Goal: Task Accomplishment & Management: Use online tool/utility

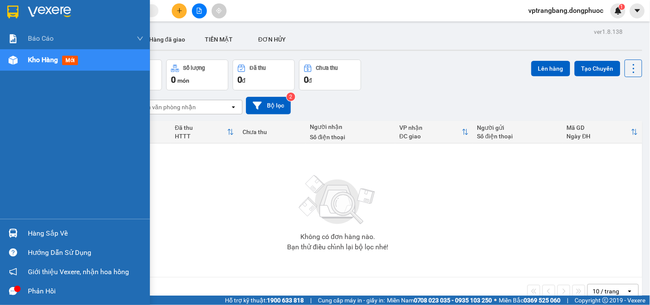
drag, startPoint x: 28, startPoint y: 230, endPoint x: 156, endPoint y: 236, distance: 128.6
click at [28, 230] on div "Hàng sắp về" at bounding box center [86, 233] width 116 height 13
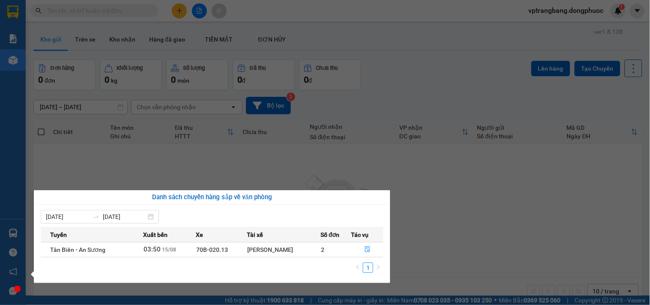
click at [446, 73] on section "Kết quả tìm kiếm ( 0 ) Bộ lọc No Data vptrangbang.dongphuoc 1 Báo cáo Mẫu 1: Bá…" at bounding box center [325, 152] width 650 height 305
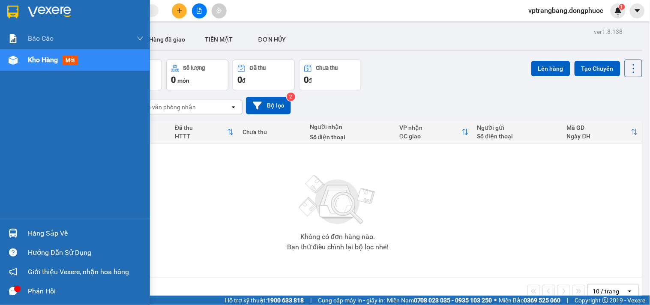
drag, startPoint x: 30, startPoint y: 230, endPoint x: 41, endPoint y: 229, distance: 10.3
click at [33, 230] on div "Hàng sắp về" at bounding box center [86, 233] width 116 height 13
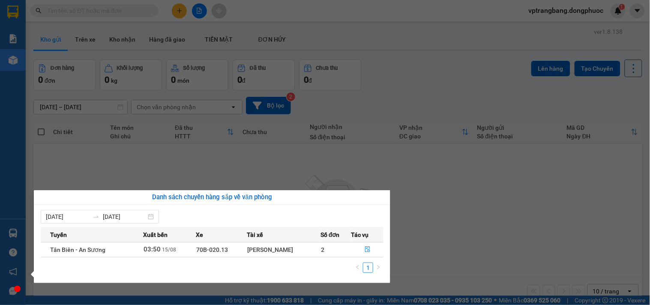
click at [485, 194] on section "Kết quả tìm kiếm ( 0 ) Bộ lọc No Data vptrangbang.dongphuoc 1 Báo cáo Mẫu 1: Bá…" at bounding box center [325, 152] width 650 height 305
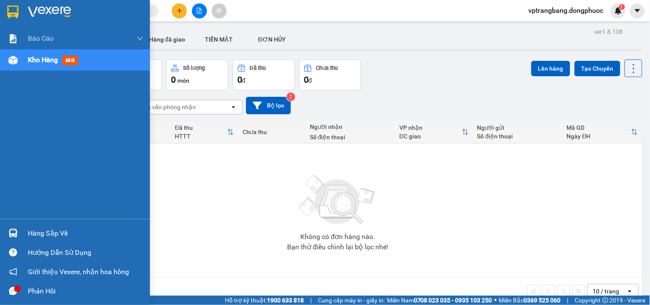
click at [24, 229] on div "Hàng sắp về" at bounding box center [75, 233] width 150 height 19
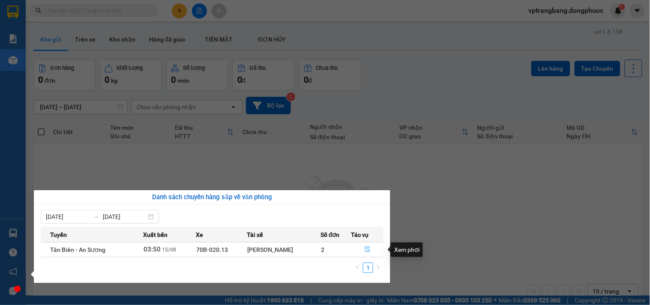
click at [367, 250] on icon "file-done" at bounding box center [367, 249] width 6 height 6
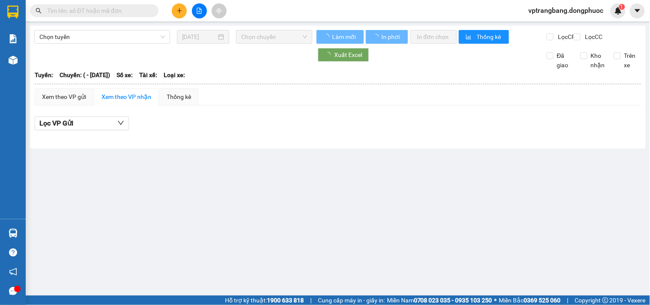
type input "15/08/2025"
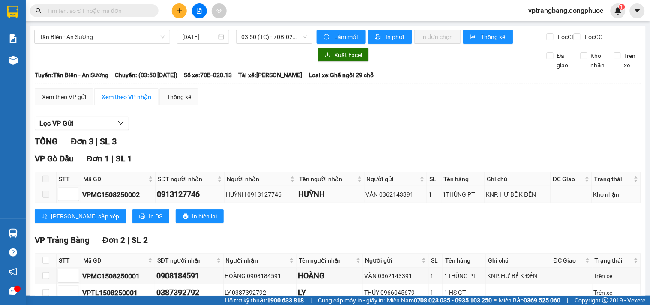
scroll to position [57, 0]
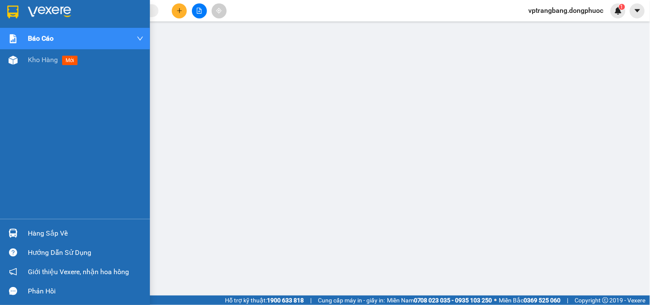
click at [33, 232] on div "Hàng sắp về" at bounding box center [86, 233] width 116 height 13
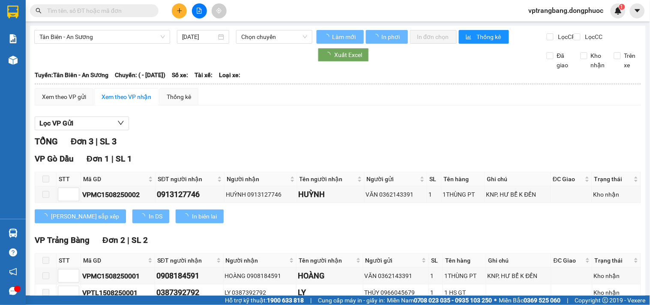
type input "[DATE]"
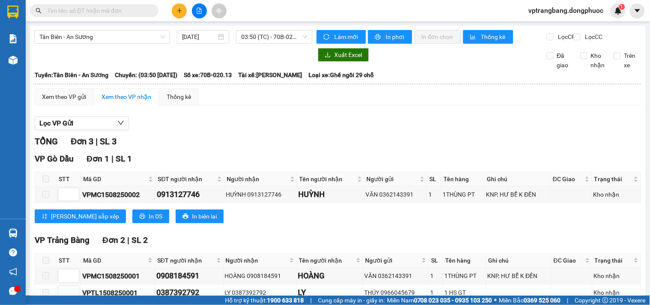
scroll to position [57, 0]
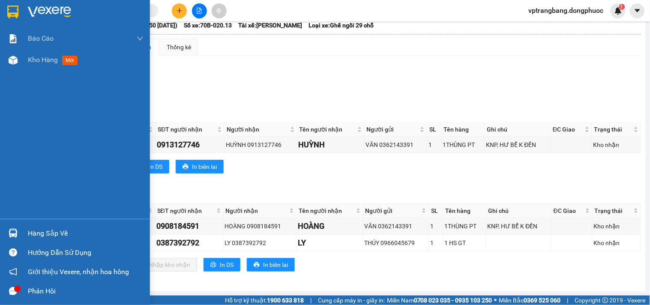
click at [25, 230] on div "Hàng sắp về" at bounding box center [75, 233] width 150 height 19
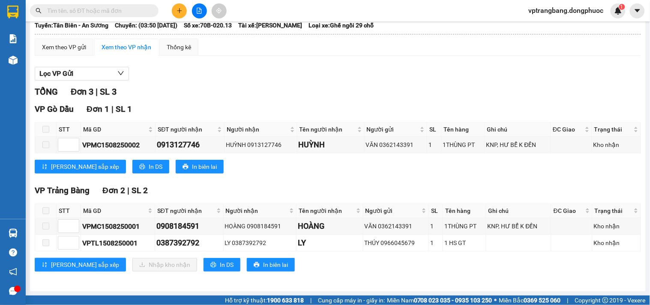
click at [336, 96] on section "Kết quả tìm kiếm ( 0 ) Bộ lọc No Data vptrangbang.dongphuoc 1 Báo cáo Mẫu 1: Bá…" at bounding box center [325, 152] width 650 height 305
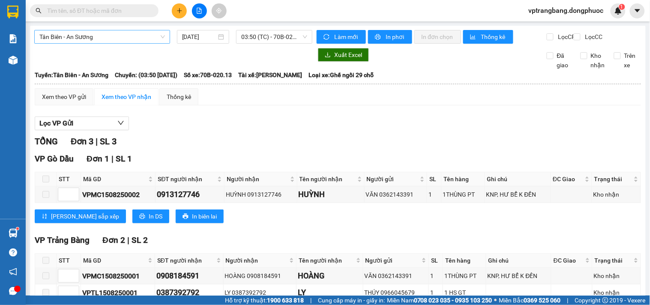
click at [109, 41] on span "Tân Biên - An Sương" at bounding box center [101, 36] width 125 height 13
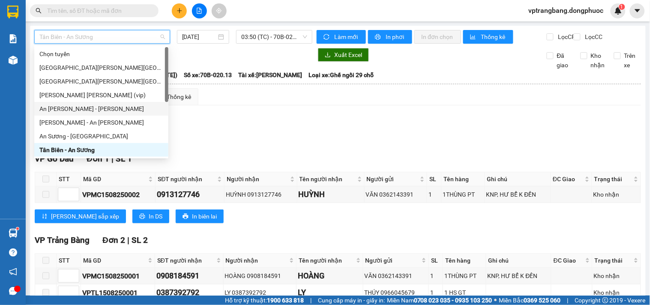
scroll to position [123, 0]
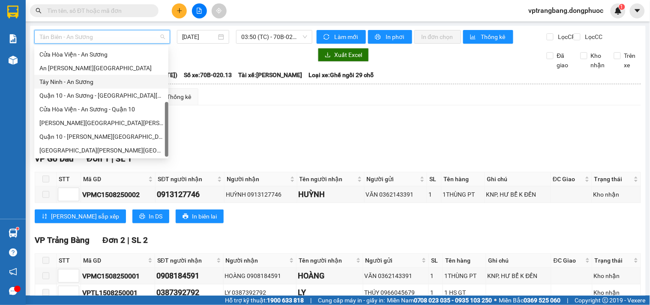
click at [77, 84] on div "Tây Ninh - An Sương" at bounding box center [101, 81] width 124 height 9
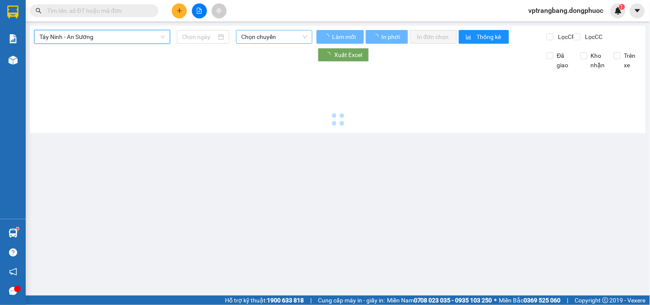
type input "15/08/2025"
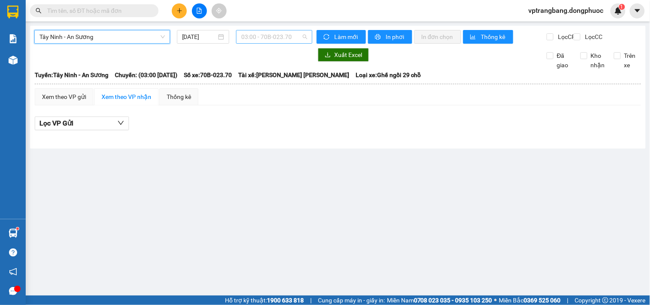
click at [270, 41] on span "03:00 - 70B-023.70" at bounding box center [274, 36] width 66 height 13
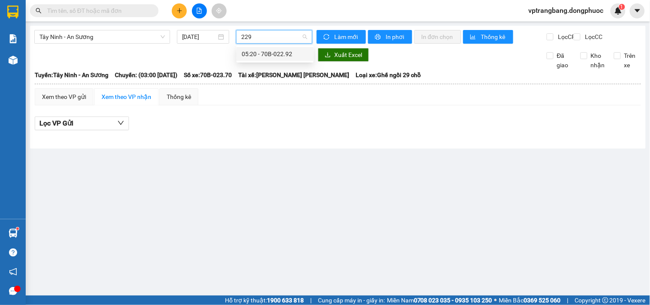
type input "2292"
click at [255, 57] on div "05:20 - 70B-022.92" at bounding box center [274, 53] width 67 height 9
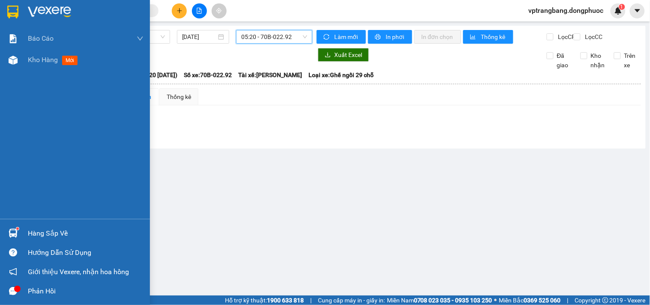
drag, startPoint x: 40, startPoint y: 232, endPoint x: 50, endPoint y: 229, distance: 10.7
click at [41, 232] on div "Hàng sắp về" at bounding box center [86, 233] width 116 height 13
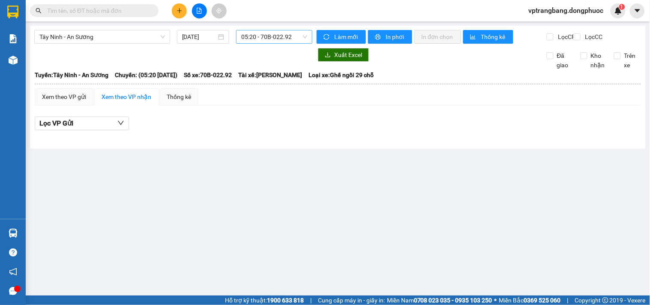
click at [425, 193] on section "Kết quả tìm kiếm ( 0 ) Bộ lọc No Data vptrangbang.dongphuoc 1 Báo cáo Mẫu 1: Bá…" at bounding box center [325, 152] width 650 height 305
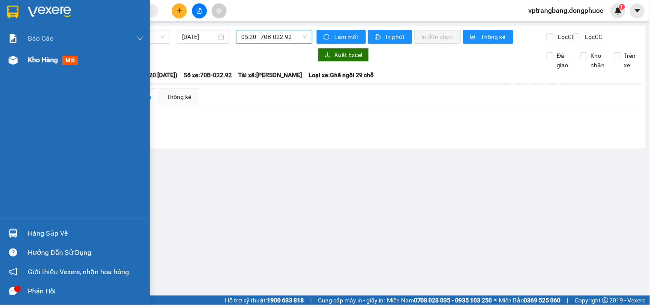
click at [35, 62] on span "Kho hàng" at bounding box center [43, 60] width 30 height 8
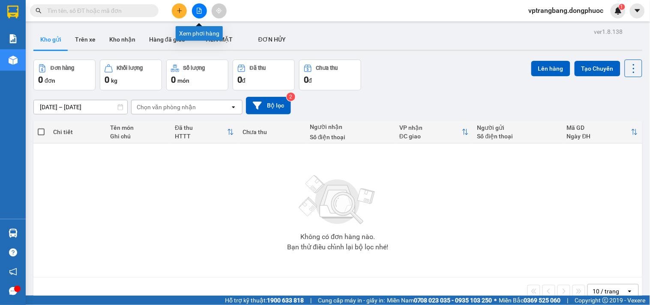
click at [197, 11] on icon "file-add" at bounding box center [199, 11] width 5 height 6
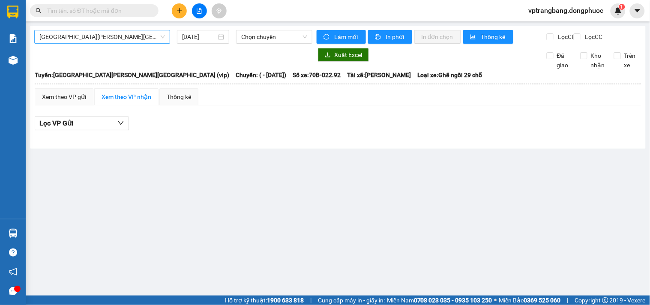
click at [95, 42] on span "Hồ Chí Minh - Tây Ninh (vip)" at bounding box center [101, 36] width 125 height 13
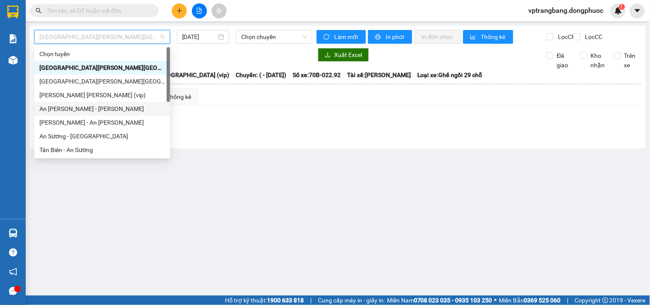
click at [85, 108] on div "An Sương - Châu Thành" at bounding box center [101, 108] width 125 height 9
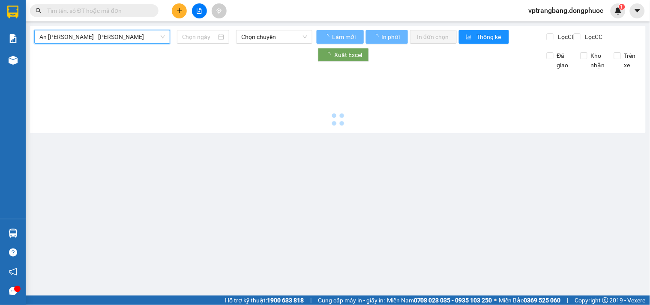
type input "15/08/2025"
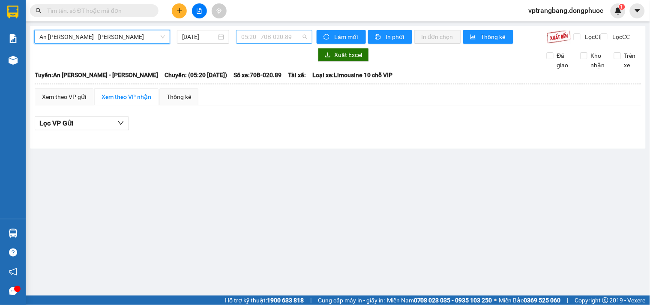
click at [267, 37] on span "05:20 - 70B-020.89" at bounding box center [274, 36] width 66 height 13
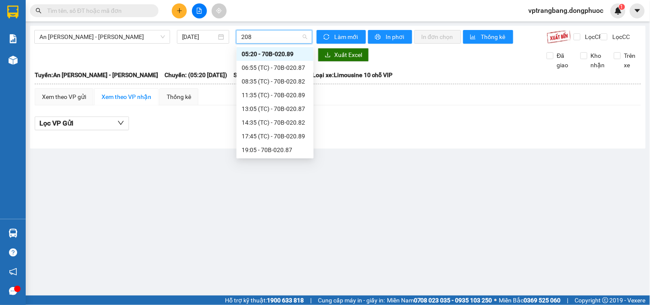
type input "2089"
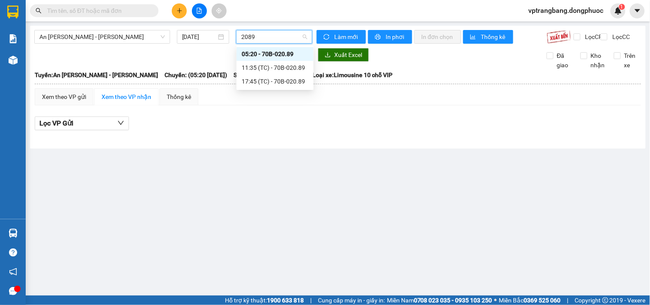
click at [258, 52] on div "05:20 - 70B-020.89" at bounding box center [274, 53] width 67 height 9
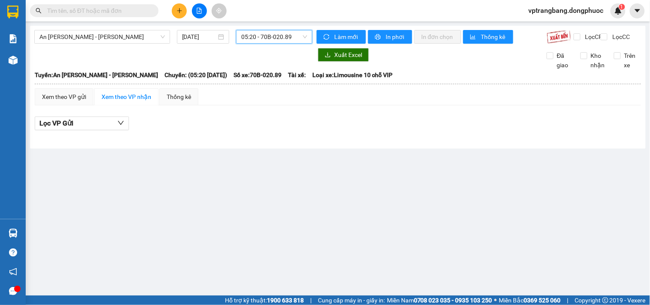
click at [216, 189] on main "An Sương - Châu Thành 15/08/2025 05:20 05:20 - 70B-020.89 Làm mới In phơi In đơ…" at bounding box center [325, 147] width 650 height 295
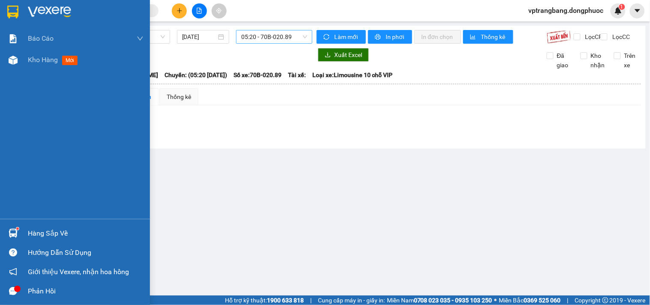
click at [21, 228] on div "Hàng sắp về" at bounding box center [75, 233] width 150 height 19
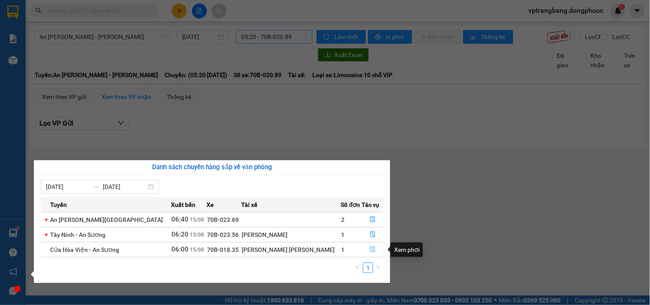
click at [370, 250] on icon "file-done" at bounding box center [372, 249] width 5 height 6
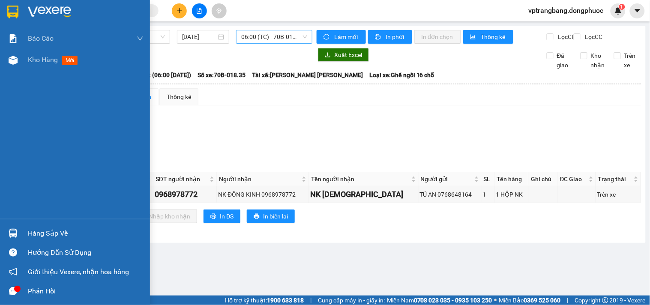
click at [27, 234] on div "Hàng sắp về" at bounding box center [75, 233] width 150 height 19
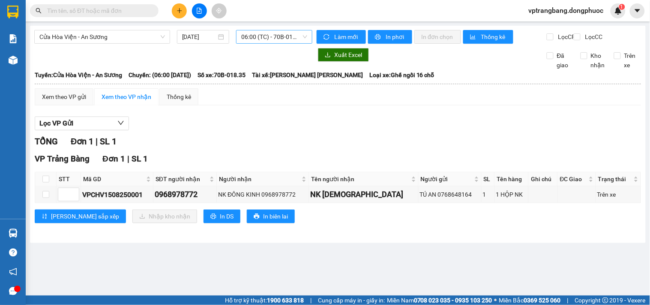
click at [408, 140] on section "Kết quả tìm kiếm ( 0 ) Bộ lọc No Data vptrangbang.dongphuoc 1 Báo cáo Mẫu 1: Bá…" at bounding box center [325, 152] width 650 height 305
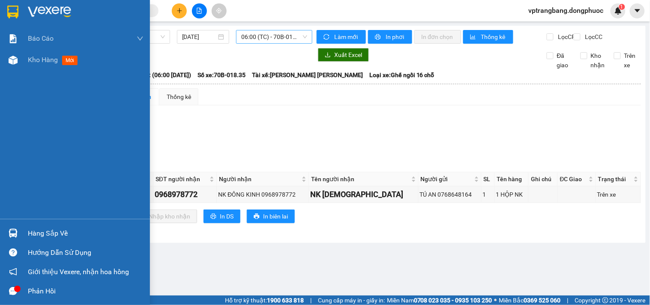
click at [24, 231] on div "Hàng sắp về" at bounding box center [75, 233] width 150 height 19
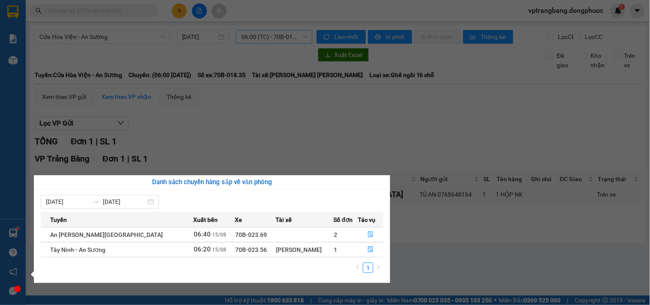
click at [313, 166] on section "Kết quả tìm kiếm ( 0 ) Bộ lọc No Data vptrangbang.dongphuoc 1 Báo cáo Mẫu 1: Bá…" at bounding box center [325, 152] width 650 height 305
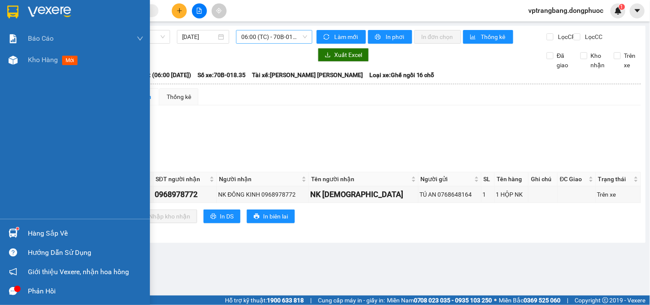
click at [27, 233] on div "Hàng sắp về" at bounding box center [75, 233] width 150 height 19
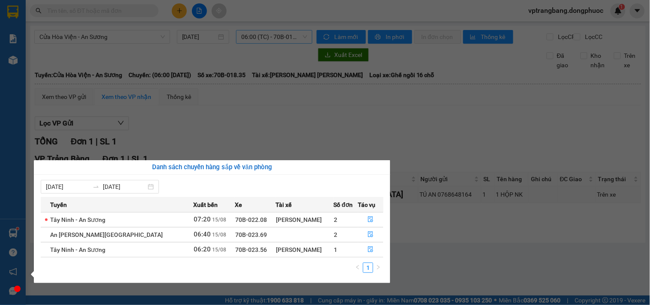
click at [290, 119] on section "Kết quả tìm kiếm ( 0 ) Bộ lọc No Data vptrangbang.dongphuoc 1 Báo cáo Mẫu 1: Bá…" at bounding box center [325, 152] width 650 height 305
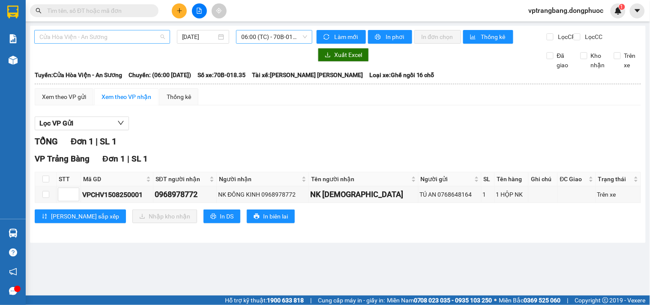
click at [153, 35] on span "Cửa Hòa Viện - An Sương" at bounding box center [101, 36] width 125 height 13
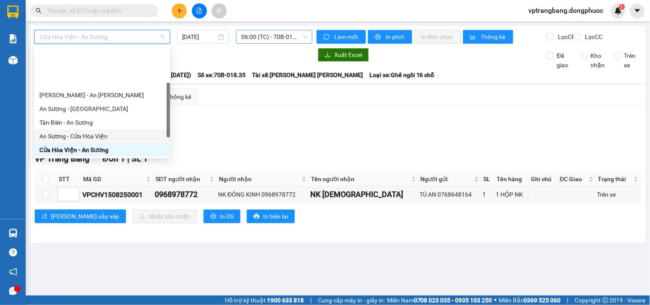
scroll to position [75, 0]
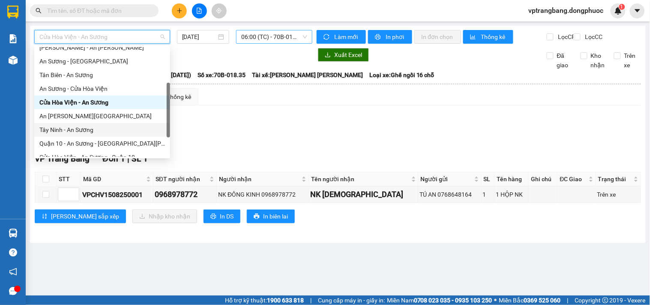
click at [82, 128] on div "Tây Ninh - An Sương" at bounding box center [101, 129] width 125 height 9
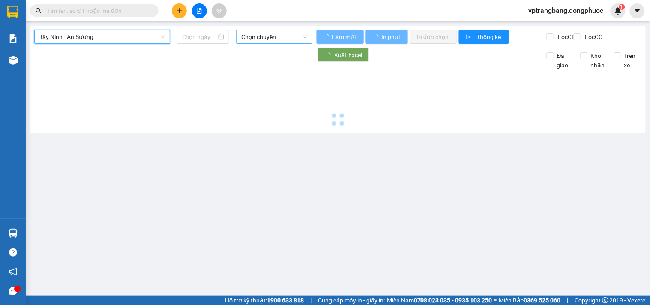
type input "[DATE]"
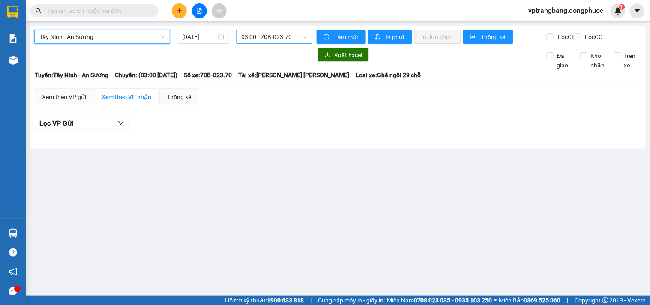
click at [254, 36] on span "03:00 - 70B-023.70" at bounding box center [274, 36] width 66 height 13
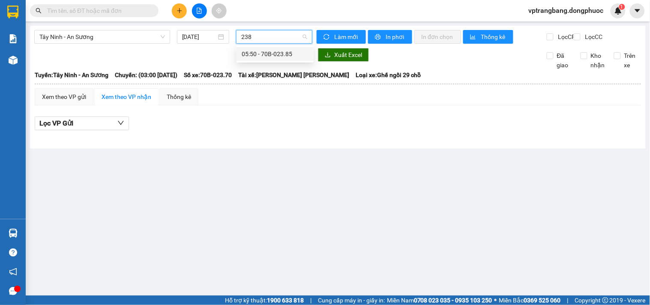
type input "2385"
click at [266, 54] on div "05:50 - 70B-023.85" at bounding box center [274, 53] width 67 height 9
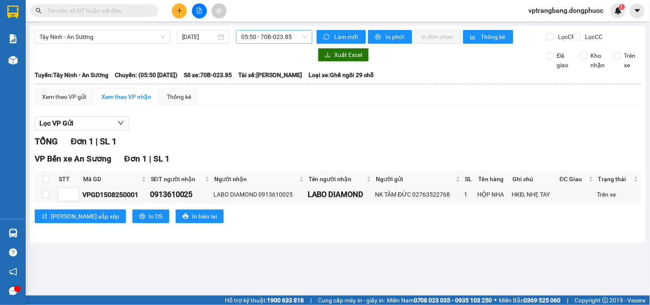
click at [83, 14] on input "text" at bounding box center [97, 10] width 101 height 9
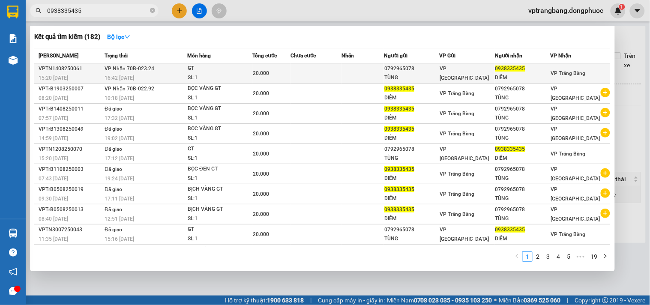
type input "0938335435"
click at [345, 78] on td at bounding box center [362, 73] width 42 height 20
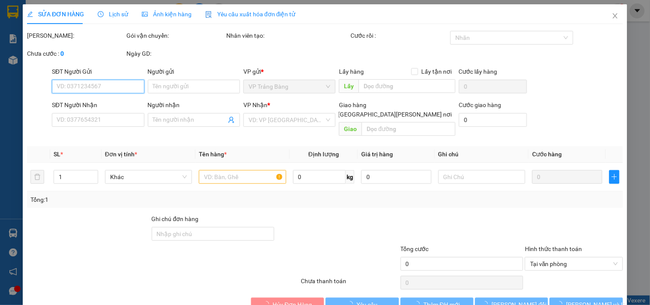
type input "0792965078"
type input "TÙNG"
type input "0938335435"
type input "DIỄM"
type input "20.000"
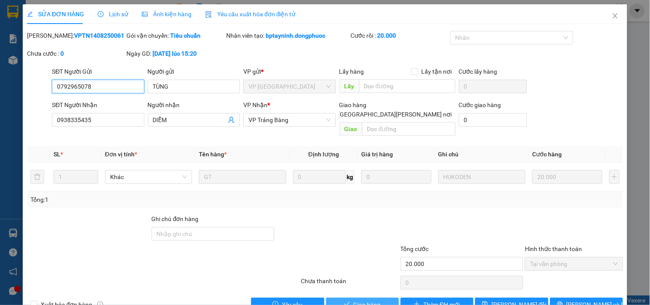
scroll to position [14, 0]
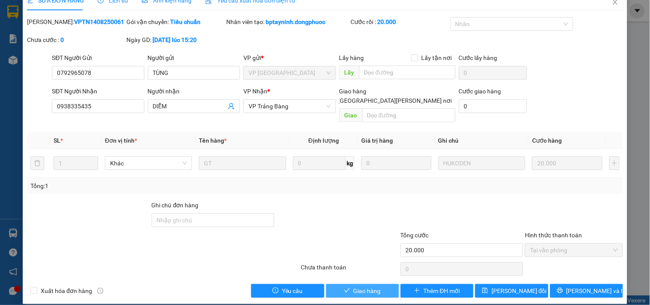
click at [346, 284] on button "Giao hàng" at bounding box center [362, 291] width 73 height 14
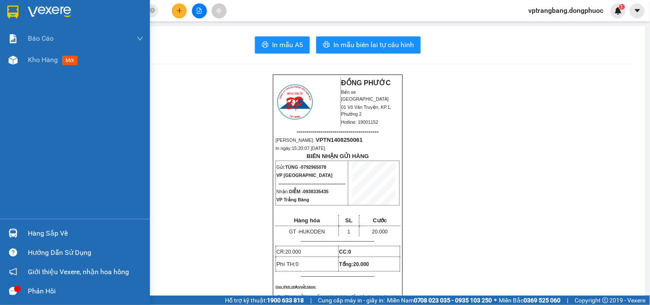
click at [26, 238] on div "Hàng sắp về" at bounding box center [75, 233] width 150 height 19
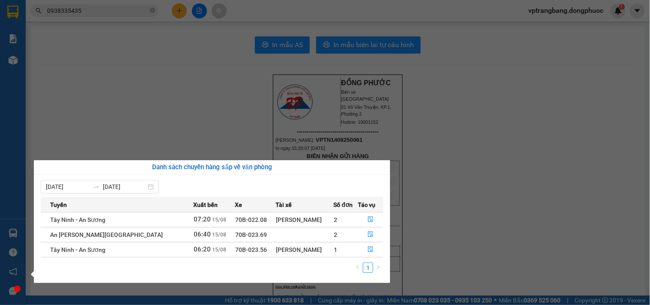
click at [505, 147] on section "Kết quả tìm kiếm ( 182 ) Bộ lọc Mã ĐH Trạng thái Món hàng Tổng cước Chưa cước N…" at bounding box center [325, 152] width 650 height 305
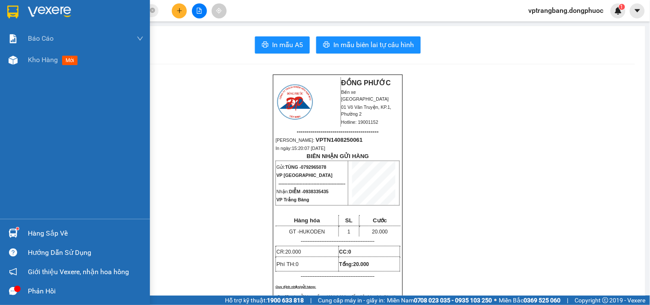
click at [33, 232] on div "Hàng sắp về" at bounding box center [86, 233] width 116 height 13
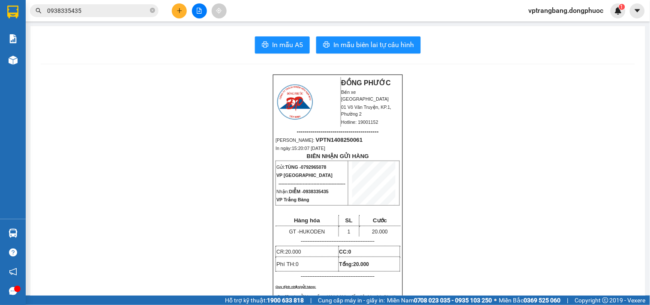
click at [464, 188] on section "Kết quả tìm kiếm ( 182 ) Bộ lọc Mã ĐH Trạng thái Món hàng Tổng cước Chưa cước N…" at bounding box center [325, 152] width 650 height 305
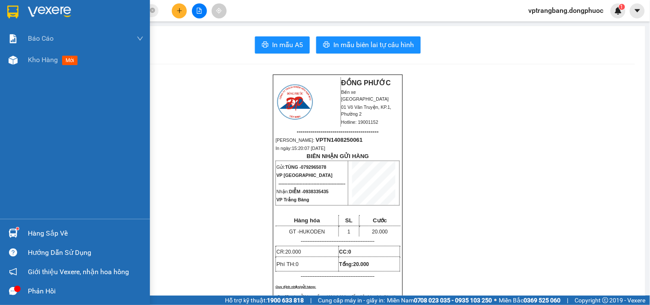
click at [36, 236] on div "Hàng sắp về" at bounding box center [86, 233] width 116 height 13
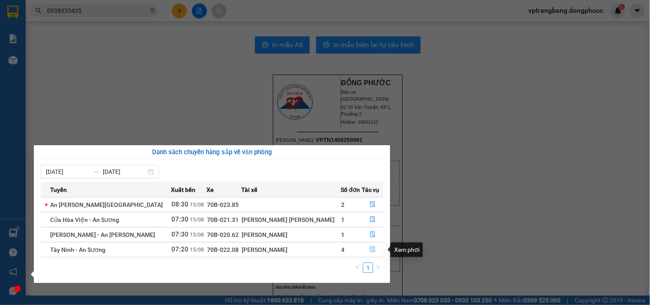
click at [370, 249] on icon "file-done" at bounding box center [373, 249] width 6 height 6
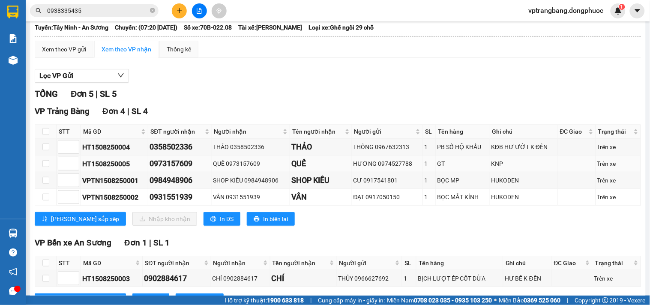
scroll to position [91, 0]
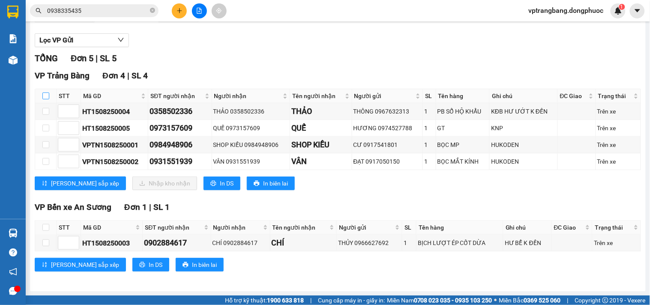
click at [46, 92] on input "checkbox" at bounding box center [45, 95] width 7 height 7
checkbox input "true"
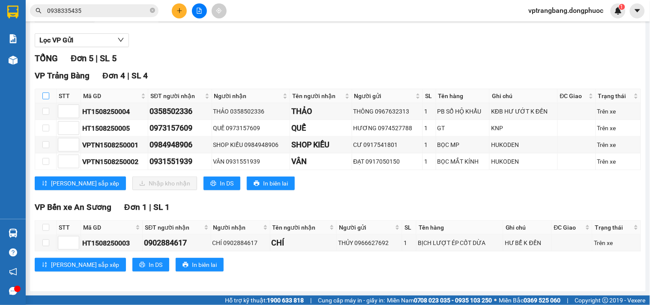
checkbox input "true"
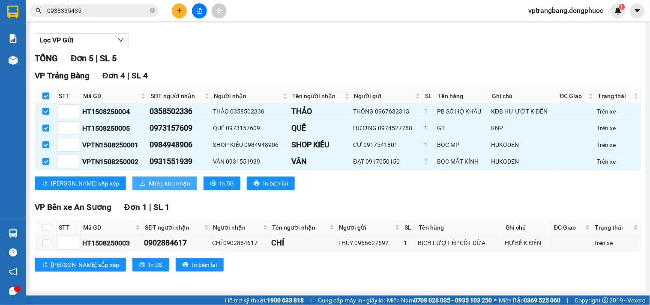
click at [149, 184] on span "Nhập kho nhận" at bounding box center [170, 183] width 42 height 9
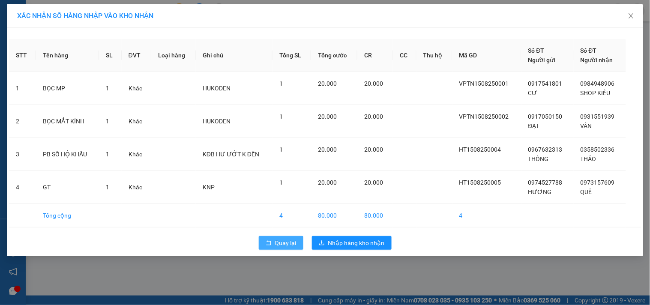
click at [272, 242] on button "Quay lại" at bounding box center [281, 243] width 45 height 14
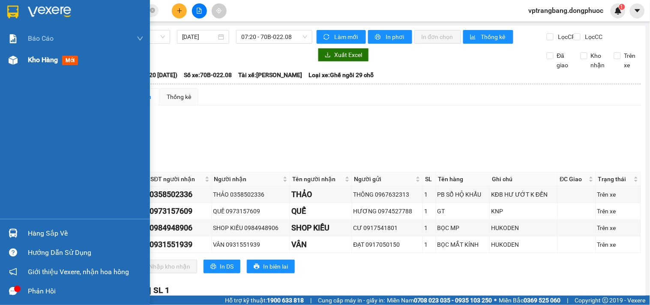
click at [25, 65] on div "Kho hàng mới" at bounding box center [75, 59] width 150 height 21
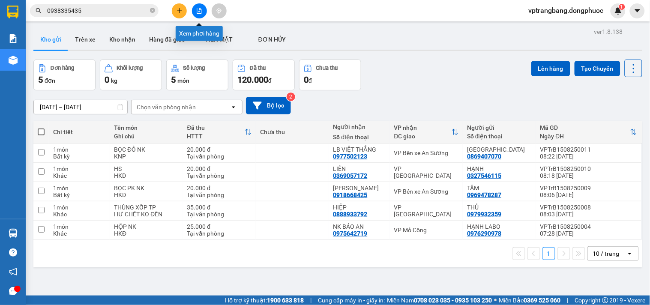
click at [194, 10] on button at bounding box center [199, 10] width 15 height 15
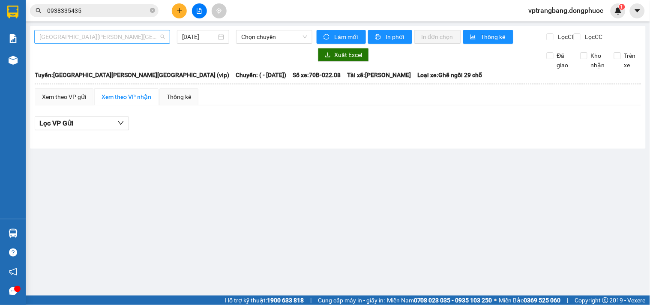
click at [105, 40] on span "[GEOGRAPHIC_DATA] - [GEOGRAPHIC_DATA] (vip)" at bounding box center [101, 36] width 125 height 13
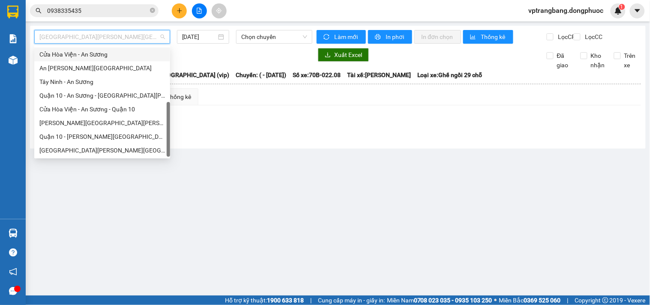
scroll to position [123, 0]
click at [98, 148] on div "[GEOGRAPHIC_DATA] - [GEOGRAPHIC_DATA] (vip)" at bounding box center [101, 150] width 125 height 9
type input "[DATE]"
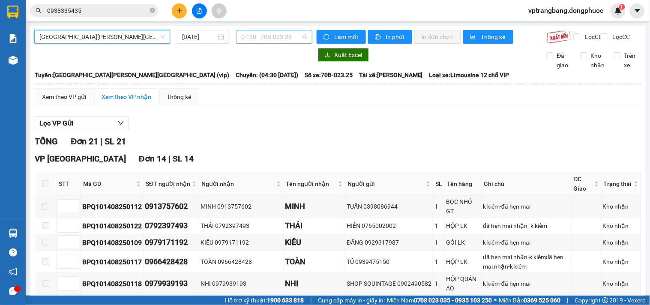
drag, startPoint x: 266, startPoint y: 38, endPoint x: 501, endPoint y: 111, distance: 245.9
click at [267, 37] on span "04:30 - 70B-023.25" at bounding box center [274, 36] width 66 height 13
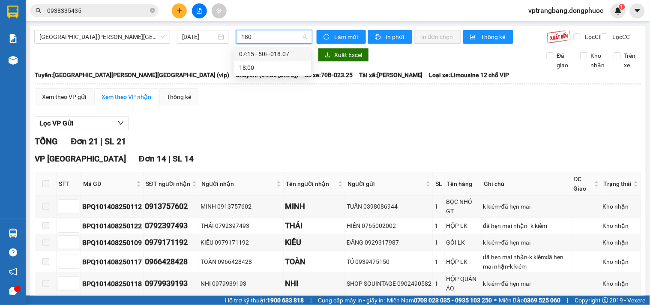
type input "1807"
click at [262, 57] on div "07:15 - 50F-018.07" at bounding box center [272, 53] width 67 height 9
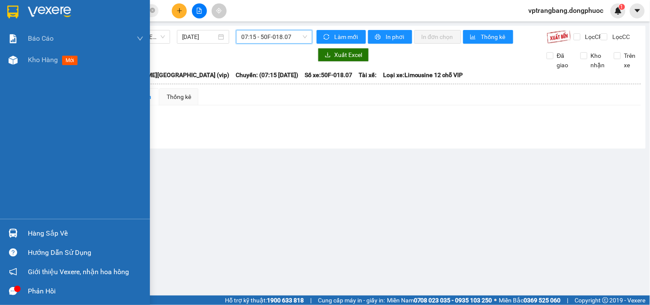
click at [32, 229] on div "Hàng sắp về" at bounding box center [86, 233] width 116 height 13
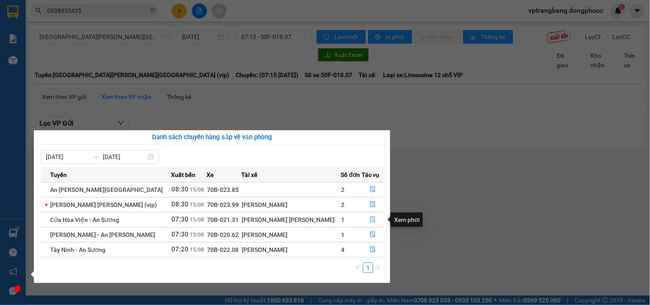
click at [370, 219] on icon "file-done" at bounding box center [372, 219] width 5 height 6
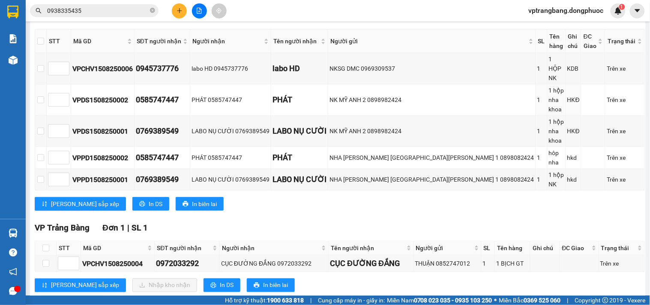
scroll to position [206, 0]
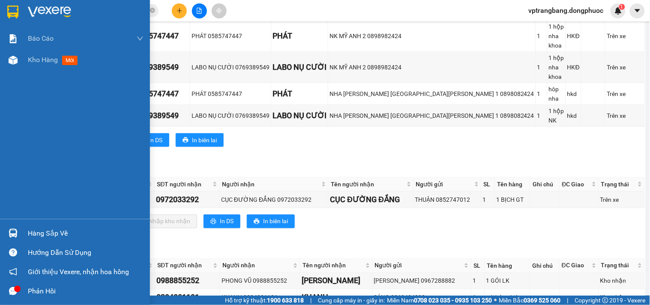
click at [32, 232] on div "Hàng sắp về" at bounding box center [86, 233] width 116 height 13
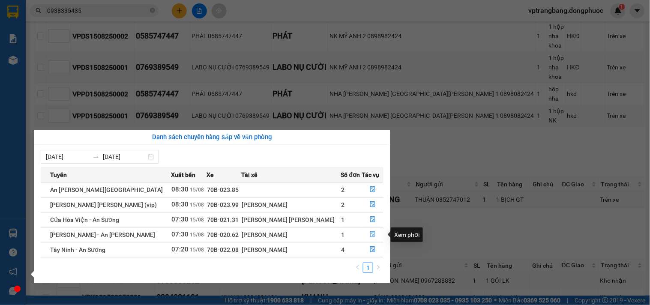
click at [370, 234] on icon "file-done" at bounding box center [373, 234] width 6 height 6
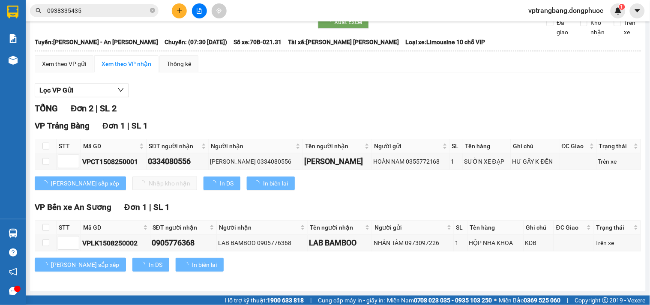
scroll to position [41, 0]
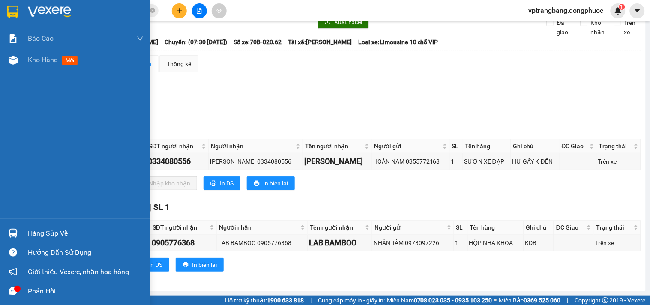
drag, startPoint x: 22, startPoint y: 232, endPoint x: 36, endPoint y: 232, distance: 14.1
click at [24, 232] on div "Hàng sắp về" at bounding box center [75, 233] width 150 height 19
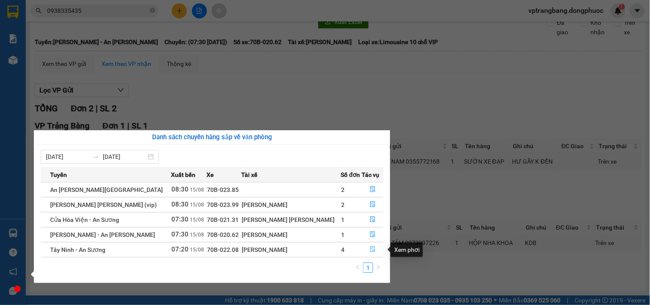
click at [370, 252] on icon "file-done" at bounding box center [373, 249] width 6 height 6
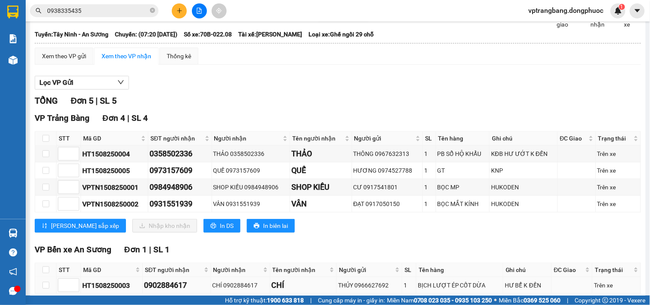
scroll to position [91, 0]
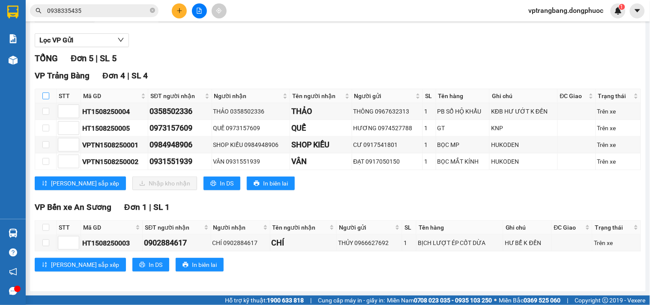
drag, startPoint x: 43, startPoint y: 95, endPoint x: 57, endPoint y: 104, distance: 16.5
click at [43, 95] on input "checkbox" at bounding box center [45, 95] width 7 height 7
checkbox input "true"
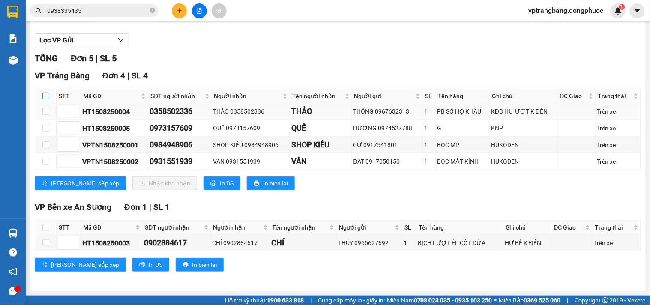
checkbox input "true"
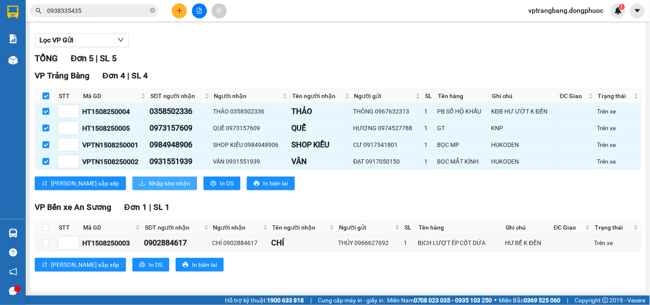
click at [149, 182] on span "Nhập kho nhận" at bounding box center [170, 183] width 42 height 9
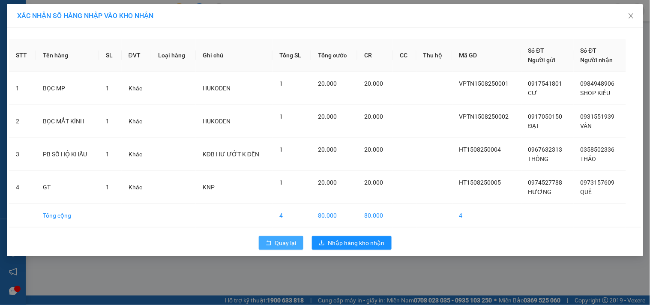
click at [285, 241] on span "Quay lại" at bounding box center [285, 242] width 21 height 9
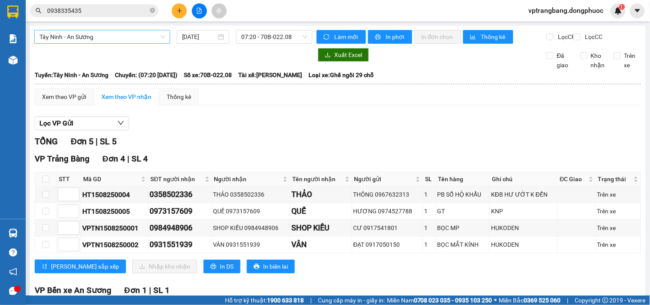
click at [117, 40] on span "Tây Ninh - An Sương" at bounding box center [101, 36] width 125 height 13
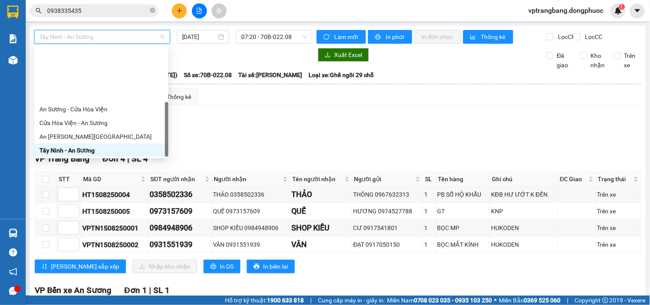
scroll to position [123, 0]
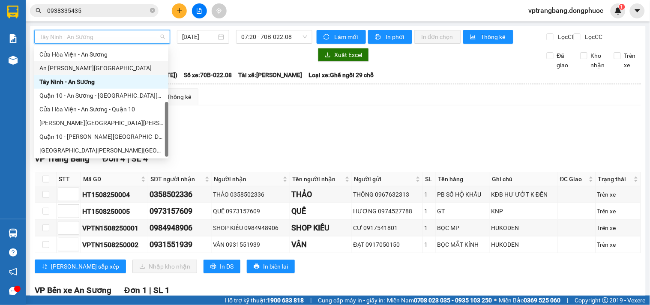
click at [80, 66] on div "An [PERSON_NAME][GEOGRAPHIC_DATA]" at bounding box center [101, 67] width 124 height 9
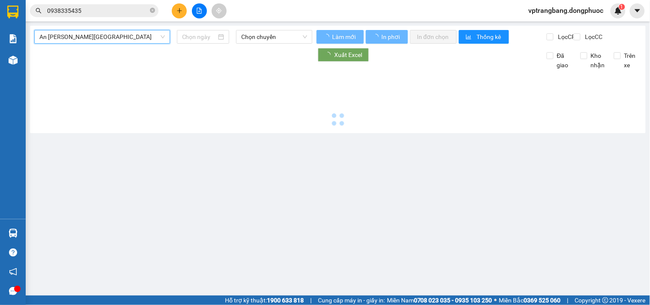
type input "[DATE]"
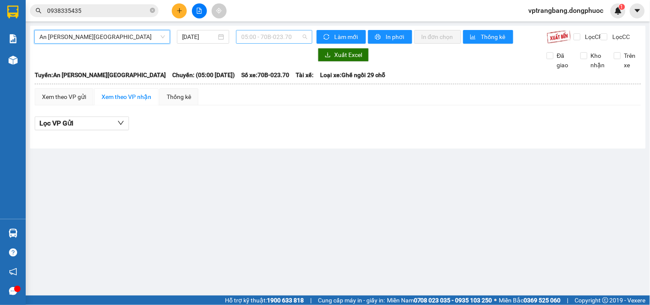
click at [267, 37] on span "05:00 - 70B-023.70" at bounding box center [274, 36] width 66 height 13
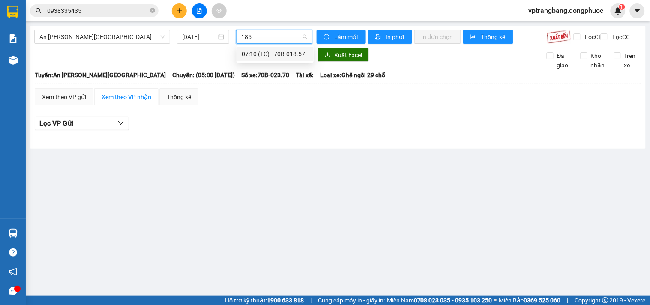
type input "1857"
click at [265, 57] on div "07:10 (TC) - 70B-018.57" at bounding box center [274, 53] width 67 height 9
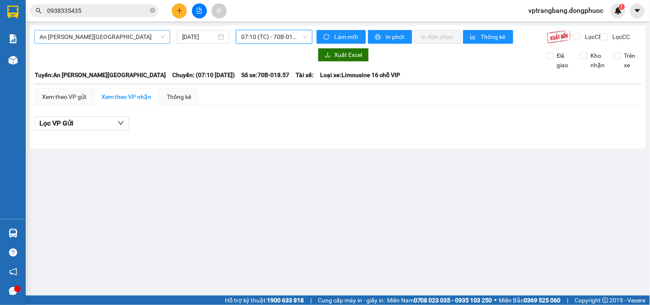
click at [100, 36] on span "An Sương - [GEOGRAPHIC_DATA]" at bounding box center [101, 36] width 125 height 13
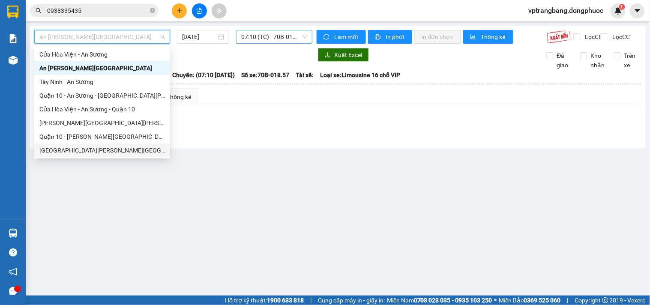
click at [98, 148] on div "[GEOGRAPHIC_DATA] - [GEOGRAPHIC_DATA] (vip)" at bounding box center [101, 150] width 125 height 9
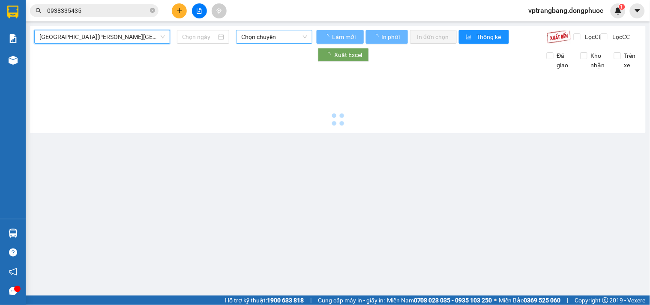
type input "[DATE]"
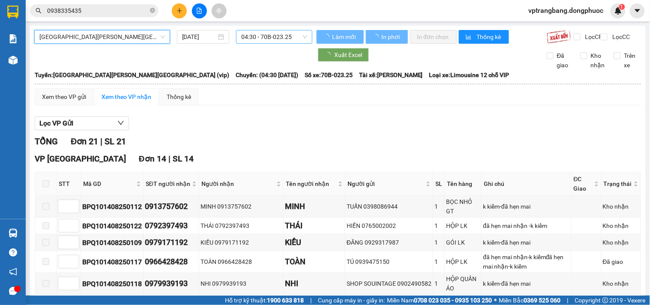
click at [264, 42] on span "04:30 - 70B-023.25" at bounding box center [274, 36] width 66 height 13
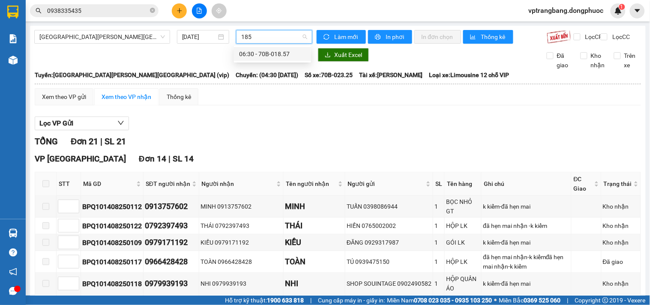
type input "1857"
click at [277, 52] on div "06:30 - 70B-018.57" at bounding box center [272, 53] width 67 height 9
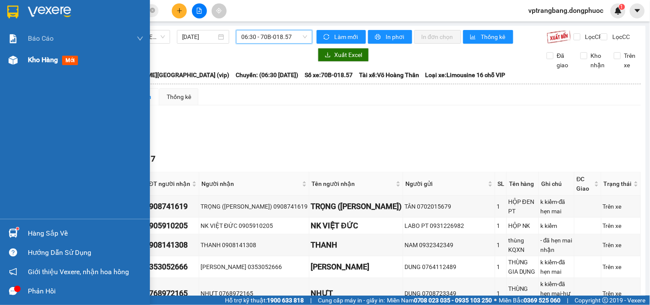
click at [41, 58] on span "Kho hàng" at bounding box center [43, 60] width 30 height 8
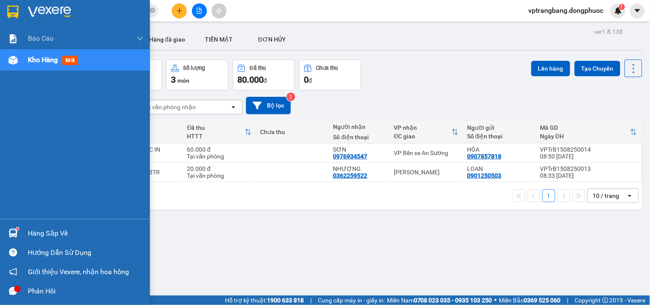
click at [32, 240] on div "Hàng sắp về" at bounding box center [75, 233] width 150 height 19
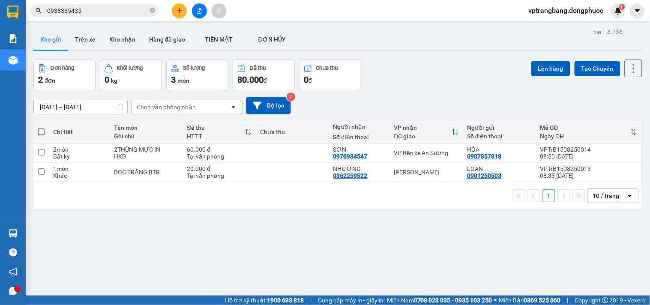
click at [409, 98] on section "Kết quả tìm kiếm ( 182 ) Bộ lọc Mã ĐH Trạng thái Món hàng Tổng cước Chưa cước N…" at bounding box center [325, 152] width 650 height 305
click at [196, 10] on icon "file-add" at bounding box center [199, 11] width 6 height 6
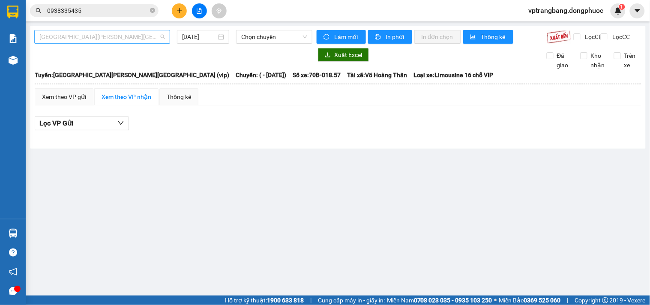
click at [100, 42] on span "[GEOGRAPHIC_DATA] - [GEOGRAPHIC_DATA] (vip)" at bounding box center [101, 36] width 125 height 13
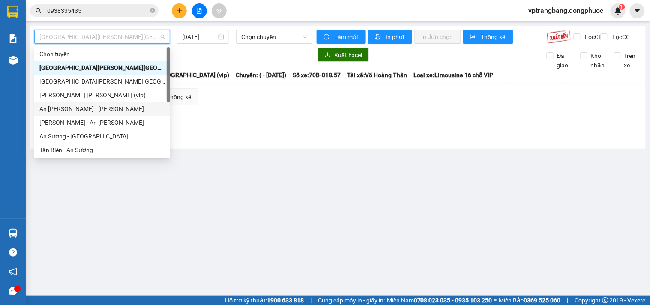
scroll to position [123, 0]
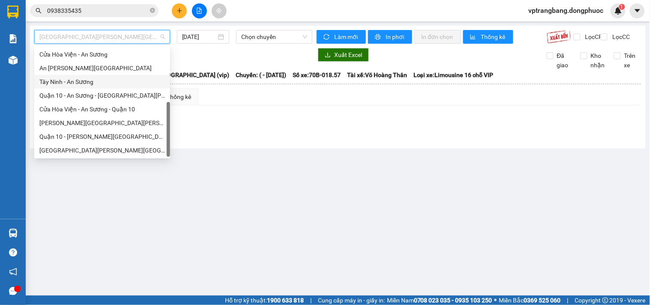
click at [74, 82] on div "Tây Ninh - An Sương" at bounding box center [101, 81] width 125 height 9
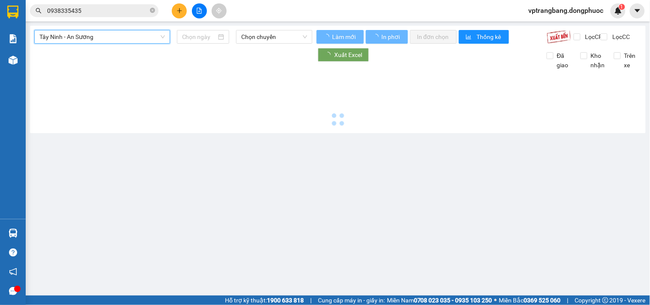
type input "[DATE]"
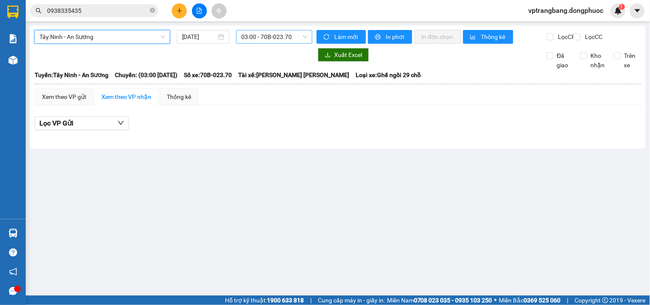
click at [267, 33] on span "03:00 - 70B-023.70" at bounding box center [274, 36] width 66 height 13
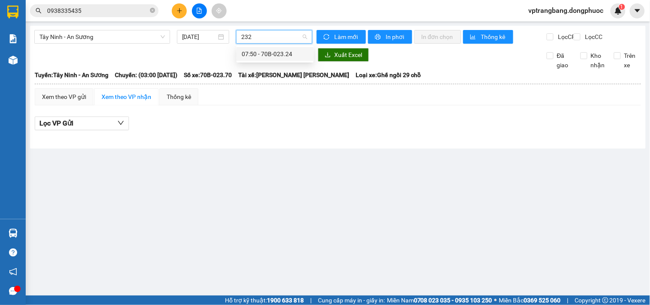
type input "2324"
click at [259, 54] on div "07:50 - 70B-023.24" at bounding box center [274, 53] width 67 height 9
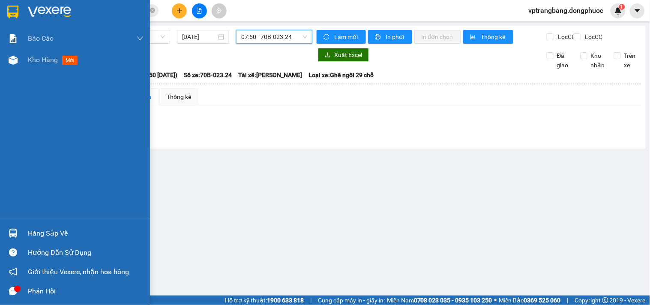
click at [22, 232] on div "Hàng sắp về" at bounding box center [75, 233] width 150 height 19
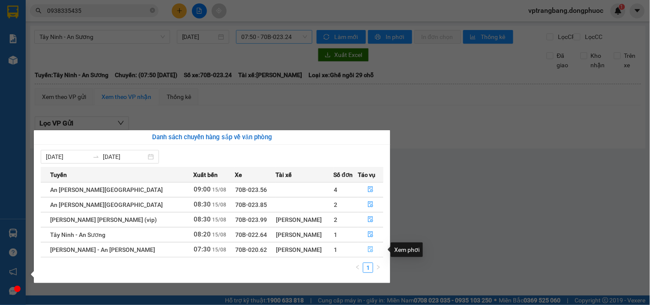
click at [368, 250] on icon "file-done" at bounding box center [370, 249] width 6 height 6
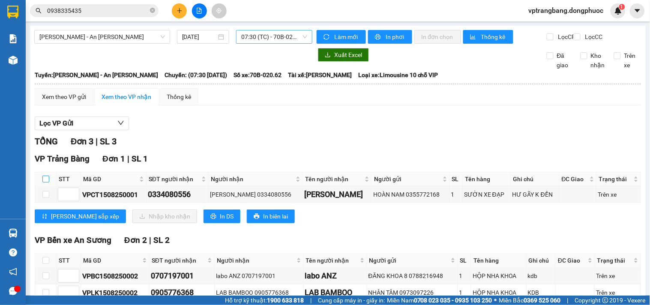
click at [48, 182] on input "checkbox" at bounding box center [45, 179] width 7 height 7
checkbox input "true"
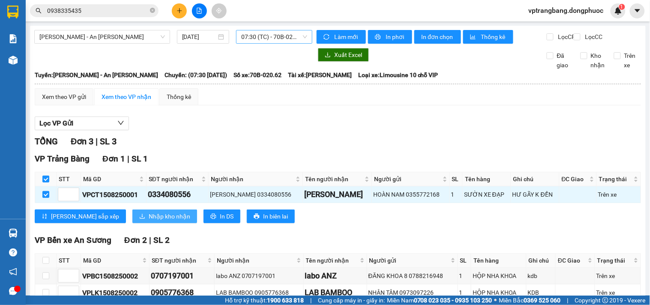
click at [149, 221] on span "Nhập kho nhận" at bounding box center [170, 216] width 42 height 9
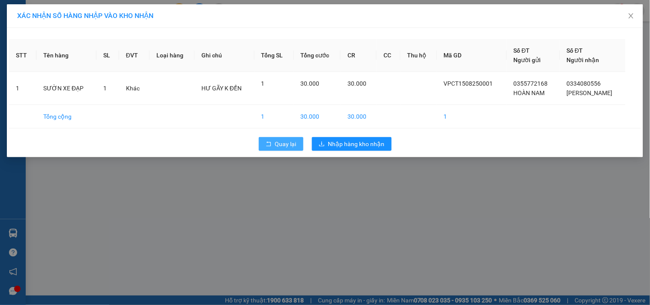
click at [280, 141] on span "Quay lại" at bounding box center [285, 143] width 21 height 9
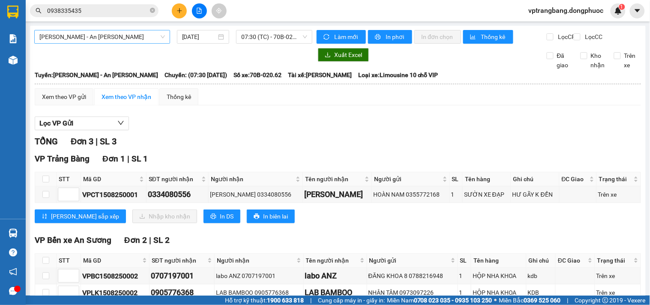
click at [135, 39] on span "Châu Thành - An Sương" at bounding box center [101, 36] width 125 height 13
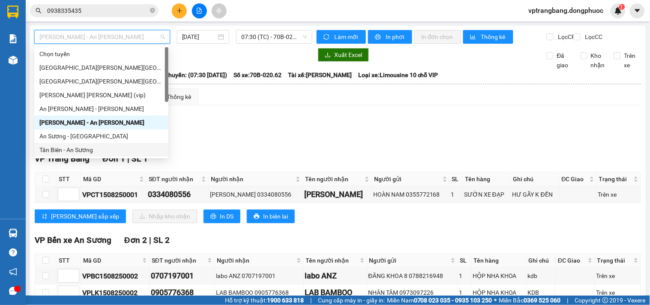
scroll to position [123, 0]
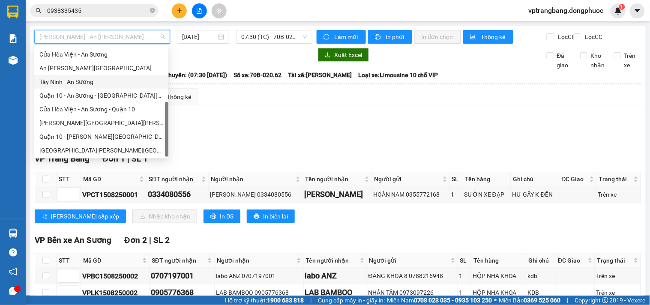
click at [75, 80] on div "Tây Ninh - An Sương" at bounding box center [101, 81] width 124 height 9
type input "[DATE]"
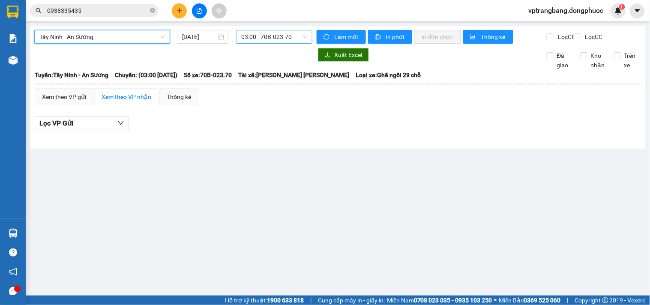
click at [283, 39] on span "03:00 - 70B-023.70" at bounding box center [274, 36] width 66 height 13
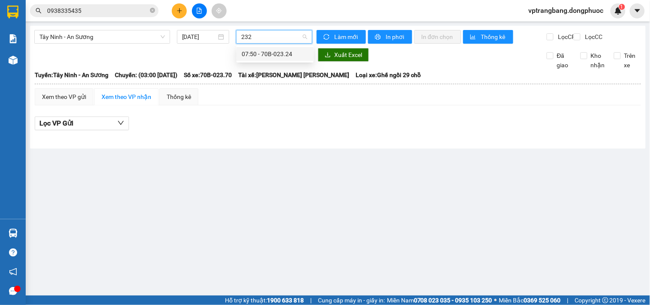
type input "2324"
click at [253, 57] on div "07:50 - 70B-023.24" at bounding box center [274, 53] width 67 height 9
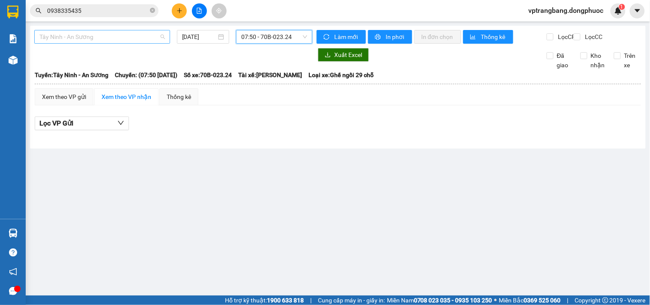
click at [116, 39] on span "Tây Ninh - An Sương" at bounding box center [101, 36] width 125 height 13
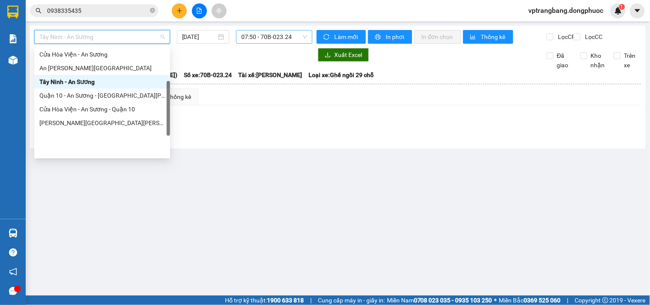
scroll to position [28, 0]
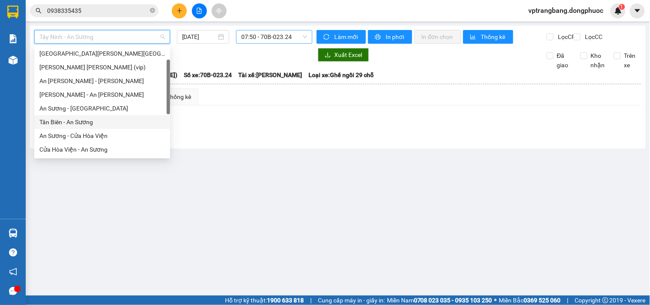
click at [77, 123] on div "Tân Biên - An Sương" at bounding box center [101, 121] width 125 height 9
type input "[DATE]"
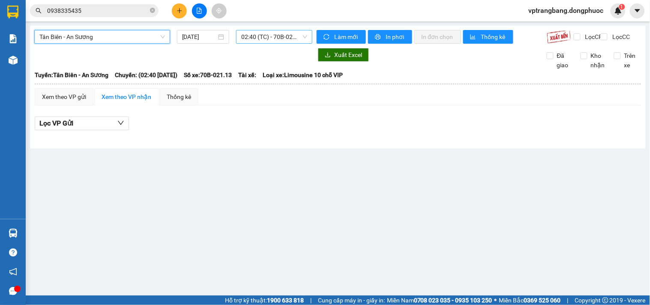
click at [285, 36] on span "02:40 (TC) - 70B-021.13" at bounding box center [274, 36] width 66 height 13
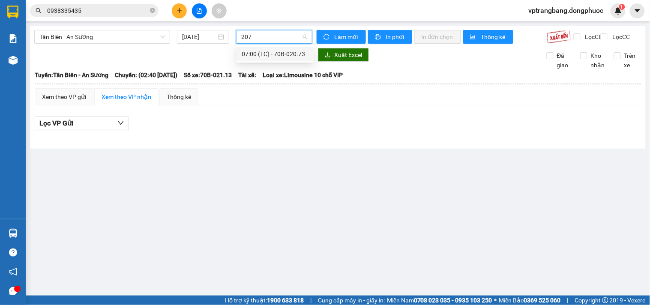
type input "2073"
click at [259, 57] on div "07:00 (TC) - 70B-020.73" at bounding box center [274, 53] width 67 height 9
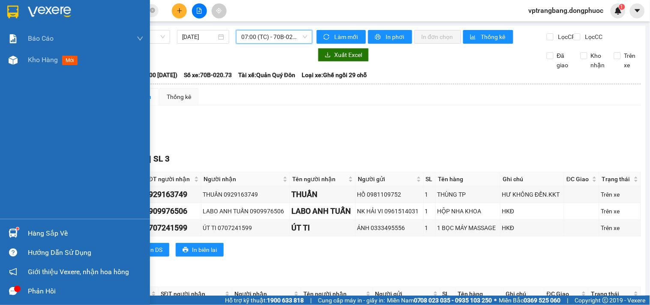
click at [24, 238] on div "Hàng sắp về" at bounding box center [75, 233] width 150 height 19
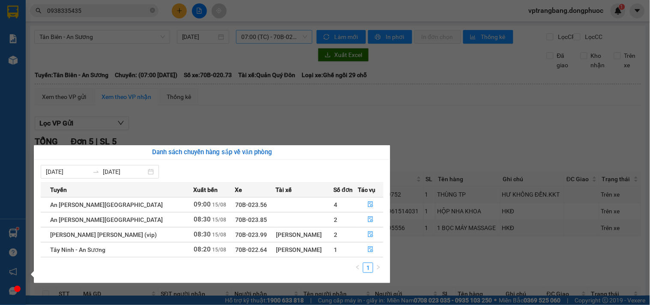
click at [319, 114] on section "Kết quả tìm kiếm ( 182 ) Bộ lọc Mã ĐH Trạng thái Món hàng Tổng cước Chưa cước N…" at bounding box center [325, 152] width 650 height 305
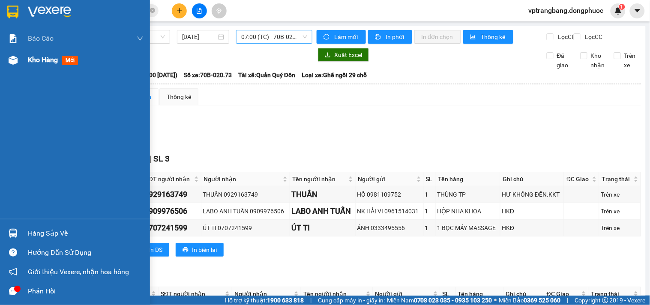
click at [37, 62] on span "Kho hàng" at bounding box center [43, 60] width 30 height 8
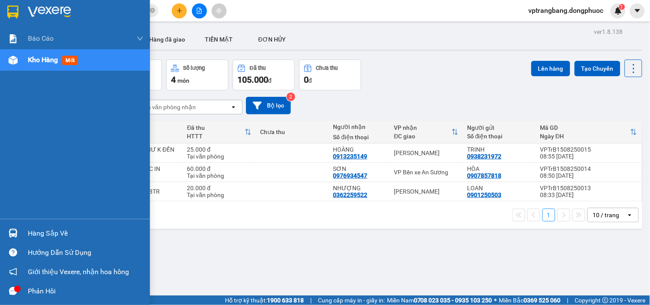
drag, startPoint x: 30, startPoint y: 234, endPoint x: 36, endPoint y: 234, distance: 6.4
click at [30, 234] on div "Hàng sắp về" at bounding box center [86, 233] width 116 height 13
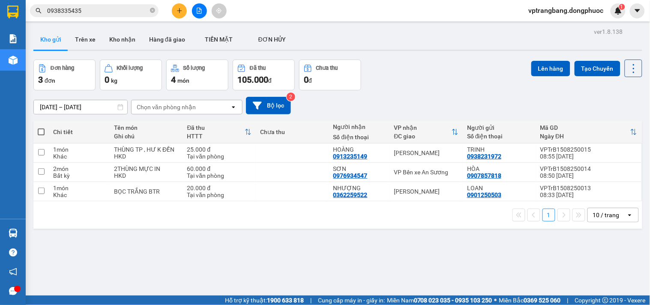
click at [423, 97] on section "Kết quả tìm kiếm ( 182 ) Bộ lọc Mã ĐH Trạng thái Món hàng Tổng cước Chưa cước N…" at bounding box center [325, 152] width 650 height 305
click at [202, 6] on button at bounding box center [199, 10] width 15 height 15
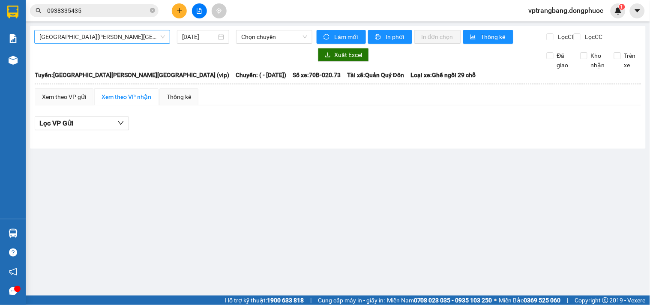
click at [88, 31] on span "[GEOGRAPHIC_DATA] - [GEOGRAPHIC_DATA] (vip)" at bounding box center [101, 36] width 125 height 13
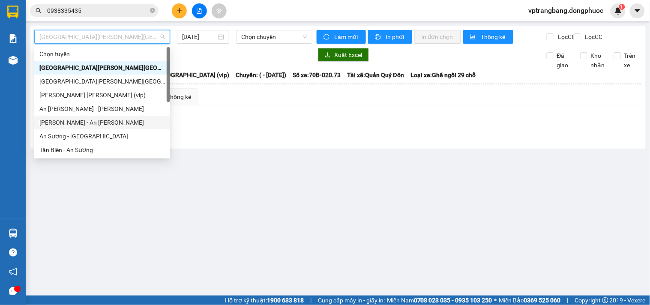
scroll to position [48, 0]
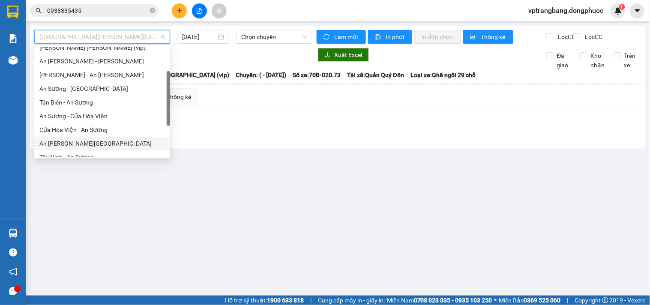
click at [80, 147] on div "An Sương - [GEOGRAPHIC_DATA]" at bounding box center [101, 143] width 125 height 9
type input "[DATE]"
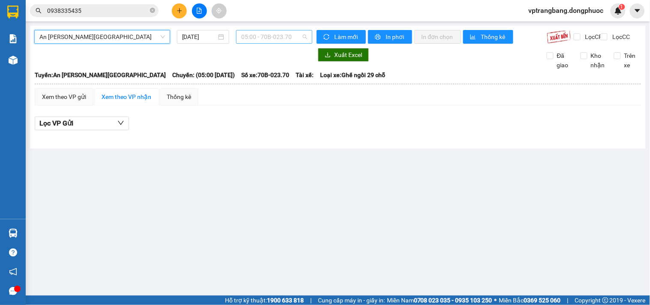
click at [280, 38] on span "05:00 - 70B-023.70" at bounding box center [274, 36] width 66 height 13
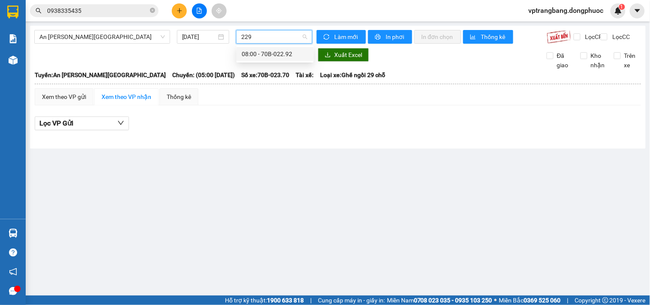
type input "2292"
click at [269, 57] on div "08:00 - 70B-022.92" at bounding box center [274, 53] width 67 height 9
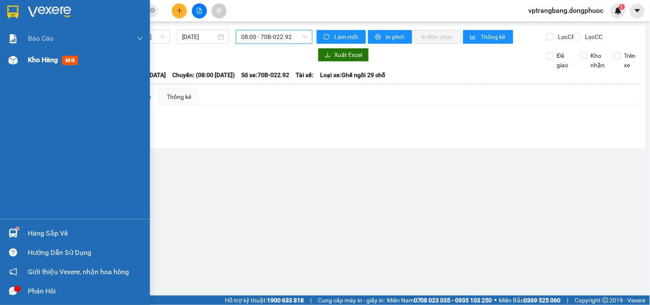
click at [30, 63] on span "Kho hàng" at bounding box center [43, 60] width 30 height 8
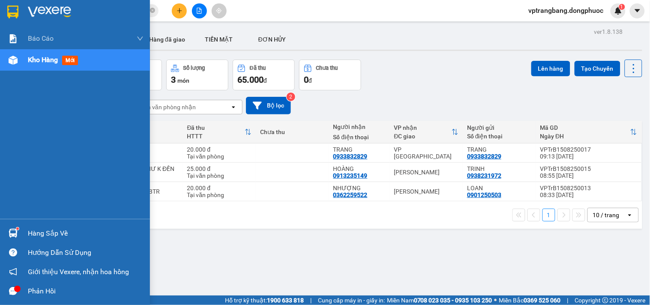
click at [37, 232] on div "Hàng sắp về" at bounding box center [86, 233] width 116 height 13
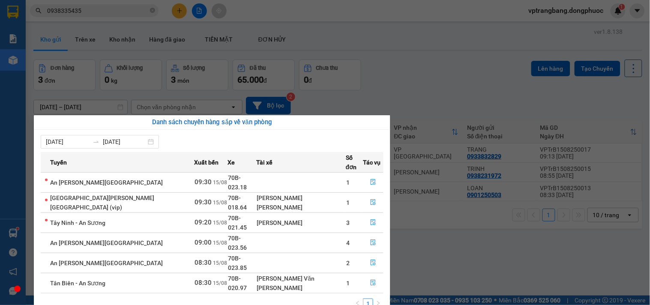
click at [445, 251] on section "Kết quả tìm kiếm ( 182 ) Bộ lọc Mã ĐH Trạng thái Món hàng Tổng cước Chưa cước N…" at bounding box center [325, 152] width 650 height 305
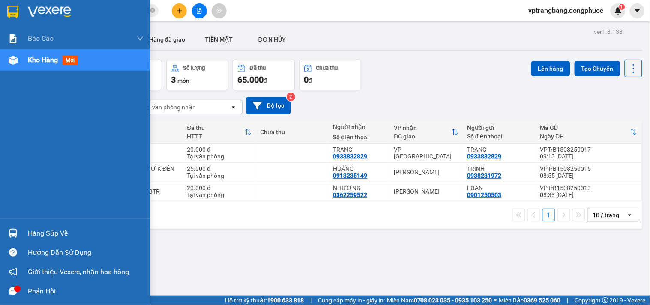
click at [28, 234] on div "Hàng sắp về" at bounding box center [86, 233] width 116 height 13
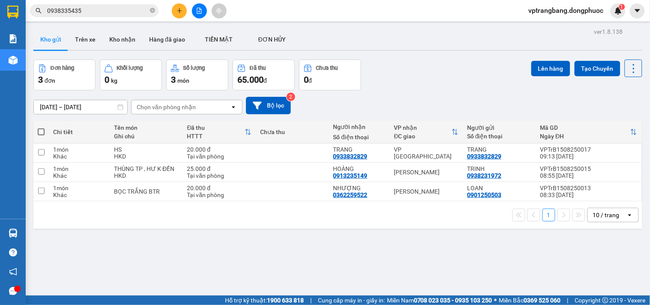
click at [395, 86] on section "Kết quả tìm kiếm ( 182 ) Bộ lọc Mã ĐH Trạng thái Món hàng Tổng cước Chưa cước N…" at bounding box center [325, 152] width 650 height 305
click at [408, 172] on div "[PERSON_NAME]" at bounding box center [426, 172] width 65 height 7
checkbox input "true"
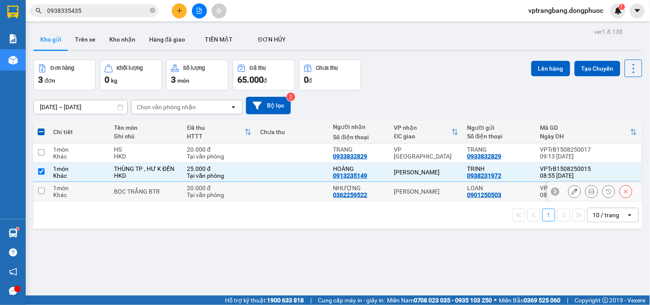
click at [407, 194] on div "[PERSON_NAME]" at bounding box center [426, 191] width 65 height 7
checkbox input "true"
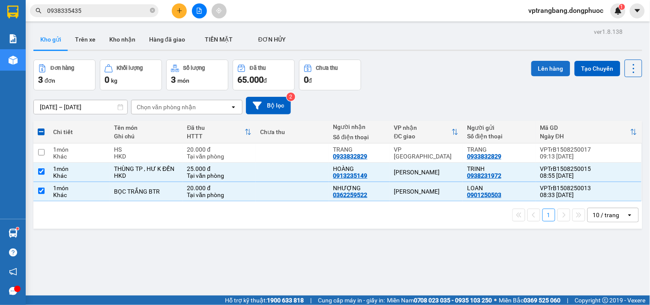
click at [545, 66] on button "Lên hàng" at bounding box center [550, 68] width 39 height 15
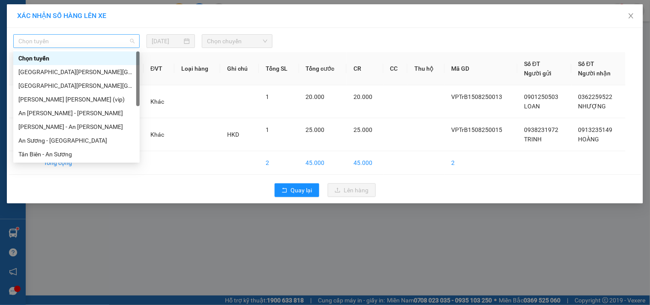
click at [89, 41] on span "Chọn tuyến" at bounding box center [76, 41] width 116 height 13
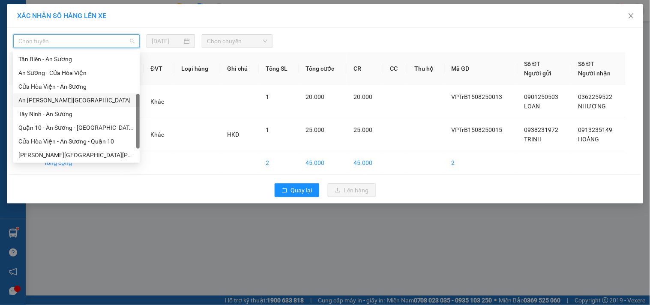
drag, startPoint x: 61, startPoint y: 101, endPoint x: 173, endPoint y: 75, distance: 115.6
click at [61, 100] on div "An Sương - [GEOGRAPHIC_DATA]" at bounding box center [76, 99] width 116 height 9
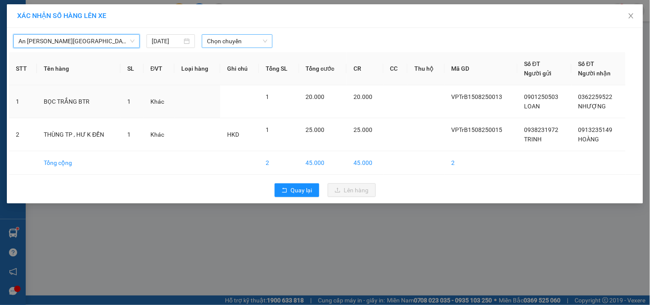
click at [244, 46] on span "Chọn chuyến" at bounding box center [237, 41] width 60 height 13
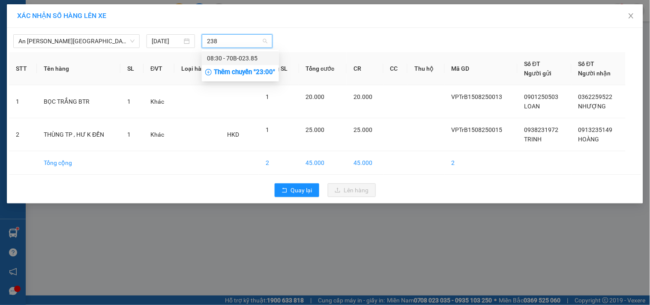
type input "2385"
click at [224, 57] on div "08:30 - 70B-023.85" at bounding box center [240, 58] width 67 height 9
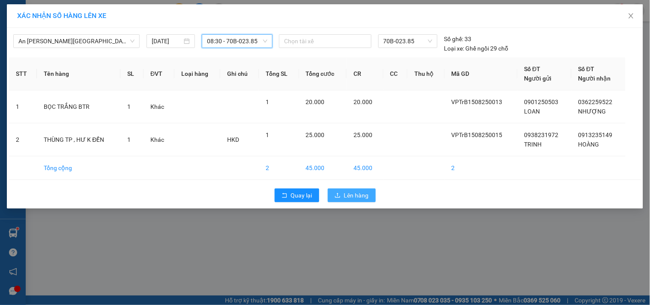
click at [352, 194] on span "Lên hàng" at bounding box center [356, 195] width 25 height 9
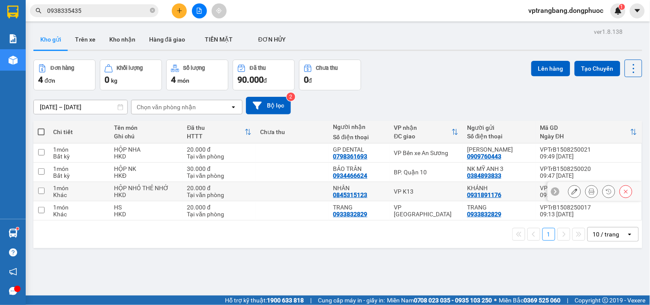
click at [404, 195] on td "VP K13" at bounding box center [426, 191] width 73 height 19
checkbox input "true"
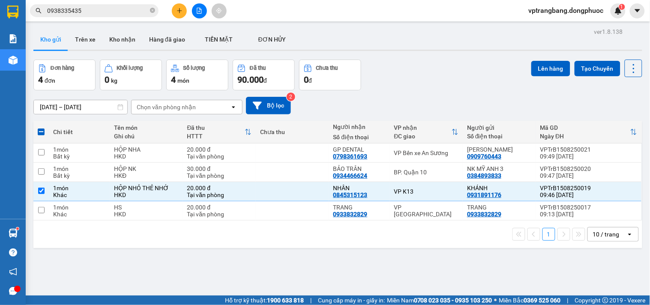
click at [411, 257] on div "ver 1.8.138 Kho gửi Trên xe Kho nhận Hàng đã giao TIỀN MẶT ĐƠN HỦY Đơn hàng 4…" at bounding box center [337, 178] width 615 height 305
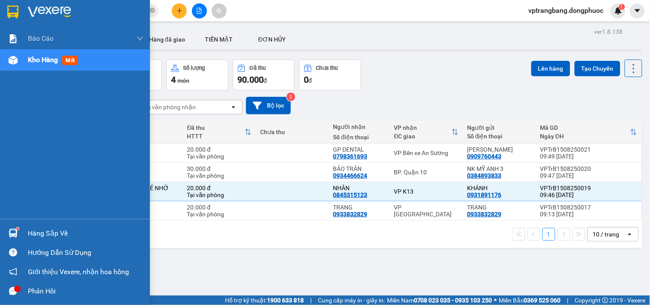
click at [12, 66] on div at bounding box center [13, 60] width 15 height 15
drag, startPoint x: 45, startPoint y: 235, endPoint x: 56, endPoint y: 235, distance: 11.6
click at [45, 235] on div "Hàng sắp về" at bounding box center [86, 233] width 116 height 13
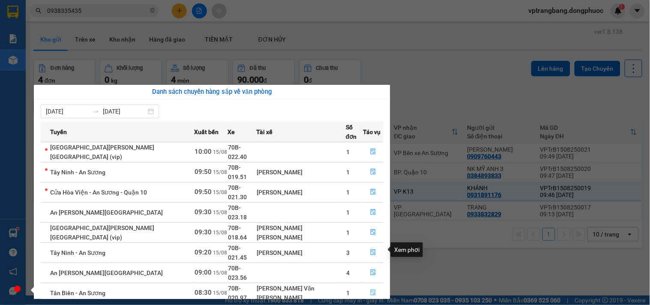
click at [370, 289] on icon "file-done" at bounding box center [373, 292] width 6 height 6
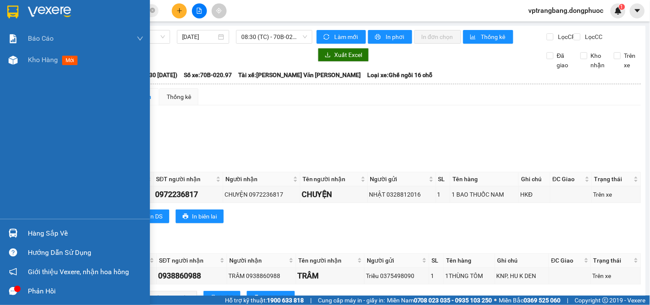
drag, startPoint x: 28, startPoint y: 233, endPoint x: 87, endPoint y: 231, distance: 59.1
click at [28, 233] on div "Hàng sắp về" at bounding box center [86, 233] width 116 height 13
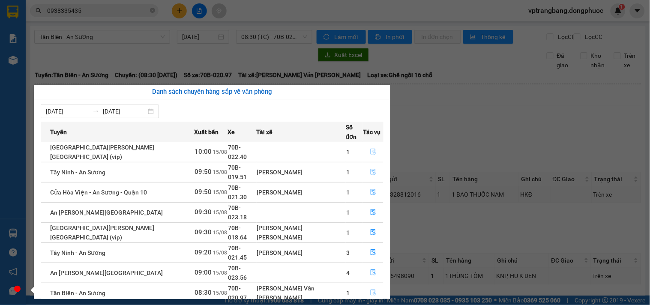
click at [406, 147] on section "Kết quả tìm kiếm ( 182 ) Bộ lọc Mã ĐH Trạng thái Món hàng Tổng cước Chưa cước N…" at bounding box center [325, 152] width 650 height 305
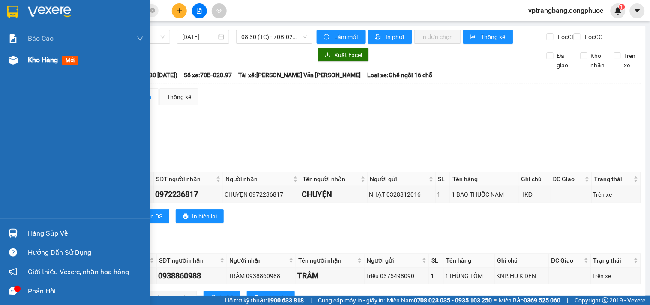
click at [29, 59] on span "Kho hàng" at bounding box center [43, 60] width 30 height 8
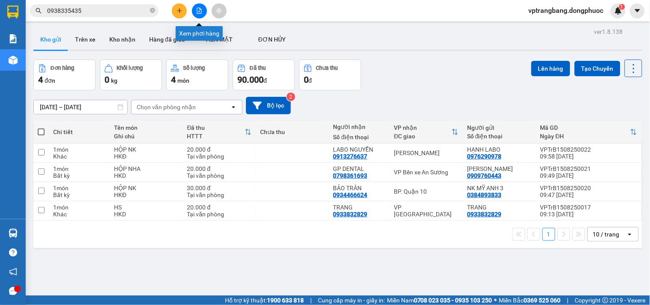
click at [197, 11] on icon "file-add" at bounding box center [199, 11] width 6 height 6
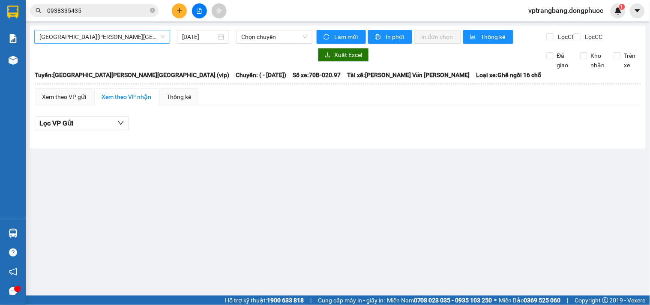
click at [113, 35] on span "[GEOGRAPHIC_DATA] - [GEOGRAPHIC_DATA] (vip)" at bounding box center [101, 36] width 125 height 13
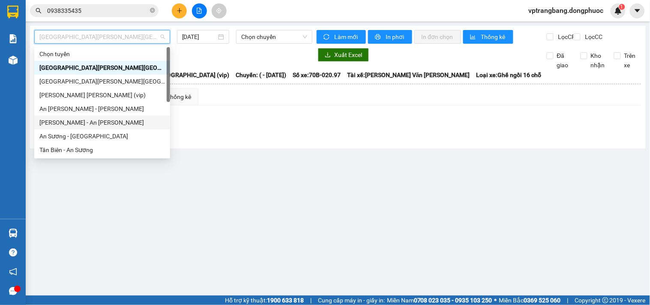
scroll to position [123, 0]
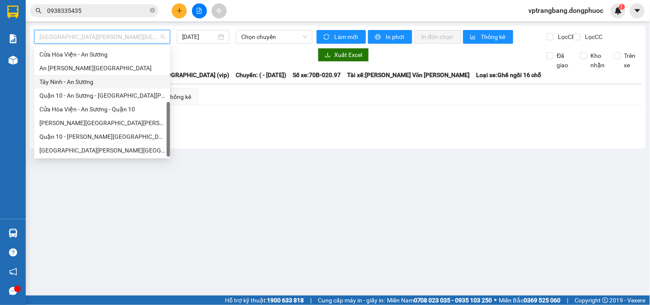
click at [77, 80] on div "Tây Ninh - An Sương" at bounding box center [101, 81] width 125 height 9
type input "[DATE]"
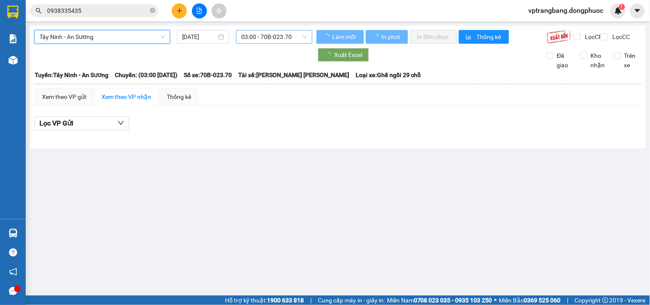
click at [260, 36] on span "03:00 - 70B-023.70" at bounding box center [274, 36] width 66 height 13
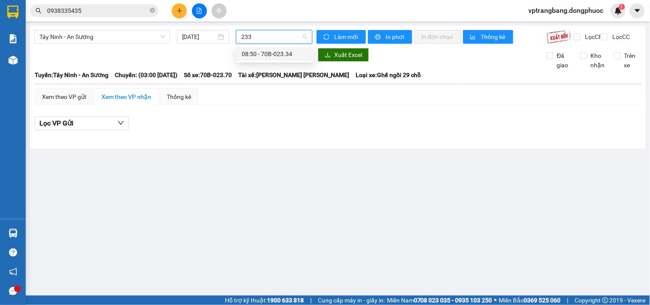
type input "2334"
click at [270, 51] on div "08:50 - 70B-023.34" at bounding box center [274, 53] width 67 height 9
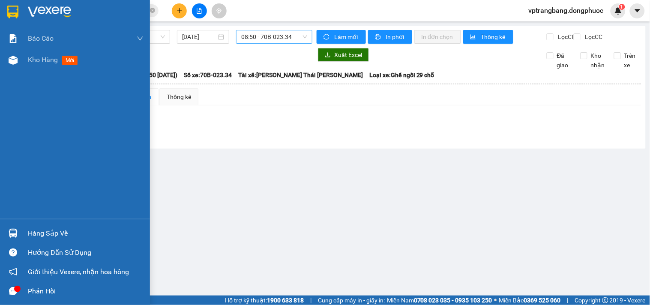
click at [18, 232] on div at bounding box center [13, 233] width 15 height 15
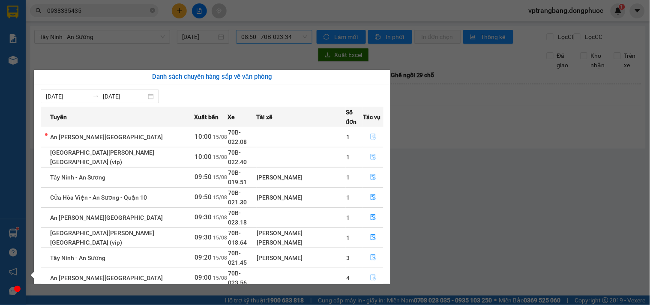
click at [481, 183] on section "Kết quả tìm kiếm ( 182 ) Bộ lọc Mã ĐH Trạng thái Món hàng Tổng cước Chưa cước N…" at bounding box center [325, 152] width 650 height 305
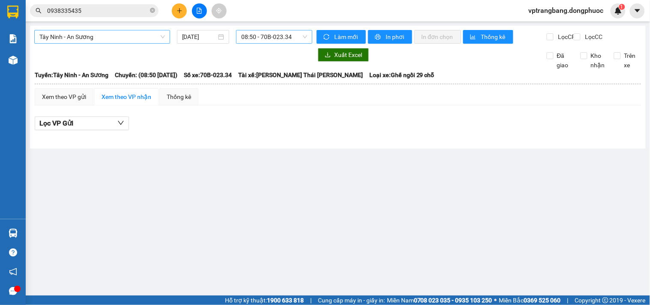
click at [163, 37] on span "Tây Ninh - An Sương" at bounding box center [101, 36] width 125 height 13
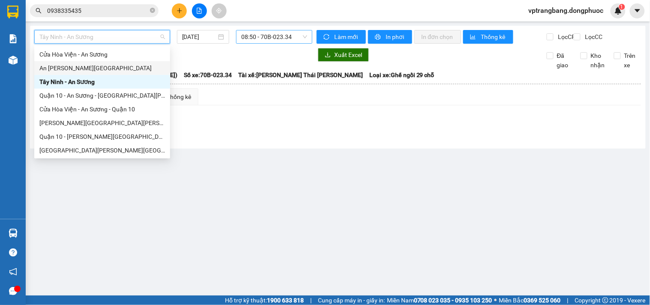
scroll to position [75, 0]
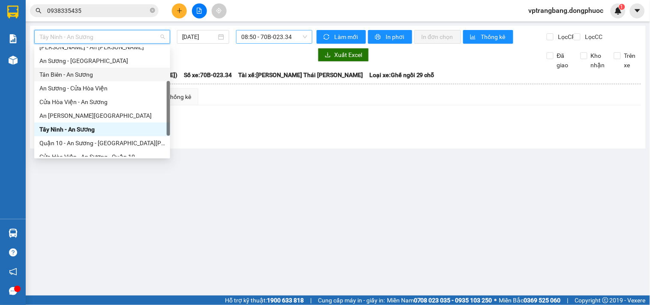
drag, startPoint x: 83, startPoint y: 103, endPoint x: 107, endPoint y: 75, distance: 37.0
click at [107, 75] on div "Châu Thành - An Sương An Sương - Tân Biên Tân Biên - An Sương An Sương - Cửa Hò…" at bounding box center [102, 108] width 136 height 137
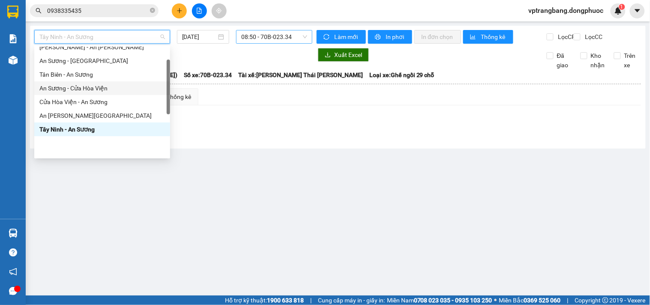
scroll to position [28, 0]
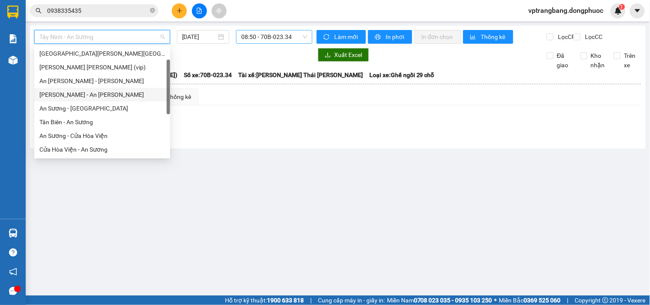
click at [80, 96] on div "[PERSON_NAME] - An [PERSON_NAME]" at bounding box center [101, 94] width 125 height 9
type input "[DATE]"
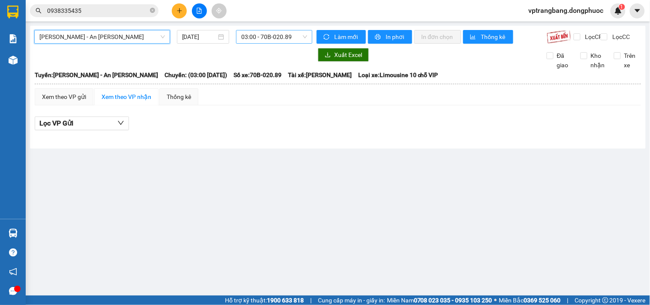
click at [256, 33] on span "03:00 - 70B-020.89" at bounding box center [274, 36] width 66 height 13
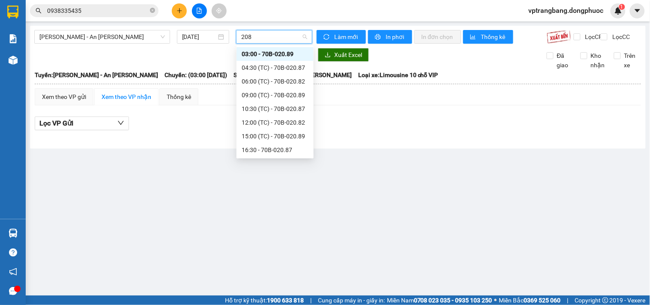
type input "2089"
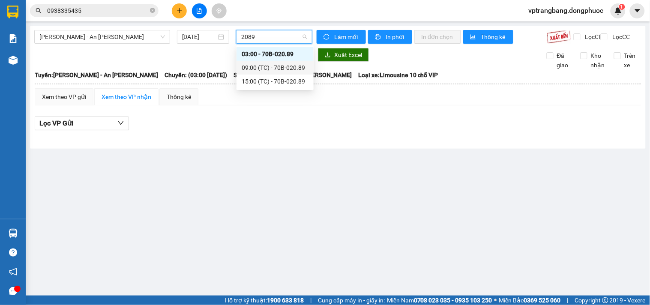
click at [272, 67] on div "09:00 (TC) - 70B-020.89" at bounding box center [274, 67] width 67 height 9
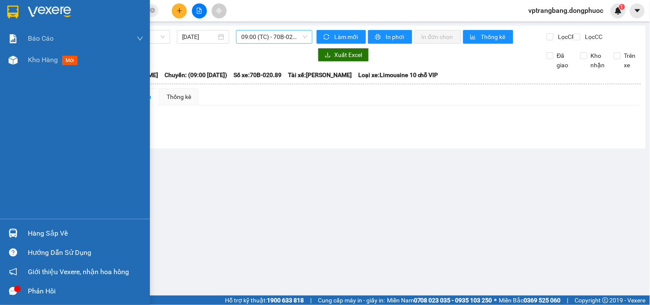
click at [17, 231] on img at bounding box center [13, 233] width 9 height 9
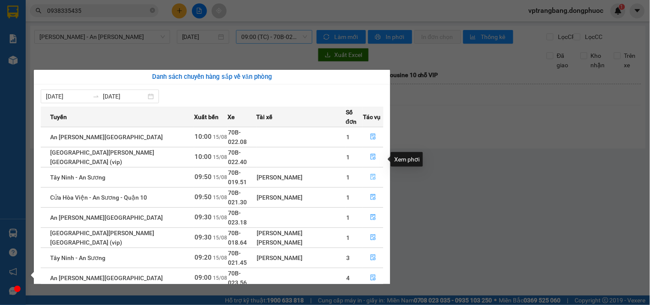
click at [370, 174] on icon "file-done" at bounding box center [373, 177] width 6 height 6
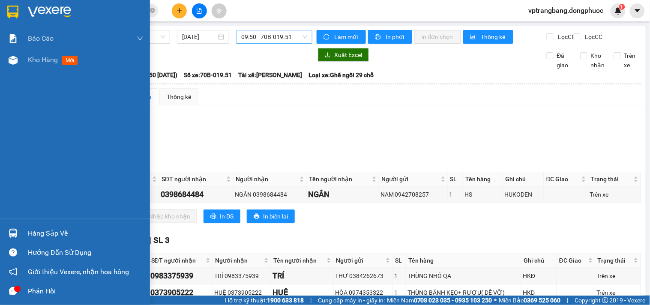
drag, startPoint x: 33, startPoint y: 235, endPoint x: 60, endPoint y: 218, distance: 32.0
click at [33, 234] on div "Hàng sắp về" at bounding box center [86, 233] width 116 height 13
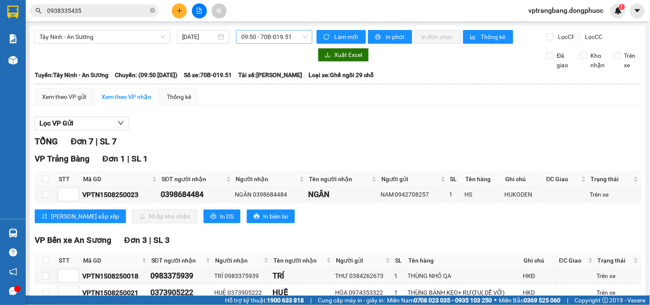
drag, startPoint x: 514, startPoint y: 116, endPoint x: 510, endPoint y: 117, distance: 4.8
click at [510, 117] on section "Kết quả tìm kiếm ( 182 ) Bộ lọc Mã ĐH Trạng thái Món hàng Tổng cước Chưa cước N…" at bounding box center [325, 152] width 650 height 305
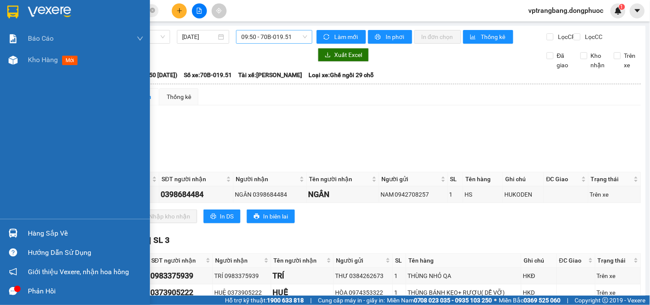
click at [33, 231] on div "Hàng sắp về" at bounding box center [86, 233] width 116 height 13
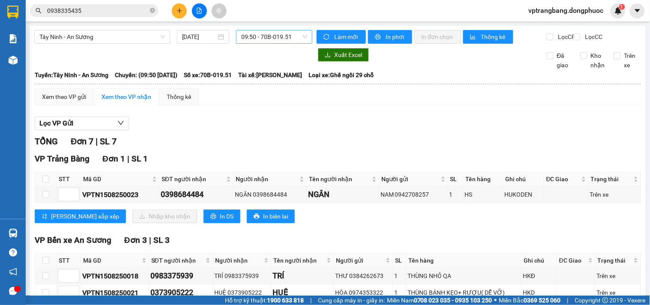
click at [408, 144] on section "Kết quả tìm kiếm ( 182 ) Bộ lọc Mã ĐH Trạng thái Món hàng Tổng cước Chưa cước N…" at bounding box center [325, 152] width 650 height 305
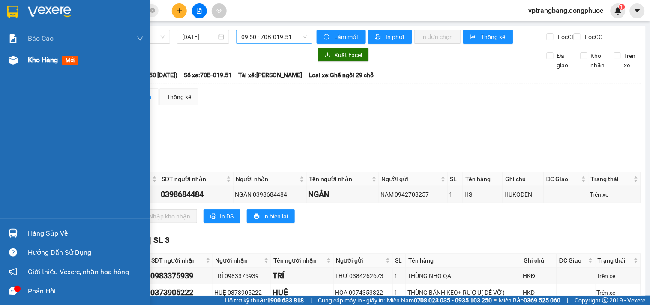
click at [31, 57] on span "Kho hàng" at bounding box center [43, 60] width 30 height 8
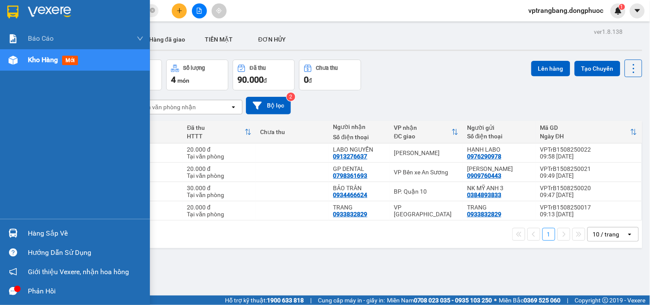
click at [54, 224] on div "Hàng sắp về" at bounding box center [75, 233] width 150 height 19
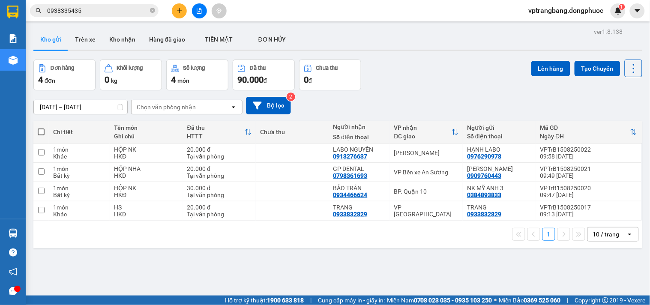
click at [462, 80] on section "Kết quả tìm kiếm ( 182 ) Bộ lọc Mã ĐH Trạng thái Món hàng Tổng cước Chưa cước N…" at bounding box center [325, 152] width 650 height 305
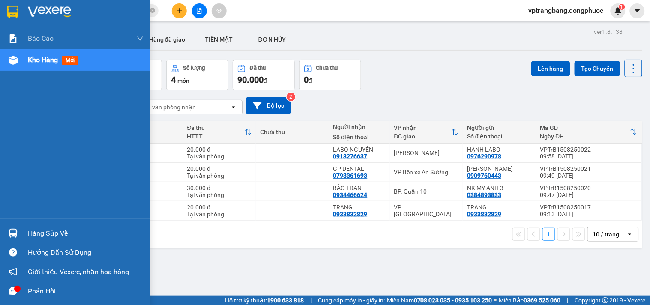
click at [19, 234] on div at bounding box center [13, 233] width 15 height 15
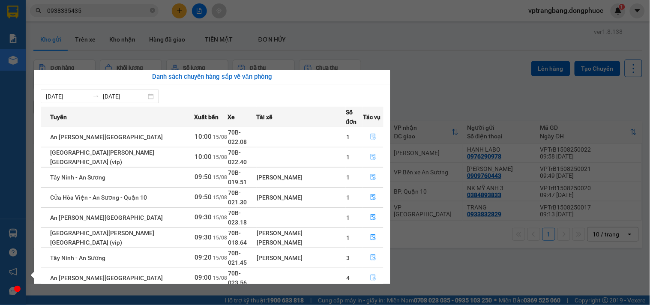
click at [425, 91] on section "Kết quả tìm kiếm ( 182 ) Bộ lọc Mã ĐH Trạng thái Món hàng Tổng cước Chưa cước N…" at bounding box center [325, 152] width 650 height 305
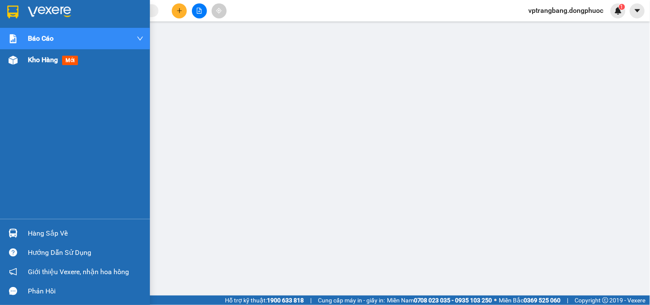
click at [33, 60] on span "Kho hàng" at bounding box center [43, 60] width 30 height 8
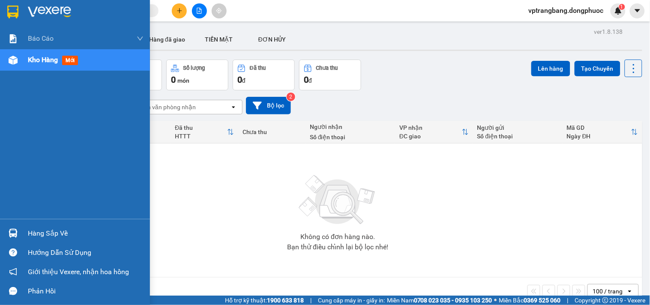
click at [21, 235] on div "Hàng sắp về" at bounding box center [75, 233] width 150 height 19
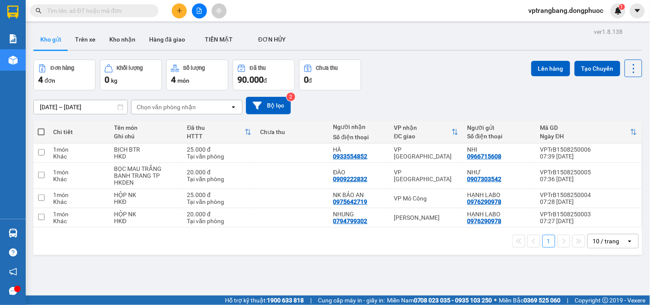
click at [602, 241] on div "10 / trang" at bounding box center [606, 241] width 27 height 9
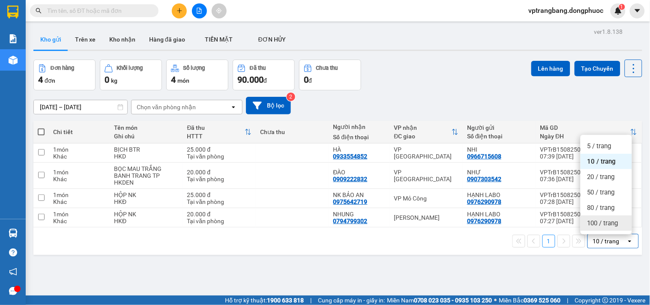
click at [599, 223] on span "100 / trang" at bounding box center [602, 223] width 31 height 9
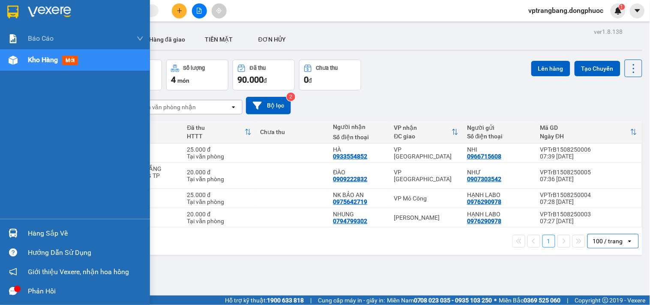
click at [43, 233] on div "Hàng sắp về" at bounding box center [86, 233] width 116 height 13
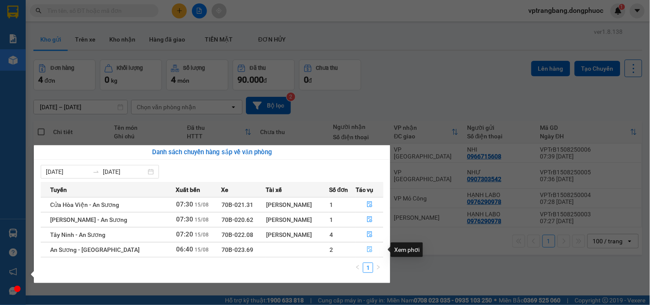
click at [369, 248] on icon "file-done" at bounding box center [369, 249] width 5 height 6
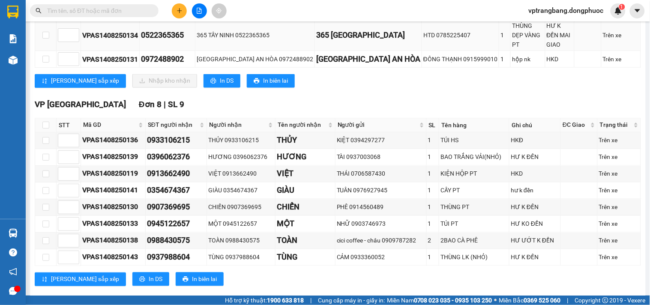
scroll to position [148, 0]
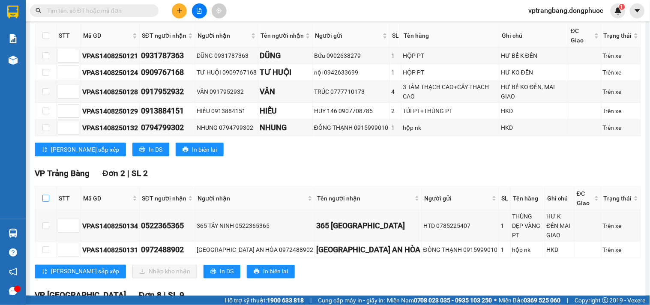
click at [45, 203] on label at bounding box center [45, 198] width 7 height 9
click at [45, 202] on input "checkbox" at bounding box center [45, 198] width 7 height 7
checkbox input "true"
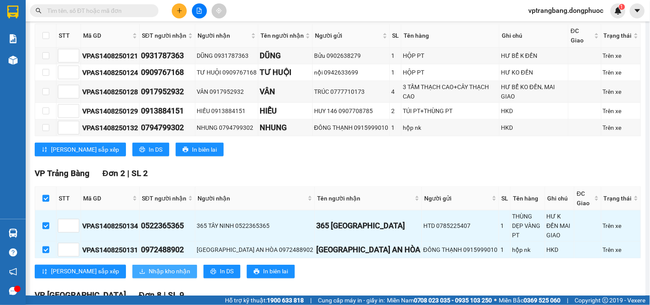
click at [132, 265] on button "Nhập kho nhận" at bounding box center [164, 272] width 65 height 14
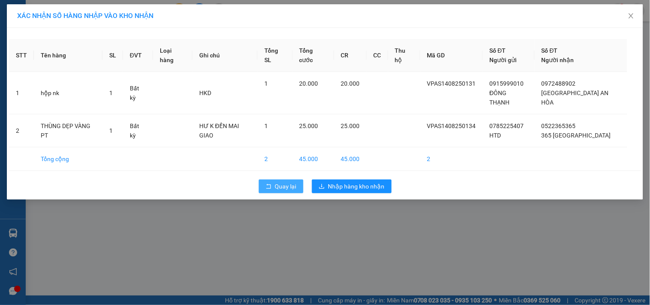
click at [290, 182] on span "Quay lại" at bounding box center [285, 186] width 21 height 9
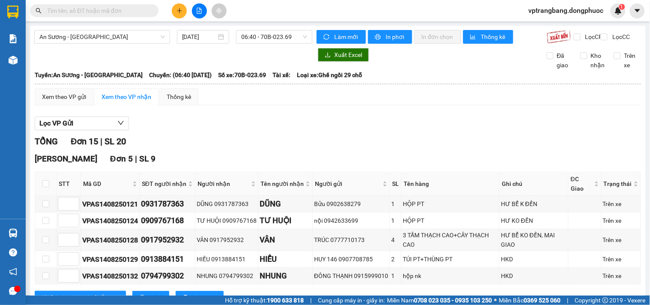
click at [336, 131] on div "Lọc VP Gửi" at bounding box center [338, 123] width 606 height 14
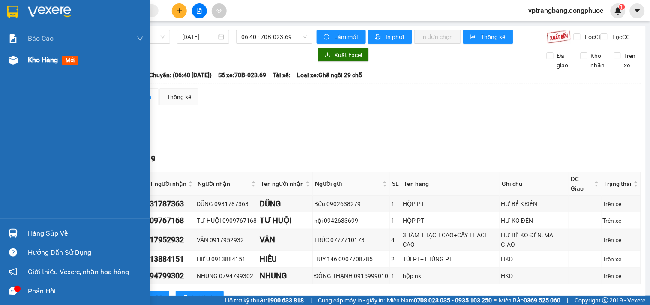
click at [45, 59] on span "Kho hàng" at bounding box center [43, 60] width 30 height 8
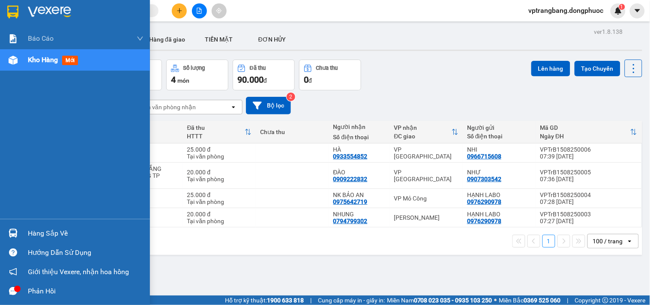
click at [37, 227] on div "Hàng sắp về" at bounding box center [86, 233] width 116 height 13
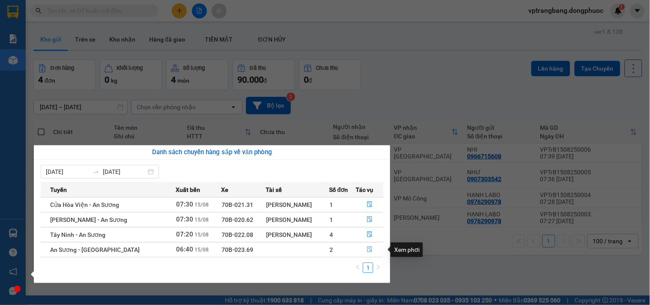
click at [367, 252] on icon "file-done" at bounding box center [370, 249] width 6 height 6
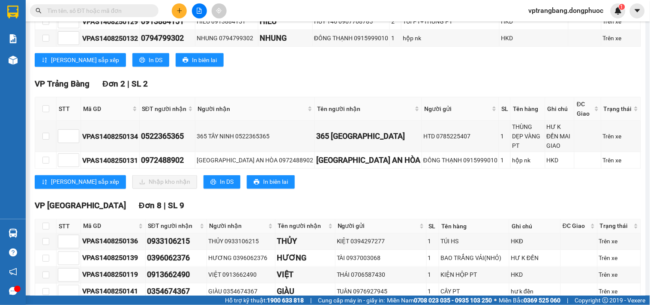
scroll to position [285, 0]
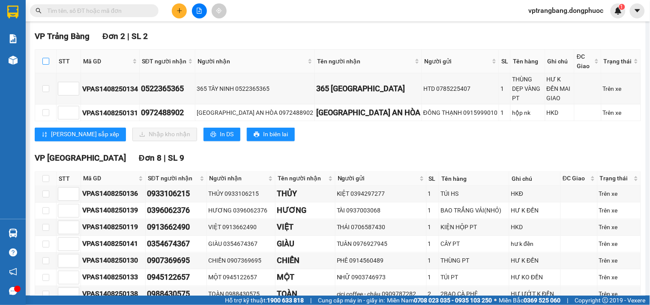
click at [44, 66] on label at bounding box center [45, 61] width 7 height 9
click at [44, 65] on input "checkbox" at bounding box center [45, 61] width 7 height 7
checkbox input "true"
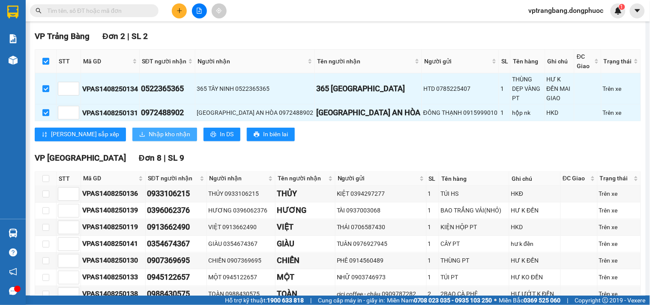
click at [149, 130] on span "Nhập kho nhận" at bounding box center [170, 134] width 42 height 9
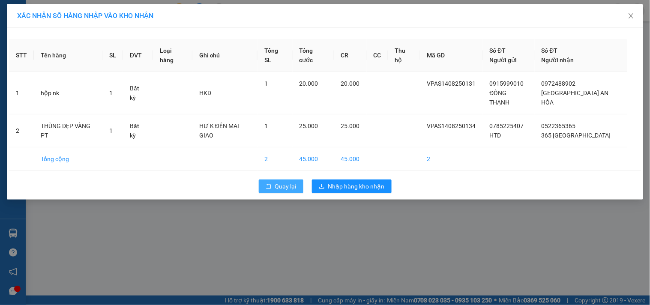
click at [283, 182] on span "Quay lại" at bounding box center [285, 186] width 21 height 9
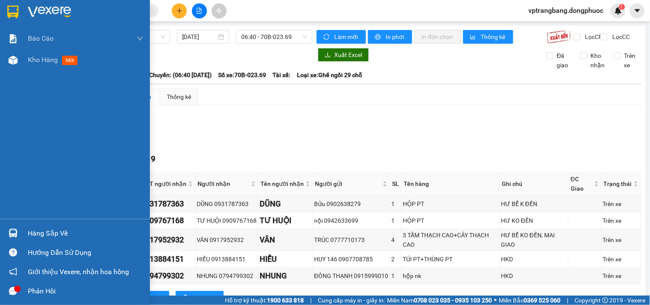
click at [29, 228] on div "Hàng sắp về" at bounding box center [86, 233] width 116 height 13
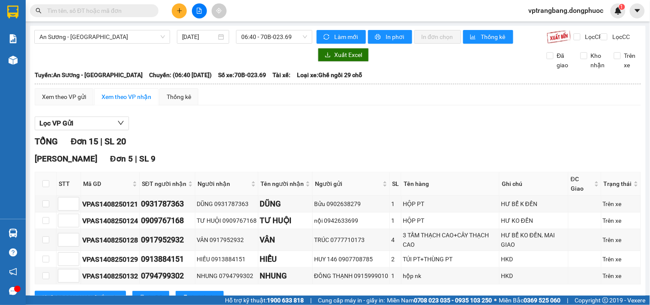
click at [438, 161] on section "Kết quả tìm kiếm ( 0 ) Bộ lọc No Data vptrangbang.dongphuoc 1 Báo cáo Mẫu 1: Bá…" at bounding box center [325, 152] width 650 height 305
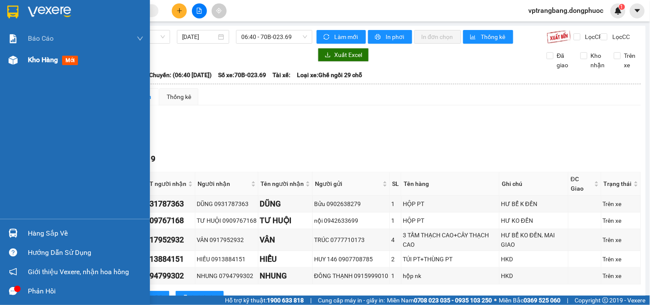
click at [36, 57] on span "Kho hàng" at bounding box center [43, 60] width 30 height 8
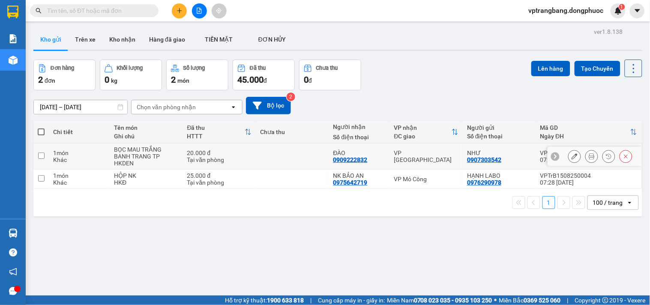
click at [414, 158] on div "VP Phước Đông" at bounding box center [426, 156] width 65 height 14
checkbox input "true"
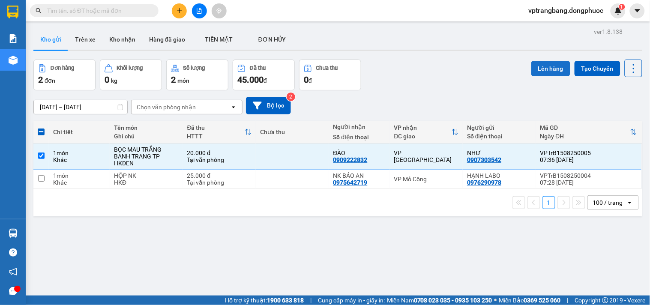
click at [537, 69] on button "Lên hàng" at bounding box center [550, 68] width 39 height 15
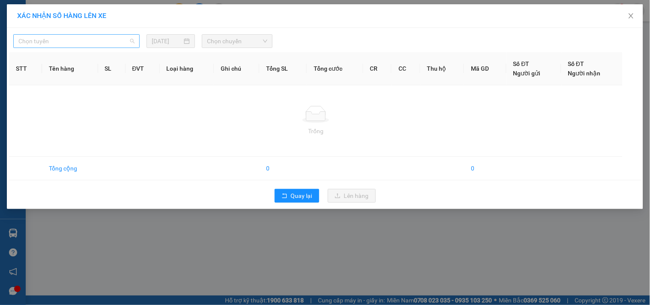
click at [69, 45] on span "Chọn tuyến" at bounding box center [76, 41] width 116 height 13
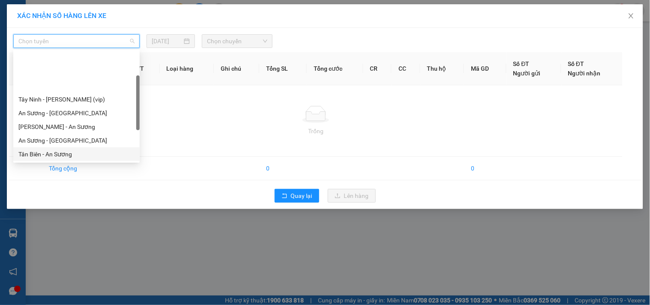
scroll to position [48, 0]
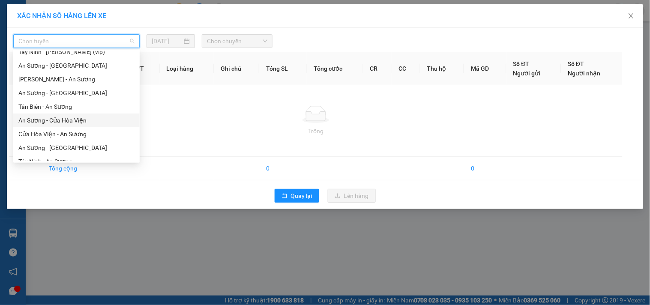
click at [77, 123] on div "An Sương - Cửa Hòa Viện" at bounding box center [76, 120] width 116 height 9
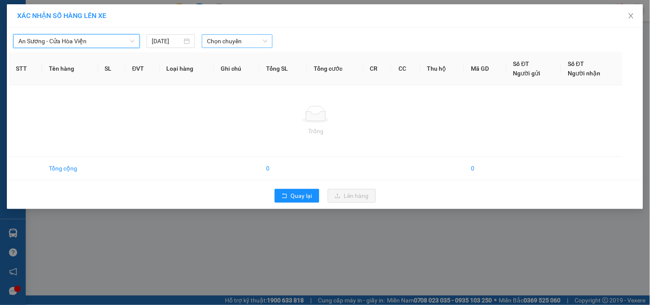
click at [233, 41] on span "Chọn chuyến" at bounding box center [237, 41] width 60 height 13
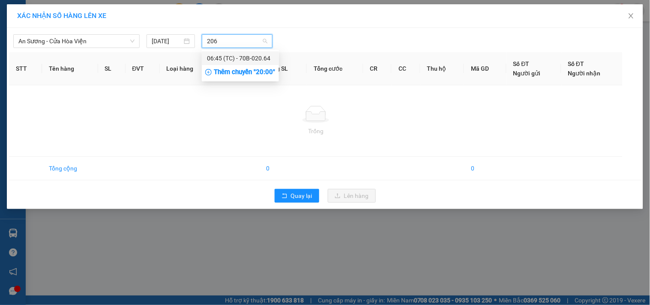
type input "2064"
click at [246, 59] on div "06:45 (TC) - 70B-020.64" at bounding box center [240, 58] width 67 height 9
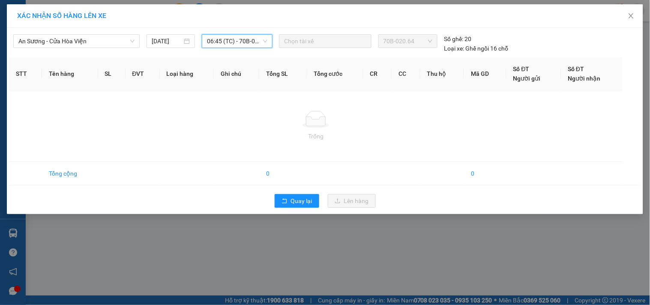
click at [221, 36] on span "06:45 (TC) - 70B-020.64" at bounding box center [237, 41] width 60 height 13
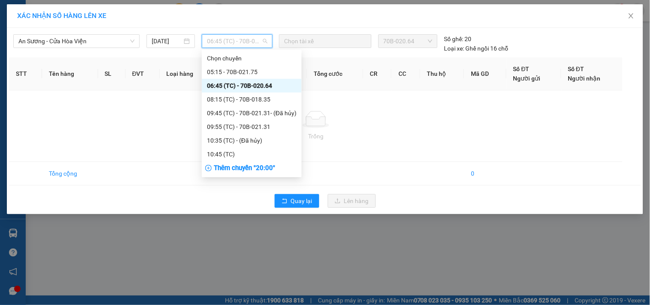
click at [221, 36] on span "06:45 (TC) - 70B-020.64" at bounding box center [237, 41] width 60 height 13
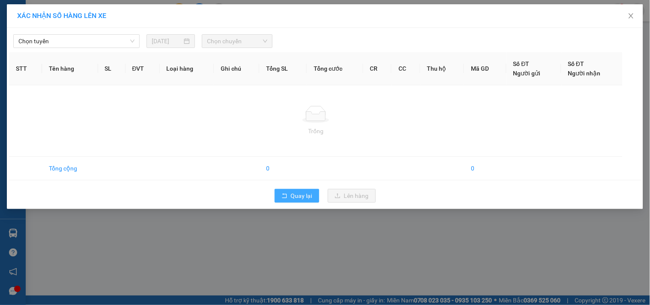
click at [302, 193] on span "Quay lại" at bounding box center [301, 195] width 21 height 9
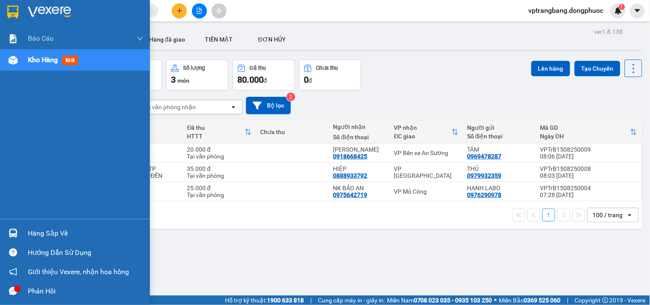
click at [22, 230] on div "Hàng sắp về" at bounding box center [75, 233] width 150 height 19
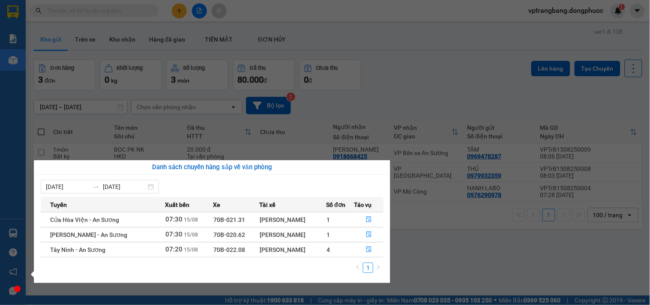
click at [442, 71] on section "Kết quả tìm kiếm ( 0 ) Bộ lọc No Data vptrangbang.dongphuoc 1 Báo cáo Mẫu 1: Bá…" at bounding box center [325, 152] width 650 height 305
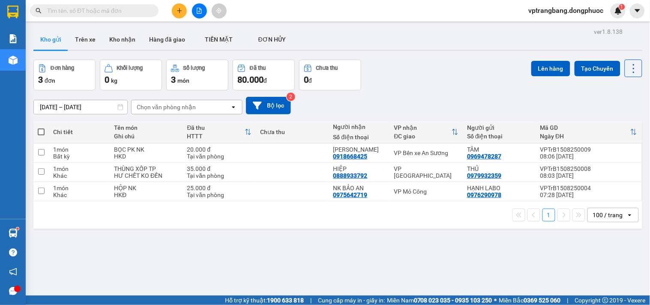
click at [421, 94] on div "[DATE] – [DATE] Press the down arrow key to interact with the calendar and sele…" at bounding box center [337, 105] width 608 height 30
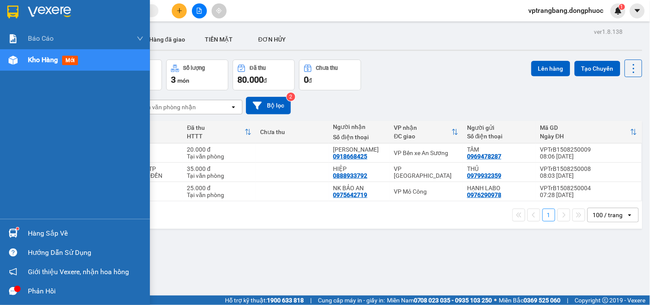
click at [29, 235] on div "Hàng sắp về" at bounding box center [86, 233] width 116 height 13
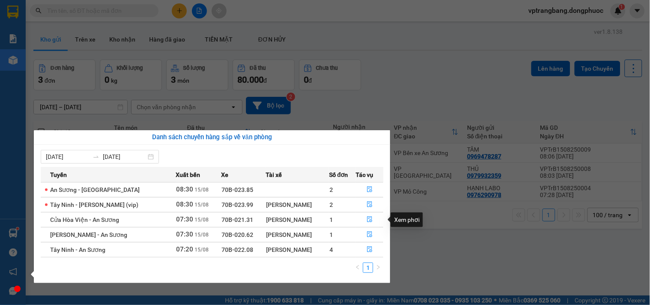
drag, startPoint x: 417, startPoint y: 91, endPoint x: 403, endPoint y: 88, distance: 13.7
click at [410, 89] on section "Kết quả tìm kiếm ( 0 ) Bộ lọc No Data vptrangbang.dongphuoc 1 Báo cáo Mẫu 1: Bá…" at bounding box center [325, 152] width 650 height 305
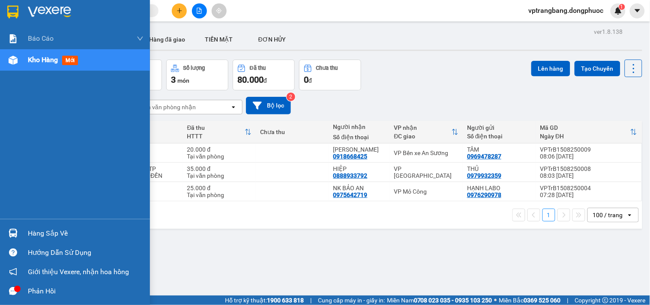
click at [34, 235] on div "Hàng sắp về" at bounding box center [86, 233] width 116 height 13
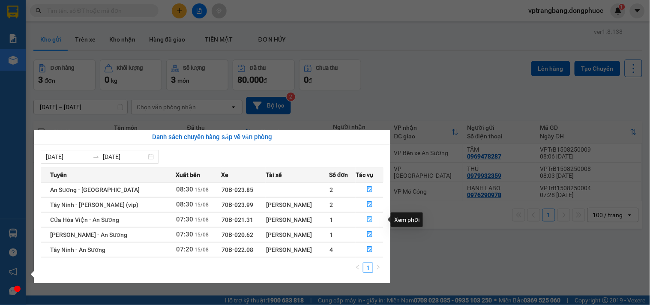
click at [370, 219] on icon "file-done" at bounding box center [370, 219] width 6 height 6
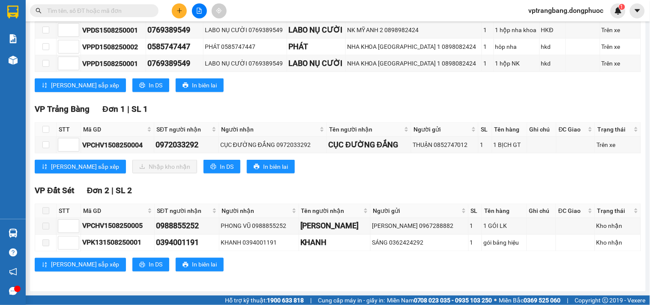
scroll to position [111, 0]
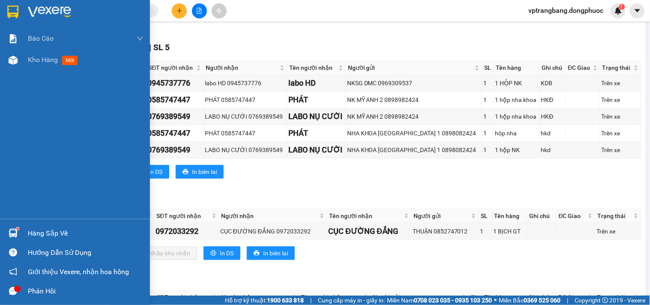
click at [40, 232] on div "Hàng sắp về" at bounding box center [86, 233] width 116 height 13
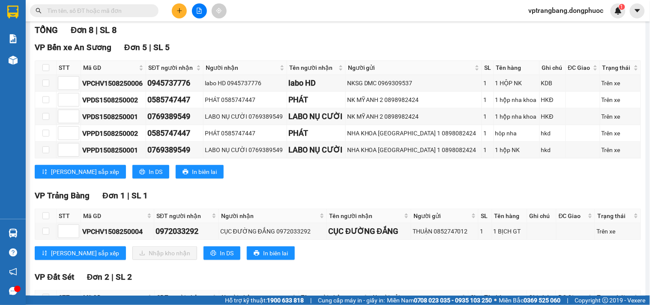
click at [442, 190] on section "Kết quả tìm kiếm ( 0 ) Bộ lọc No Data vptrangbang.dongphuoc 1 Báo cáo Mẫu 1: Bá…" at bounding box center [325, 152] width 650 height 305
click at [195, 6] on button at bounding box center [199, 10] width 15 height 15
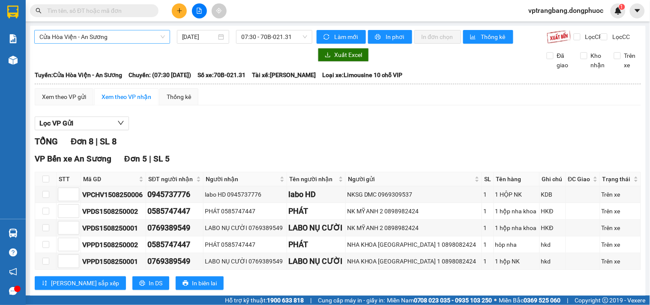
click at [96, 38] on span "Cửa Hòa Viện - An Sương" at bounding box center [101, 36] width 125 height 13
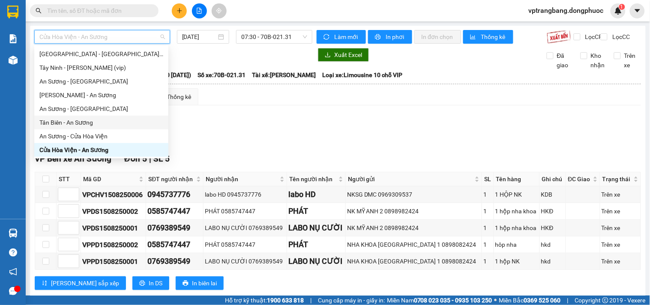
scroll to position [123, 0]
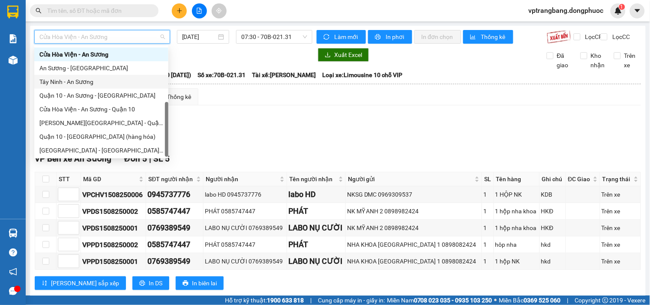
click at [84, 81] on div "Tây Ninh - An Sương" at bounding box center [101, 81] width 124 height 9
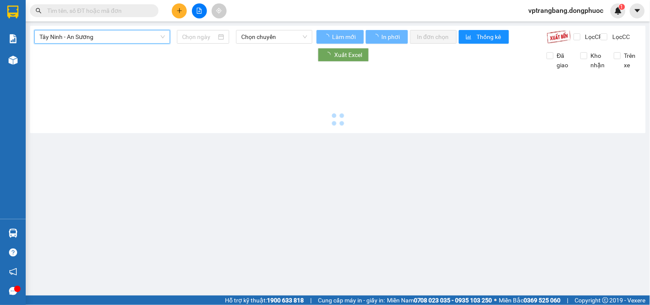
type input "[DATE]"
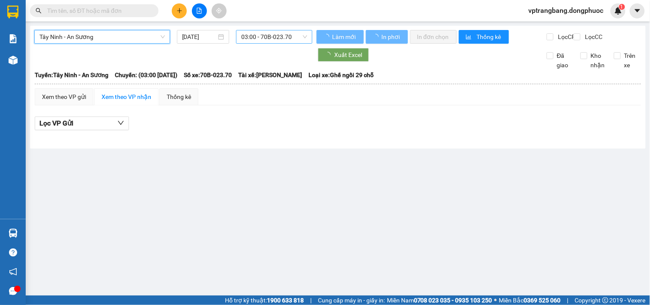
click at [246, 36] on span "03:00 - 70B-023.70" at bounding box center [274, 36] width 66 height 13
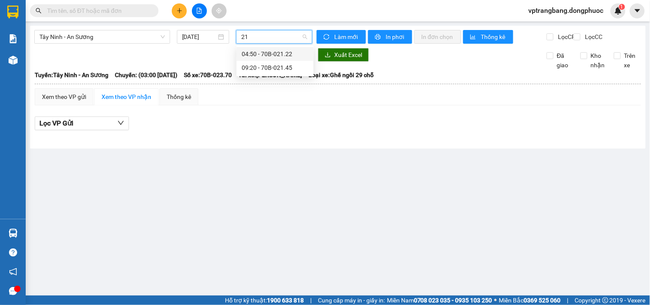
type input "2"
type input "2122"
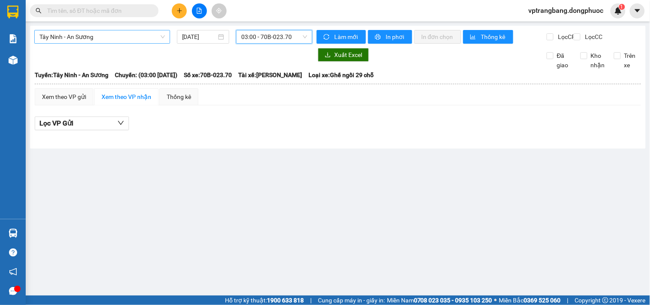
click at [100, 32] on span "Tây Ninh - An Sương" at bounding box center [101, 36] width 125 height 13
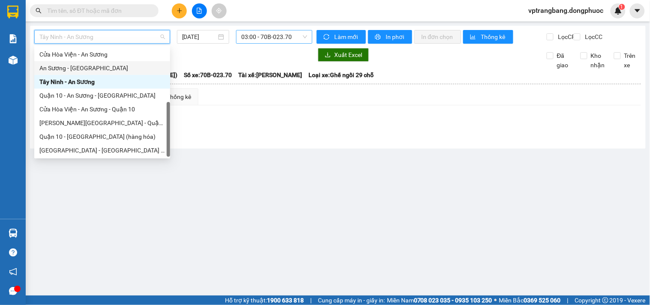
click at [84, 70] on div "An Sương - [GEOGRAPHIC_DATA]" at bounding box center [101, 67] width 125 height 9
type input "[DATE]"
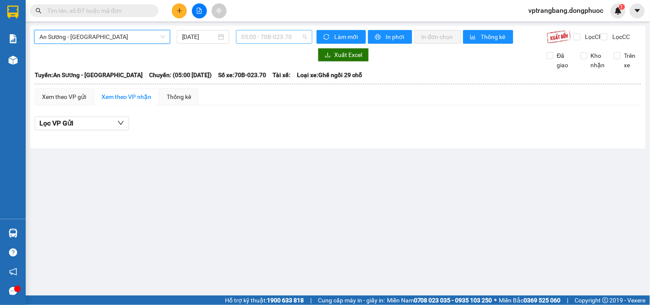
click at [277, 36] on span "05:00 - 70B-023.70" at bounding box center [274, 36] width 66 height 13
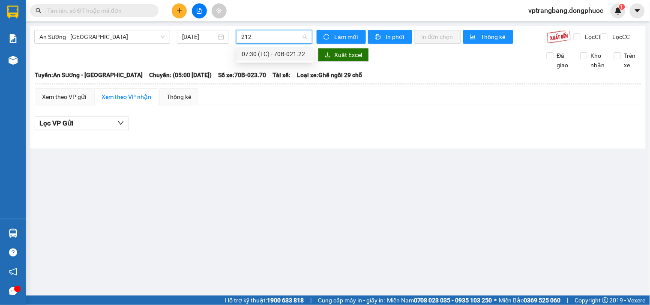
type input "2122"
click at [251, 54] on div "07:30 (TC) - 70B-021.22" at bounding box center [274, 53] width 67 height 9
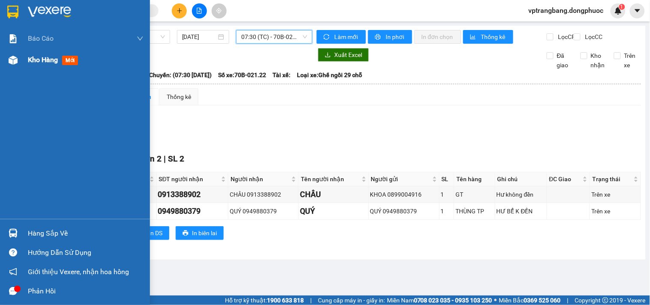
click at [39, 59] on span "Kho hàng" at bounding box center [43, 60] width 30 height 8
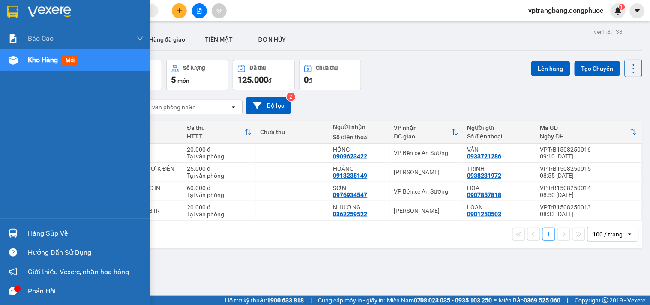
click at [33, 232] on div "Hàng sắp về" at bounding box center [86, 233] width 116 height 13
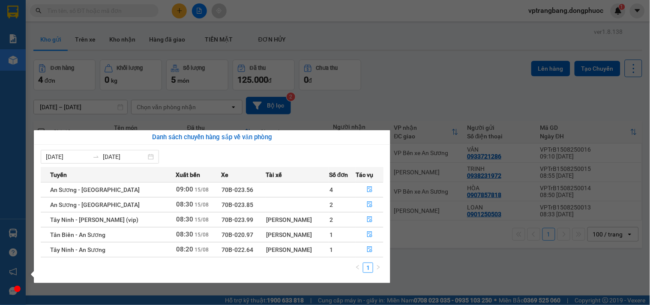
click at [391, 86] on section "Kết quả tìm kiếm ( 0 ) Bộ lọc No Data vptrangbang.dongphuoc 1 Báo cáo Mẫu 1: Bá…" at bounding box center [325, 152] width 650 height 305
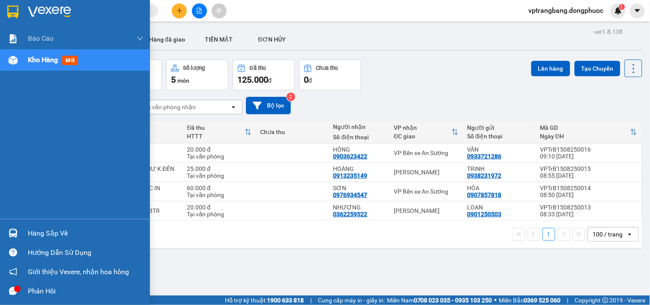
click at [31, 230] on div "Hàng sắp về" at bounding box center [86, 233] width 116 height 13
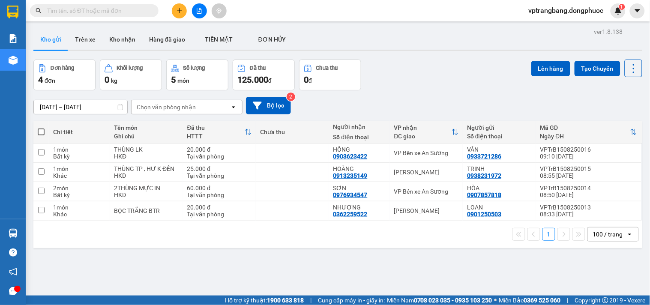
click at [413, 74] on section "Kết quả tìm kiếm ( 0 ) Bộ lọc No Data vptrangbang.dongphuoc 1 Báo cáo Mẫu 1: Bá…" at bounding box center [325, 152] width 650 height 305
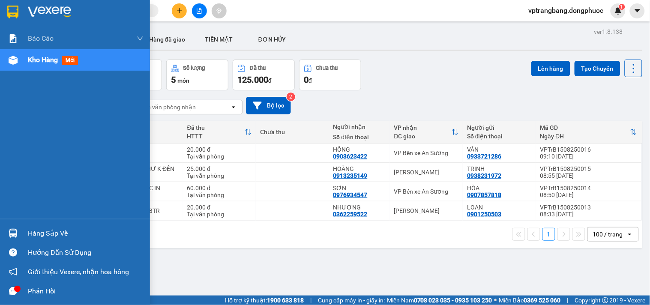
click at [14, 237] on img at bounding box center [13, 233] width 9 height 9
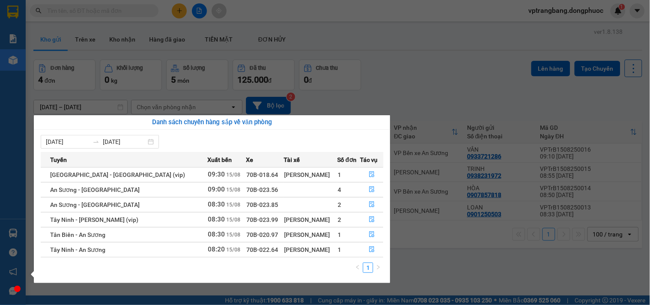
click at [399, 92] on section "Kết quả tìm kiếm ( 0 ) Bộ lọc No Data vptrangbang.dongphuoc 1 Báo cáo Mẫu 1: Bá…" at bounding box center [325, 152] width 650 height 305
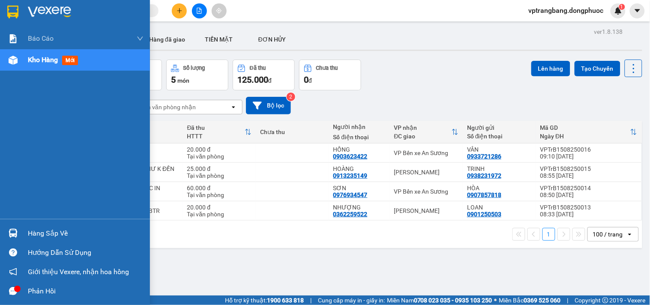
click at [15, 234] on img at bounding box center [13, 233] width 9 height 9
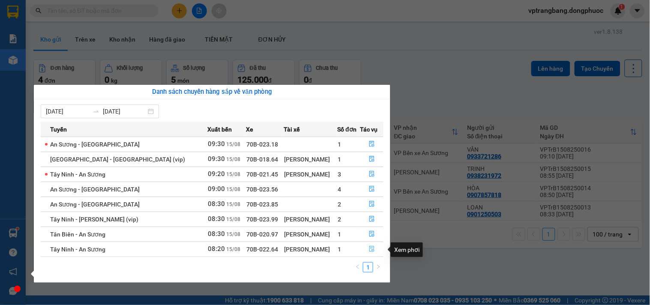
click at [370, 251] on icon "file-done" at bounding box center [371, 249] width 5 height 6
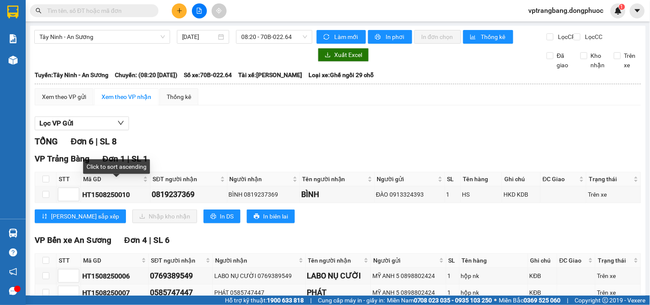
scroll to position [95, 0]
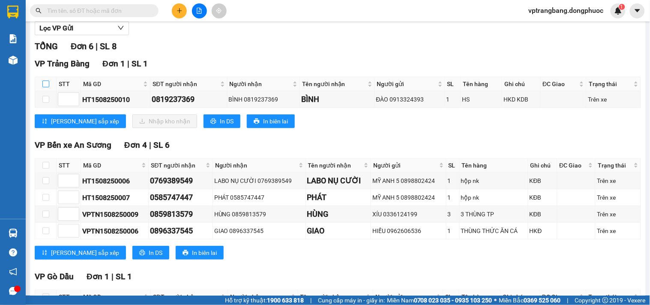
click at [45, 87] on input "checkbox" at bounding box center [45, 83] width 7 height 7
checkbox input "true"
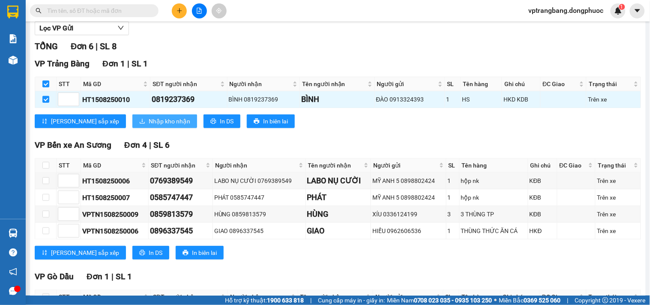
click at [149, 126] on span "Nhập kho nhận" at bounding box center [170, 120] width 42 height 9
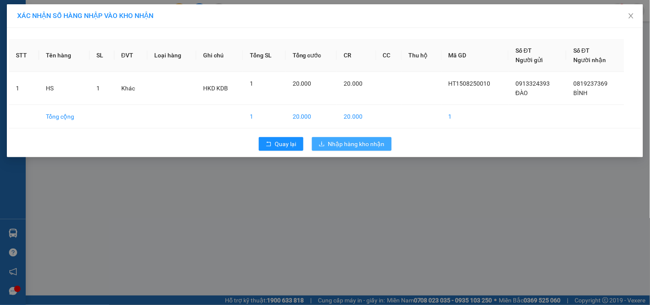
click at [344, 145] on span "Nhập hàng kho nhận" at bounding box center [356, 143] width 57 height 9
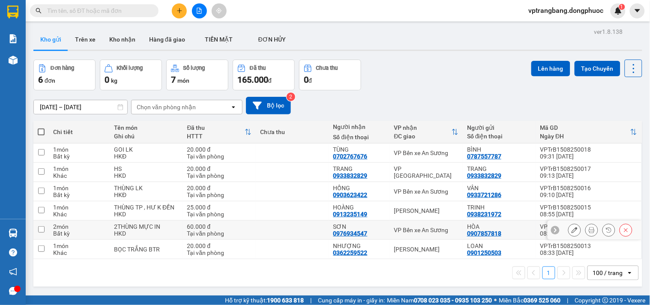
click at [422, 232] on div "VP Bến xe An Sương" at bounding box center [426, 229] width 65 height 7
checkbox input "true"
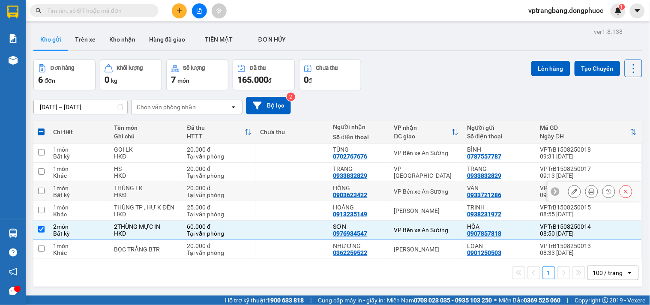
click at [421, 194] on div "VP Bến xe An Sương" at bounding box center [426, 191] width 65 height 7
checkbox input "true"
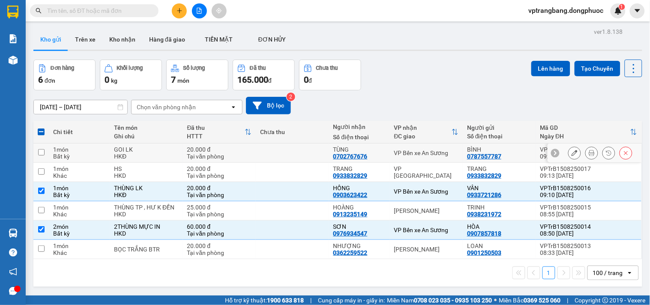
drag, startPoint x: 419, startPoint y: 154, endPoint x: 414, endPoint y: 153, distance: 4.9
click at [417, 153] on div "VP Bến xe An Sương" at bounding box center [426, 152] width 65 height 7
checkbox input "true"
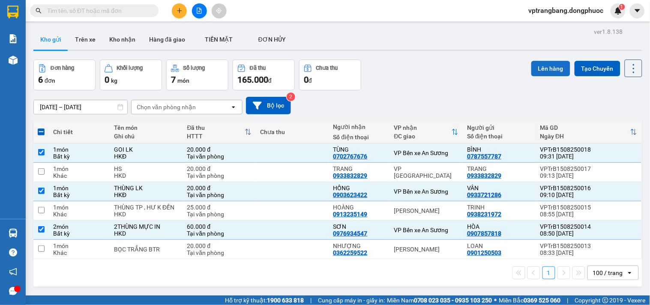
click at [547, 69] on button "Lên hàng" at bounding box center [550, 68] width 39 height 15
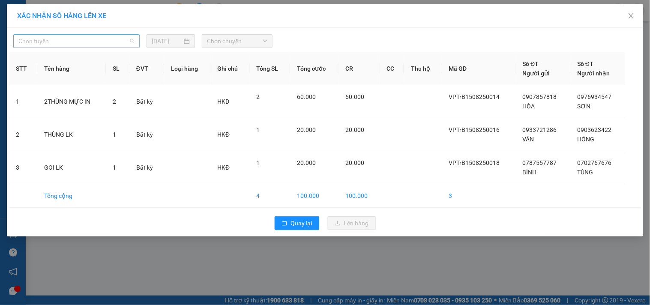
click at [71, 45] on span "Chọn tuyến" at bounding box center [76, 41] width 116 height 13
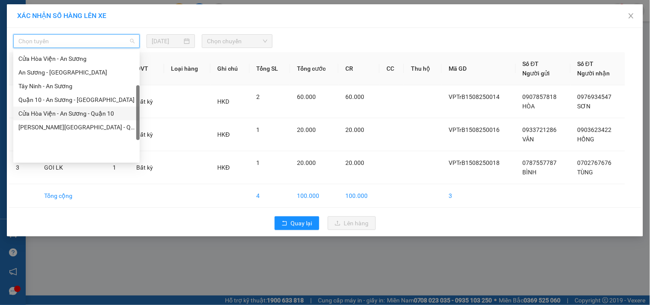
scroll to position [75, 0]
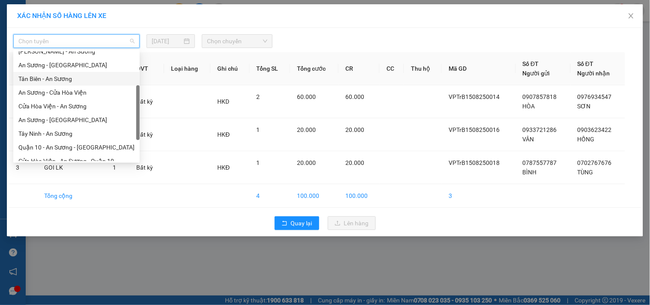
click at [63, 79] on div "Tân Biên - An Sương" at bounding box center [76, 78] width 116 height 9
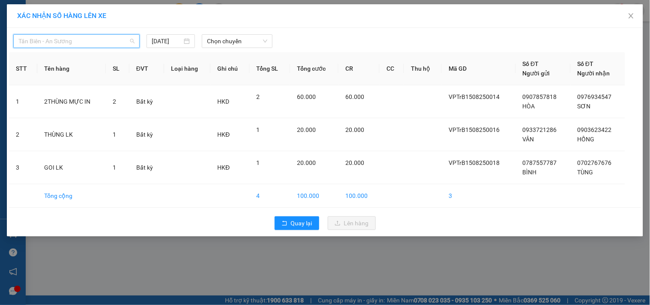
click at [41, 48] on input "search" at bounding box center [73, 41] width 110 height 13
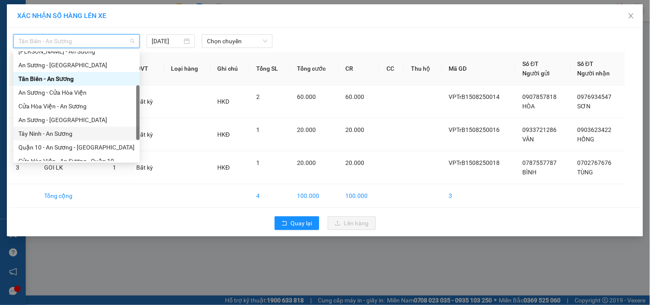
click at [61, 135] on div "Tây Ninh - An Sương" at bounding box center [76, 133] width 116 height 9
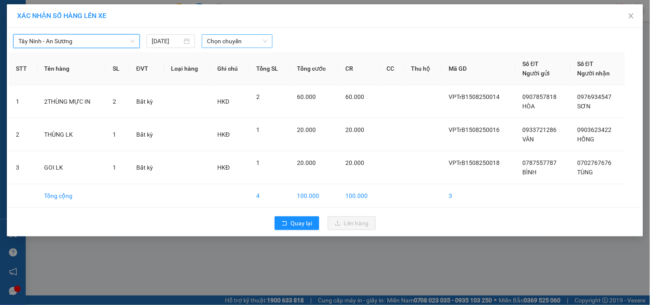
click at [234, 45] on span "Chọn chuyến" at bounding box center [237, 41] width 60 height 13
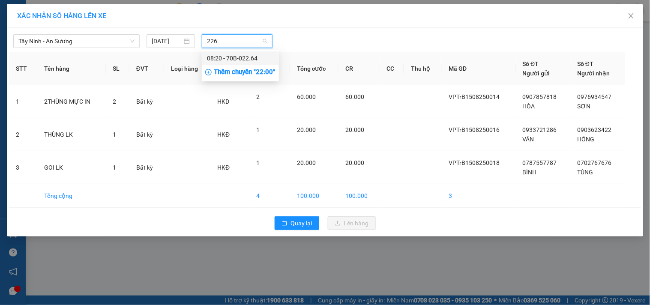
type input "2264"
click at [225, 60] on div "08:20 - 70B-022.64" at bounding box center [240, 58] width 67 height 9
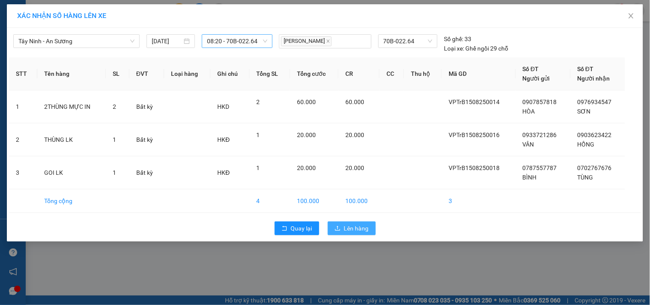
click at [361, 226] on span "Lên hàng" at bounding box center [356, 228] width 25 height 9
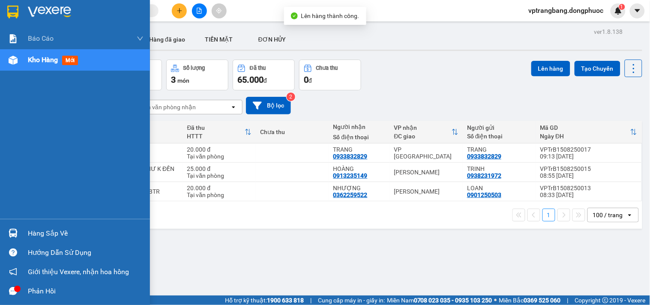
click at [28, 234] on div "Hàng sắp về" at bounding box center [86, 233] width 116 height 13
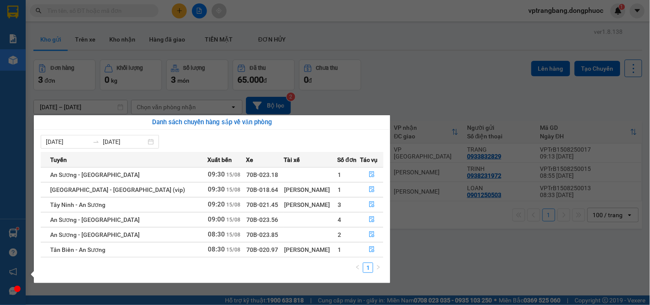
click at [429, 76] on section "Kết quả tìm kiếm ( 0 ) Bộ lọc No Data vptrangbang.dongphuoc 1 Báo cáo Mẫu 1: Bá…" at bounding box center [325, 152] width 650 height 305
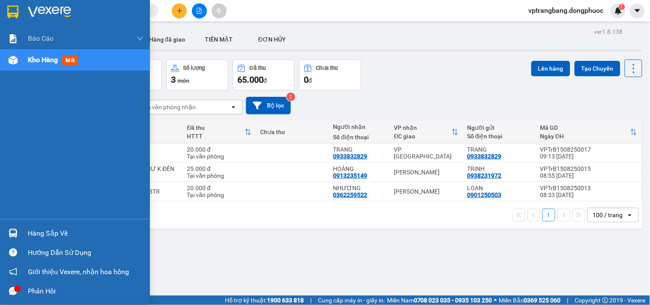
click at [33, 228] on div "Hàng sắp về" at bounding box center [86, 233] width 116 height 13
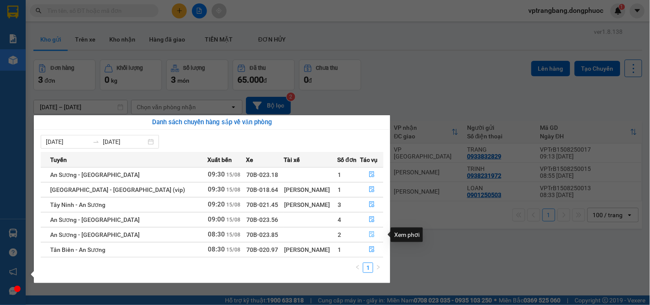
click at [369, 235] on icon "file-done" at bounding box center [372, 234] width 6 height 6
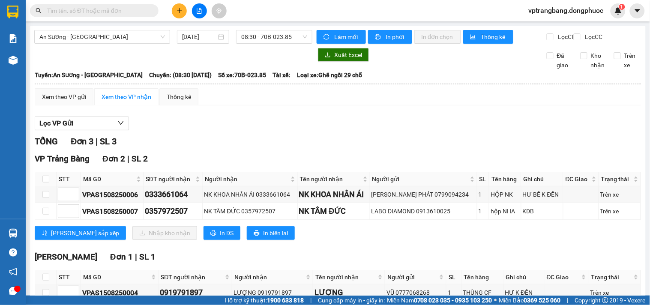
scroll to position [57, 0]
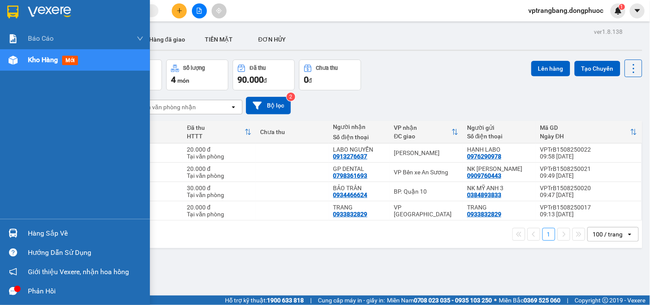
click at [22, 230] on div "Hàng sắp về" at bounding box center [75, 233] width 150 height 19
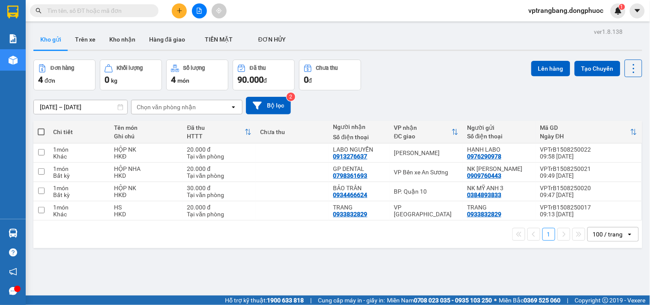
click at [408, 87] on section "Kết quả tìm kiếm ( 0 ) Bộ lọc No Data vptrangbang.dongphuoc 1 Báo cáo Mẫu 1: Bá…" at bounding box center [325, 152] width 650 height 305
click at [196, 5] on button at bounding box center [199, 10] width 15 height 15
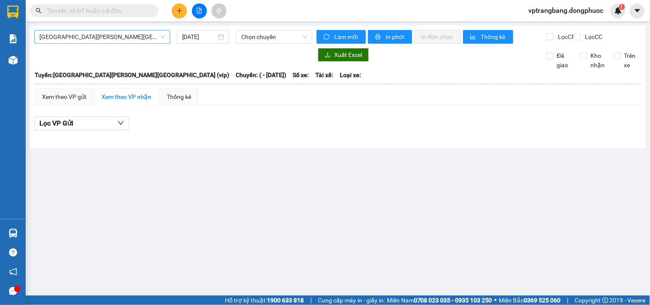
click at [94, 35] on span "[GEOGRAPHIC_DATA][PERSON_NAME][GEOGRAPHIC_DATA] (vip)" at bounding box center [101, 36] width 125 height 13
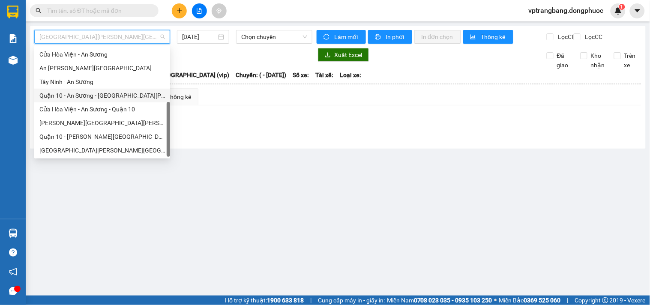
scroll to position [123, 0]
click at [87, 148] on div "[GEOGRAPHIC_DATA][PERSON_NAME][GEOGRAPHIC_DATA] (vip)" at bounding box center [101, 150] width 125 height 9
type input "[DATE]"
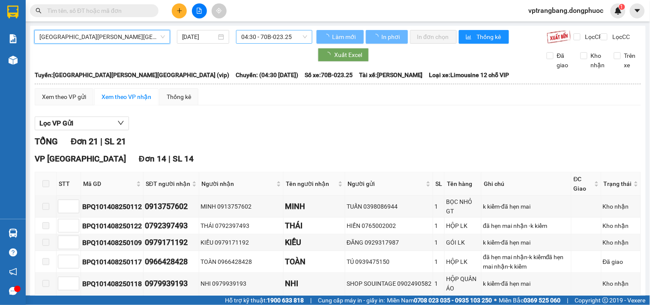
click at [262, 37] on span "04:30 - 70B-023.25" at bounding box center [274, 36] width 66 height 13
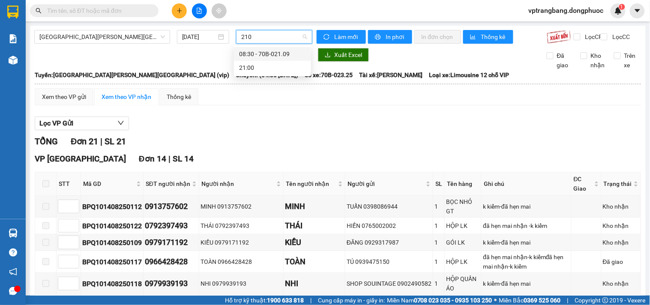
type input "2109"
click at [257, 54] on div "08:30 - 70B-021.09" at bounding box center [272, 53] width 67 height 9
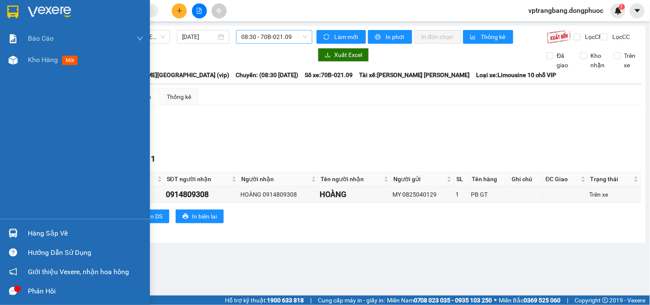
click at [39, 234] on div "Hàng sắp về" at bounding box center [86, 233] width 116 height 13
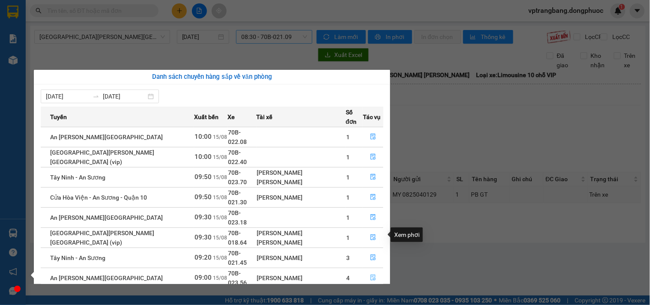
click at [373, 274] on icon "file-done" at bounding box center [372, 277] width 5 height 6
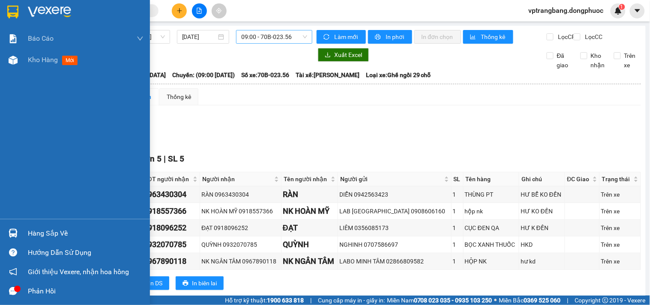
click at [28, 235] on div "Hàng sắp về" at bounding box center [86, 233] width 116 height 13
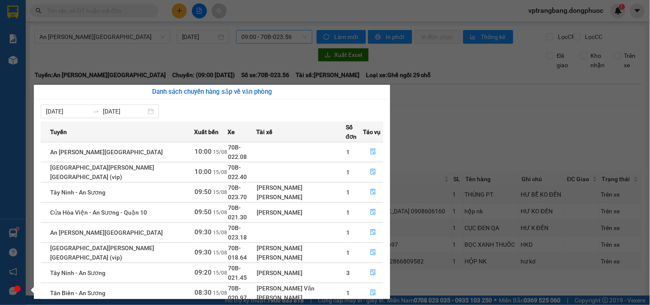
click at [438, 143] on section "Kết quả [PERSON_NAME] ( 0 ) Bộ lọc No Data vptrangbang.dongphuoc 1 [PERSON_NAME…" at bounding box center [325, 152] width 650 height 305
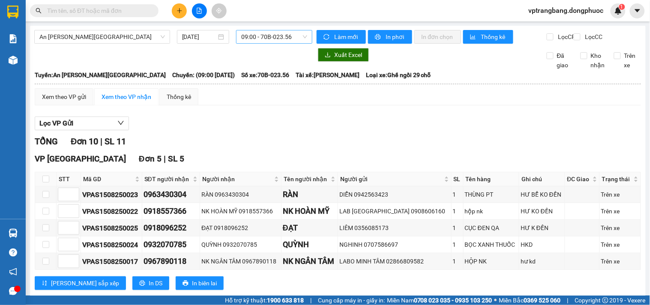
click at [94, 12] on input "text" at bounding box center [97, 10] width 101 height 9
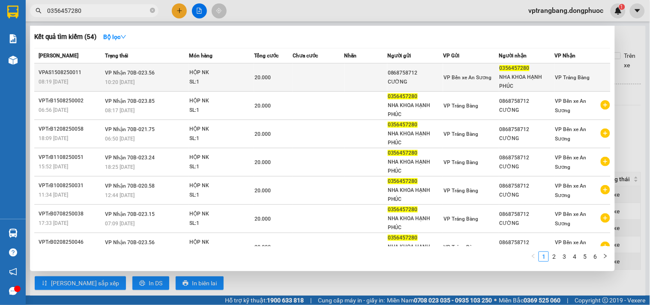
type input "0356457280"
click at [177, 73] on td "[PERSON_NAME] 70B-023.56 10:20 [DATE]" at bounding box center [146, 77] width 86 height 28
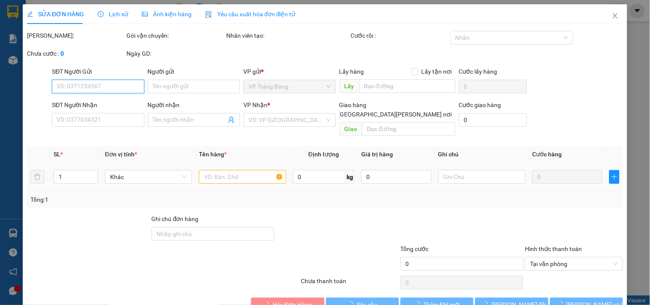
scroll to position [14, 0]
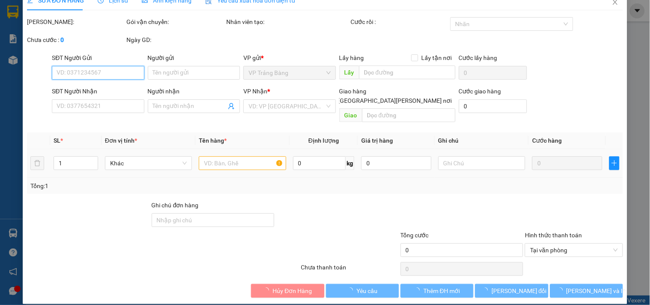
type input "0868758712"
type input "CƯỜNG"
type input "0356457280"
type input "NHA KHOA HẠNH PHÚC"
type input "20.000"
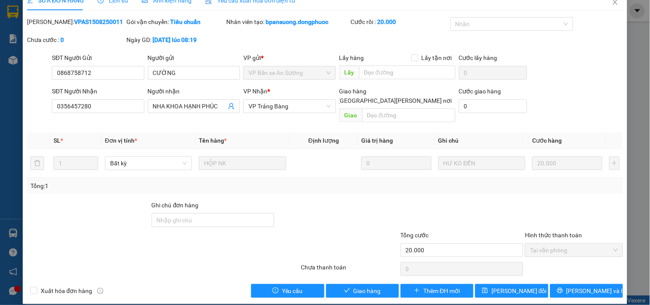
click at [353, 289] on div "SỬA ĐƠN HÀNG Lịch sử [PERSON_NAME] hàng Yêu cầu xuất [PERSON_NAME] điện tử Tota…" at bounding box center [325, 147] width 604 height 313
click at [353, 286] on span "Giao hàng" at bounding box center [366, 290] width 27 height 9
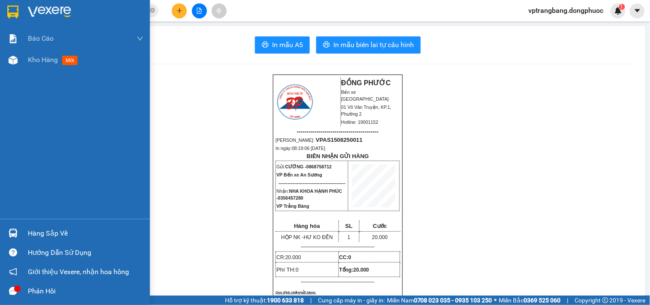
click at [23, 236] on div "Hàng sắp về" at bounding box center [75, 233] width 150 height 19
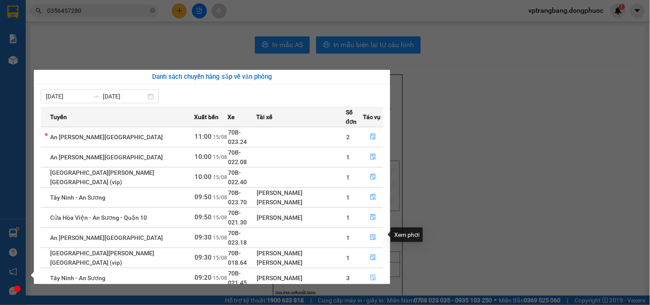
click at [370, 274] on icon "file-done" at bounding box center [372, 277] width 5 height 6
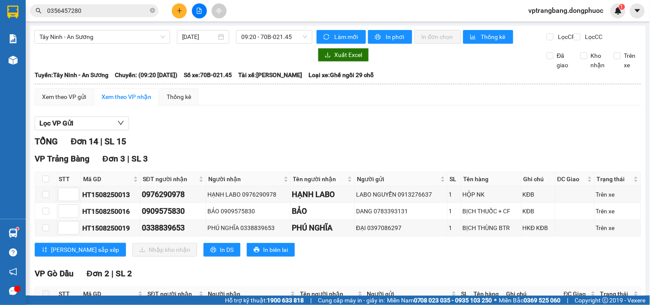
scroll to position [48, 0]
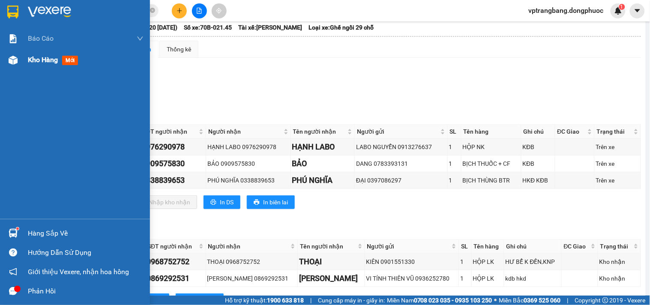
click at [31, 59] on span "Kho hàng" at bounding box center [43, 60] width 30 height 8
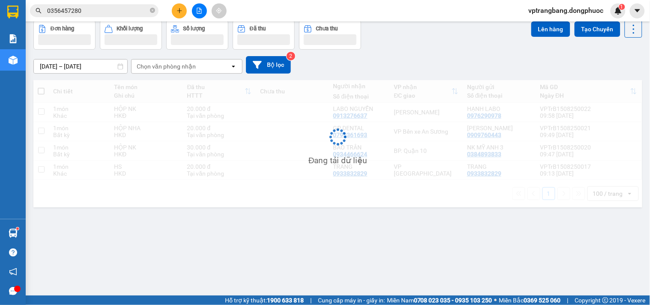
scroll to position [39, 0]
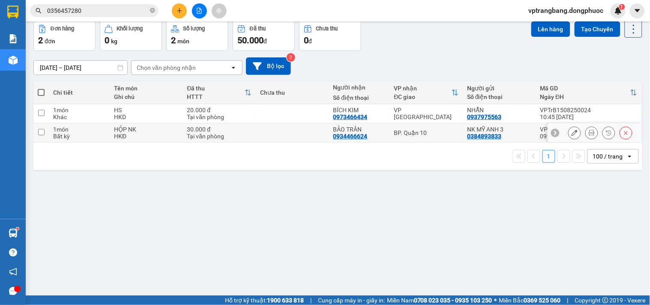
click at [418, 131] on div "BP. Quận 10" at bounding box center [426, 132] width 65 height 7
checkbox input "true"
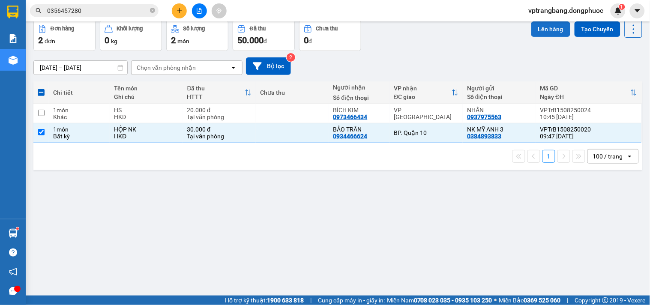
click at [534, 32] on button "Lên hàng" at bounding box center [550, 28] width 39 height 15
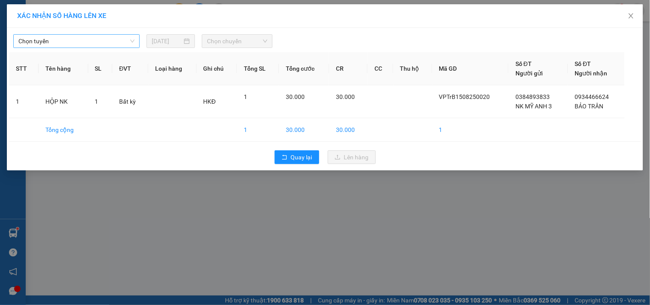
click at [70, 45] on span "Chọn tuyến" at bounding box center [76, 41] width 116 height 13
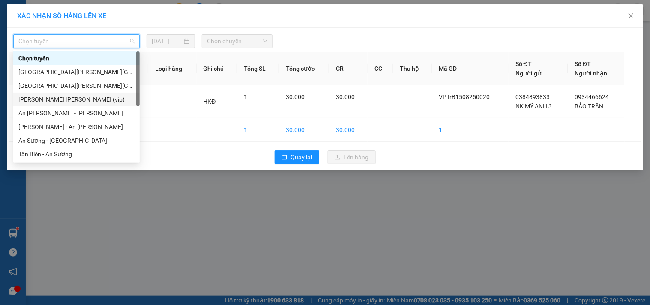
click at [76, 103] on div "[PERSON_NAME] [PERSON_NAME] (vip)" at bounding box center [76, 99] width 116 height 9
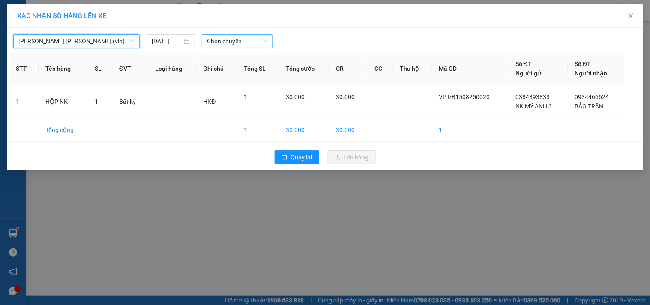
click at [212, 46] on span "Chọn chuyến" at bounding box center [237, 41] width 60 height 13
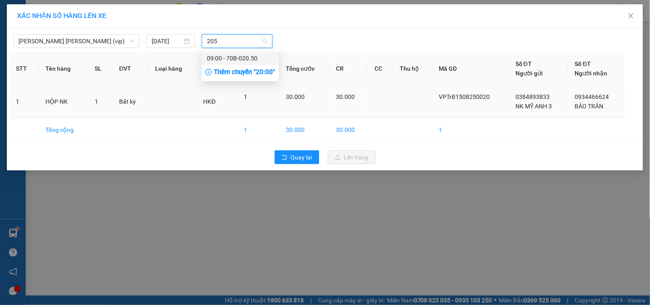
type input "2050"
click at [247, 57] on div "09:00 - 70B-020.50" at bounding box center [240, 58] width 67 height 9
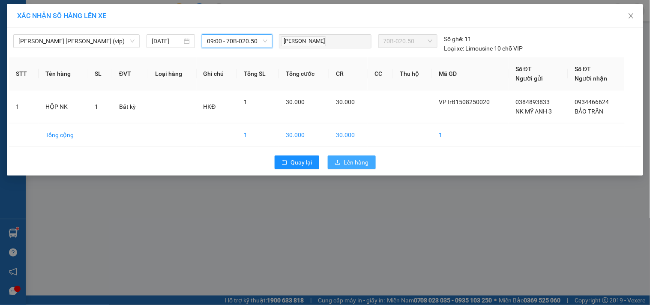
click at [361, 163] on span "Lên hàng" at bounding box center [356, 162] width 25 height 9
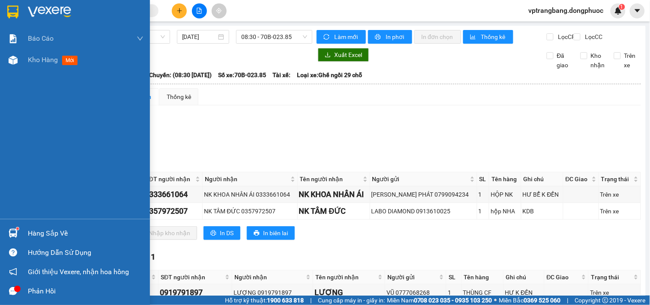
scroll to position [57, 0]
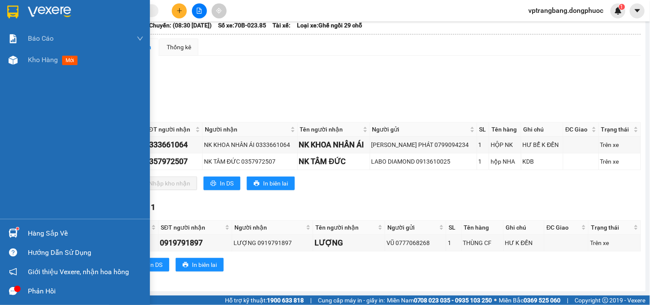
click at [38, 234] on div "Hàng sắp về" at bounding box center [86, 233] width 116 height 13
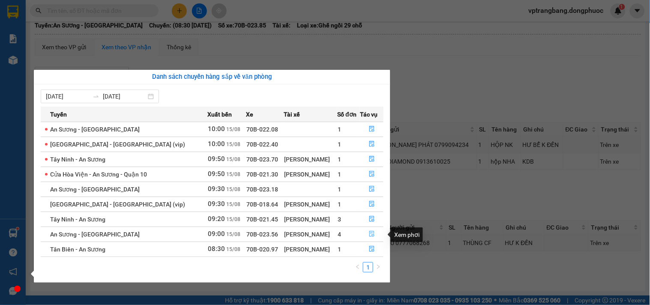
click at [371, 235] on icon "file-done" at bounding box center [372, 234] width 6 height 6
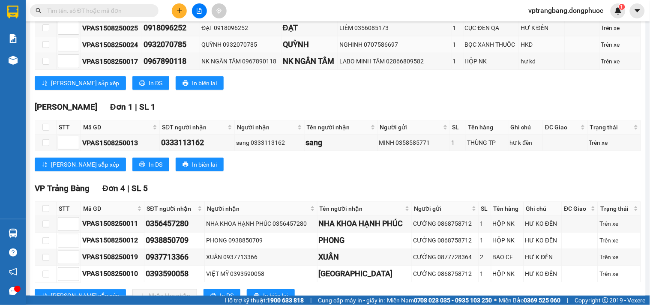
scroll to position [240, 0]
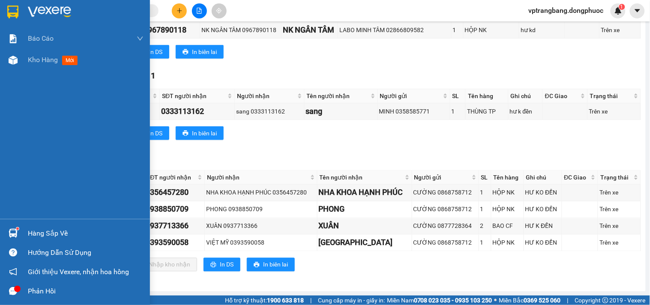
click at [24, 232] on div "Hàng sắp về" at bounding box center [75, 233] width 150 height 19
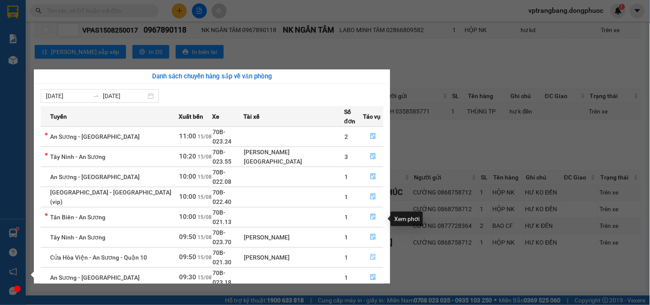
click at [373, 254] on icon "file-done" at bounding box center [372, 257] width 5 height 6
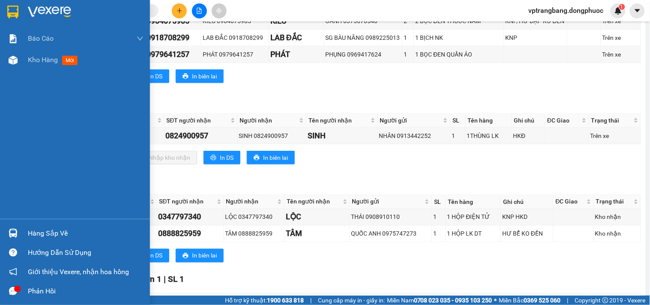
click at [33, 232] on div "Hàng sắp về" at bounding box center [86, 233] width 116 height 13
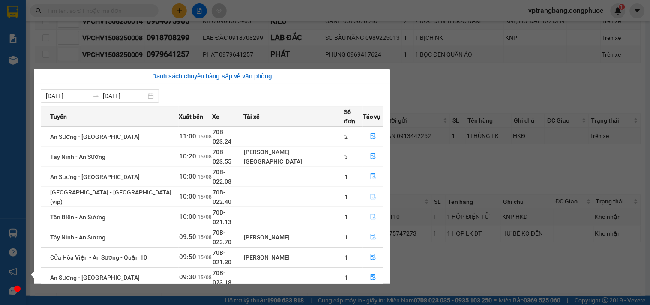
click at [440, 172] on section "Kết quả tìm kiếm ( 0 ) Bộ lọc No Data vptrangbang.dongphuoc 1 Báo cáo Mẫu 1: Bá…" at bounding box center [325, 152] width 650 height 305
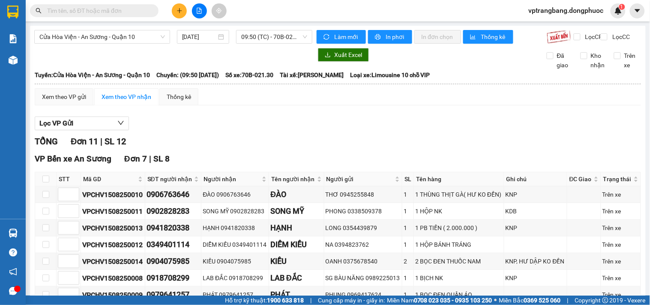
click at [35, 235] on div "STT Mã GD SĐT người nhận Người nhận Tên người nhận Người gửi SL Tên hàng Ghi ch…" at bounding box center [338, 237] width 606 height 131
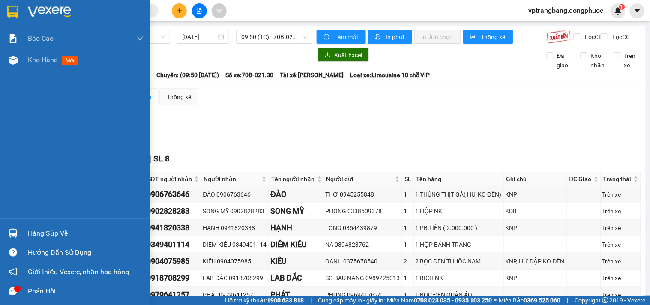
click at [40, 234] on div "Hàng sắp về" at bounding box center [86, 233] width 116 height 13
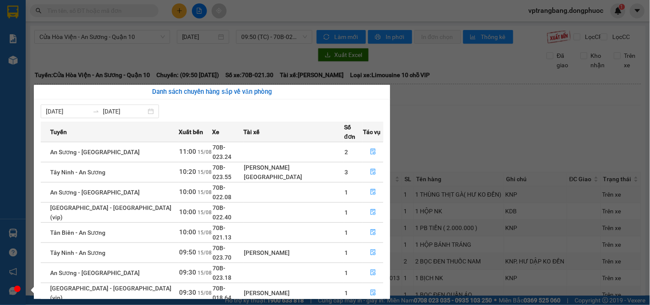
click at [426, 143] on section "Kết quả tìm kiếm ( 0 ) Bộ lọc No Data vptrangbang.dongphuoc 1 Báo cáo Mẫu 1: Bá…" at bounding box center [325, 152] width 650 height 305
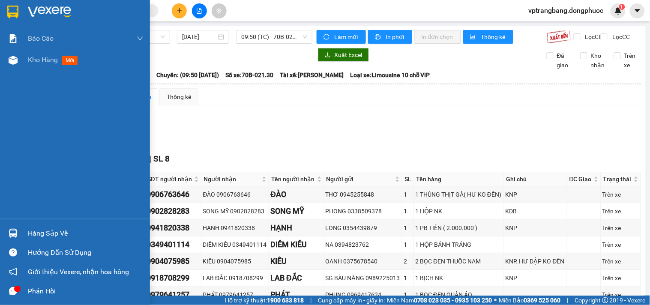
drag, startPoint x: 35, startPoint y: 229, endPoint x: 100, endPoint y: 215, distance: 66.5
click at [37, 229] on div "Hàng sắp về" at bounding box center [86, 233] width 116 height 13
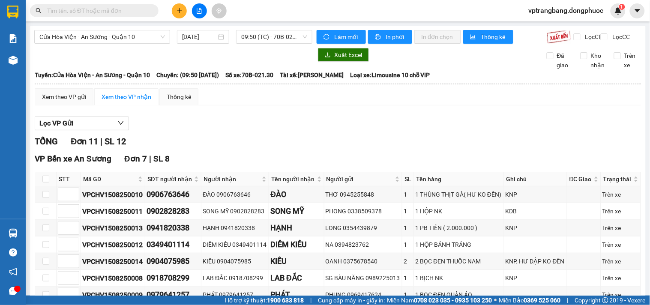
drag, startPoint x: 437, startPoint y: 134, endPoint x: 273, endPoint y: 119, distance: 164.8
click at [437, 134] on section "Kết quả tìm kiếm ( 0 ) Bộ lọc No Data vptrangbang.dongphuoc 1 Báo cáo Mẫu 1: Bá…" at bounding box center [325, 152] width 650 height 305
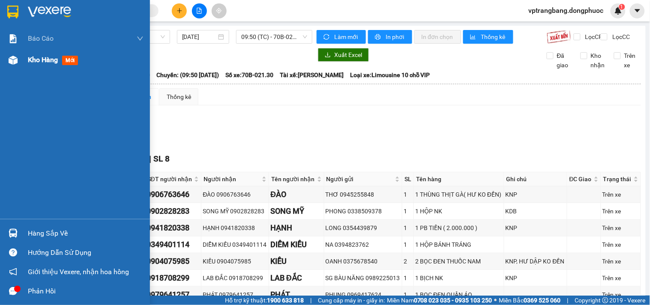
click at [18, 63] on div at bounding box center [13, 60] width 15 height 15
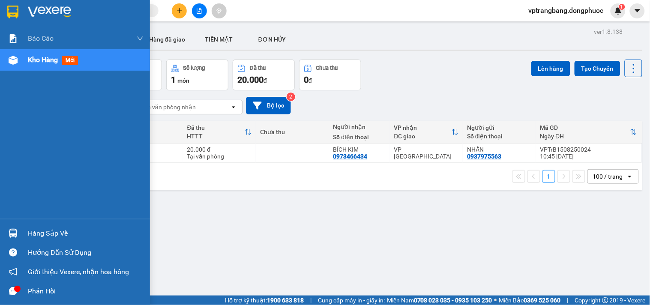
click at [31, 236] on div "Hàng sắp về" at bounding box center [86, 233] width 116 height 13
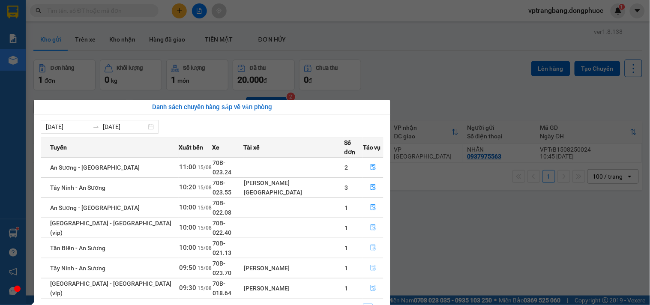
click at [408, 110] on section "Kết quả tìm kiếm ( 0 ) Bộ lọc No Data vptrangbang.dongphuoc 1 Báo cáo Mẫu 1: Bá…" at bounding box center [325, 152] width 650 height 305
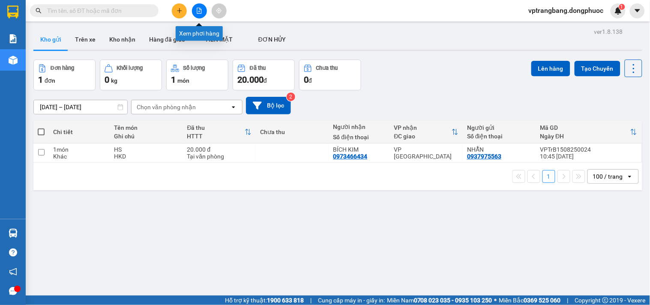
click at [195, 9] on button at bounding box center [199, 10] width 15 height 15
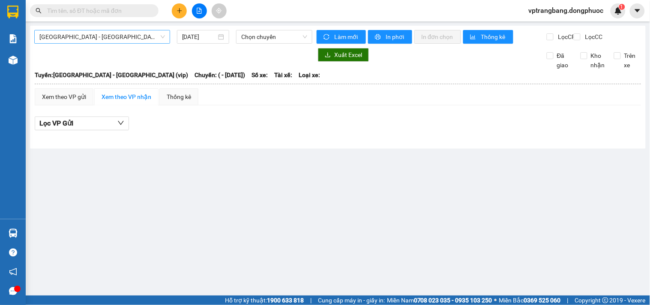
click at [76, 39] on span "[GEOGRAPHIC_DATA] - [GEOGRAPHIC_DATA] (vip)" at bounding box center [101, 36] width 125 height 13
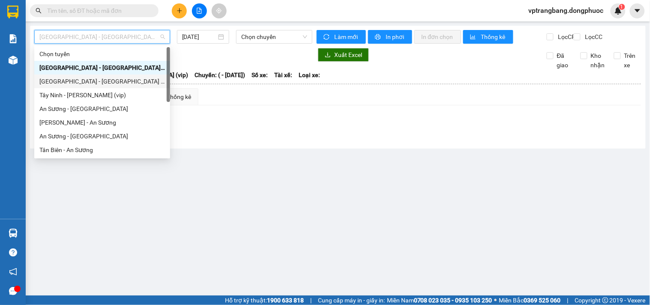
scroll to position [123, 0]
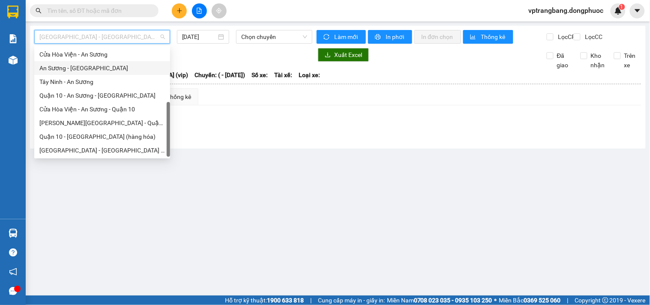
click at [80, 72] on div "An Sương - [GEOGRAPHIC_DATA]" at bounding box center [101, 67] width 125 height 9
type input "[DATE]"
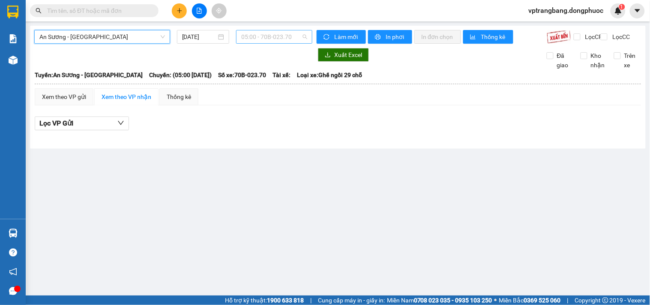
click at [265, 39] on span "05:00 - 70B-023.70" at bounding box center [274, 36] width 66 height 13
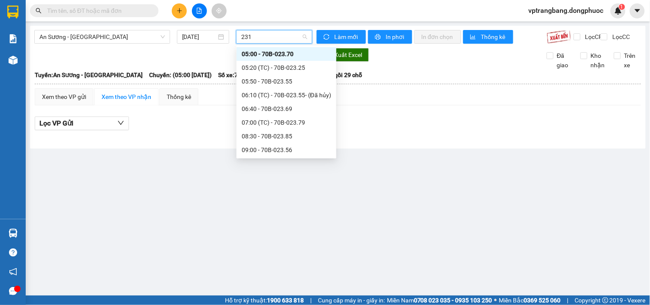
type input "2318"
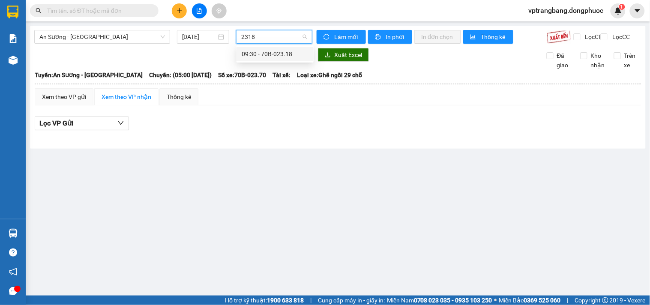
click at [278, 57] on div "09:30 - 70B-023.18" at bounding box center [274, 53] width 67 height 9
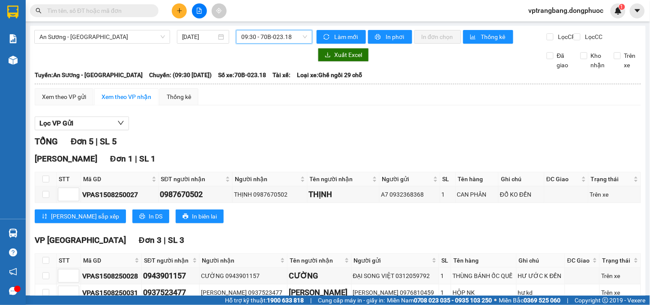
scroll to position [156, 0]
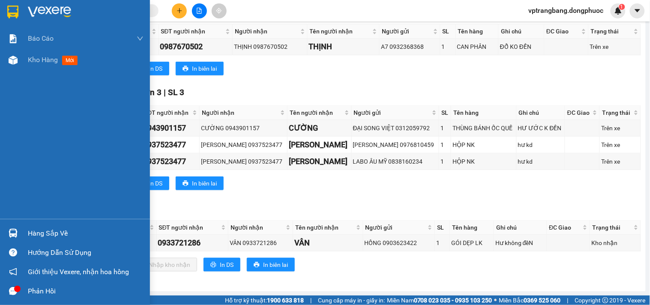
click at [27, 229] on div "Hàng sắp về" at bounding box center [75, 233] width 150 height 19
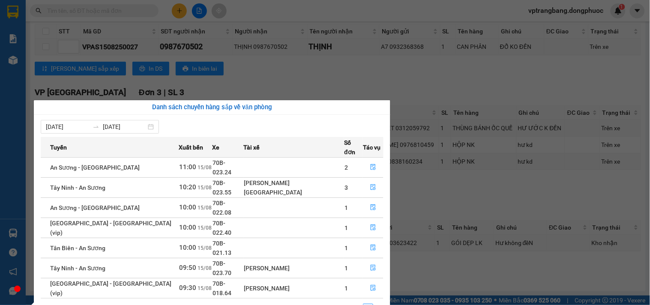
click at [400, 87] on section "Kết quả tìm kiếm ( 0 ) Bộ lọc No Data vptrangbang.dongphuoc 1 Báo cáo Mẫu 1: Bá…" at bounding box center [325, 152] width 650 height 305
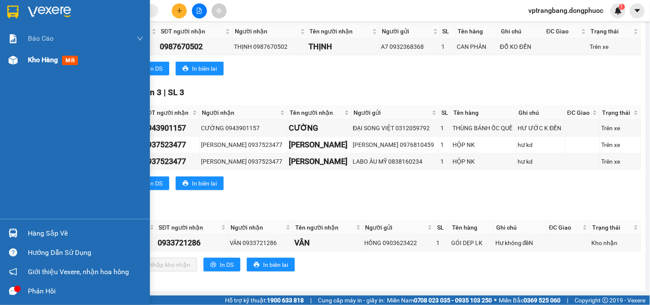
click at [31, 62] on span "Kho hàng" at bounding box center [43, 60] width 30 height 8
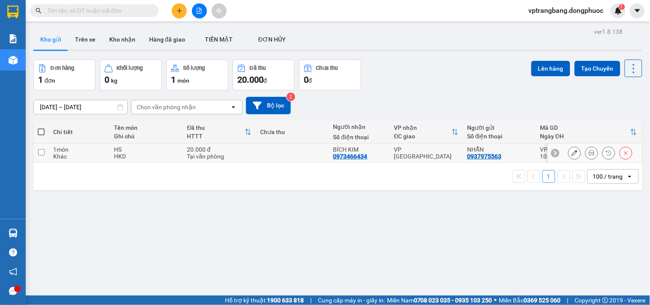
click at [417, 158] on td "VP [GEOGRAPHIC_DATA]" at bounding box center [426, 152] width 73 height 19
checkbox input "true"
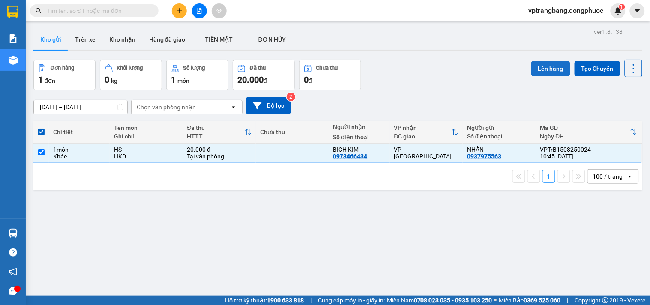
click at [533, 67] on button "Lên hàng" at bounding box center [550, 68] width 39 height 15
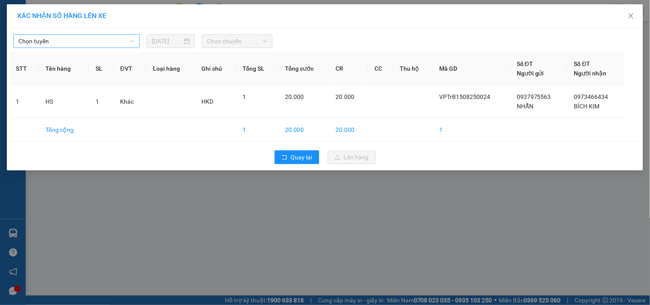
click at [69, 40] on span "Chọn tuyến" at bounding box center [76, 41] width 116 height 13
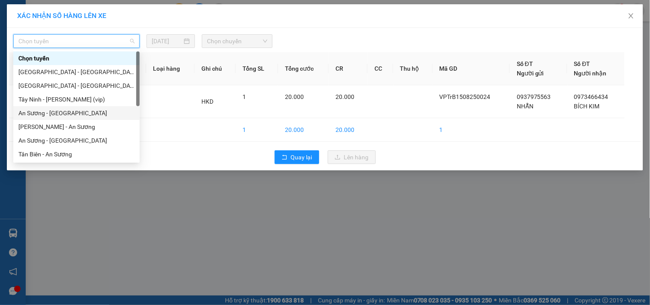
scroll to position [95, 0]
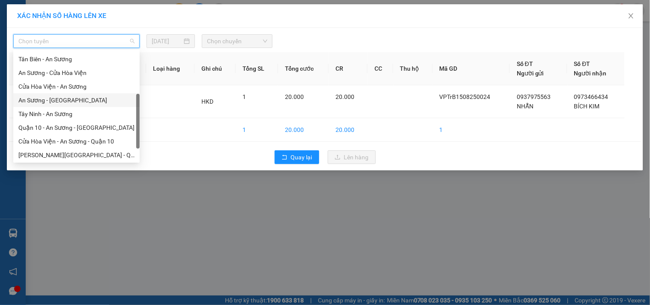
click at [56, 101] on div "An Sương - [GEOGRAPHIC_DATA]" at bounding box center [76, 99] width 116 height 9
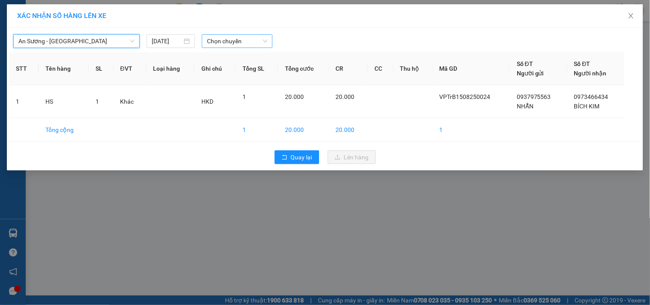
click at [230, 46] on span "Chọn chuyến" at bounding box center [237, 41] width 60 height 13
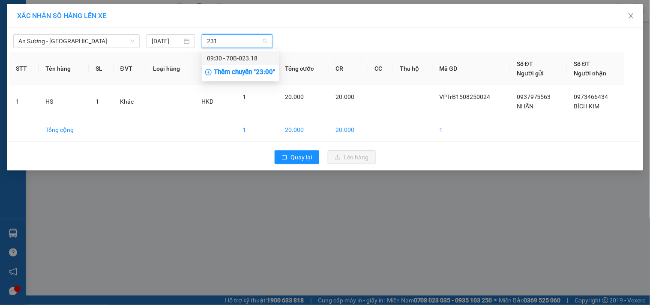
type input "2318"
click at [228, 58] on div "09:30 - 70B-023.18" at bounding box center [240, 58] width 67 height 9
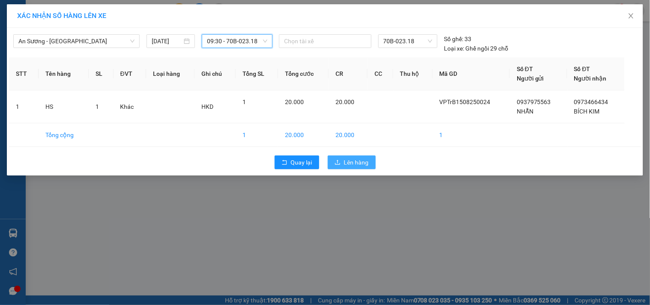
click at [350, 161] on span "Lên hàng" at bounding box center [356, 162] width 25 height 9
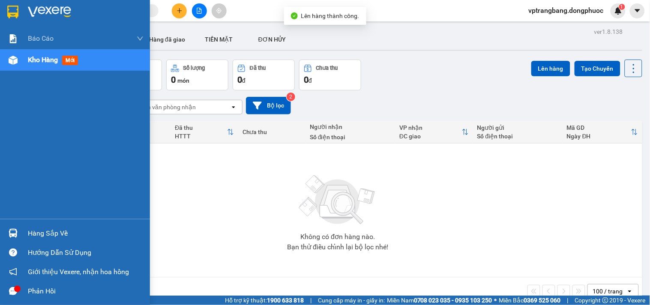
click at [52, 234] on div "Hàng sắp về" at bounding box center [86, 233] width 116 height 13
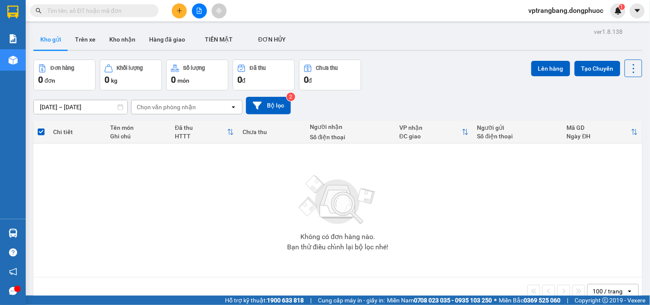
click at [427, 219] on section "Kết quả tìm kiếm ( 0 ) Bộ lọc No Data vptrangbang.dongphuoc 1 Báo cáo Mẫu 1: Bá…" at bounding box center [325, 152] width 650 height 305
click at [73, 11] on input "text" at bounding box center [97, 10] width 101 height 9
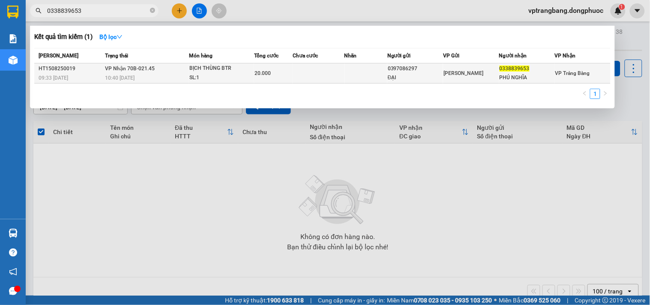
type input "0338839653"
click at [323, 76] on td at bounding box center [317, 73] width 51 height 20
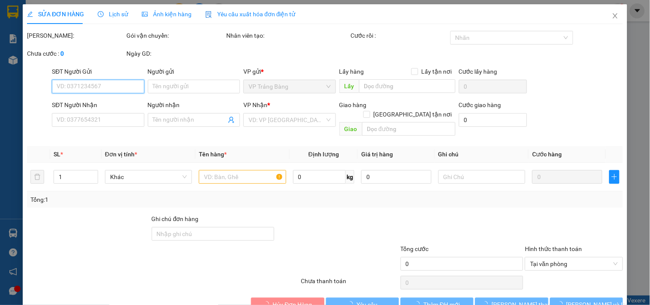
type input "0397086297"
type input "ĐẠI"
type input "0338839653"
type input "PHÚ NGHĨA"
type input "20.000"
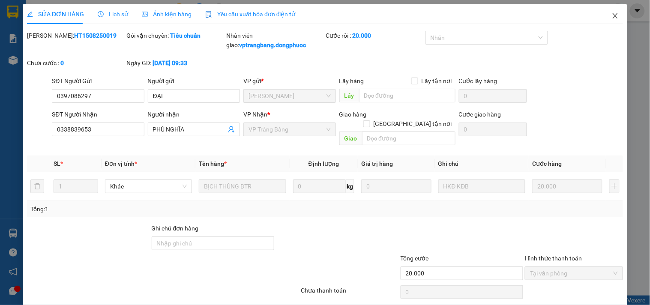
click at [612, 16] on icon "close" at bounding box center [614, 15] width 5 height 5
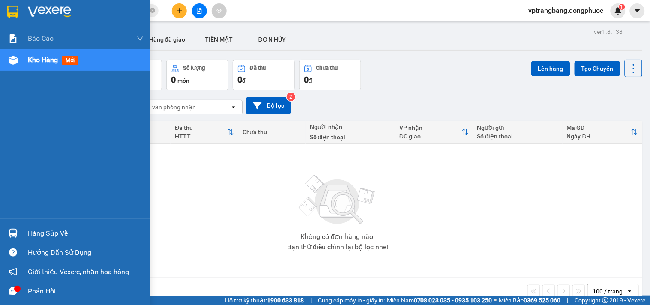
drag, startPoint x: 53, startPoint y: 237, endPoint x: 65, endPoint y: 224, distance: 17.0
click at [56, 235] on div "Hàng sắp về" at bounding box center [86, 233] width 116 height 13
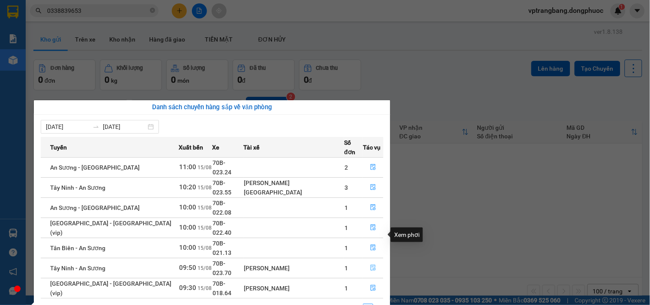
click at [370, 265] on icon "file-done" at bounding box center [373, 268] width 6 height 6
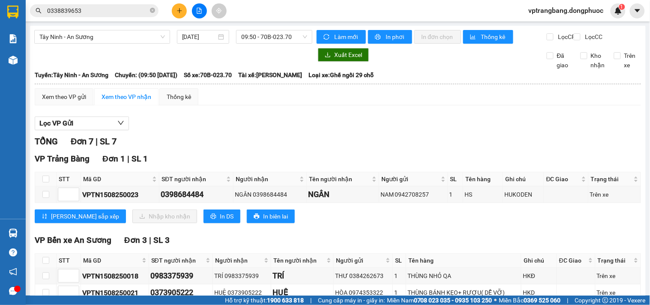
scroll to position [48, 0]
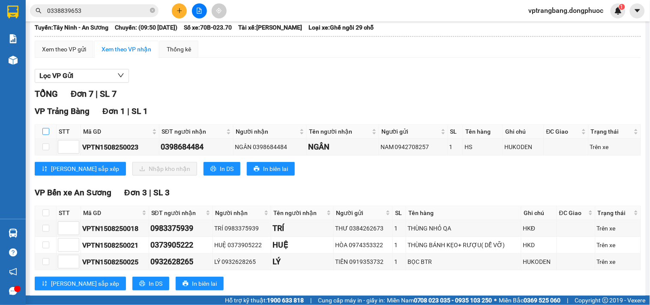
click at [45, 135] on input "checkbox" at bounding box center [45, 131] width 7 height 7
checkbox input "true"
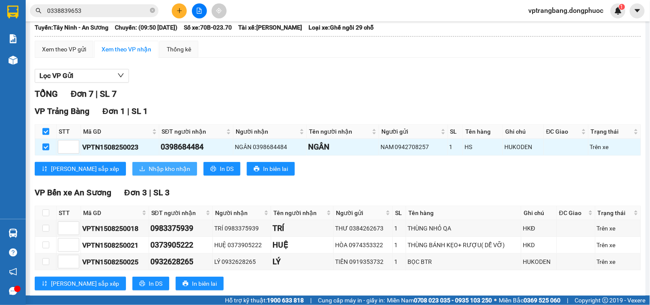
click at [149, 173] on span "Nhập kho nhận" at bounding box center [170, 168] width 42 height 9
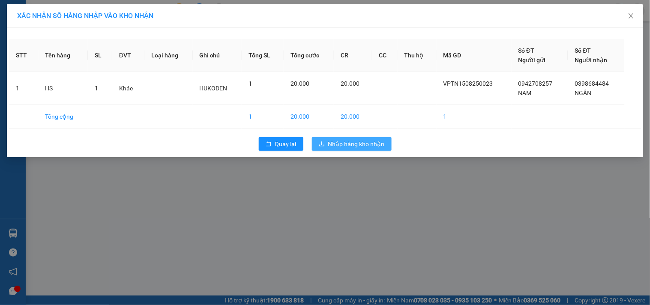
click at [336, 141] on span "Nhập hàng kho nhận" at bounding box center [356, 143] width 57 height 9
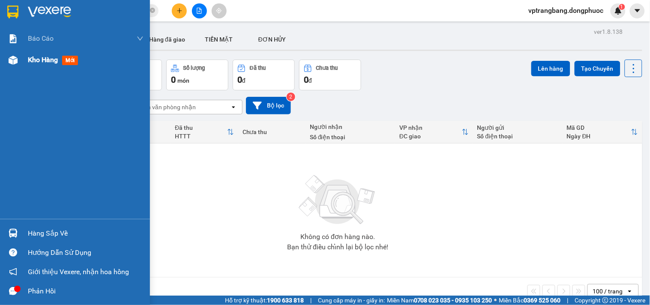
click at [35, 60] on span "Kho hàng" at bounding box center [43, 60] width 30 height 8
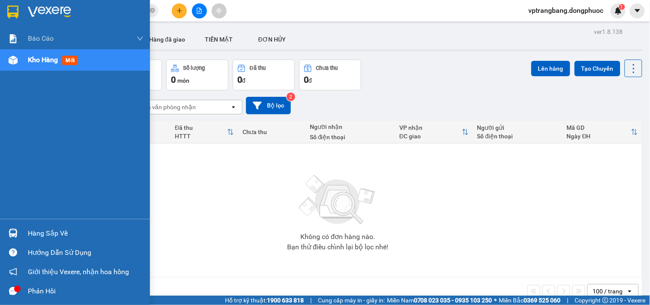
click at [35, 234] on div "Hàng sắp về" at bounding box center [86, 233] width 116 height 13
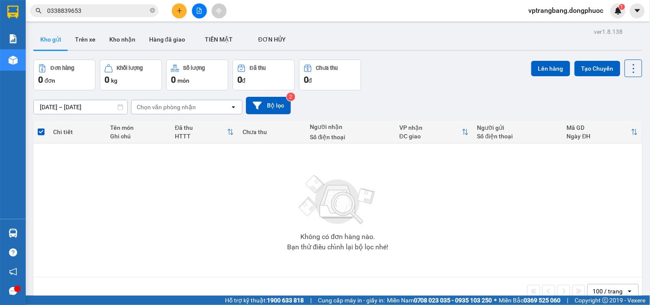
click at [450, 236] on section "Kết quả tìm kiếm ( 1 ) Bộ lọc Mã ĐH Trạng thái Món hàng Tổng cước Chưa cước Nhã…" at bounding box center [325, 152] width 650 height 305
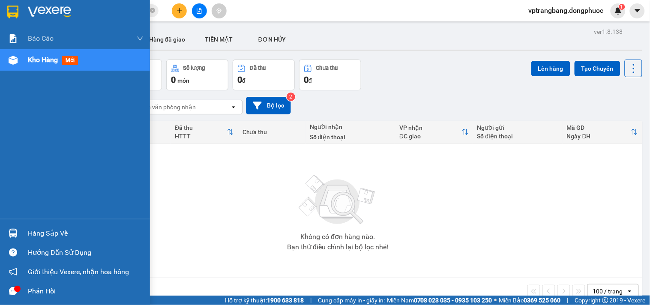
click at [44, 236] on div "Hàng sắp về" at bounding box center [86, 233] width 116 height 13
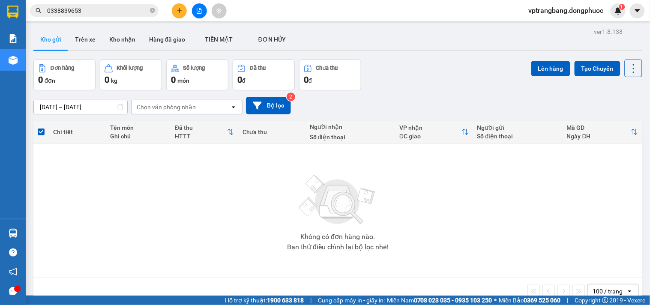
click at [425, 204] on section "Kết quả tìm kiếm ( 1 ) Bộ lọc Mã ĐH Trạng thái Món hàng Tổng cước Chưa cước Nhã…" at bounding box center [325, 152] width 650 height 305
click at [155, 196] on div "Không có đơn hàng nào. Bạn thử điều chỉnh lại bộ lọc nhé!" at bounding box center [338, 210] width 600 height 128
click at [387, 76] on div "Đơn hàng 0 đơn Khối lượng 0 kg Số lượng 0 món Đã thu 0 đ Chưa thu 0 đ Lên hàng …" at bounding box center [337, 75] width 608 height 31
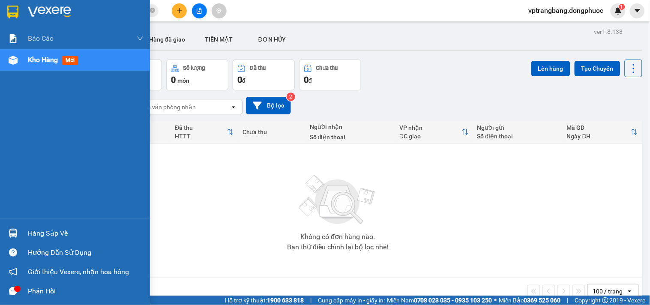
click at [39, 232] on div "Hàng sắp về" at bounding box center [86, 233] width 116 height 13
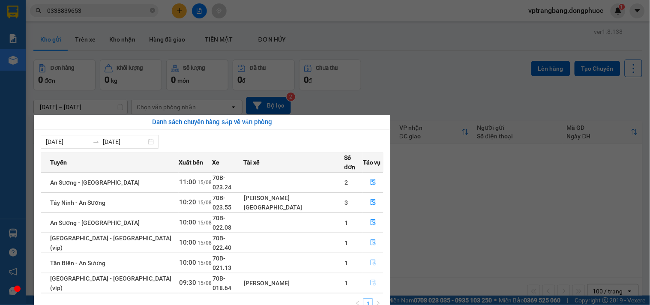
click at [465, 200] on section "Kết quả tìm kiếm ( 1 ) Bộ lọc Mã ĐH Trạng thái Món hàng Tổng cước Chưa cước Nhã…" at bounding box center [325, 152] width 650 height 305
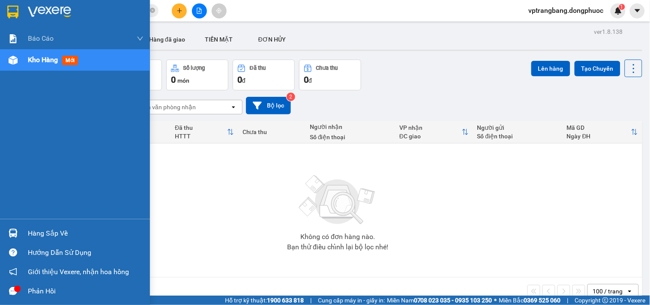
click at [44, 232] on div "Hàng sắp về" at bounding box center [86, 233] width 116 height 13
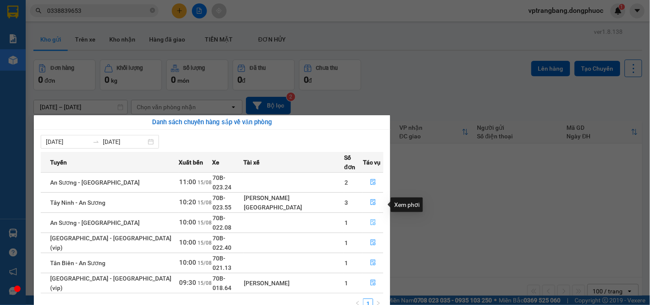
click at [370, 219] on icon "file-done" at bounding box center [373, 222] width 6 height 6
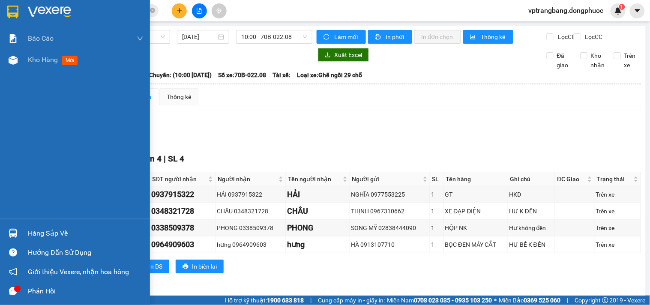
click at [33, 236] on div "Hàng sắp về" at bounding box center [86, 233] width 116 height 13
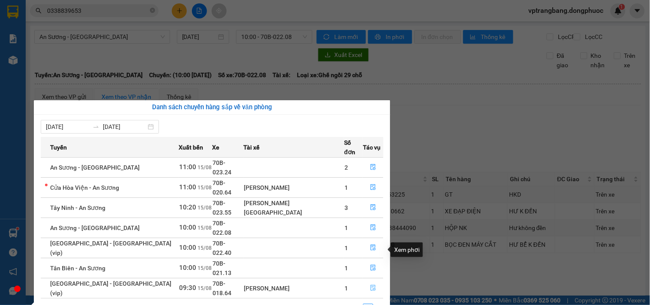
click at [370, 285] on icon "file-done" at bounding box center [373, 288] width 6 height 6
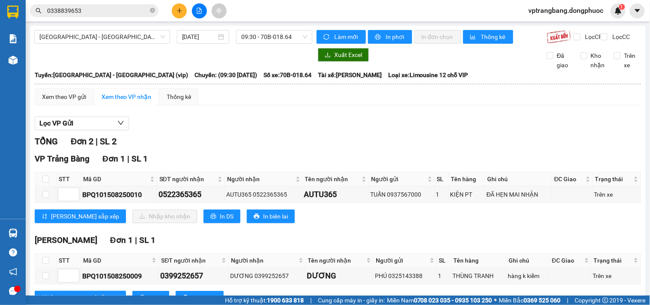
scroll to position [41, 0]
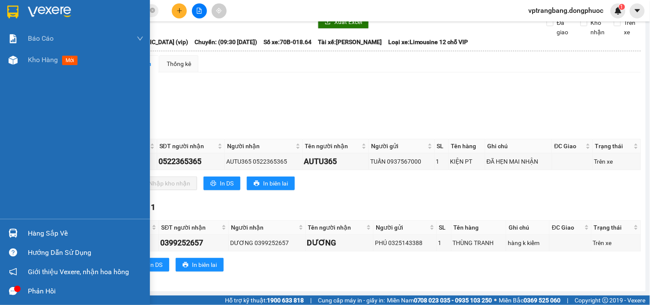
click at [49, 232] on div "Hàng sắp về" at bounding box center [86, 233] width 116 height 13
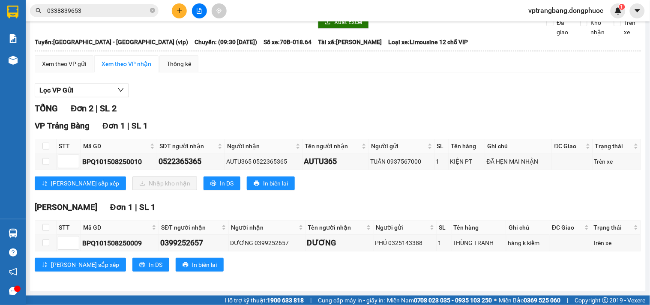
drag, startPoint x: 473, startPoint y: 99, endPoint x: 194, endPoint y: 125, distance: 279.5
click at [473, 99] on section "Kết quả tìm kiếm ( 1 ) Bộ lọc Mã ĐH Trạng thái Món hàng Tổng cước Chưa cước Nhã…" at bounding box center [325, 152] width 650 height 305
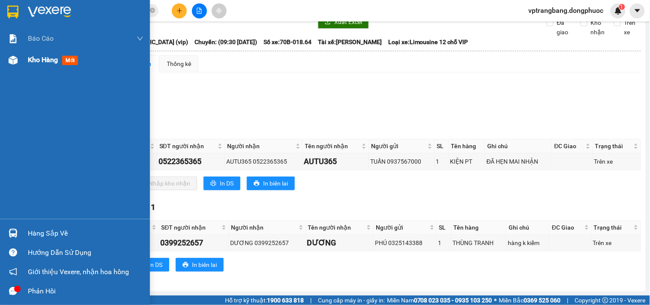
click at [30, 59] on span "Kho hàng" at bounding box center [43, 60] width 30 height 8
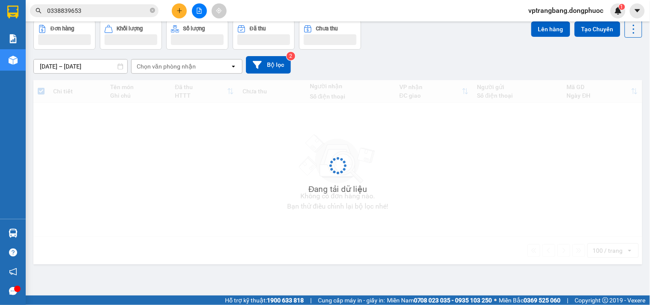
scroll to position [39, 0]
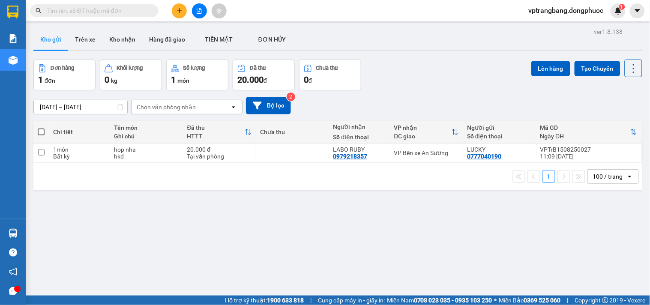
click at [433, 69] on div "Đơn hàng 1 đơn Khối lượng 0 kg Số lượng 1 món Đã thu 20.000 đ Chưa thu 0 đ Lên …" at bounding box center [337, 75] width 608 height 31
click at [361, 204] on div "ver 1.8.138 Kho gửi Trên xe Kho nhận Hàng đã giao TIỀN MẶT ĐƠN HỦY Đơn hàng 1…" at bounding box center [337, 178] width 615 height 305
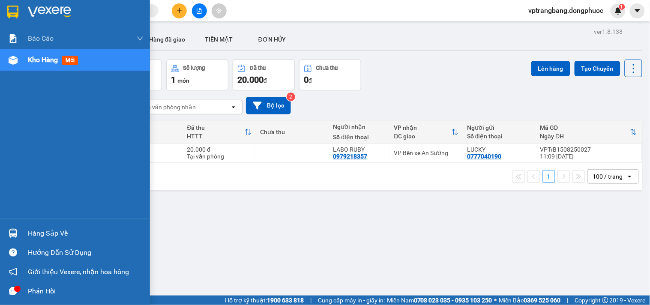
click at [32, 228] on div "Hàng sắp về" at bounding box center [86, 233] width 116 height 13
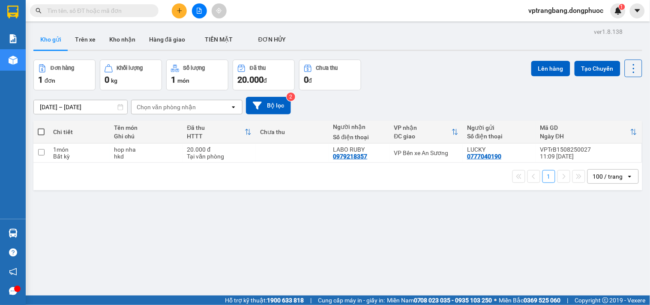
click at [454, 224] on section "Kết quả tìm kiếm ( 0 ) Bộ lọc No Data vptrangbang.dongphuoc 1 Báo cáo Mẫu 1: Bá…" at bounding box center [325, 152] width 650 height 305
click at [195, 14] on button at bounding box center [199, 10] width 15 height 15
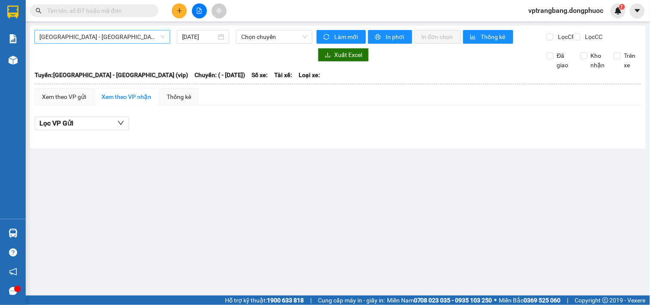
click at [118, 36] on span "[GEOGRAPHIC_DATA] - [GEOGRAPHIC_DATA] (vip)" at bounding box center [101, 36] width 125 height 13
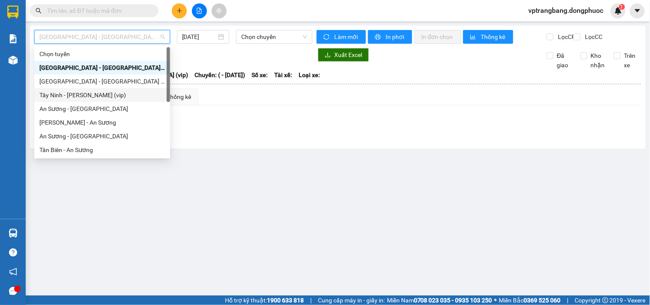
click at [106, 93] on div "Tây Ninh - [PERSON_NAME] (vip)" at bounding box center [101, 94] width 125 height 9
type input "[DATE]"
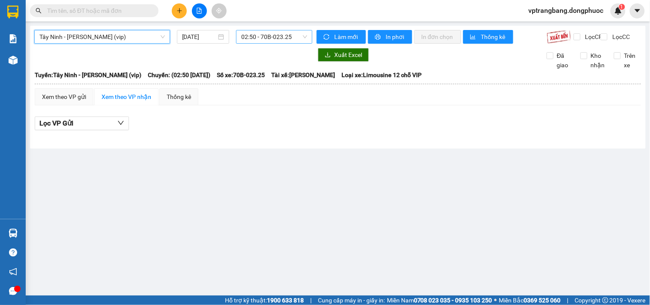
click at [263, 40] on span "02:50 - 70B-023.25" at bounding box center [274, 36] width 66 height 13
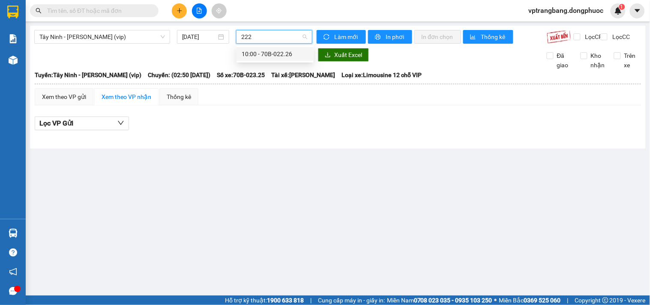
type input "2226"
click at [253, 50] on div "10:00 - 70B-022.26" at bounding box center [274, 53] width 67 height 9
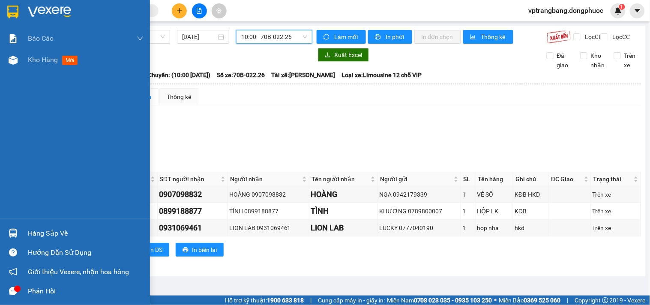
click at [45, 236] on div "Hàng sắp về" at bounding box center [86, 233] width 116 height 13
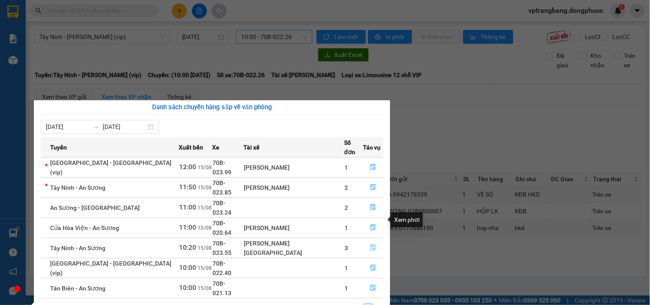
click at [370, 244] on icon "file-done" at bounding box center [372, 247] width 5 height 6
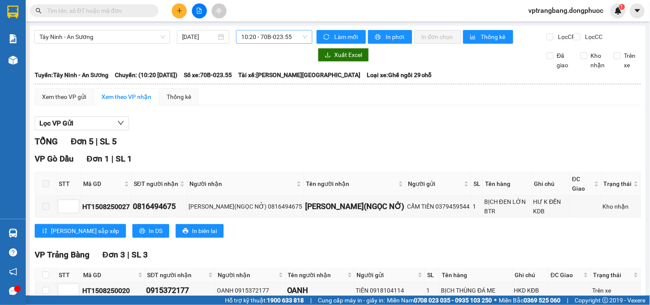
scroll to position [143, 0]
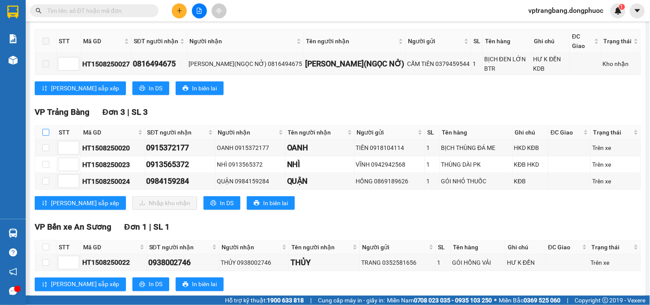
click at [47, 129] on input "checkbox" at bounding box center [45, 132] width 7 height 7
checkbox input "true"
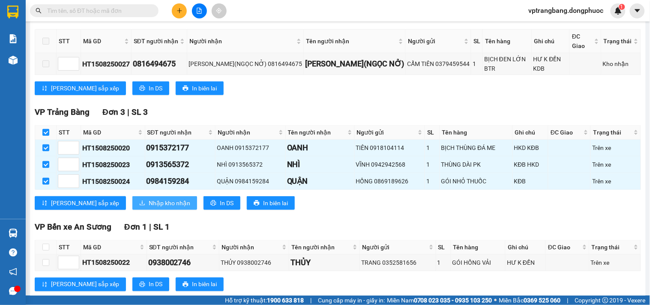
click at [149, 200] on span "Nhập kho nhận" at bounding box center [170, 202] width 42 height 9
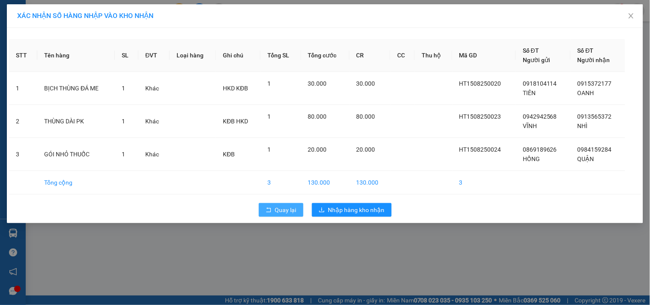
click at [288, 209] on span "Quay lại" at bounding box center [285, 209] width 21 height 9
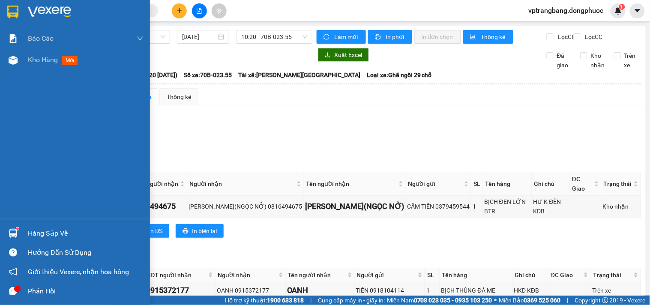
click at [20, 229] on div "Hàng sắp về" at bounding box center [75, 233] width 150 height 19
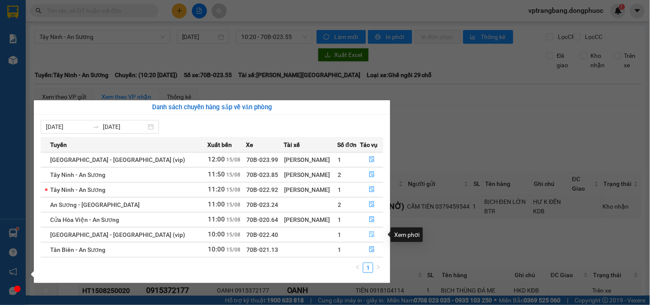
click at [370, 235] on icon "file-done" at bounding box center [372, 234] width 6 height 6
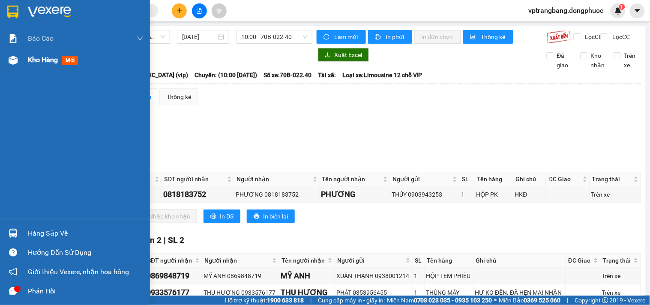
click at [22, 63] on div "Kho hàng mới" at bounding box center [75, 59] width 150 height 21
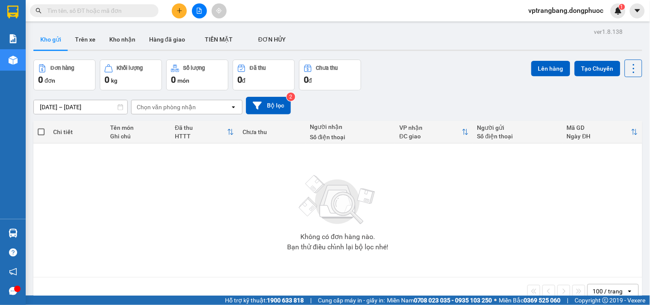
click at [97, 9] on input "text" at bounding box center [97, 10] width 101 height 9
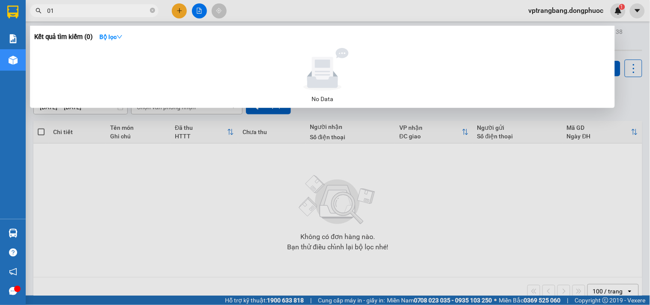
type input "0"
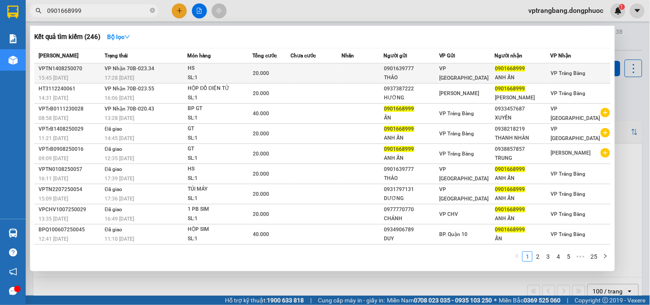
type input "0901668999"
click at [301, 74] on td at bounding box center [315, 73] width 51 height 20
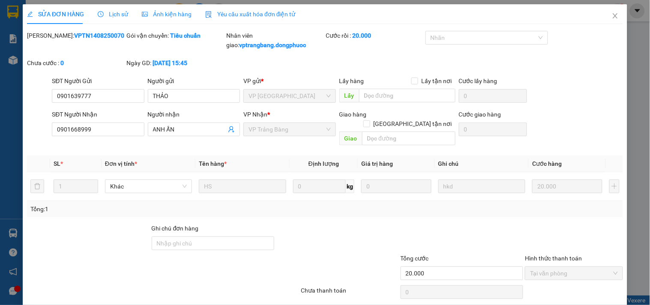
type input "0901639777"
type input "THẢO"
type input "0901668999"
type input "ANH ẤN"
type input "20.000"
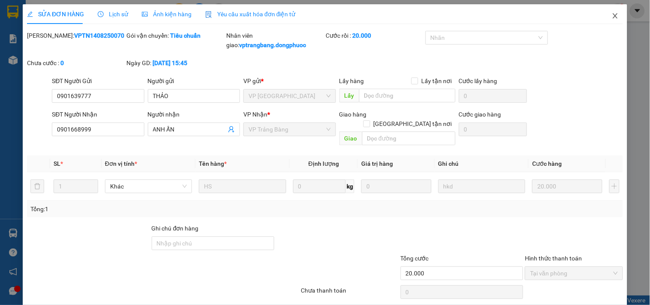
click at [611, 19] on icon "close" at bounding box center [614, 15] width 7 height 7
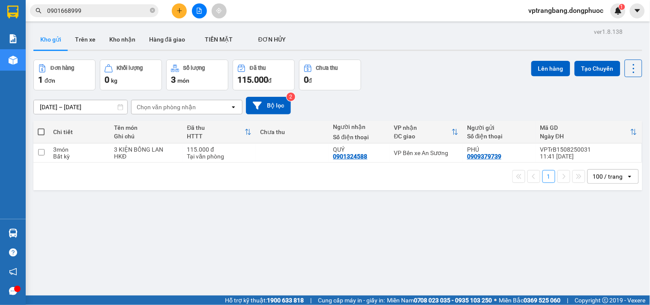
click at [92, 10] on input "0901668999" at bounding box center [97, 10] width 101 height 9
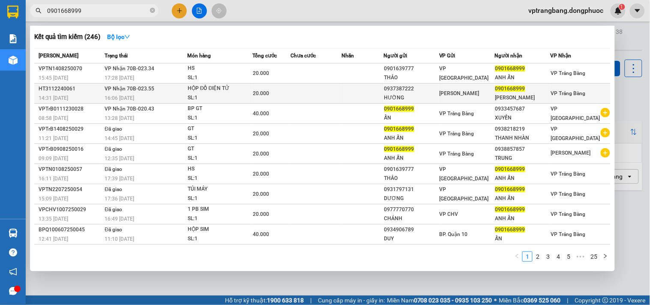
click at [322, 96] on td at bounding box center [315, 93] width 51 height 20
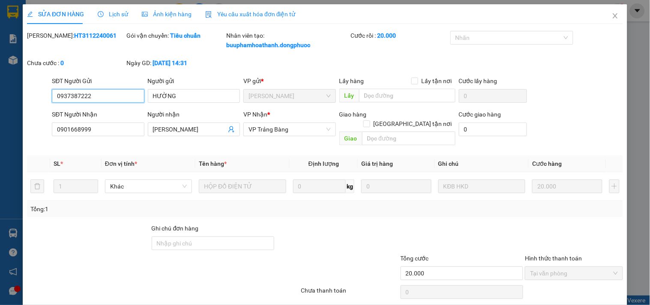
scroll to position [23, 0]
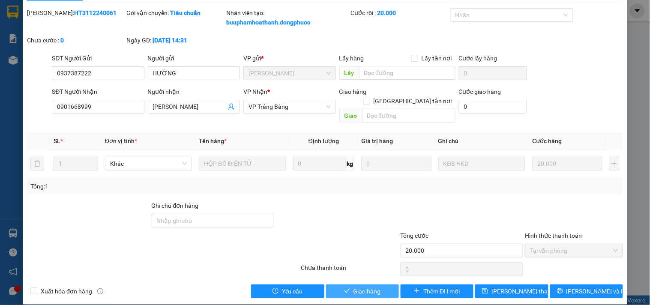
click at [353, 286] on span "Giao hàng" at bounding box center [366, 290] width 27 height 9
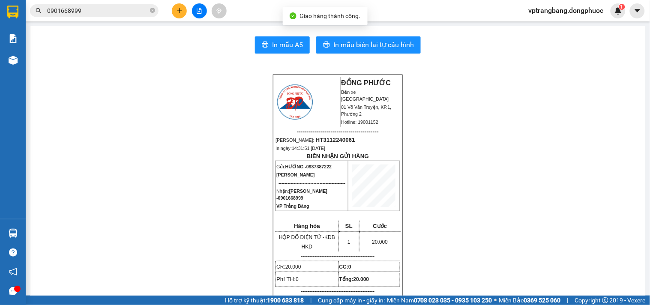
click at [149, 11] on span "0901668999" at bounding box center [94, 10] width 128 height 13
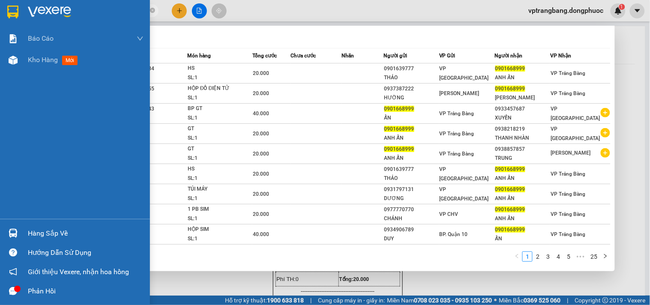
click at [24, 226] on div "Hàng sắp về" at bounding box center [75, 233] width 150 height 19
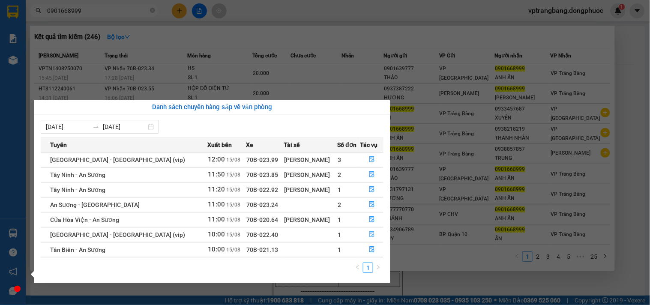
click at [371, 237] on icon "file-done" at bounding box center [372, 234] width 6 height 6
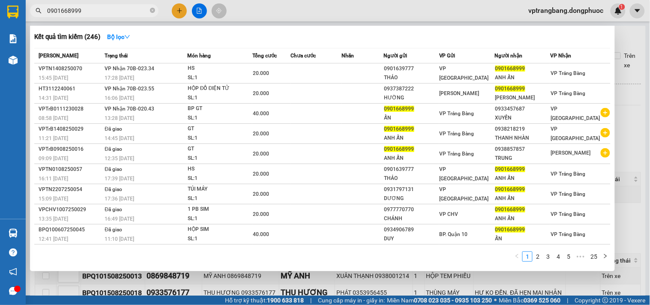
click at [632, 107] on div at bounding box center [325, 152] width 650 height 305
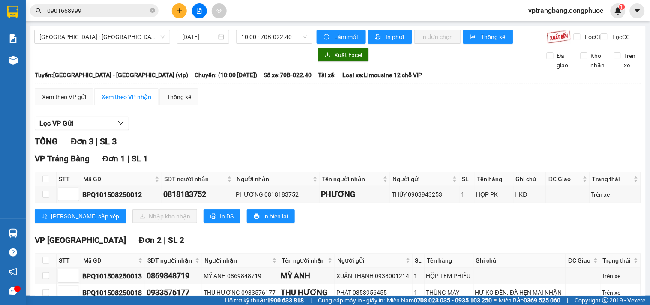
scroll to position [48, 0]
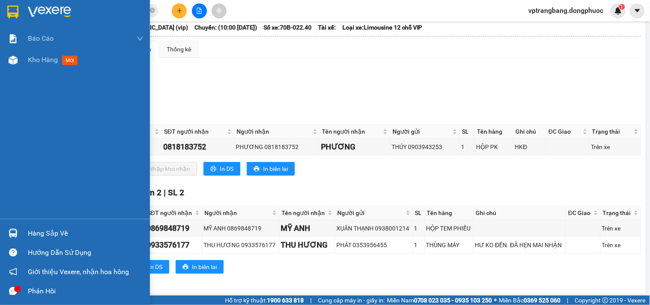
drag, startPoint x: 27, startPoint y: 232, endPoint x: 78, endPoint y: 227, distance: 51.3
click at [28, 232] on div "Hàng sắp về" at bounding box center [86, 233] width 116 height 13
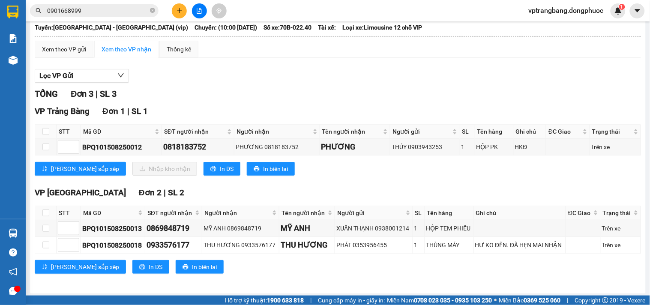
drag, startPoint x: 423, startPoint y: 190, endPoint x: 410, endPoint y: 181, distance: 15.9
click at [424, 190] on section "Kết quả tìm kiếm ( 246 ) Bộ lọc Mã ĐH Trạng thái Món hàng Tổng cước Chưa cước N…" at bounding box center [325, 152] width 650 height 305
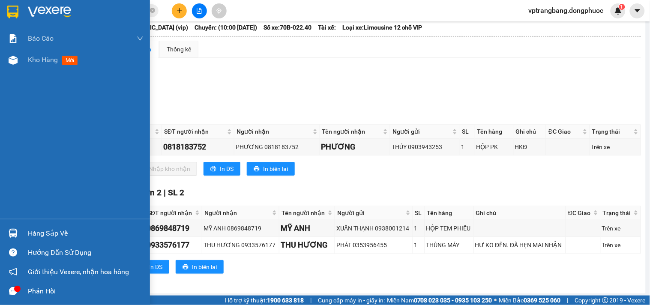
click at [27, 231] on div "Hàng sắp về" at bounding box center [75, 233] width 150 height 19
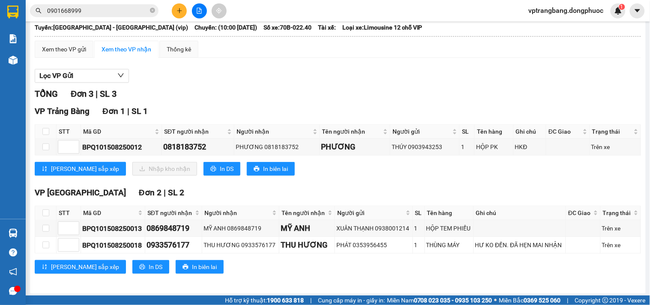
click at [443, 187] on section "Kết quả tìm kiếm ( 246 ) Bộ lọc Mã ĐH Trạng thái Món hàng Tổng cước Chưa cước N…" at bounding box center [325, 152] width 650 height 305
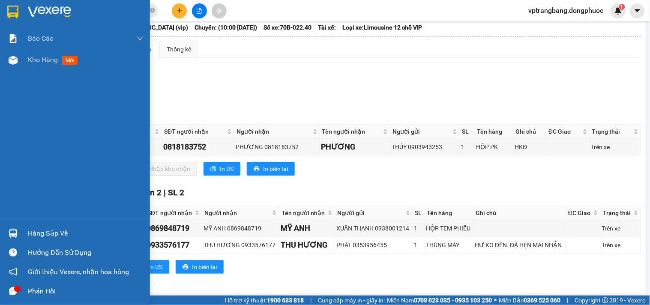
click at [30, 237] on div "Hàng sắp về" at bounding box center [86, 233] width 116 height 13
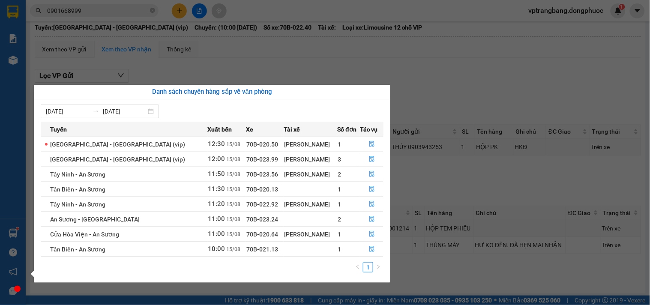
click at [421, 62] on section "Kết quả tìm kiếm ( 246 ) Bộ lọc Mã ĐH Trạng thái Món hàng Tổng cước Chưa cước N…" at bounding box center [325, 152] width 650 height 305
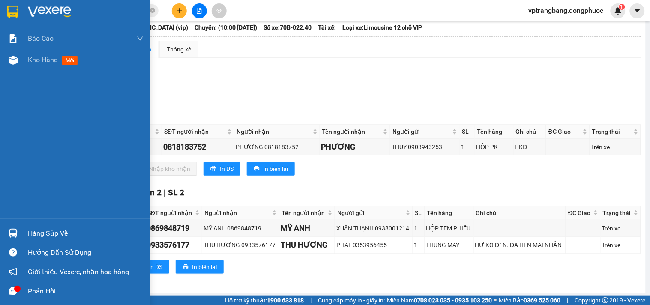
drag, startPoint x: 22, startPoint y: 233, endPoint x: 66, endPoint y: 224, distance: 44.7
click at [25, 233] on div "Hàng sắp về" at bounding box center [75, 233] width 150 height 19
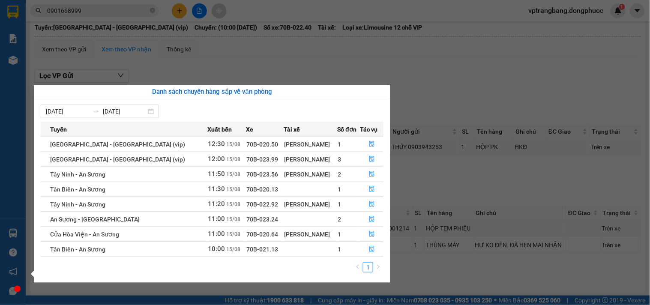
click at [427, 105] on section "Kết quả tìm kiếm ( 246 ) Bộ lọc Mã ĐH Trạng thái Món hàng Tổng cước Chưa cước N…" at bounding box center [325, 152] width 650 height 305
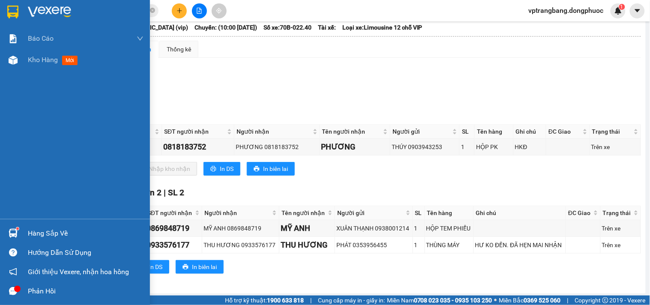
click at [26, 230] on div "Hàng sắp về" at bounding box center [75, 233] width 150 height 19
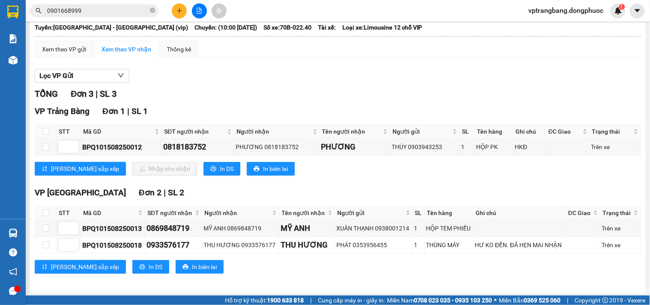
click at [441, 97] on section "Kết quả tìm kiếm ( 246 ) Bộ lọc Mã ĐH Trạng thái Món hàng Tổng cước Chưa cước N…" at bounding box center [325, 152] width 650 height 305
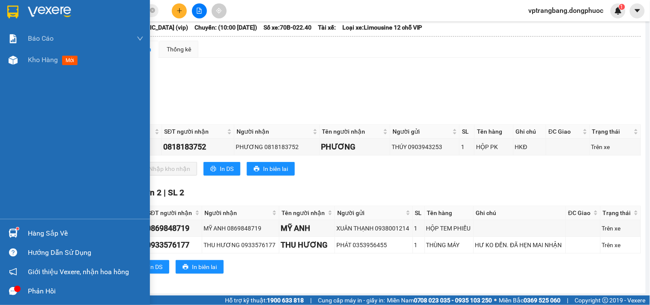
click at [43, 230] on div "Hàng sắp về" at bounding box center [86, 233] width 116 height 13
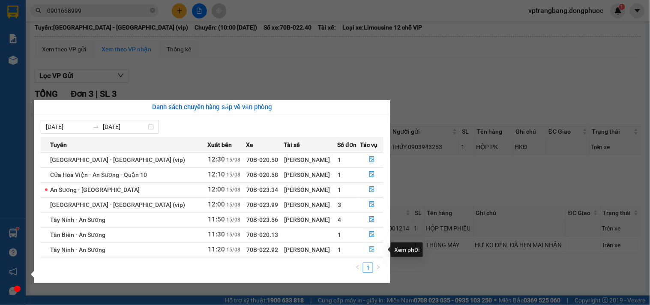
click at [372, 251] on icon "file-done" at bounding box center [371, 249] width 5 height 6
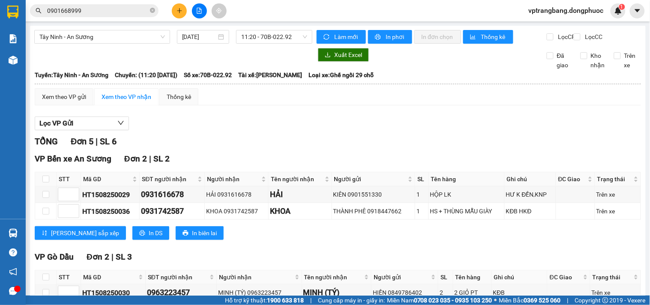
scroll to position [156, 0]
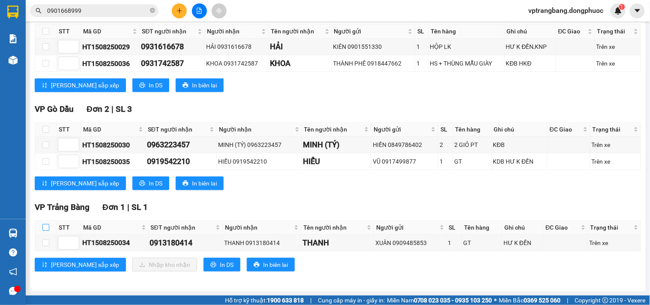
click at [43, 230] on input "checkbox" at bounding box center [45, 227] width 7 height 7
checkbox input "true"
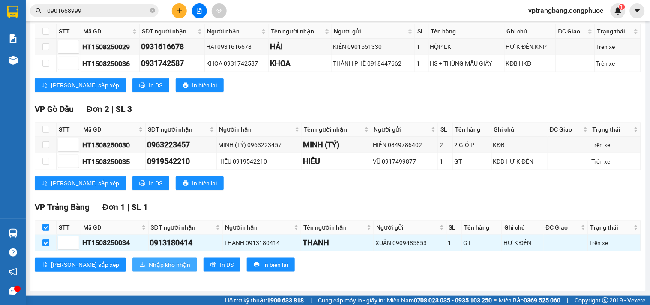
click at [149, 265] on span "Nhập kho nhận" at bounding box center [170, 264] width 42 height 9
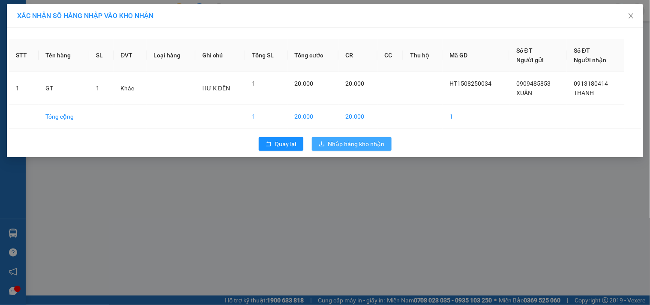
click at [345, 143] on span "Nhập hàng kho nhận" at bounding box center [356, 143] width 57 height 9
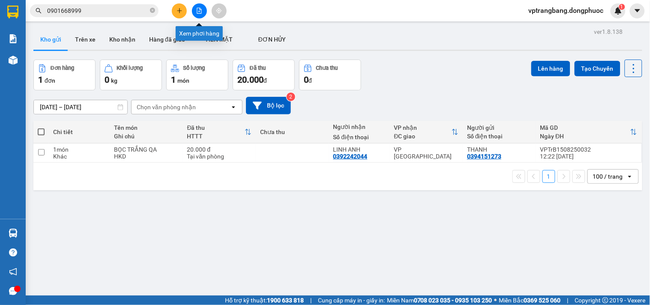
click at [196, 15] on button at bounding box center [199, 10] width 15 height 15
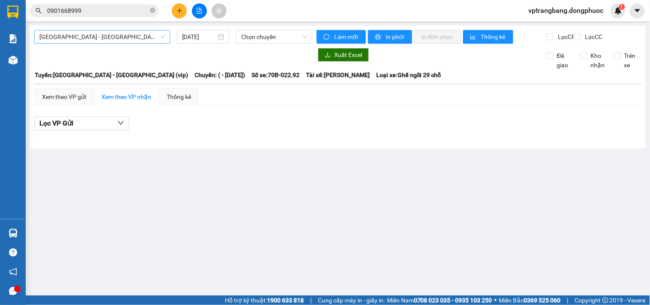
click at [95, 35] on span "[GEOGRAPHIC_DATA] - [GEOGRAPHIC_DATA] (vip)" at bounding box center [101, 36] width 125 height 13
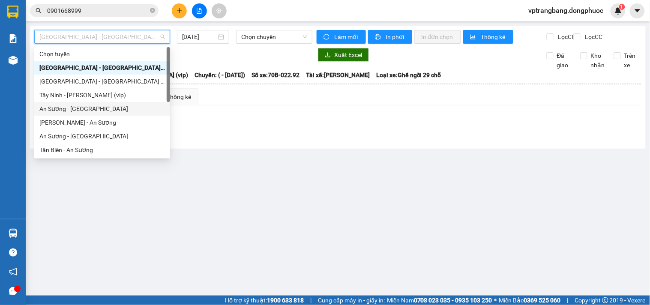
click at [81, 108] on div "An Sương - Châu Thành" at bounding box center [101, 108] width 125 height 9
type input "[DATE]"
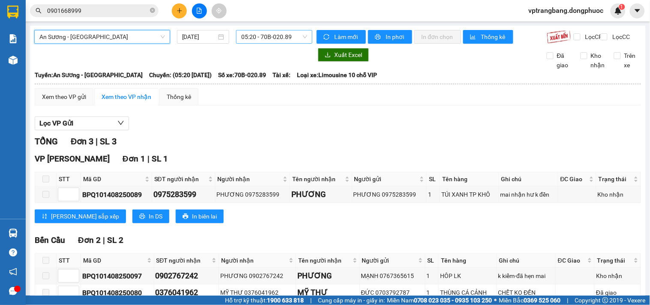
click at [254, 39] on span "05:20 - 70B-020.89" at bounding box center [274, 36] width 66 height 13
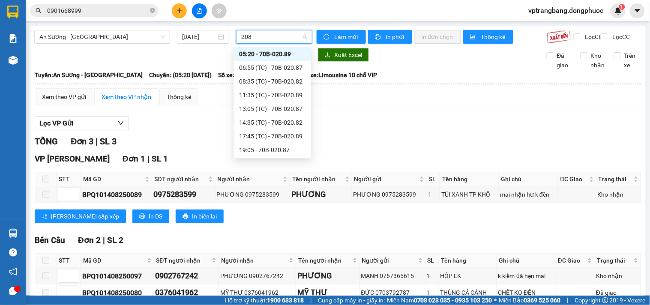
type input "2089"
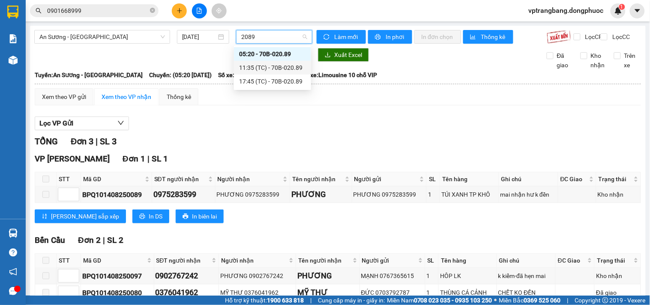
click at [261, 71] on div "11:35 (TC) - 70B-020.89" at bounding box center [272, 67] width 67 height 9
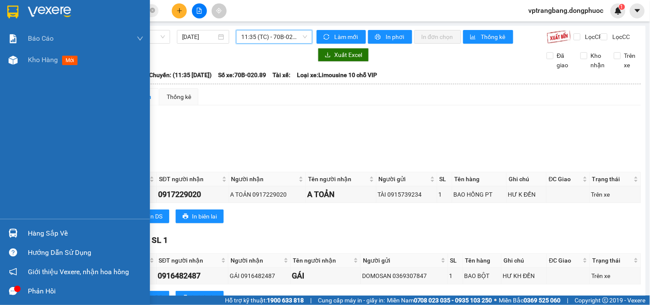
drag, startPoint x: 16, startPoint y: 234, endPoint x: 28, endPoint y: 232, distance: 12.1
click at [16, 234] on img at bounding box center [13, 233] width 9 height 9
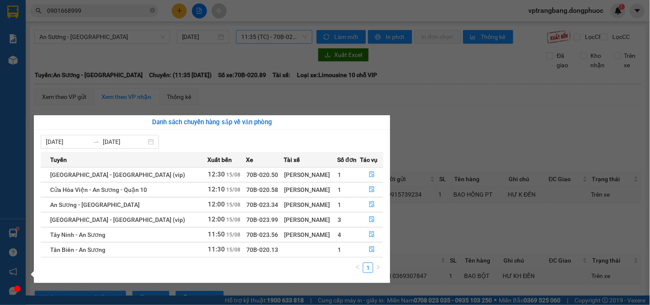
click at [447, 125] on section "Kết quả tìm kiếm ( 246 ) Bộ lọc Mã ĐH Trạng thái Món hàng Tổng cước Chưa cước N…" at bounding box center [325, 152] width 650 height 305
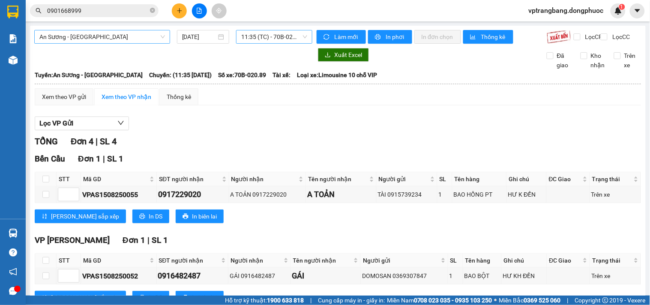
click at [96, 40] on span "An Sương - Châu Thành" at bounding box center [101, 36] width 125 height 13
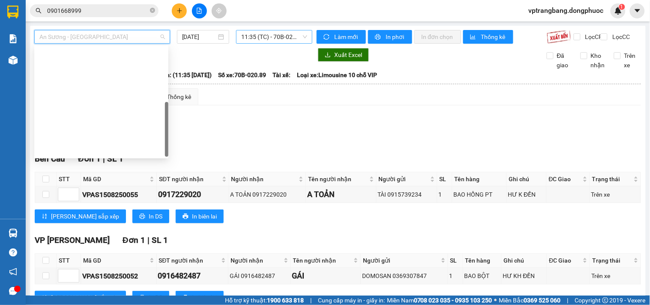
scroll to position [123, 0]
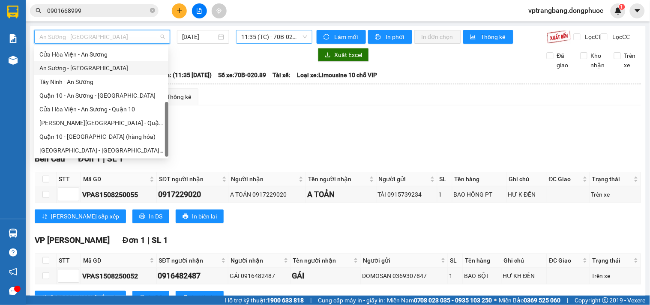
click at [74, 66] on div "An Sương - [GEOGRAPHIC_DATA]" at bounding box center [101, 67] width 124 height 9
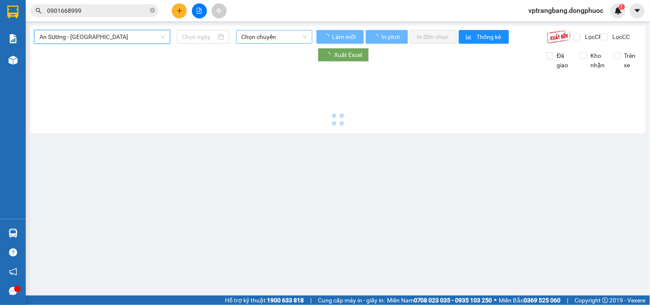
type input "[DATE]"
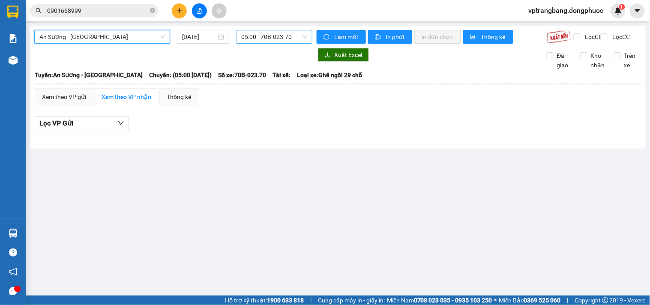
click at [268, 39] on span "05:00 - 70B-023.70" at bounding box center [274, 36] width 66 height 13
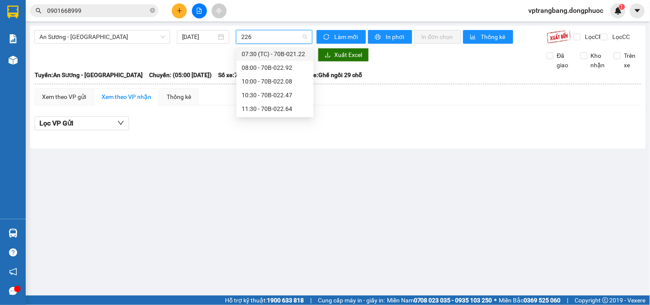
type input "2264"
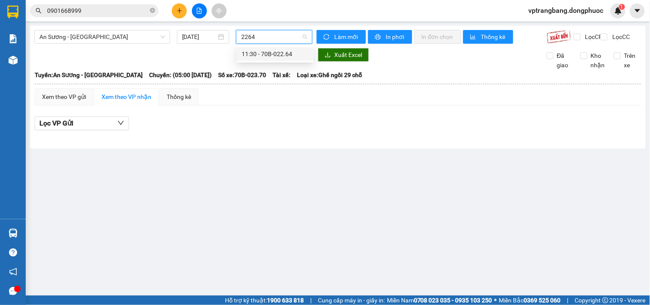
click at [259, 50] on div "11:30 - 70B-022.64" at bounding box center [274, 53] width 67 height 9
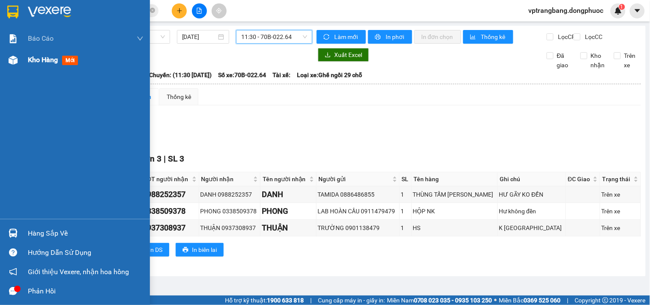
click at [22, 62] on div "Kho hàng mới" at bounding box center [75, 59] width 150 height 21
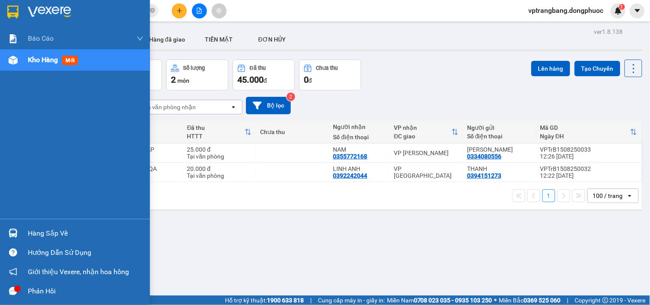
click at [20, 233] on div "Hàng sắp về" at bounding box center [75, 233] width 150 height 19
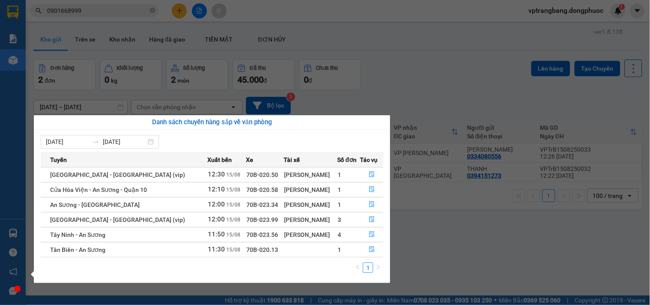
click at [394, 72] on section "Kết quả tìm kiếm ( 246 ) Bộ lọc Mã ĐH Trạng thái Món hàng Tổng cước Chưa cước N…" at bounding box center [325, 152] width 650 height 305
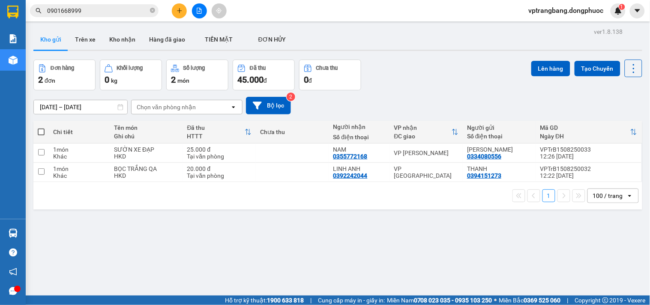
click at [95, 13] on input "0901668999" at bounding box center [97, 10] width 101 height 9
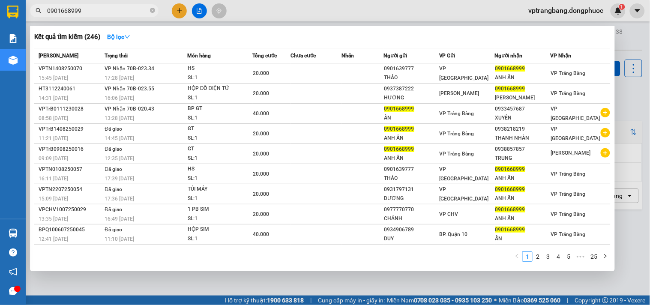
click at [95, 13] on input "0901668999" at bounding box center [97, 10] width 101 height 9
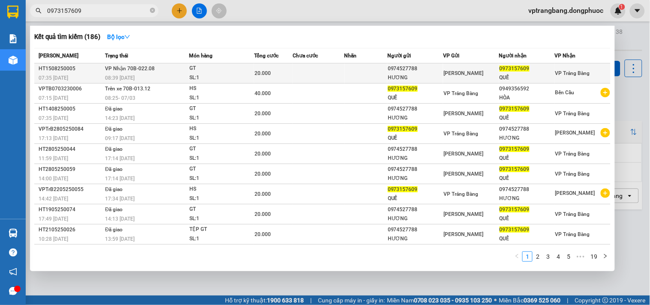
type input "0973157609"
click at [331, 75] on td at bounding box center [317, 73] width 51 height 20
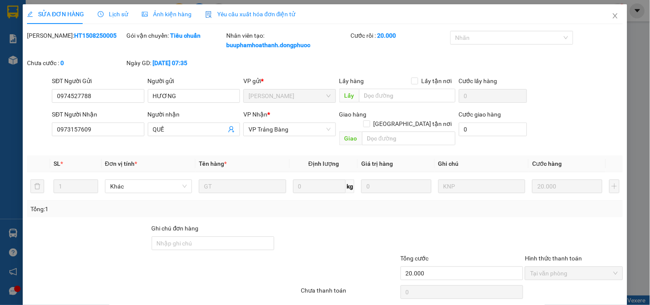
type input "0974527788"
type input "HƯƠNG"
type input "0973157609"
type input "QUẾ"
type input "20.000"
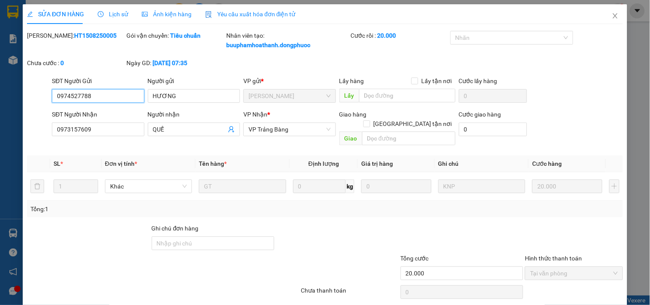
scroll to position [23, 0]
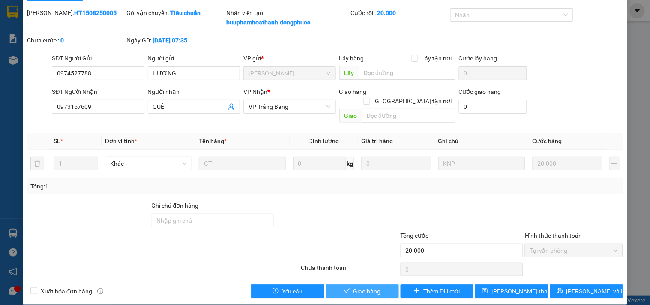
click at [355, 286] on span "Giao hàng" at bounding box center [366, 290] width 27 height 9
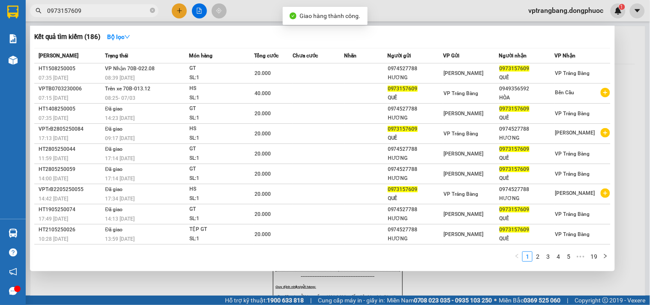
click at [108, 9] on input "0973157609" at bounding box center [97, 10] width 101 height 9
click at [113, 10] on input "0973157609" at bounding box center [97, 10] width 101 height 9
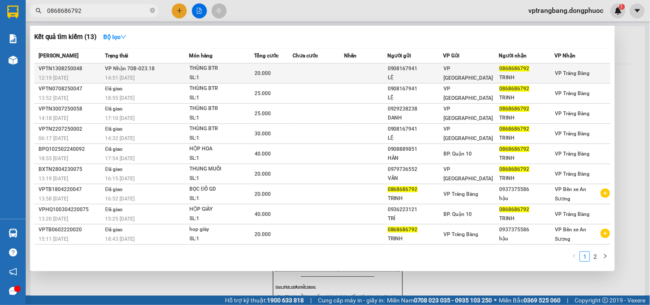
type input "0868686792"
click at [288, 72] on div "20.000" at bounding box center [273, 73] width 38 height 9
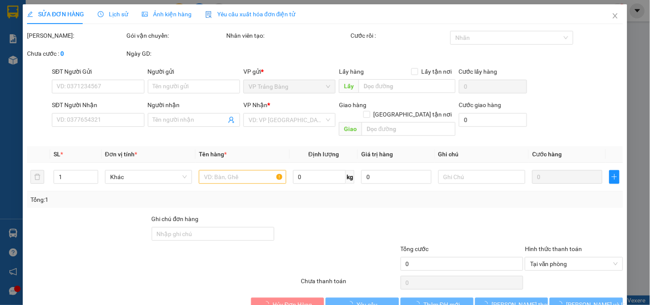
type input "0908167941"
type input "LỆ"
type input "0868686792"
type input "TRINH"
type input "20.000"
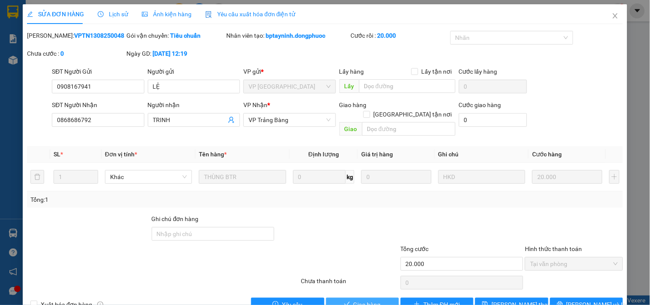
click at [361, 300] on span "Giao hàng" at bounding box center [366, 304] width 27 height 9
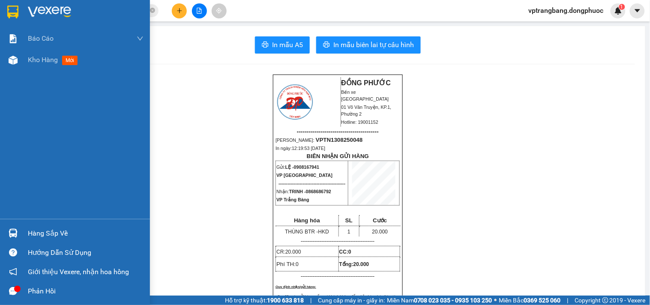
click at [58, 227] on div "Hàng sắp về" at bounding box center [86, 233] width 116 height 13
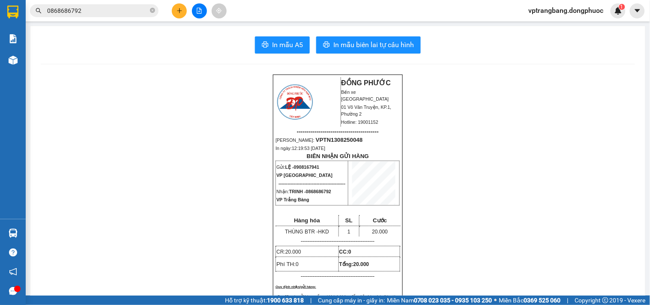
click at [405, 185] on section "Kết quả tìm kiếm ( 13 ) Bộ lọc Mã ĐH Trạng thái Món hàng Tổng cước Chưa cước Nh…" at bounding box center [325, 152] width 650 height 305
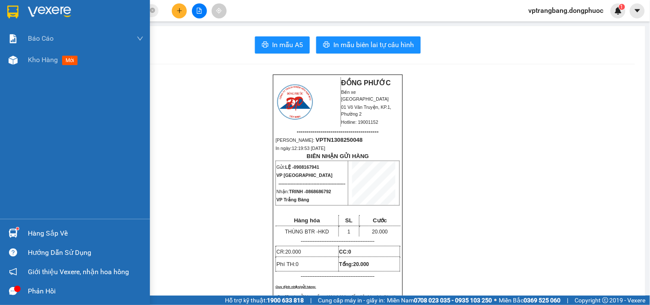
click at [29, 236] on div "Hàng sắp về" at bounding box center [86, 233] width 116 height 13
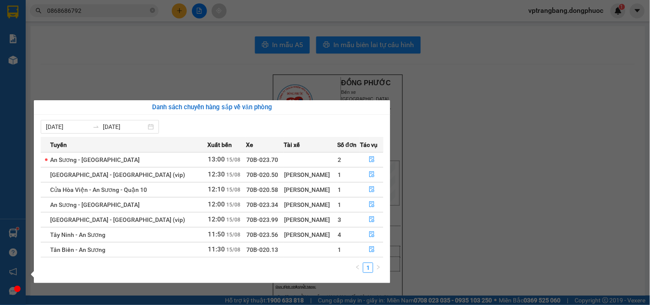
drag, startPoint x: 426, startPoint y: 190, endPoint x: 419, endPoint y: 193, distance: 7.5
click at [421, 192] on section "Kết quả tìm kiếm ( 13 ) Bộ lọc Mã ĐH Trạng thái Món hàng Tổng cước Chưa cước Nh…" at bounding box center [325, 152] width 650 height 305
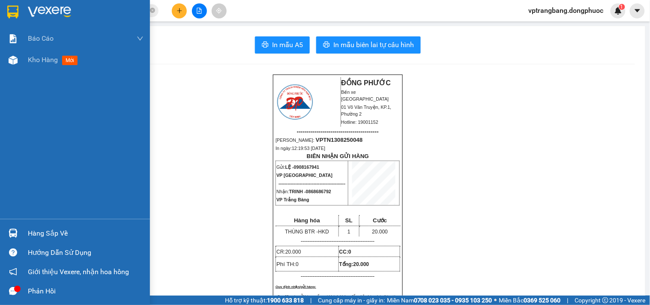
click at [25, 231] on div "Hàng sắp về" at bounding box center [75, 233] width 150 height 19
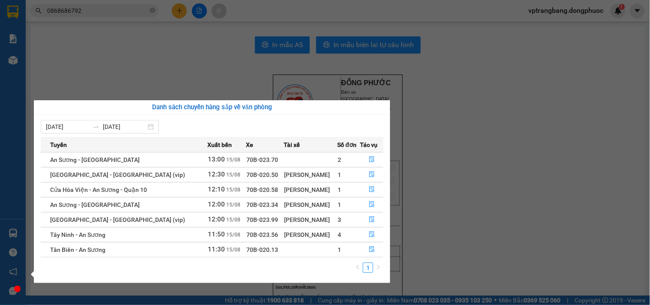
click at [448, 204] on section "Kết quả tìm kiếm ( 13 ) Bộ lọc Mã ĐH Trạng thái Món hàng Tổng cước Chưa cước Nh…" at bounding box center [325, 152] width 650 height 305
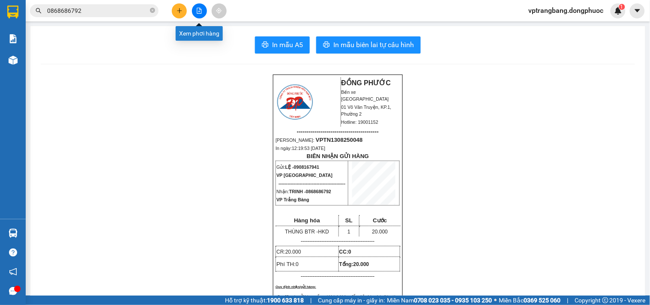
click at [199, 13] on icon "file-add" at bounding box center [199, 11] width 6 height 6
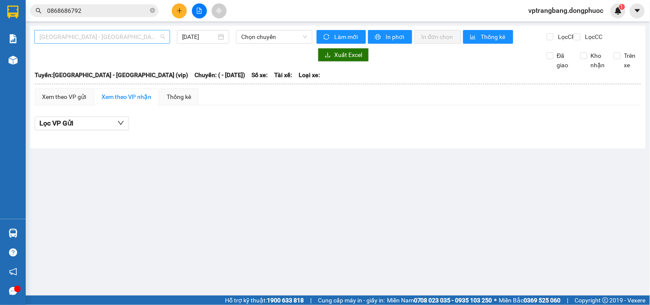
click at [114, 37] on span "[GEOGRAPHIC_DATA] - [GEOGRAPHIC_DATA] (vip)" at bounding box center [101, 36] width 125 height 13
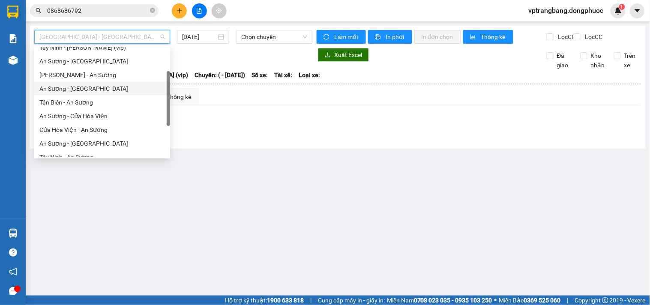
scroll to position [95, 0]
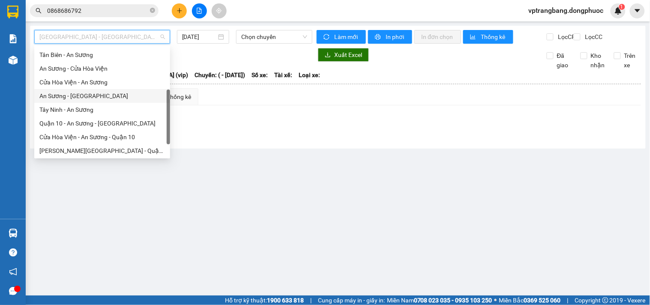
click at [78, 95] on div "An Sương - [GEOGRAPHIC_DATA]" at bounding box center [101, 95] width 125 height 9
type input "[DATE]"
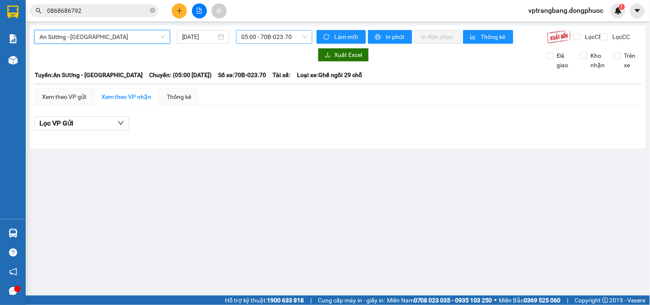
click at [260, 33] on span "05:00 - 70B-023.70" at bounding box center [274, 36] width 66 height 13
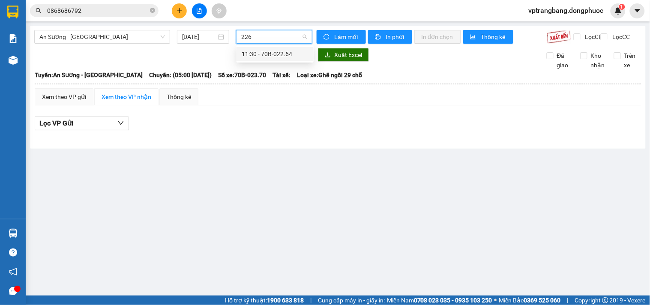
type input "2264"
click at [262, 53] on div "11:30 - 70B-022.64" at bounding box center [274, 53] width 67 height 9
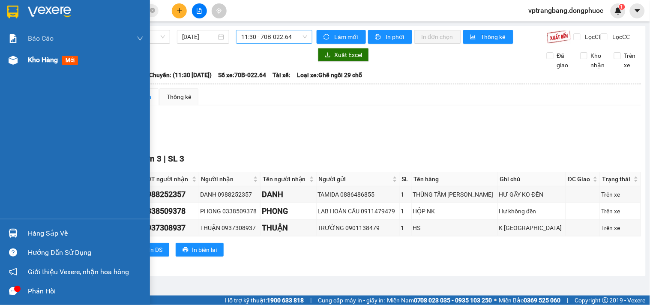
click at [29, 59] on span "Kho hàng" at bounding box center [43, 60] width 30 height 8
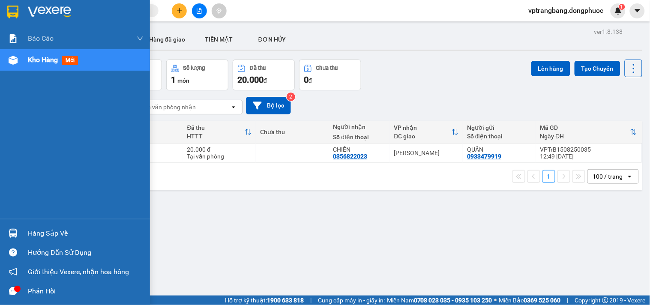
drag, startPoint x: 31, startPoint y: 239, endPoint x: 39, endPoint y: 232, distance: 10.4
click at [31, 239] on div "Hàng sắp về" at bounding box center [86, 233] width 116 height 13
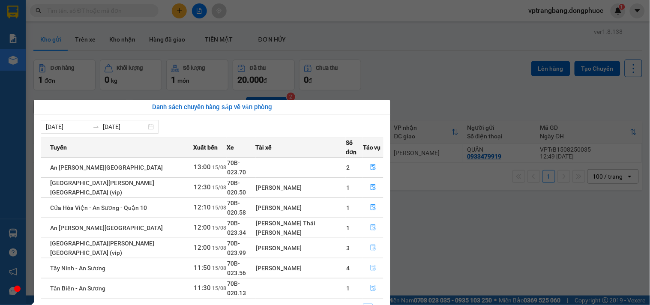
click at [425, 101] on section "Kết quả [PERSON_NAME] ( 0 ) Bộ lọc No Data vptrangbang.dongphuoc 1 [PERSON_NAME…" at bounding box center [325, 152] width 650 height 305
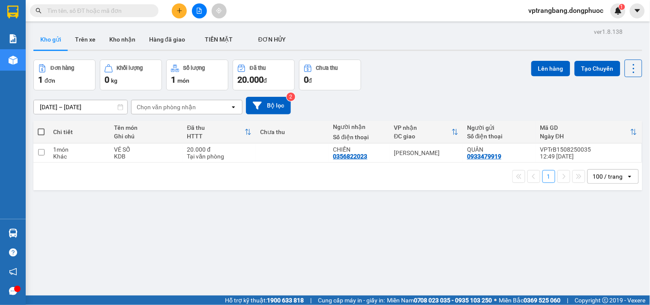
click at [84, 10] on input "text" at bounding box center [97, 10] width 101 height 9
click at [95, 14] on input "text" at bounding box center [97, 10] width 101 height 9
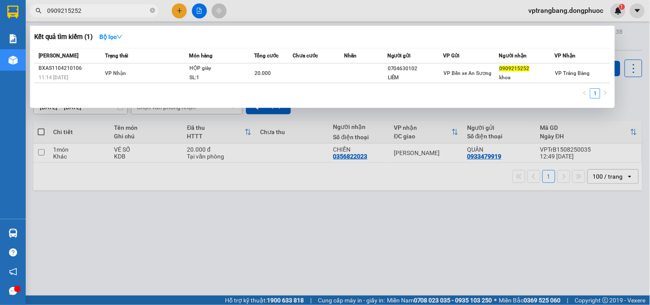
type input "0909215252"
click at [621, 42] on div at bounding box center [325, 152] width 650 height 305
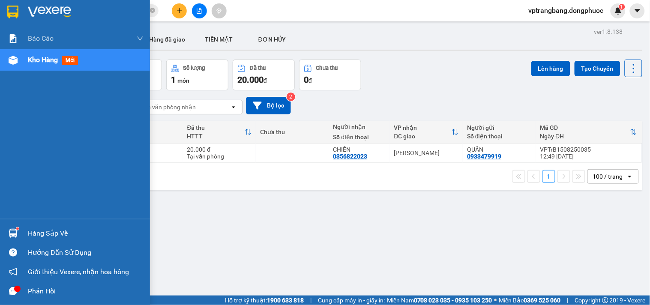
click at [33, 225] on div "Hàng sắp về" at bounding box center [75, 233] width 150 height 19
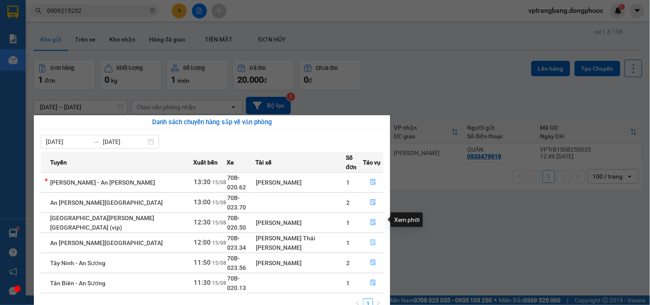
click at [363, 236] on button "button" at bounding box center [373, 243] width 20 height 14
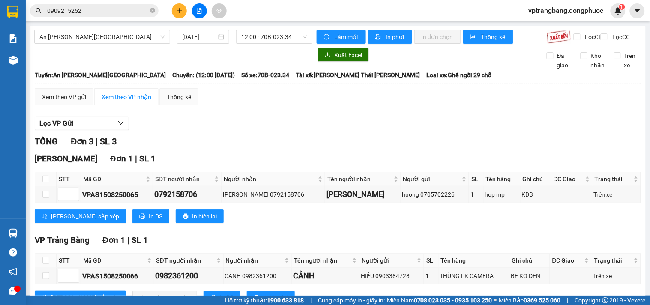
scroll to position [122, 0]
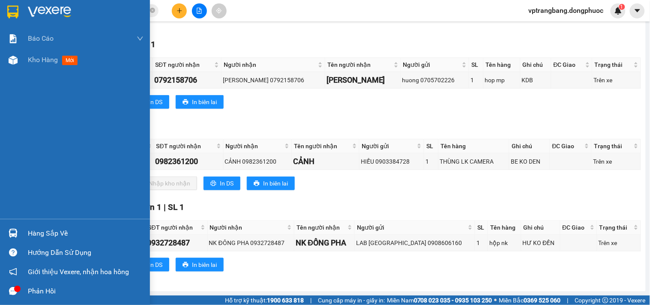
click at [31, 228] on div "Hàng sắp về" at bounding box center [86, 233] width 116 height 13
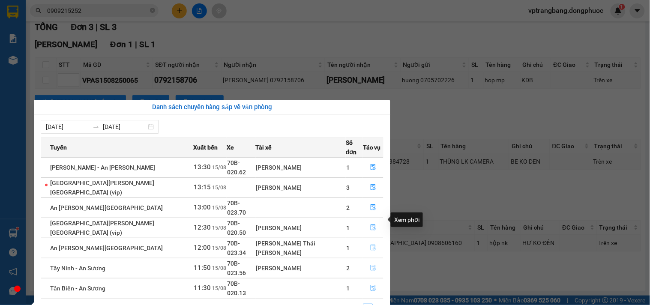
click at [370, 244] on icon "file-done" at bounding box center [372, 247] width 5 height 6
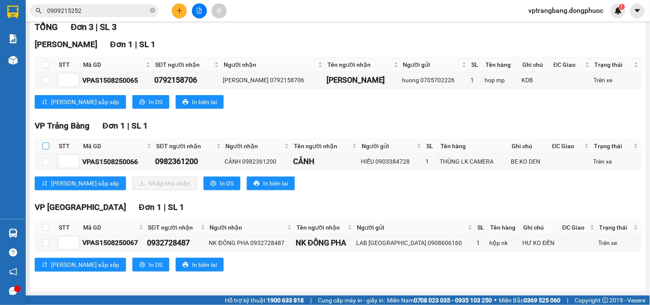
click at [43, 146] on input "checkbox" at bounding box center [45, 146] width 7 height 7
checkbox input "true"
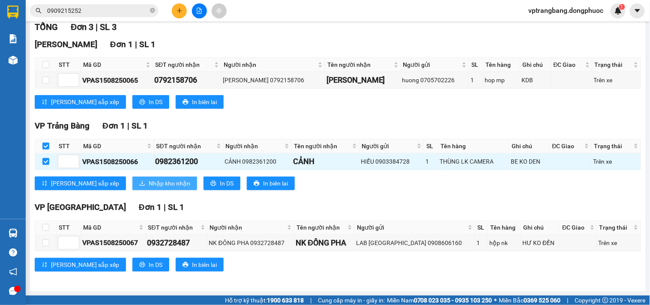
click at [149, 179] on span "Nhập kho nhận" at bounding box center [170, 183] width 42 height 9
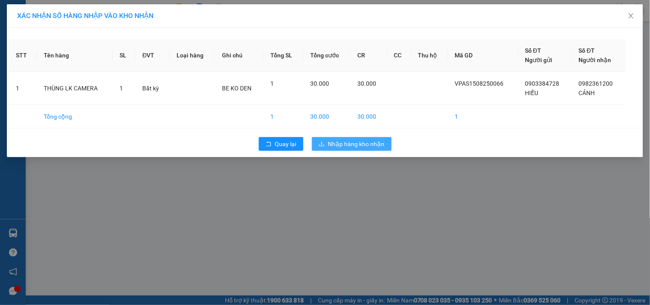
click at [355, 142] on span "Nhập hàng kho nhận" at bounding box center [356, 143] width 57 height 9
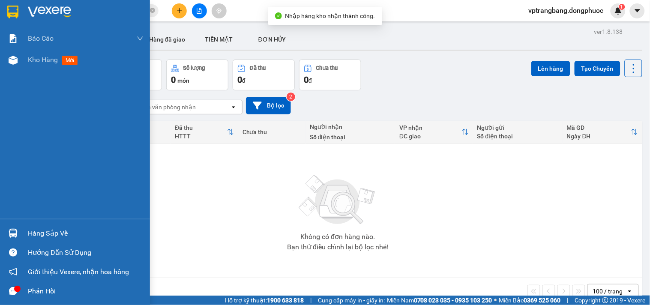
click at [49, 229] on div "Hàng sắp về" at bounding box center [86, 233] width 116 height 13
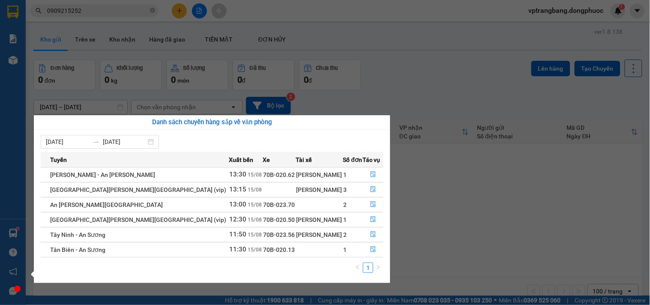
click at [449, 224] on section "Kết quả [PERSON_NAME] ( 1 ) Bộ lọc Mã ĐH Trạng thái Món hàng Tổng [PERSON_NAME]…" at bounding box center [325, 152] width 650 height 305
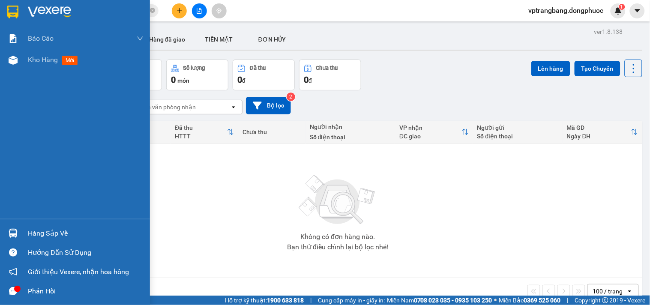
click at [43, 232] on div "Hàng sắp về" at bounding box center [86, 233] width 116 height 13
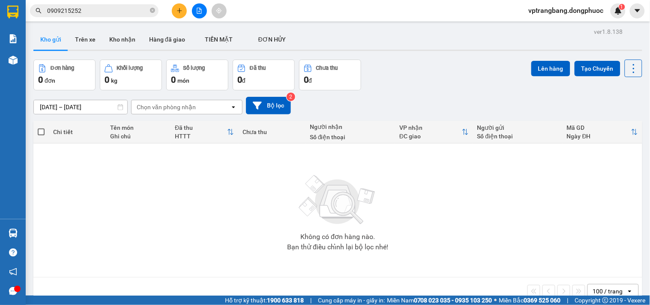
click at [483, 188] on section "Kết quả [PERSON_NAME] ( 1 ) Bộ lọc Mã ĐH Trạng thái Món hàng Tổng [PERSON_NAME]…" at bounding box center [325, 152] width 650 height 305
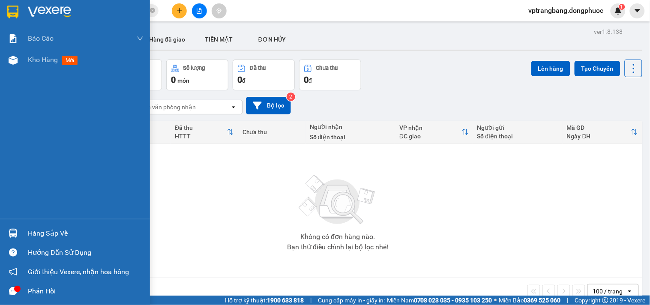
click at [24, 229] on div "Hàng sắp về" at bounding box center [75, 233] width 150 height 19
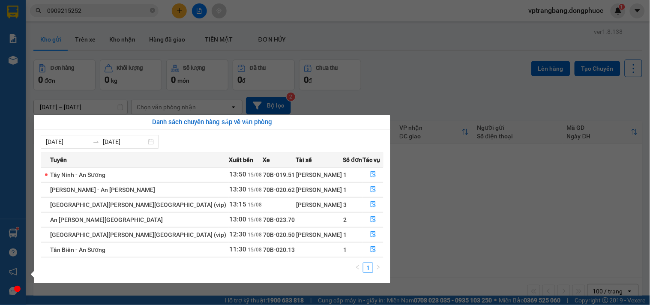
drag, startPoint x: 413, startPoint y: 210, endPoint x: 165, endPoint y: 83, distance: 278.6
click at [413, 208] on section "Kết quả [PERSON_NAME] ( 1 ) Bộ lọc Mã ĐH Trạng thái Món hàng Tổng [PERSON_NAME]…" at bounding box center [325, 152] width 650 height 305
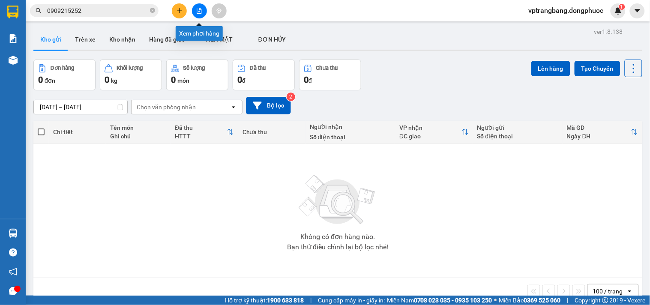
click at [193, 14] on button at bounding box center [199, 10] width 15 height 15
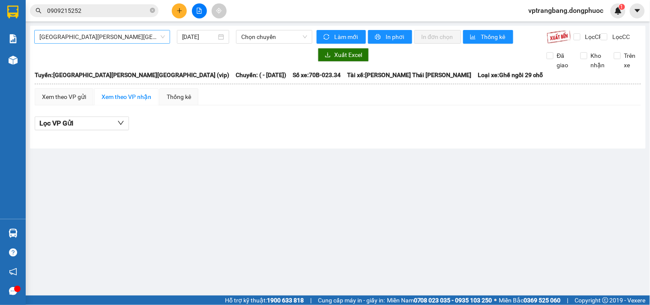
click at [128, 40] on span "[GEOGRAPHIC_DATA][PERSON_NAME][GEOGRAPHIC_DATA] (vip)" at bounding box center [101, 36] width 125 height 13
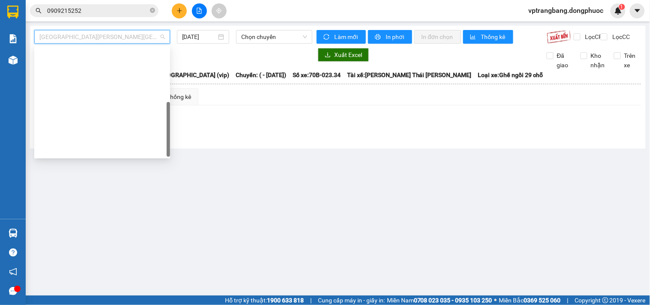
scroll to position [123, 0]
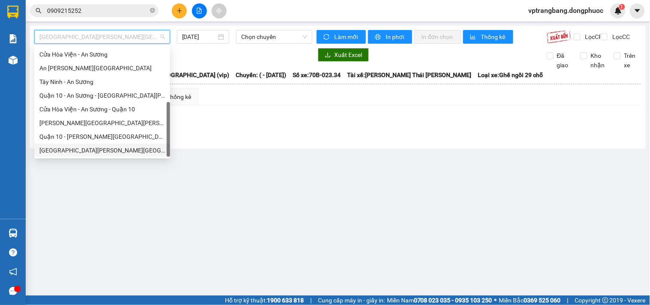
click at [94, 151] on div "[GEOGRAPHIC_DATA][PERSON_NAME][GEOGRAPHIC_DATA] (vip)" at bounding box center [101, 150] width 125 height 9
type input "[DATE]"
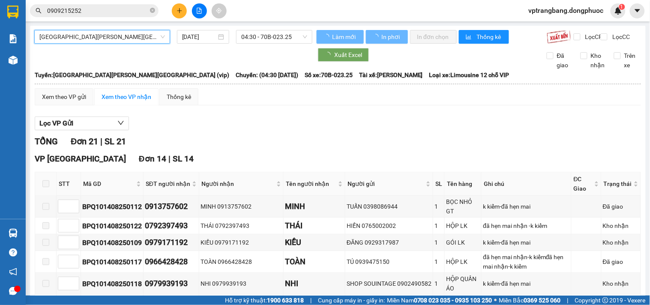
click at [266, 37] on span "04:30 - 70B-023.25" at bounding box center [274, 36] width 66 height 13
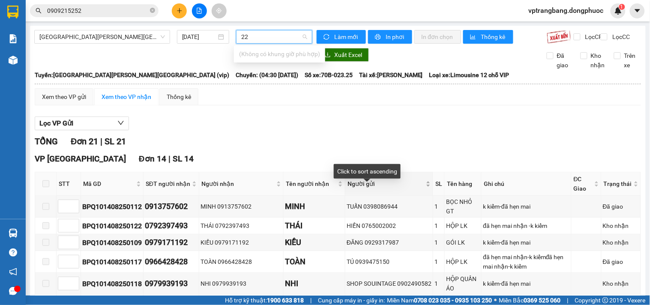
type input "2"
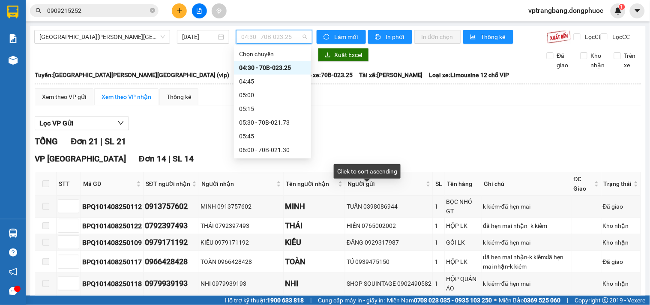
click at [371, 131] on div "Lọc VP Gửi" at bounding box center [338, 123] width 606 height 14
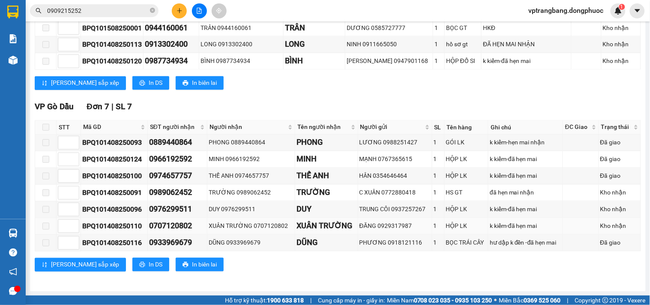
scroll to position [57, 0]
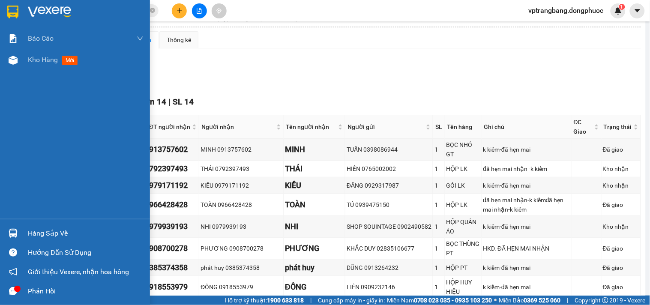
drag, startPoint x: 18, startPoint y: 233, endPoint x: 118, endPoint y: 236, distance: 99.8
click at [18, 232] on div at bounding box center [13, 233] width 15 height 15
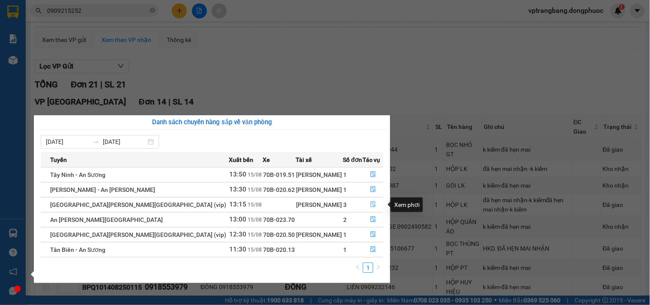
click at [370, 203] on icon "file-done" at bounding box center [372, 204] width 5 height 6
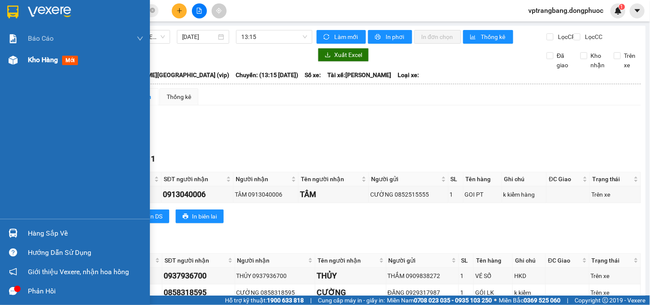
click at [25, 58] on div "Kho hàng mới" at bounding box center [75, 59] width 150 height 21
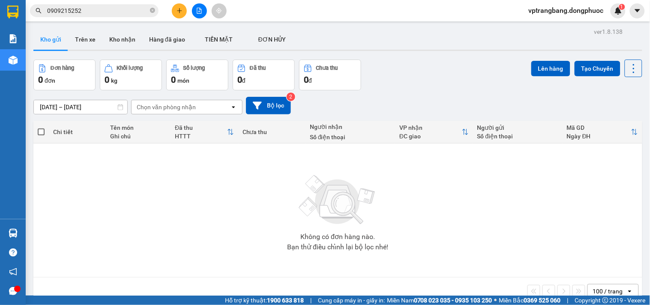
click at [223, 193] on div "Không có đơn hàng nào. Bạn thử điều chỉnh lại bộ lọc nhé!" at bounding box center [338, 210] width 600 height 128
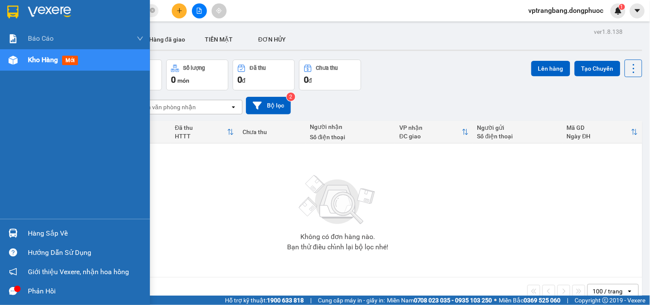
click at [19, 233] on div at bounding box center [13, 233] width 15 height 15
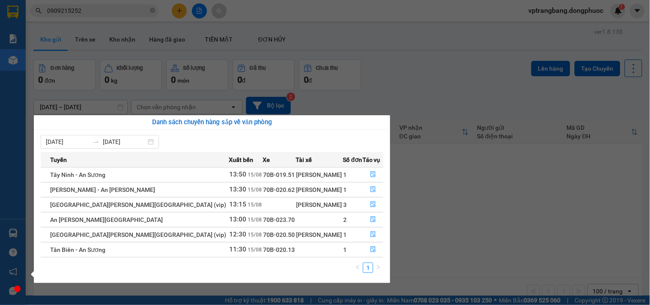
click at [405, 55] on section "Kết quả tìm kiếm ( 1 ) Bộ lọc Mã ĐH Trạng thái Món hàng Tổng cước Chưa cước Nhã…" at bounding box center [325, 152] width 650 height 305
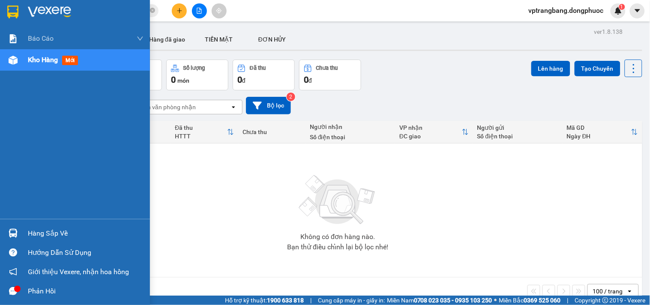
click at [32, 227] on div "Hàng sắp về" at bounding box center [86, 233] width 116 height 13
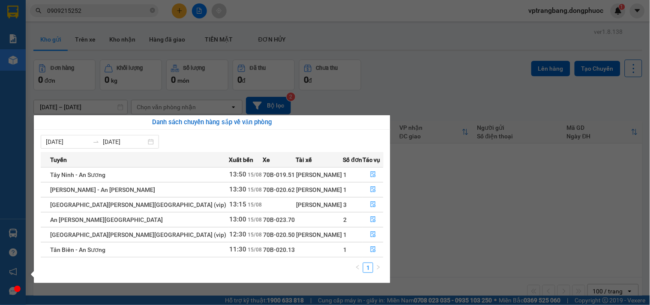
click at [457, 79] on section "Kết quả tìm kiếm ( 1 ) Bộ lọc Mã ĐH Trạng thái Món hàng Tổng cước Chưa cước Nhã…" at bounding box center [325, 152] width 650 height 305
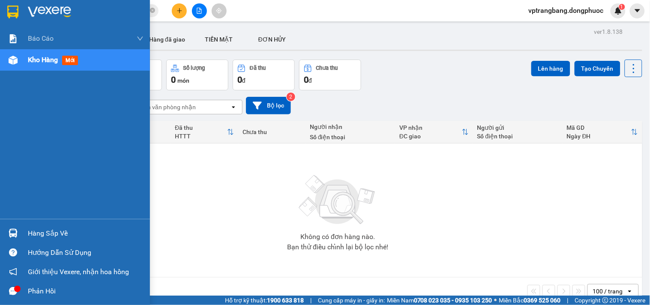
click at [44, 234] on div "Hàng sắp về" at bounding box center [86, 233] width 116 height 13
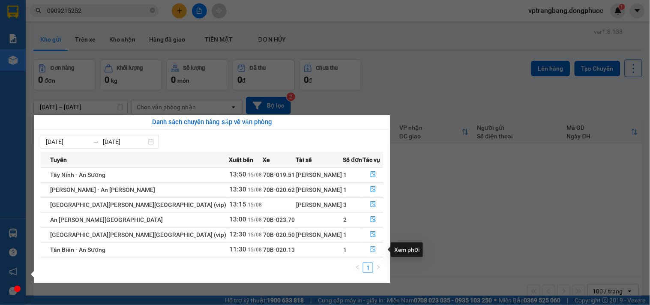
click at [370, 249] on icon "file-done" at bounding box center [372, 249] width 5 height 6
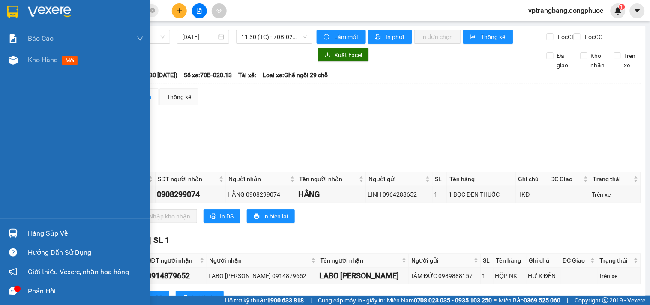
drag, startPoint x: 34, startPoint y: 233, endPoint x: 50, endPoint y: 230, distance: 15.6
click at [35, 233] on div "Hàng sắp về" at bounding box center [86, 233] width 116 height 13
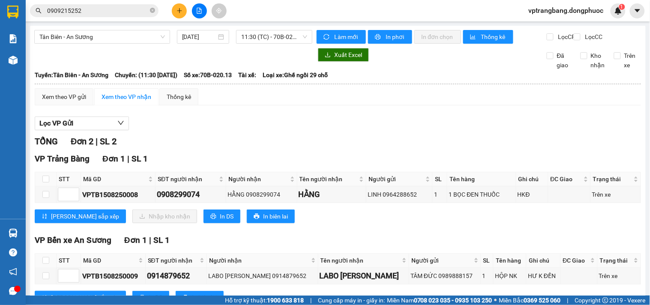
click at [423, 150] on section "Kết quả tìm kiếm ( 1 ) Bộ lọc Mã ĐH Trạng thái Món hàng Tổng cước Chưa cước Nhã…" at bounding box center [325, 152] width 650 height 305
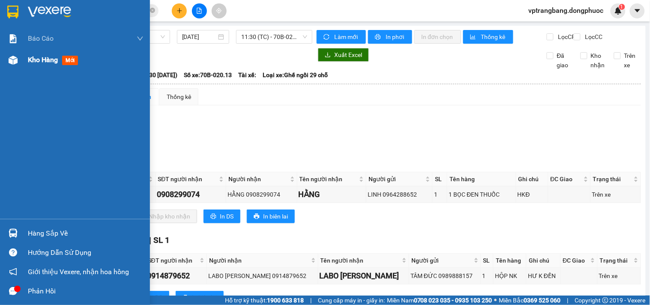
click at [28, 62] on span "Kho hàng" at bounding box center [43, 60] width 30 height 8
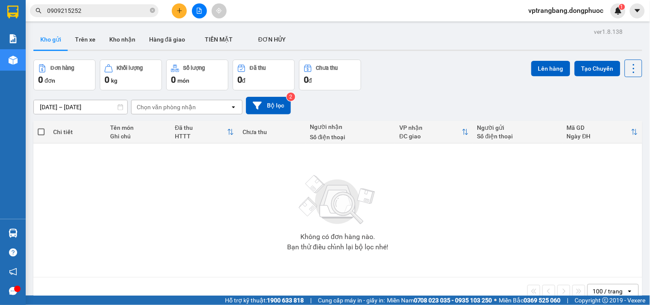
click at [196, 10] on icon "file-add" at bounding box center [199, 11] width 6 height 6
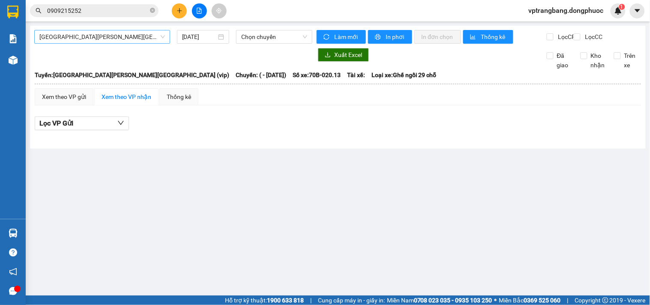
click at [99, 39] on span "[GEOGRAPHIC_DATA] - [GEOGRAPHIC_DATA] (vip)" at bounding box center [101, 36] width 125 height 13
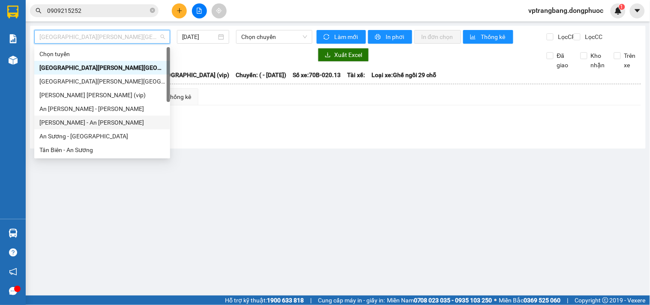
scroll to position [95, 0]
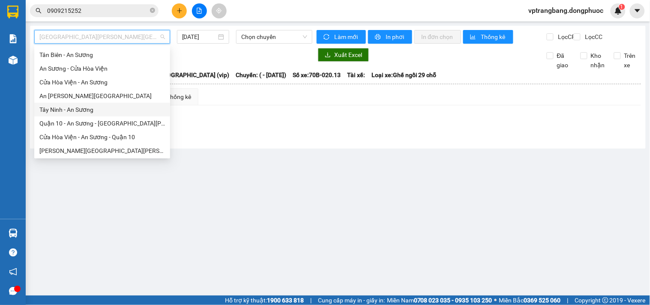
click at [82, 109] on div "Tây Ninh - An Sương" at bounding box center [101, 109] width 125 height 9
type input "[DATE]"
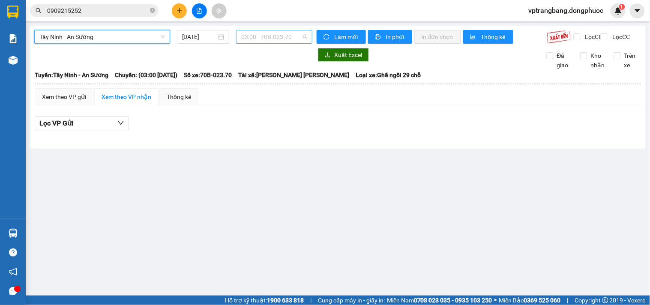
click at [276, 40] on span "03:00 - 70B-023.70" at bounding box center [274, 36] width 66 height 13
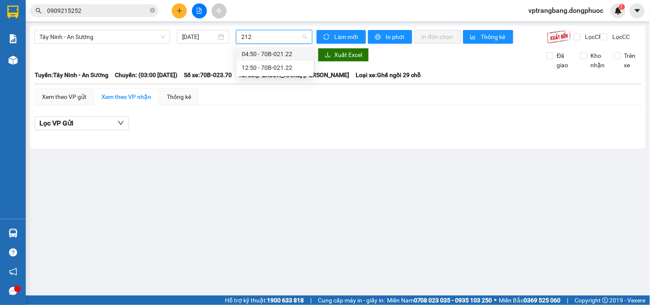
type input "2122"
click at [280, 65] on div "12:50 - 70B-021.22" at bounding box center [274, 67] width 67 height 9
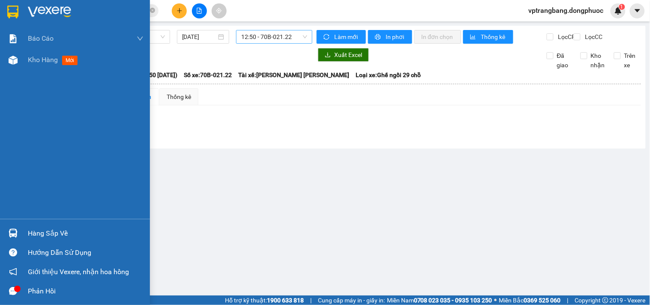
click at [23, 228] on div "Hàng sắp về" at bounding box center [75, 233] width 150 height 19
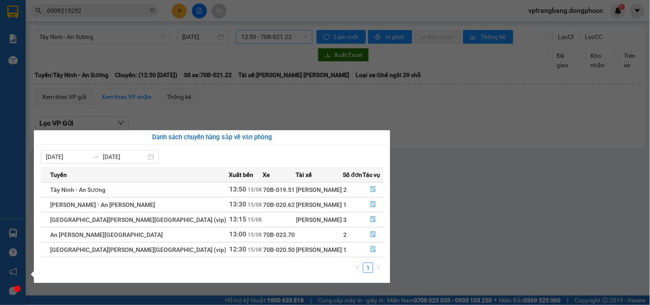
click at [416, 123] on section "Kết quả tìm kiếm ( 1 ) Bộ lọc Mã ĐH Trạng thái Món hàng Tổng cước Chưa cước Nhã…" at bounding box center [325, 152] width 650 height 305
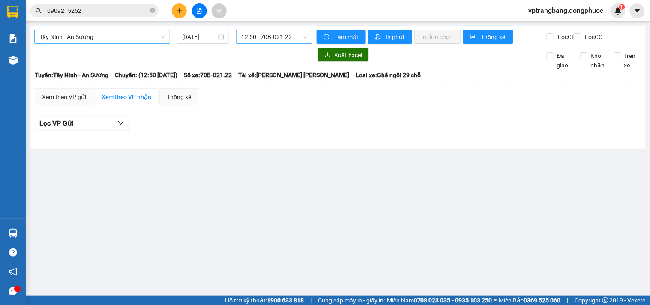
click at [95, 39] on span "Tây Ninh - An Sương" at bounding box center [101, 36] width 125 height 13
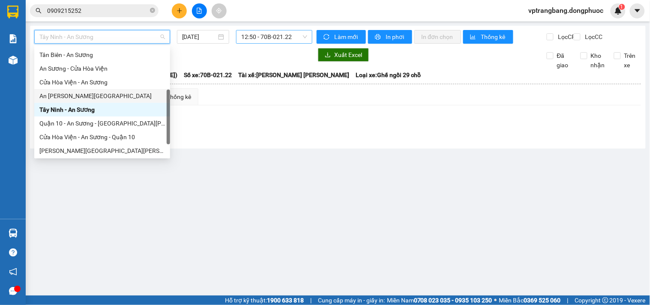
click at [89, 96] on div "An Sương - [GEOGRAPHIC_DATA]" at bounding box center [101, 95] width 125 height 9
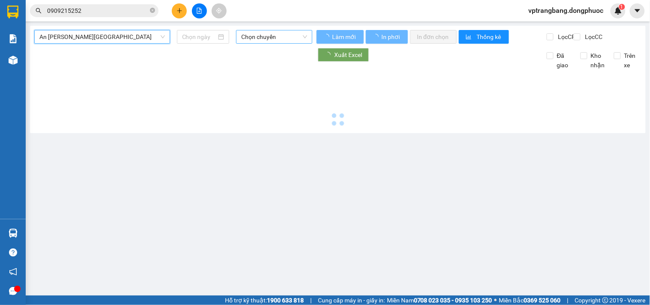
type input "[DATE]"
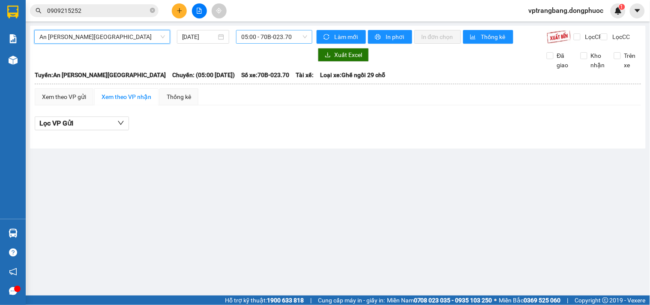
click at [259, 37] on span "05:00 - 70B-023.70" at bounding box center [274, 36] width 66 height 13
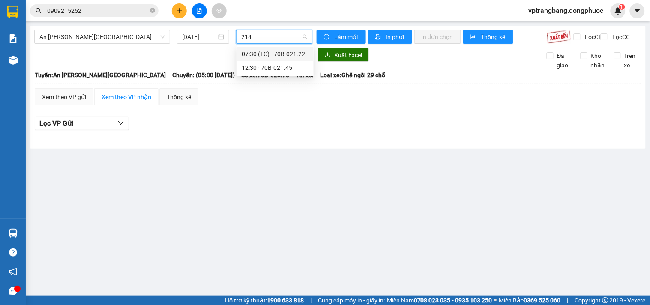
type input "2145"
click at [277, 56] on div "12:30 - 70B-021.45" at bounding box center [274, 53] width 67 height 9
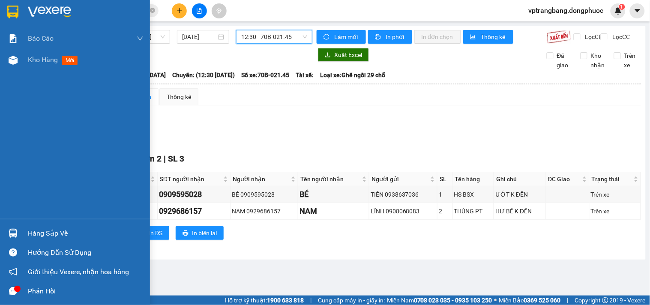
click at [40, 227] on div "Hàng sắp về" at bounding box center [86, 233] width 116 height 13
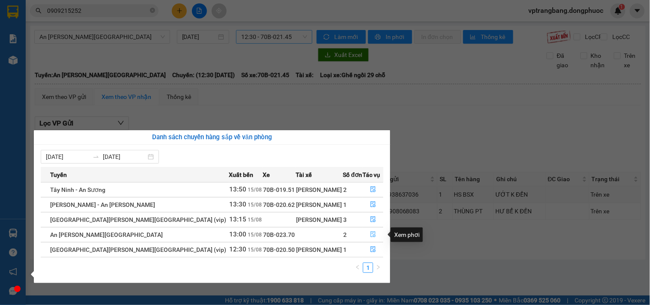
click at [370, 233] on icon "file-done" at bounding box center [373, 234] width 6 height 6
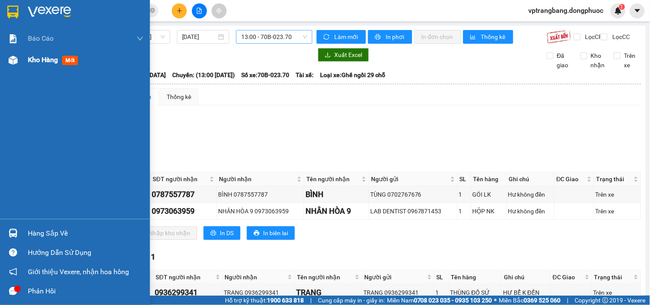
click at [29, 65] on div "Kho hàng mới" at bounding box center [55, 59] width 54 height 11
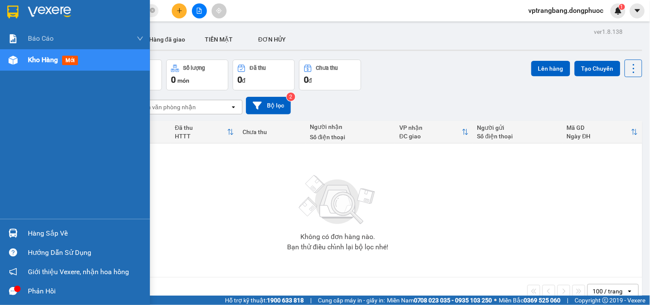
click at [32, 232] on div "Hàng sắp về" at bounding box center [86, 233] width 116 height 13
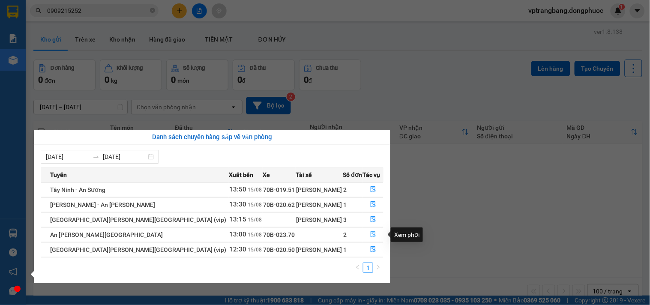
click at [370, 236] on icon "file-done" at bounding box center [373, 234] width 6 height 6
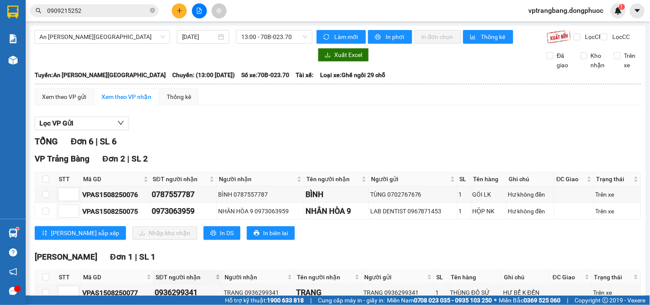
scroll to position [173, 0]
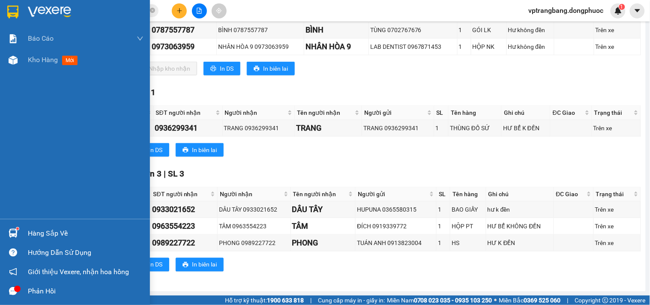
click at [28, 235] on div "Hàng sắp về" at bounding box center [86, 233] width 116 height 13
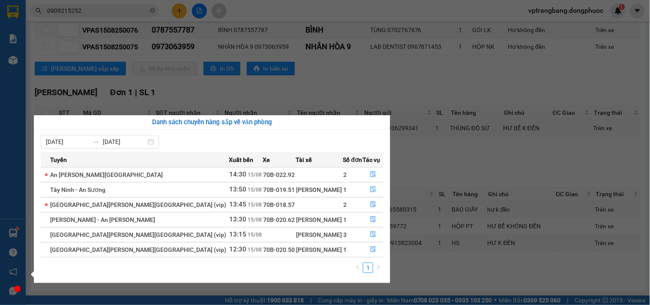
click at [411, 156] on section "Kết quả tìm kiếm ( 1 ) Bộ lọc Mã ĐH Trạng thái Món hàng Tổng cước Chưa cước Nhã…" at bounding box center [325, 152] width 650 height 305
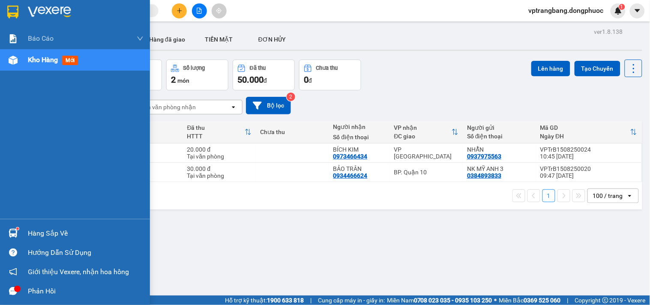
click at [38, 229] on div "Hàng sắp về" at bounding box center [86, 233] width 116 height 13
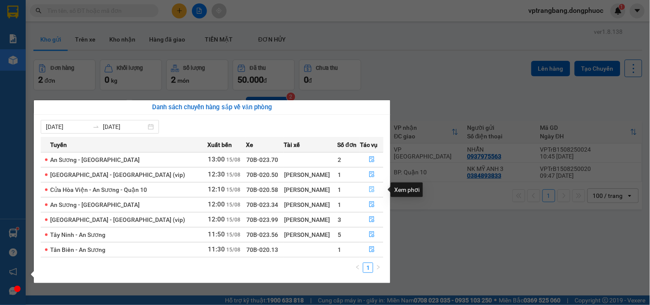
click at [369, 189] on icon "file-done" at bounding box center [372, 189] width 6 height 6
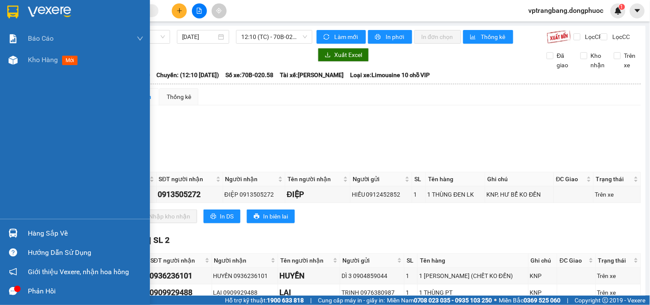
click at [36, 233] on div "Hàng sắp về" at bounding box center [86, 233] width 116 height 13
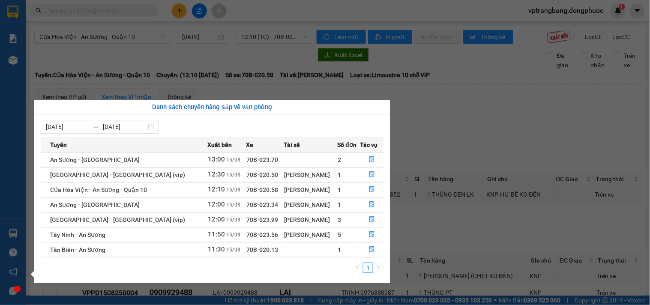
click at [452, 146] on section "Kết quả tìm kiếm ( 0 ) Bộ lọc No Data vptrangbang.dongphuoc 1 Báo cáo Mẫu 1: Bá…" at bounding box center [325, 152] width 650 height 305
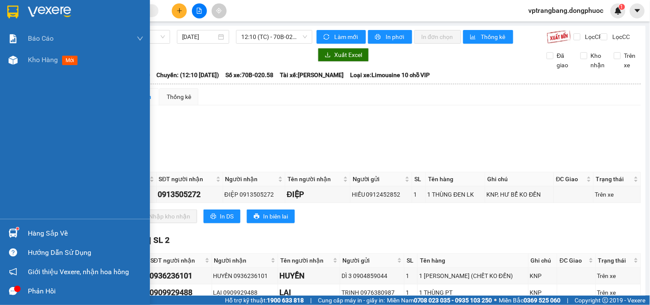
click at [33, 233] on div "Hàng sắp về" at bounding box center [86, 233] width 116 height 13
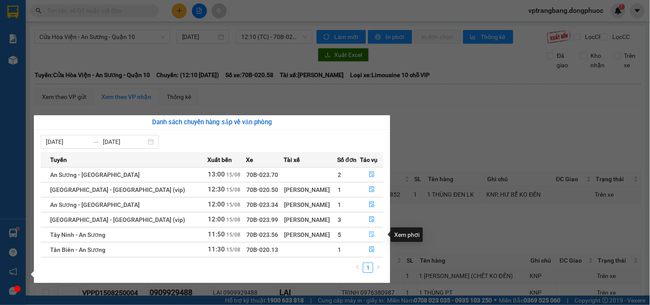
click at [369, 236] on icon "file-done" at bounding box center [372, 234] width 6 height 6
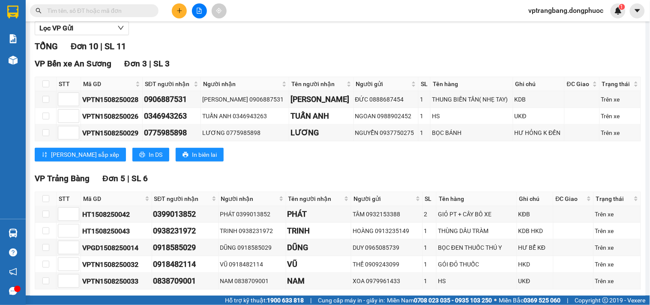
scroll to position [143, 0]
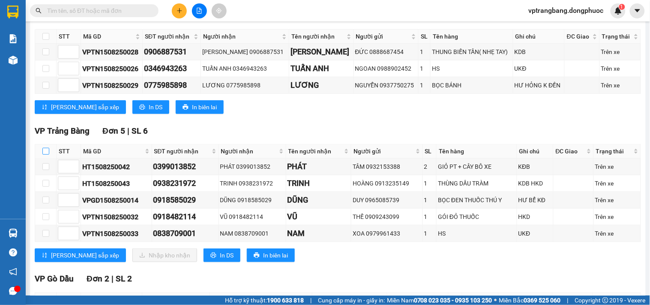
click at [43, 155] on input "checkbox" at bounding box center [45, 151] width 7 height 7
checkbox input "true"
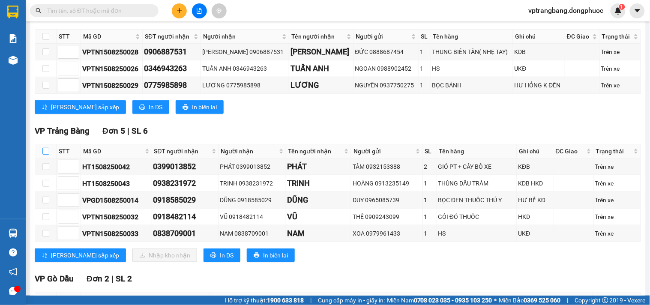
checkbox input "true"
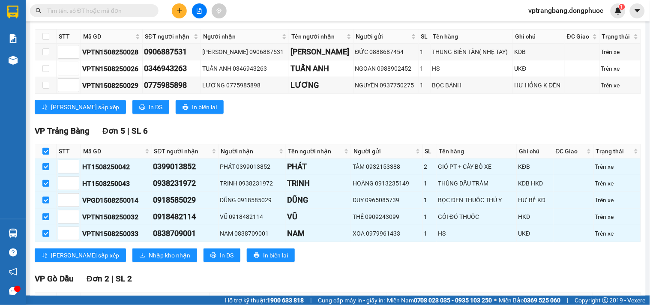
click at [317, 120] on div "VP Bến xe An Sương Đơn 3 | SL 3 STT Mã GD SĐT người nhận Người nhận Tên người n…" at bounding box center [338, 65] width 606 height 110
click at [48, 155] on input "checkbox" at bounding box center [45, 151] width 7 height 7
checkbox input "false"
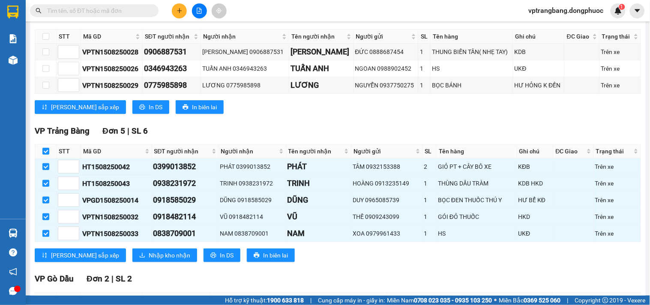
checkbox input "false"
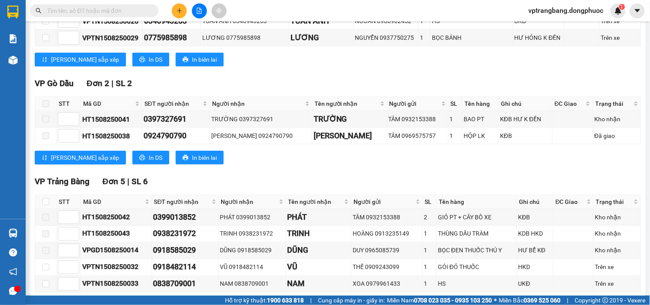
scroll to position [240, 0]
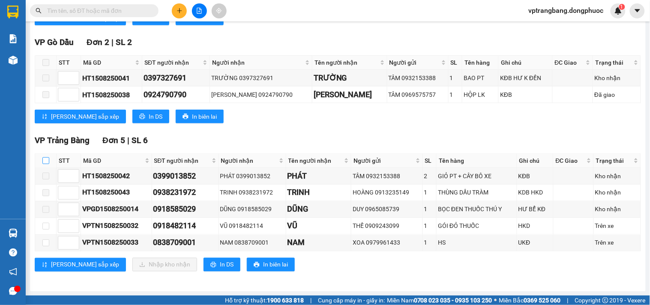
click at [46, 163] on input "checkbox" at bounding box center [45, 160] width 7 height 7
checkbox input "true"
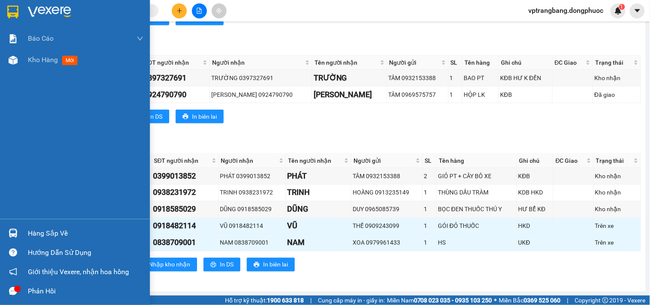
click at [15, 230] on img at bounding box center [13, 233] width 9 height 9
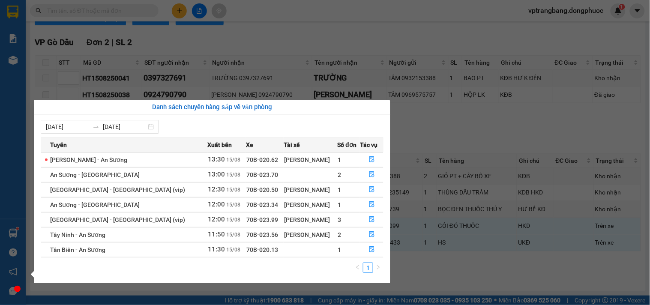
click at [418, 130] on section "Kết quả tìm kiếm ( 0 ) Bộ lọc No Data vptrangbang.dongphuoc 1 Báo cáo Mẫu 1: Bá…" at bounding box center [325, 152] width 650 height 305
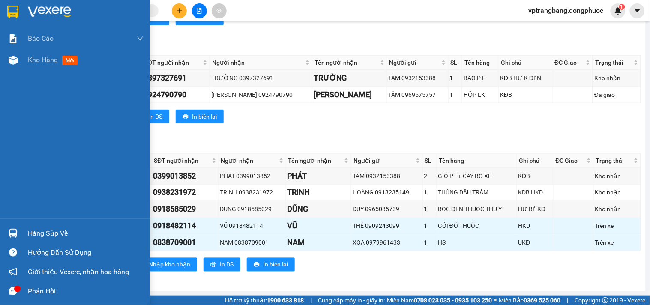
click at [15, 229] on img at bounding box center [13, 233] width 9 height 9
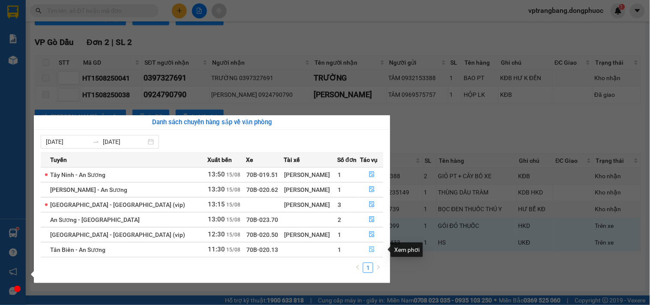
click at [369, 250] on icon "file-done" at bounding box center [372, 249] width 6 height 6
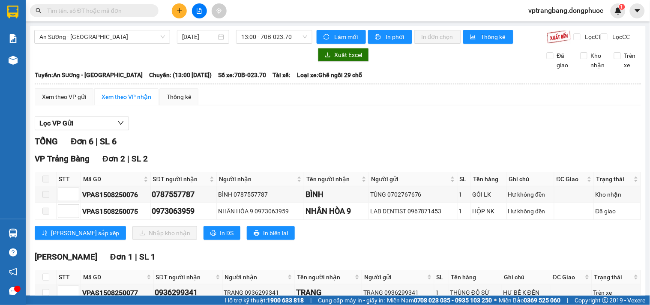
click at [434, 131] on section "Kết quả tìm kiếm ( 0 ) Bộ lọc No Data vptrangbang.dongphuoc 1 Báo cáo Mẫu 1: Bá…" at bounding box center [325, 152] width 650 height 305
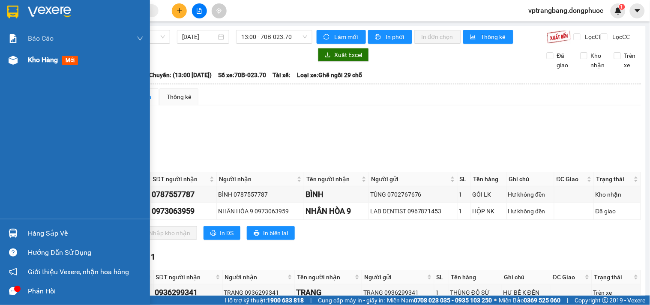
click at [35, 59] on span "Kho hàng" at bounding box center [43, 60] width 30 height 8
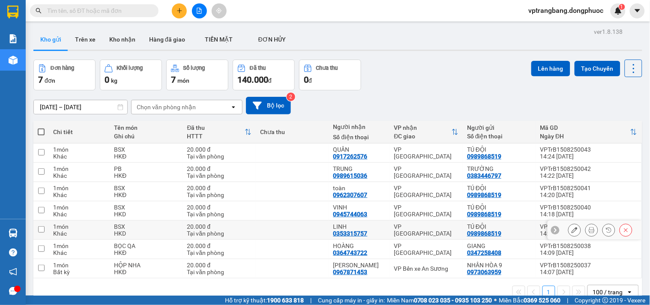
scroll to position [39, 0]
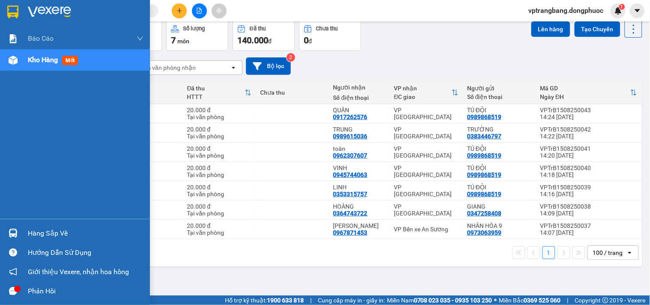
drag, startPoint x: 22, startPoint y: 233, endPoint x: 51, endPoint y: 213, distance: 34.7
click at [26, 230] on div "Hàng sắp về" at bounding box center [75, 233] width 150 height 19
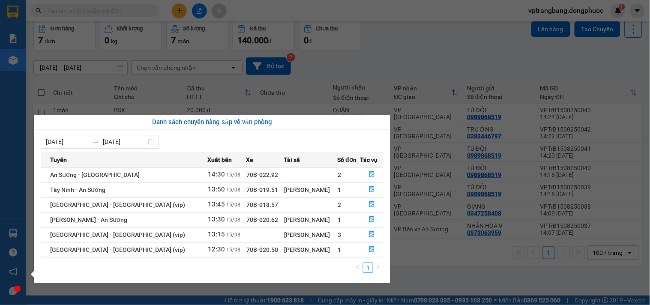
click at [412, 71] on section "Kết quả tìm kiếm ( 0 ) Bộ lọc No Data vptrangbang.dongphuoc 1 Báo cáo Mẫu 1: Bá…" at bounding box center [325, 152] width 650 height 305
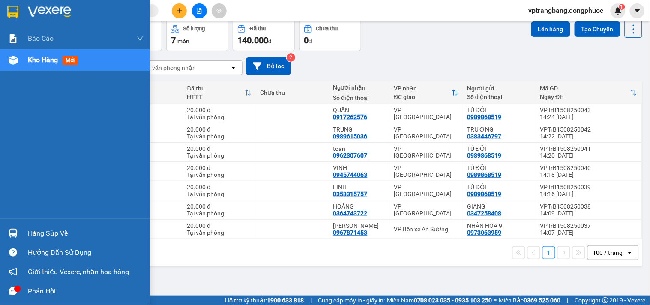
click at [46, 234] on div "Hàng sắp về" at bounding box center [86, 233] width 116 height 13
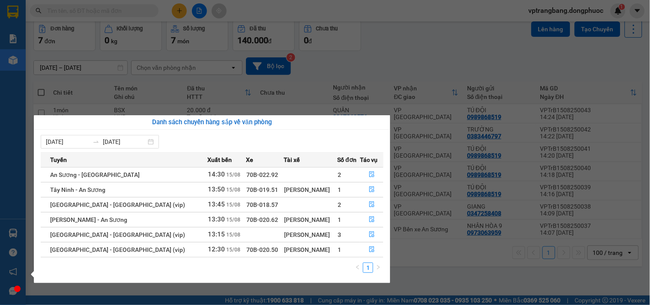
click at [411, 60] on section "Kết quả tìm kiếm ( 0 ) Bộ lọc No Data vptrangbang.dongphuoc 1 Báo cáo Mẫu 1: Bá…" at bounding box center [325, 152] width 650 height 305
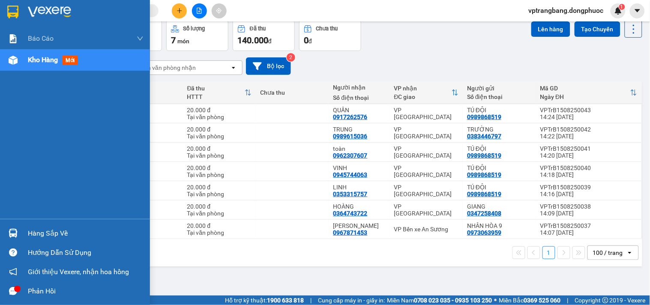
click at [22, 232] on div "Hàng sắp về" at bounding box center [75, 233] width 150 height 19
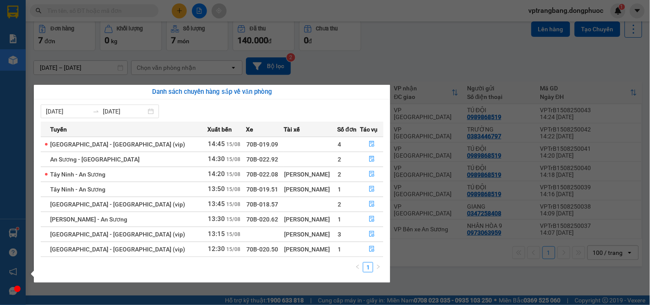
click at [407, 36] on section "Kết quả tìm kiếm ( 0 ) Bộ lọc No Data vptrangbang.dongphuoc 1 Báo cáo Mẫu 1: Bá…" at bounding box center [325, 152] width 650 height 305
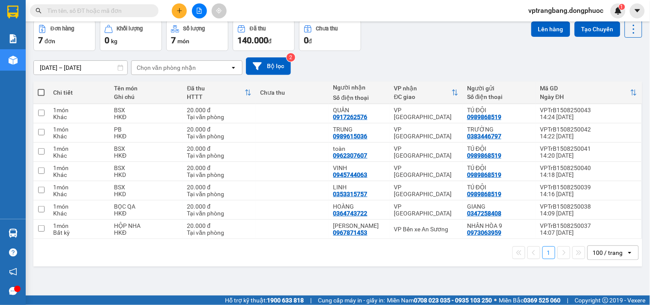
scroll to position [0, 0]
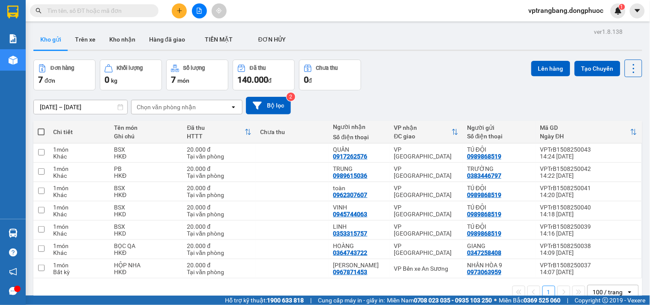
click at [200, 12] on icon "file-add" at bounding box center [199, 11] width 6 height 6
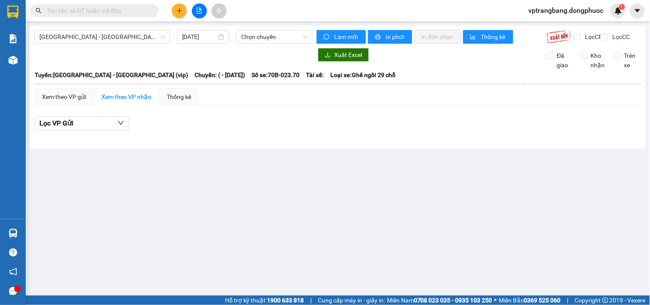
click at [87, 44] on div "Hồ Chí Minh - Tây Ninh (vip) 15/08/2025 Chọn chuyến" at bounding box center [173, 37] width 278 height 14
click at [84, 40] on span "[GEOGRAPHIC_DATA] - [GEOGRAPHIC_DATA] (vip)" at bounding box center [101, 36] width 125 height 13
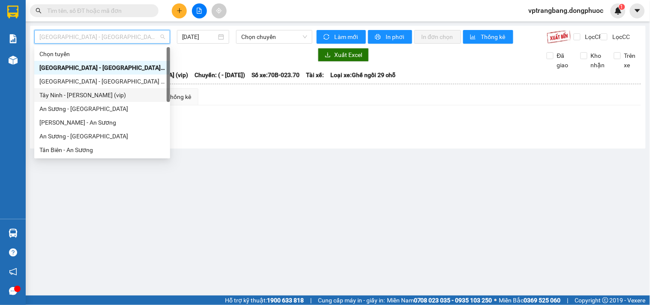
scroll to position [123, 0]
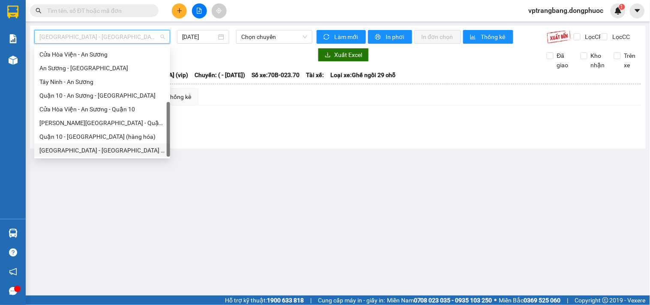
click at [79, 150] on div "[GEOGRAPHIC_DATA] - [GEOGRAPHIC_DATA] (vip)" at bounding box center [101, 150] width 125 height 9
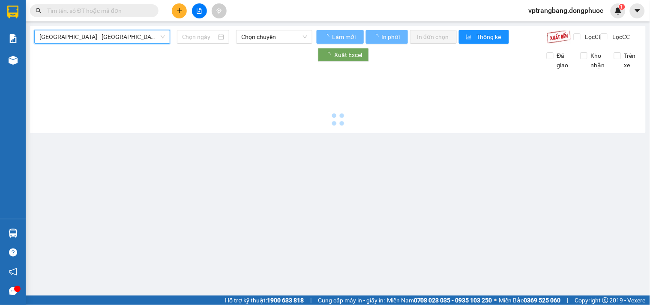
type input "[DATE]"
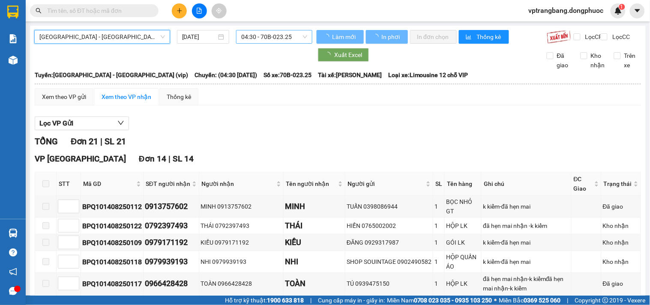
click at [266, 36] on span "04:30 - 70B-023.25" at bounding box center [274, 36] width 66 height 13
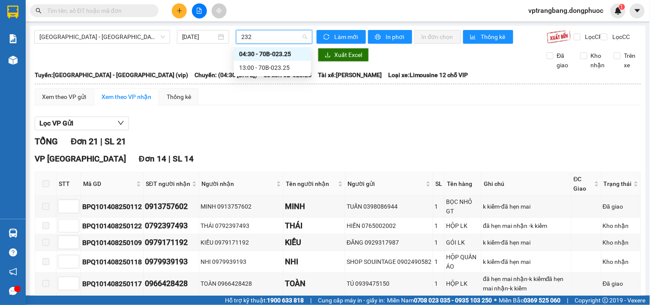
type input "2325"
click at [280, 69] on div "13:00 - 70B-023.25" at bounding box center [272, 67] width 67 height 9
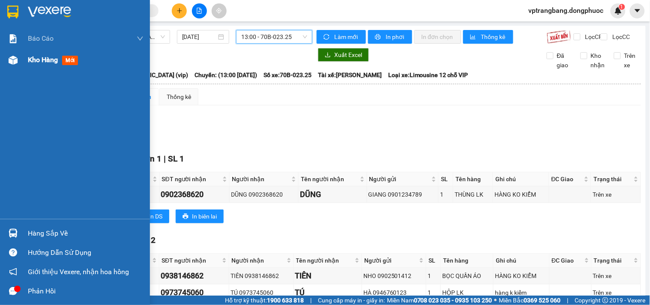
click at [29, 58] on span "Kho hàng" at bounding box center [43, 60] width 30 height 8
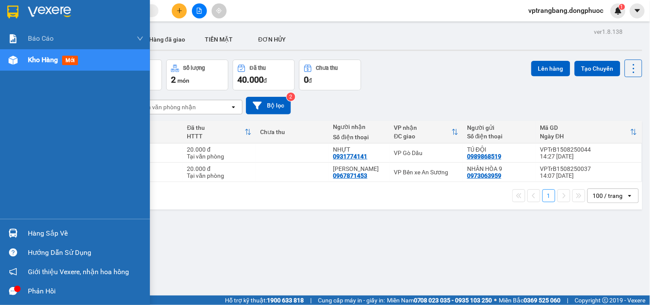
drag, startPoint x: 31, startPoint y: 236, endPoint x: 194, endPoint y: 230, distance: 162.8
click at [33, 234] on div "Hàng sắp về" at bounding box center [86, 233] width 116 height 13
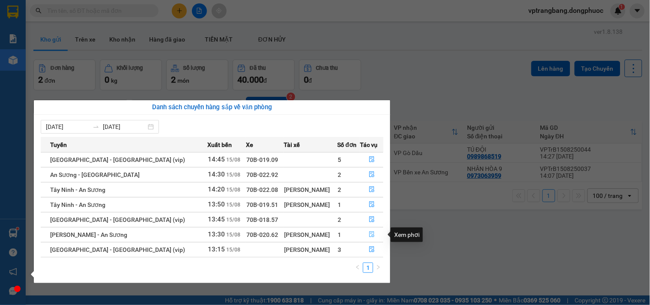
click at [369, 232] on icon "file-done" at bounding box center [372, 234] width 6 height 6
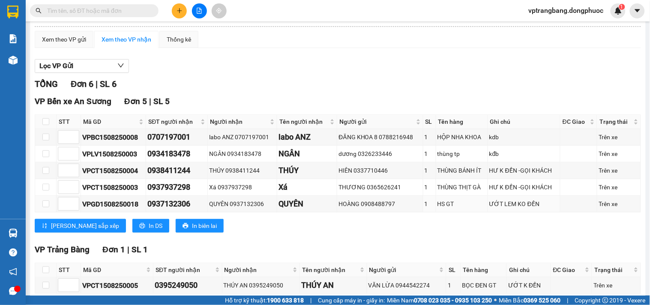
scroll to position [108, 0]
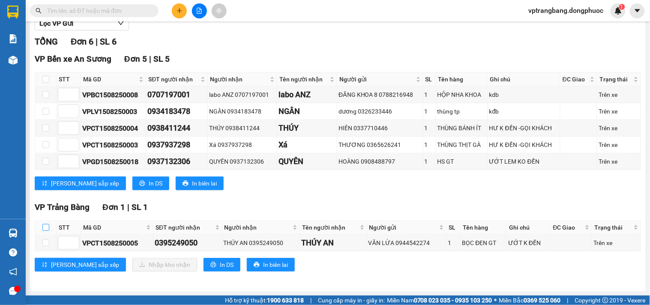
click at [48, 224] on input "checkbox" at bounding box center [45, 227] width 7 height 7
checkbox input "true"
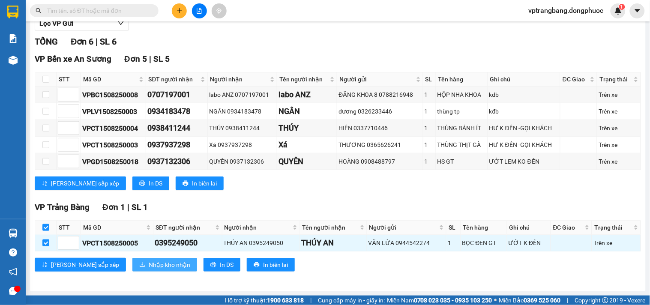
drag, startPoint x: 122, startPoint y: 262, endPoint x: 135, endPoint y: 255, distance: 14.2
click at [149, 262] on span "Nhập kho nhận" at bounding box center [170, 264] width 42 height 9
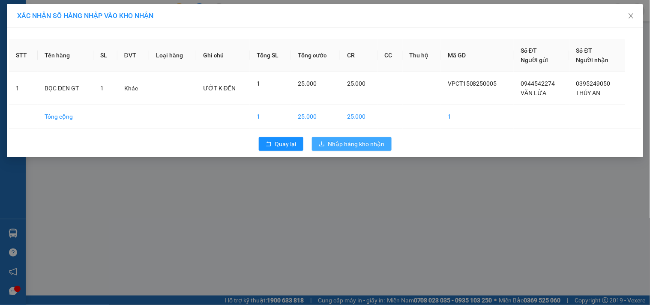
click at [339, 146] on span "Nhập hàng kho nhận" at bounding box center [356, 143] width 57 height 9
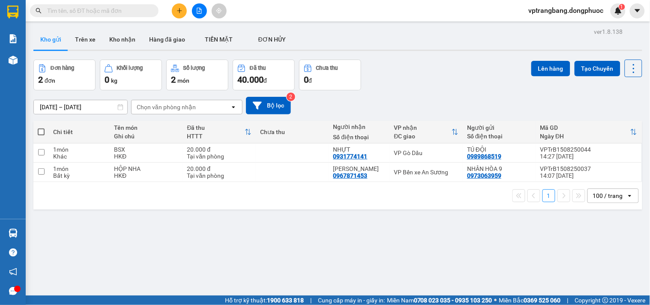
click at [194, 11] on button at bounding box center [199, 10] width 15 height 15
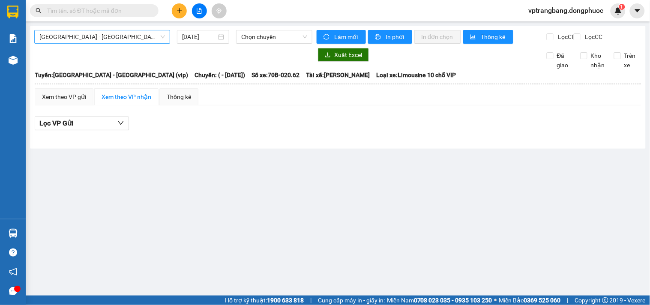
click at [90, 39] on span "[GEOGRAPHIC_DATA] - [GEOGRAPHIC_DATA] (vip)" at bounding box center [101, 36] width 125 height 13
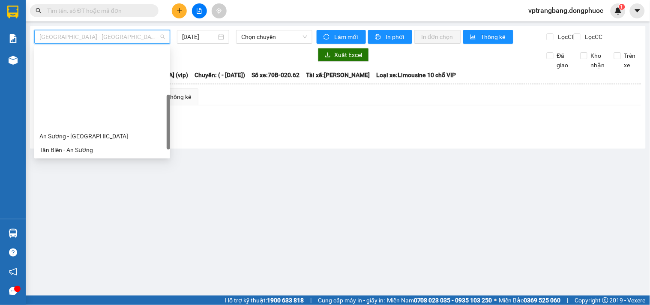
scroll to position [123, 0]
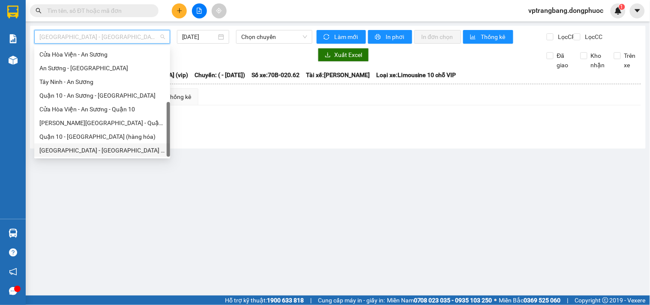
click at [75, 151] on div "[GEOGRAPHIC_DATA] - [GEOGRAPHIC_DATA] (vip)" at bounding box center [101, 150] width 125 height 9
type input "[DATE]"
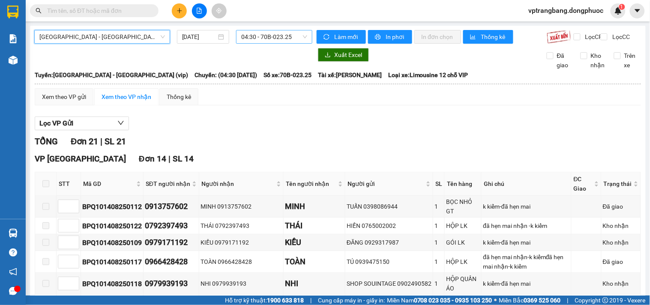
click at [283, 36] on span "04:30 - 70B-023.25" at bounding box center [274, 36] width 66 height 13
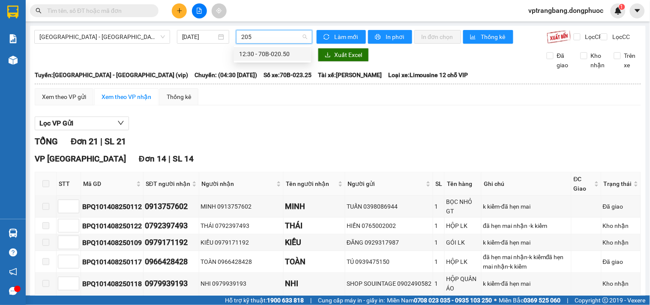
type input "2050"
click at [264, 53] on div "12:30 - 70B-020.50" at bounding box center [272, 53] width 67 height 9
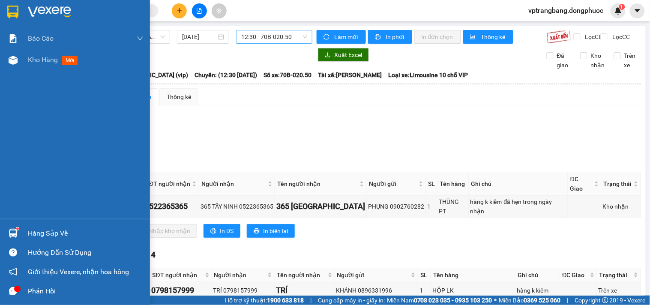
click at [29, 233] on div "Hàng sắp về" at bounding box center [86, 233] width 116 height 13
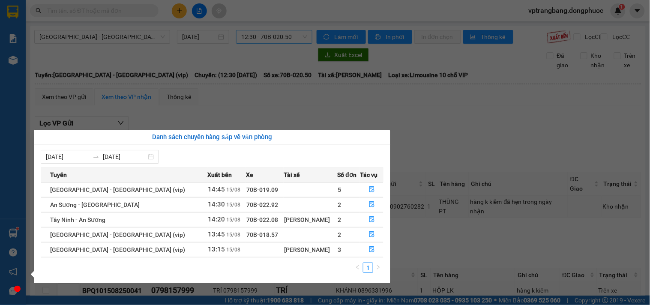
click at [420, 140] on section "Kết quả tìm kiếm ( 0 ) Bộ lọc No Data vptrangbang.dongphuoc 1 Báo cáo Mẫu 1: Bá…" at bounding box center [325, 152] width 650 height 305
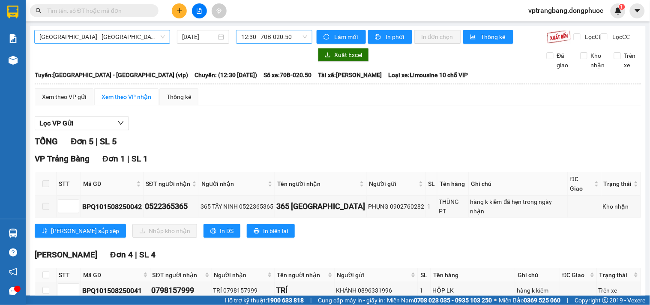
click at [116, 38] on span "Hồ Chí Minh - Tây Ninh (vip)" at bounding box center [101, 36] width 125 height 13
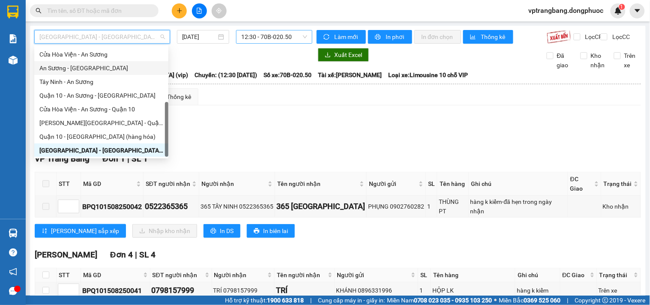
click at [79, 72] on div "An Sương - Tây Ninh" at bounding box center [101, 67] width 124 height 9
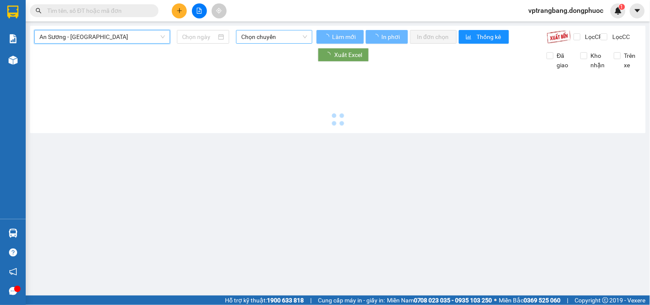
type input "[DATE]"
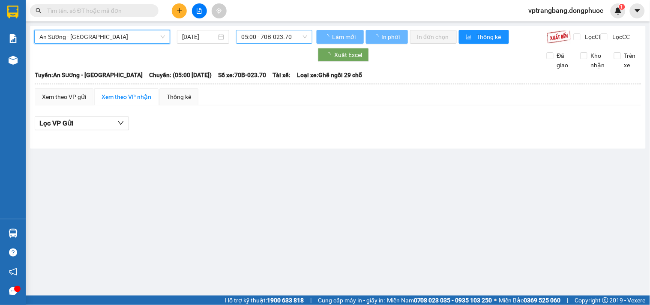
click at [254, 41] on span "05:00 - 70B-023.70" at bounding box center [274, 36] width 66 height 13
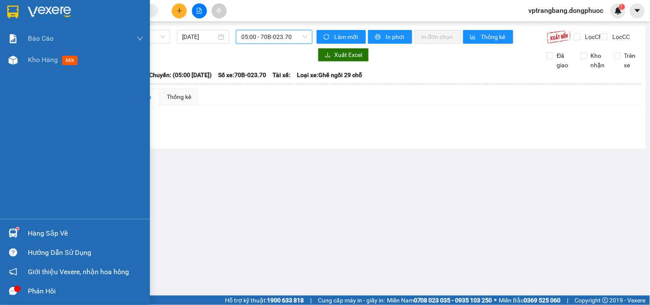
click at [34, 236] on div "Hàng sắp về" at bounding box center [86, 233] width 116 height 13
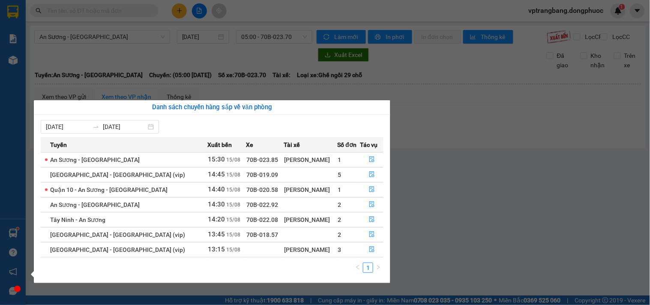
click at [448, 141] on section "Kết quả tìm kiếm ( 0 ) Bộ lọc No Data vptrangbang.dongphuoc 1 Báo cáo Mẫu 1: Bá…" at bounding box center [325, 152] width 650 height 305
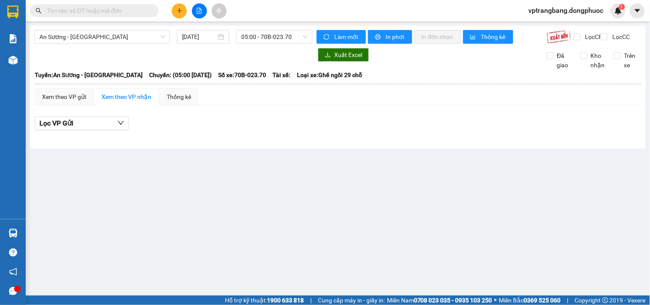
drag, startPoint x: 191, startPoint y: 220, endPoint x: 170, endPoint y: 149, distance: 74.8
click at [190, 207] on main "An Sương - Tây Ninh 15/08/2025 05:00 - 70B-023.70 Làm mới In phơi In đơn chọn T…" at bounding box center [325, 147] width 650 height 295
click at [88, 42] on span "An Sương - Tây Ninh" at bounding box center [101, 36] width 125 height 13
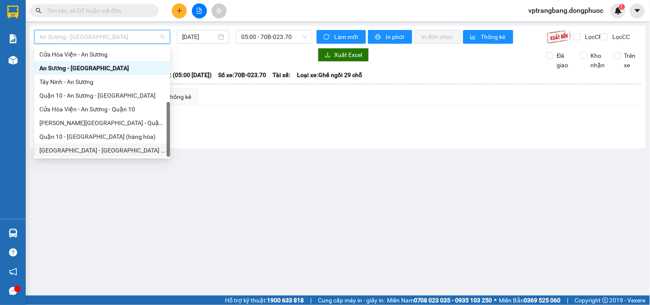
click at [103, 150] on div "Hồ Chí Minh - Tây Ninh (vip)" at bounding box center [101, 150] width 125 height 9
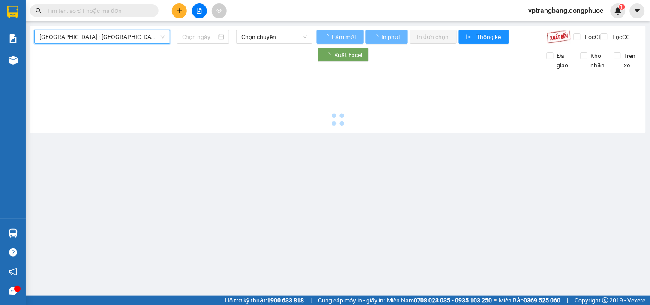
type input "[DATE]"
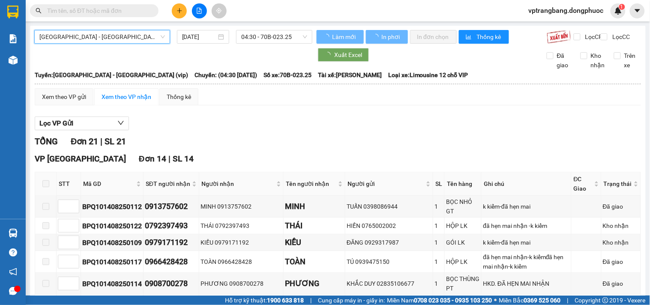
click at [256, 36] on span "04:30 - 70B-023.25" at bounding box center [274, 36] width 66 height 13
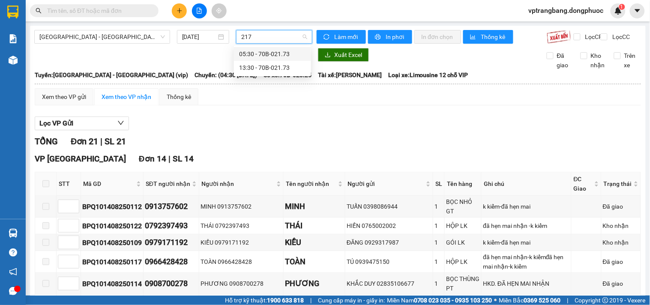
type input "2173"
click at [263, 69] on div "13:30 - 70B-021.73" at bounding box center [272, 67] width 67 height 9
click at [263, 69] on div "Xuất Excel Đã giao Kho nhận Trên xe" at bounding box center [337, 59] width 607 height 22
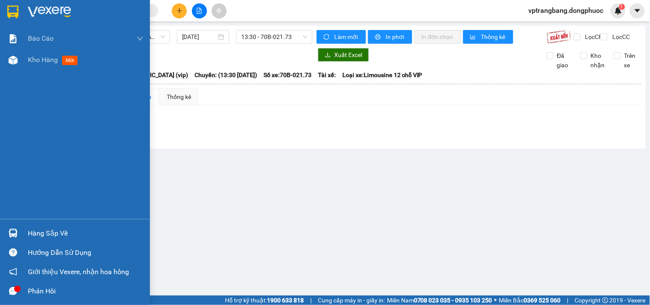
click at [33, 232] on div "Hàng sắp về" at bounding box center [86, 233] width 116 height 13
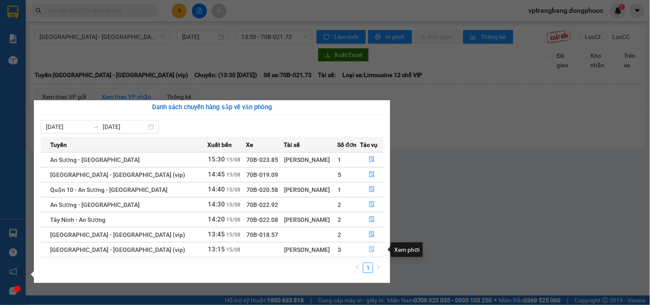
click at [369, 248] on icon "file-done" at bounding box center [371, 249] width 5 height 6
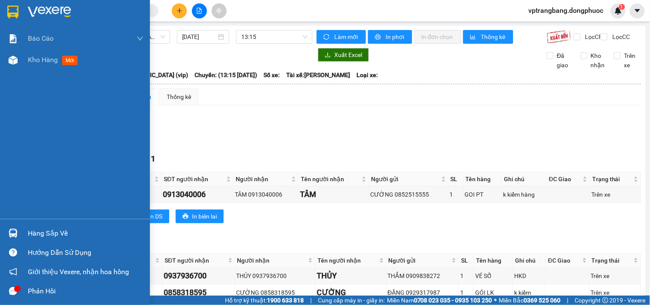
click at [22, 233] on div "Hàng sắp về" at bounding box center [75, 233] width 150 height 19
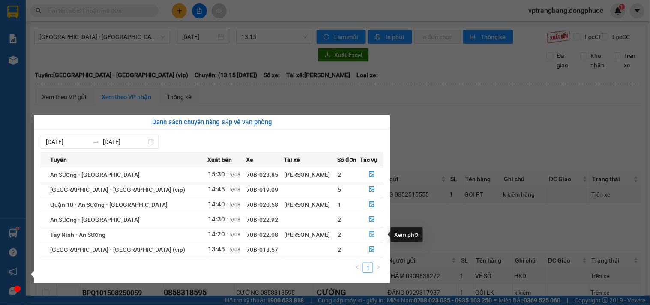
click at [369, 236] on icon "file-done" at bounding box center [371, 234] width 5 height 6
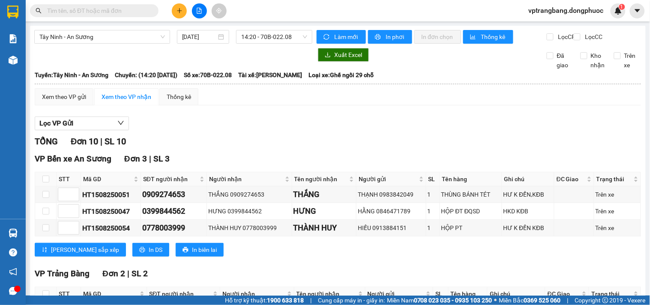
click at [128, 28] on div "Tây Ninh - An Sương 15/08/2025 14:20 - 70B-022.08 Làm mới In phơi In đơn chọn T…" at bounding box center [337, 274] width 615 height 497
click at [126, 36] on span "Tây Ninh - An Sương" at bounding box center [101, 36] width 125 height 13
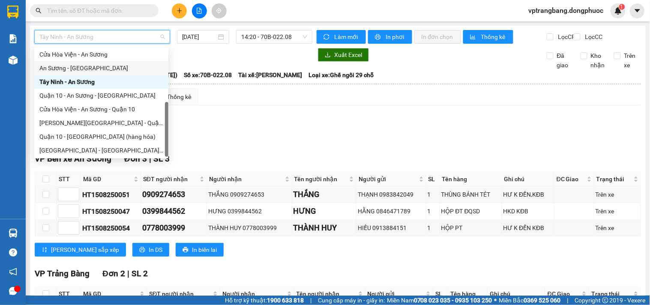
click at [85, 63] on div "An Sương - Tây Ninh" at bounding box center [101, 67] width 124 height 9
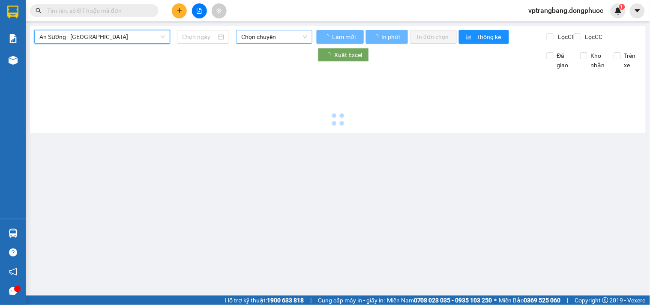
type input "[DATE]"
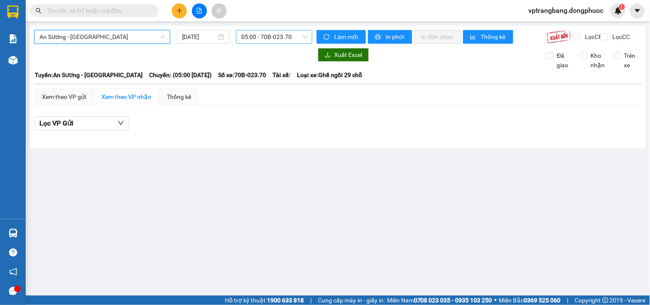
click at [260, 37] on span "05:00 - 70B-023.70" at bounding box center [274, 36] width 66 height 13
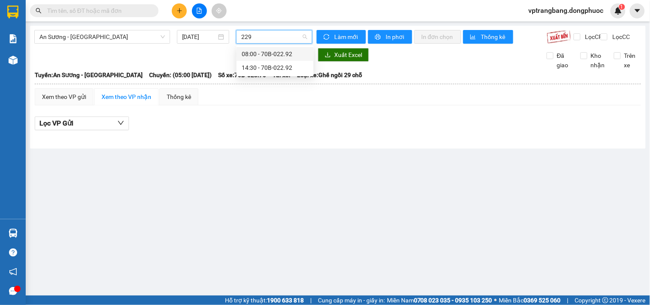
type input "2292"
click at [274, 65] on div "14:30 - 70B-022.92" at bounding box center [274, 67] width 67 height 9
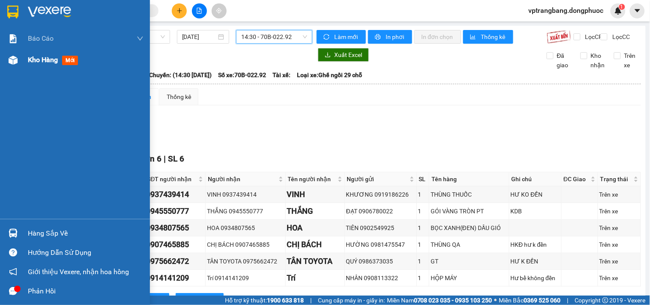
click at [28, 60] on span "Kho hàng" at bounding box center [43, 60] width 30 height 8
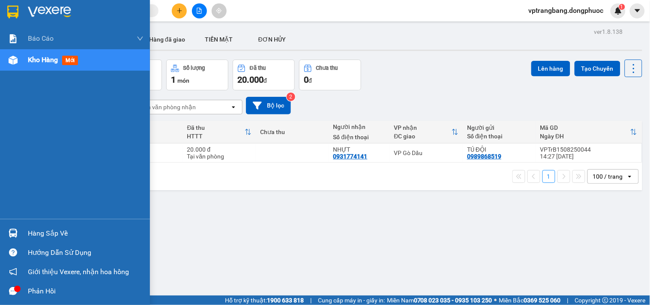
click at [33, 235] on div "Hàng sắp về" at bounding box center [86, 233] width 116 height 13
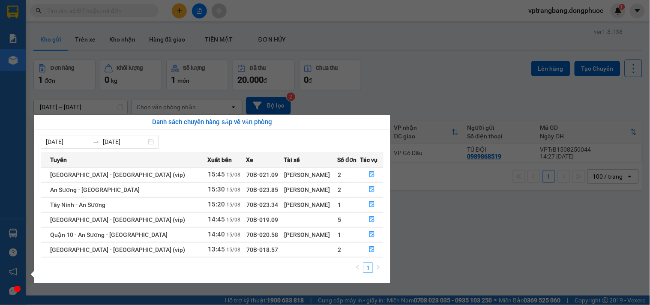
click at [411, 72] on section "Kết quả tìm kiếm ( 0 ) Bộ lọc No Data vptrangbang.dongphuoc 1 Báo cáo Mẫu 1: Bá…" at bounding box center [325, 152] width 650 height 305
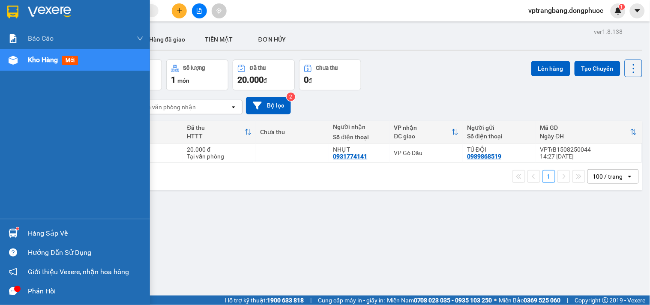
click at [27, 232] on div "Hàng sắp về" at bounding box center [75, 233] width 150 height 19
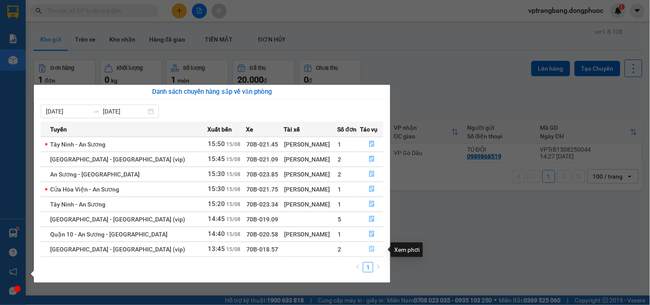
click at [369, 249] on icon "file-done" at bounding box center [372, 249] width 6 height 6
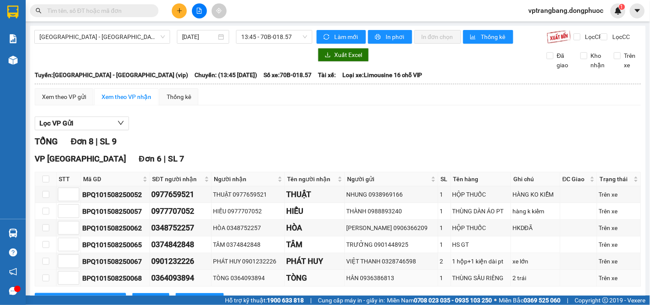
scroll to position [142, 0]
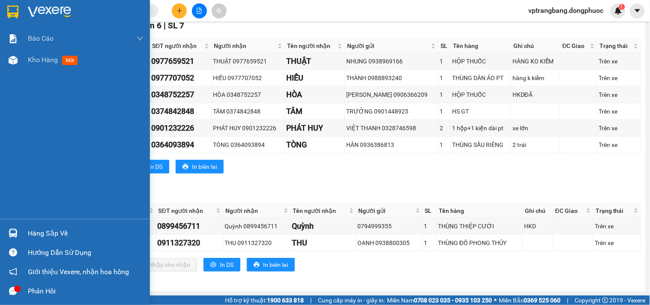
click at [40, 235] on div "Hàng sắp về" at bounding box center [86, 233] width 116 height 13
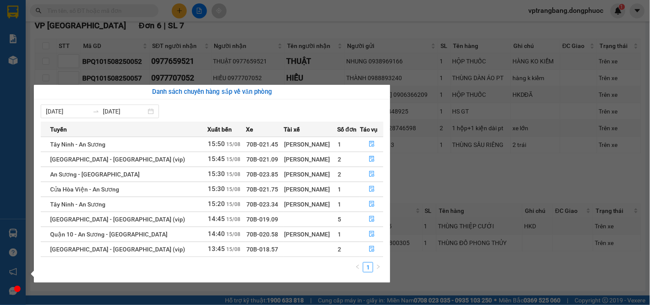
click at [432, 177] on section "Kết quả tìm kiếm ( 0 ) Bộ lọc No Data vptrangbang.dongphuoc 1 Báo cáo Mẫu 1: Bá…" at bounding box center [325, 152] width 650 height 305
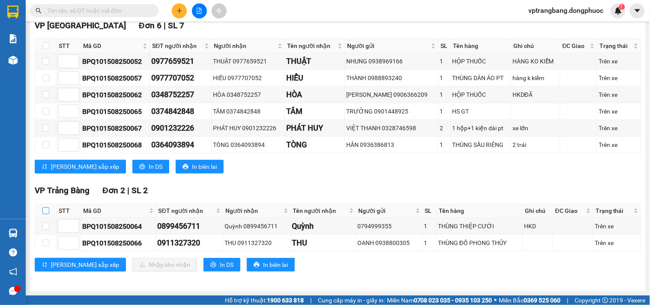
click at [46, 212] on input "checkbox" at bounding box center [45, 210] width 7 height 7
checkbox input "true"
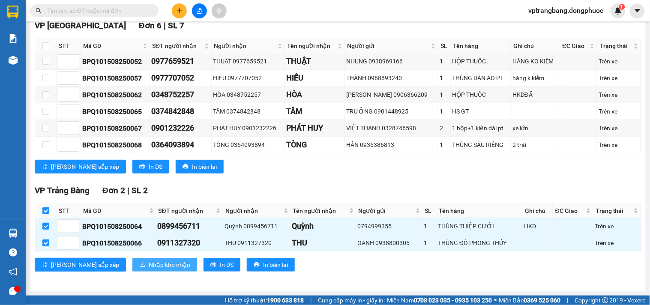
click at [149, 262] on span "Nhập kho nhận" at bounding box center [170, 264] width 42 height 9
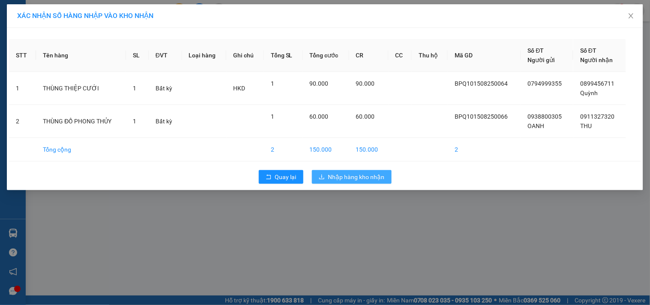
click at [354, 182] on button "Nhập hàng kho nhận" at bounding box center [352, 177] width 80 height 14
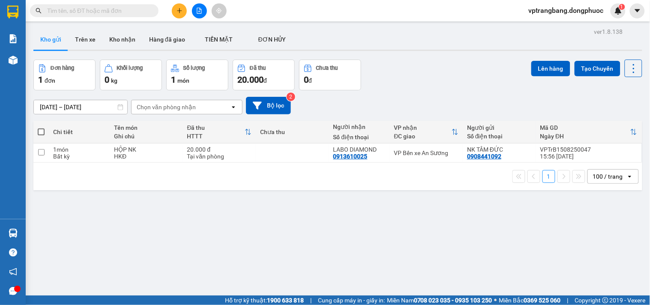
click at [242, 217] on div "ver 1.8.138 Kho gửi Trên xe Kho nhận Hàng đã giao TIỀN MẶT ĐƠN HỦY Đơn hàng 1…" at bounding box center [337, 178] width 615 height 305
click at [195, 11] on button at bounding box center [199, 10] width 15 height 15
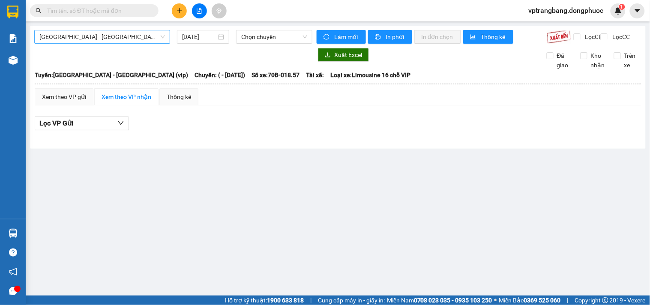
click at [95, 40] on span "Hồ Chí Minh - Tây Ninh (vip)" at bounding box center [101, 36] width 125 height 13
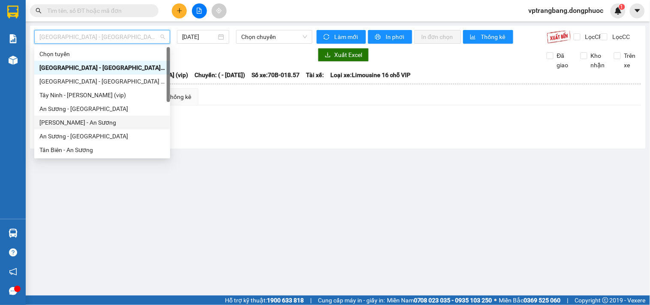
click at [88, 125] on div "Châu Thành - An Sương" at bounding box center [101, 122] width 125 height 9
type input "[DATE]"
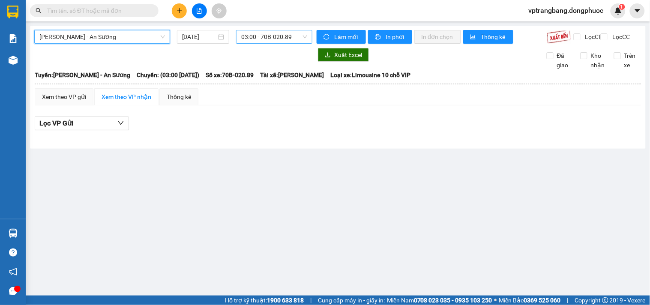
click at [272, 33] on span "03:00 - 70B-020.89" at bounding box center [274, 36] width 66 height 13
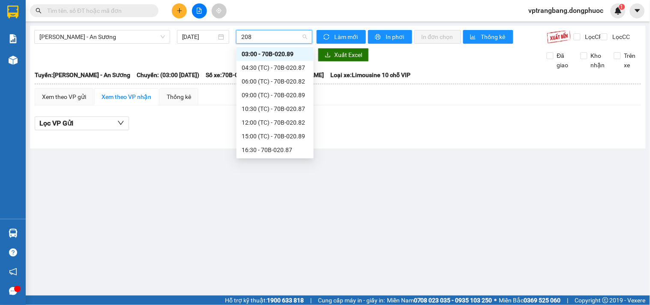
type input "2089"
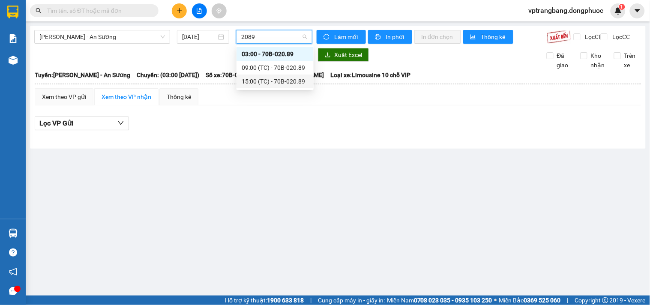
click at [286, 80] on div "15:00 (TC) - 70B-020.89" at bounding box center [274, 81] width 67 height 9
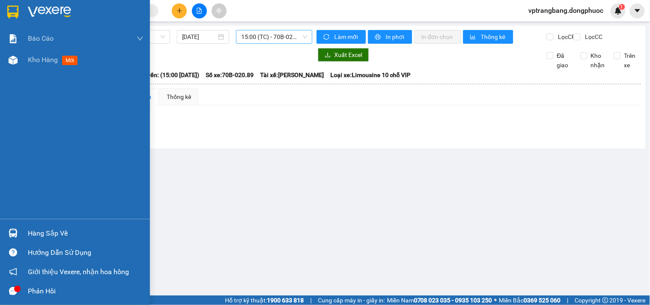
drag, startPoint x: 26, startPoint y: 232, endPoint x: 80, endPoint y: 241, distance: 54.3
click at [28, 232] on div "Hàng sắp về" at bounding box center [75, 233] width 150 height 19
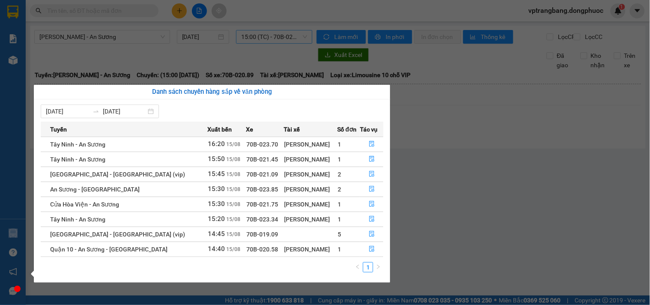
click at [405, 201] on section "Kết quả tìm kiếm ( 0 ) Bộ lọc No Data vptrangbang.dongphuoc 1 Báo cáo Mẫu 1: Bá…" at bounding box center [325, 152] width 650 height 305
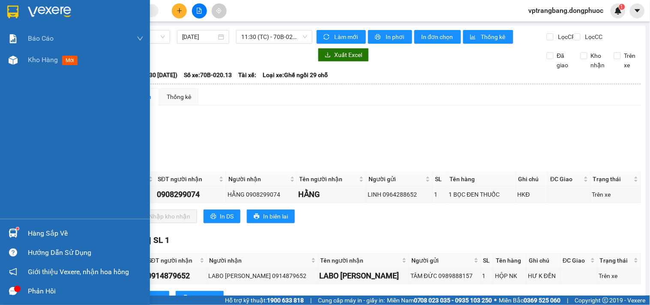
click at [18, 230] on div at bounding box center [13, 233] width 15 height 15
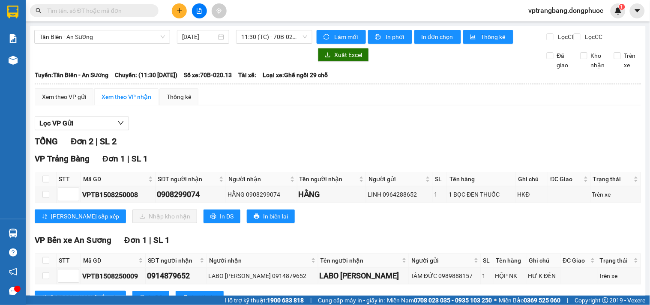
click at [417, 149] on section "Kết quả tìm kiếm ( 0 ) Bộ lọc No Data vptrangbang.dongphuoc 1 Báo cáo Mẫu 1: Bá…" at bounding box center [325, 152] width 650 height 305
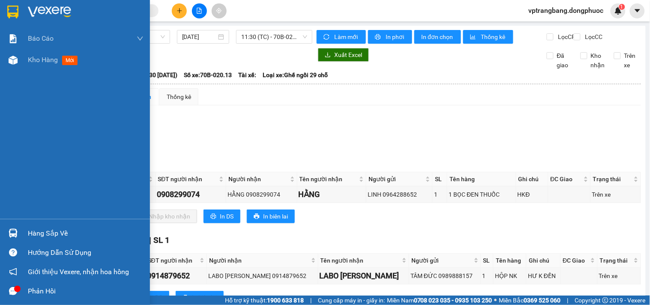
click at [19, 229] on div at bounding box center [13, 233] width 15 height 15
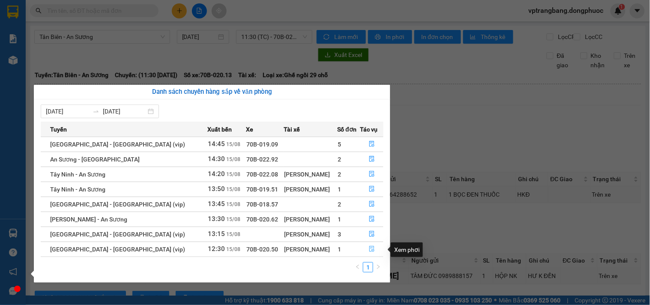
click at [369, 250] on icon "file-done" at bounding box center [372, 249] width 6 height 6
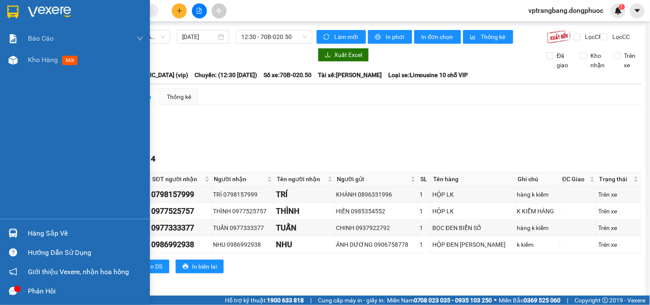
click at [41, 236] on div "Hàng sắp về" at bounding box center [86, 233] width 116 height 13
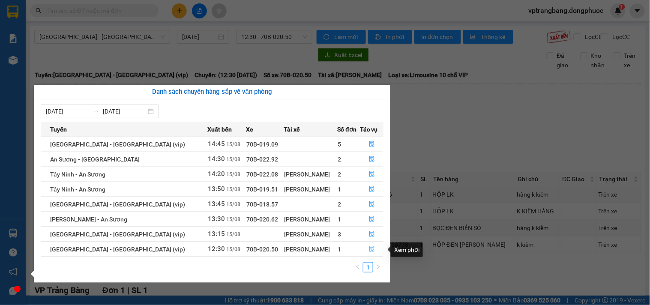
click at [370, 248] on icon "file-done" at bounding box center [372, 249] width 6 height 6
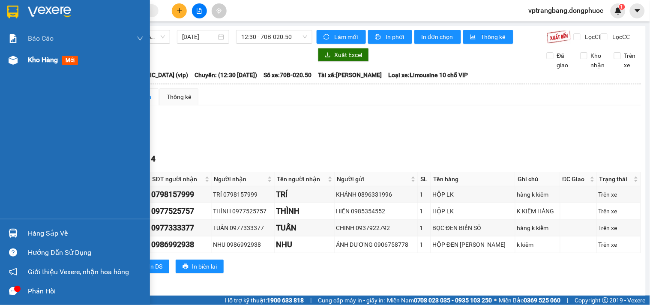
drag, startPoint x: 27, startPoint y: 59, endPoint x: 36, endPoint y: 60, distance: 8.7
click at [27, 59] on div "Kho hàng mới" at bounding box center [75, 59] width 150 height 21
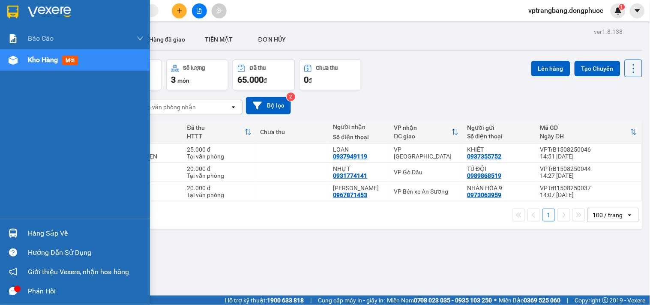
click at [33, 232] on div "Hàng sắp về" at bounding box center [86, 233] width 116 height 13
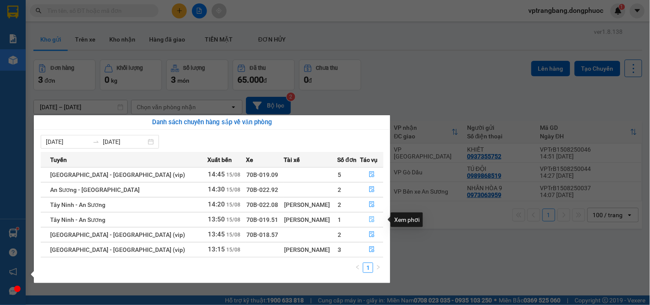
click at [369, 218] on icon "file-done" at bounding box center [371, 219] width 5 height 6
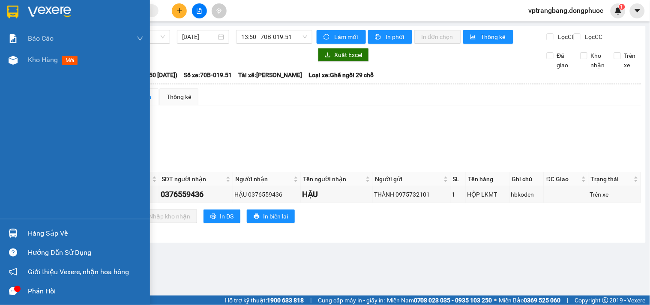
click at [23, 233] on div "Hàng sắp về" at bounding box center [75, 233] width 150 height 19
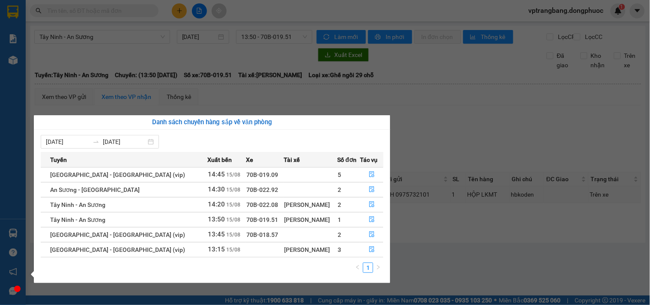
click at [420, 125] on section "Kết quả tìm kiếm ( 0 ) Bộ lọc No Data vptrangbang.dongphuoc 1 Báo cáo Mẫu 1: Bá…" at bounding box center [325, 152] width 650 height 305
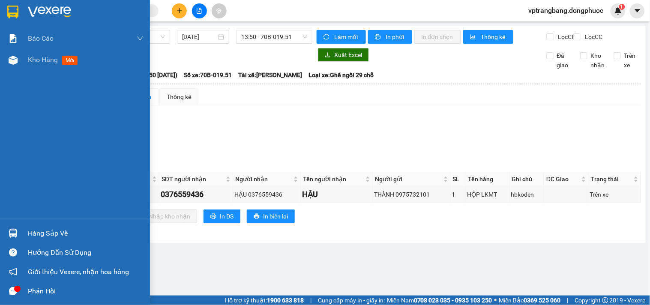
click at [27, 232] on div "Hàng sắp về" at bounding box center [75, 233] width 150 height 19
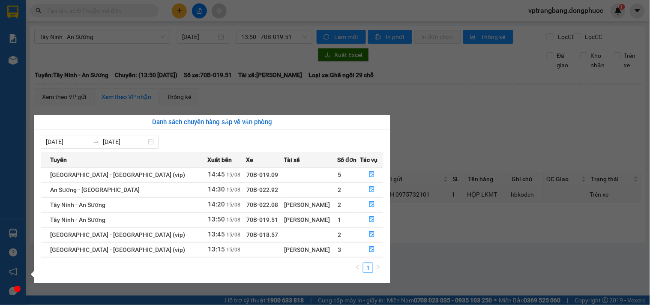
click at [451, 140] on section "Kết quả tìm kiếm ( 0 ) Bộ lọc No Data vptrangbang.dongphuoc 1 Báo cáo Mẫu 1: Bá…" at bounding box center [325, 152] width 650 height 305
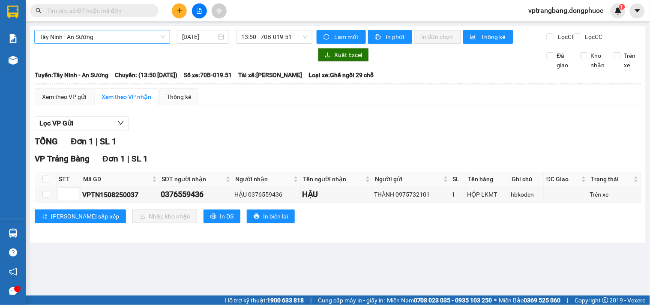
click at [143, 42] on span "Tây Ninh - An Sương" at bounding box center [101, 36] width 125 height 13
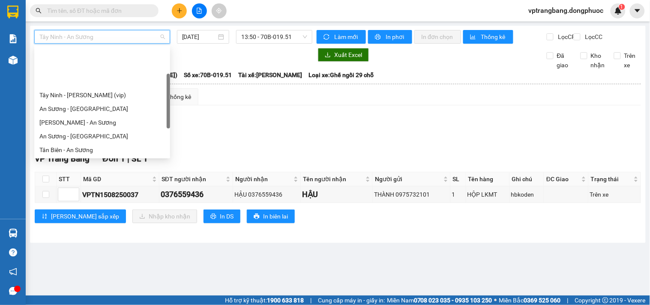
scroll to position [54, 0]
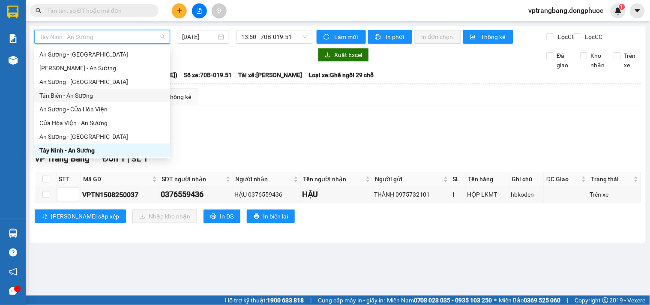
click at [78, 95] on div "Tân Biên - An Sương" at bounding box center [101, 95] width 125 height 9
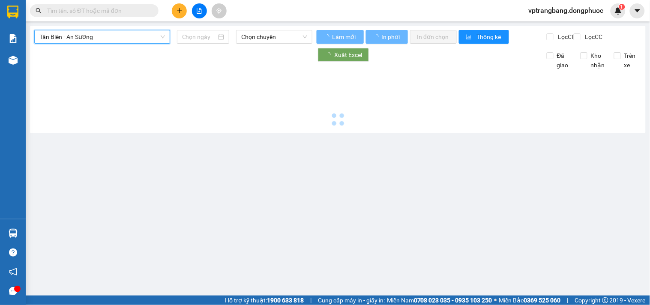
type input "[DATE]"
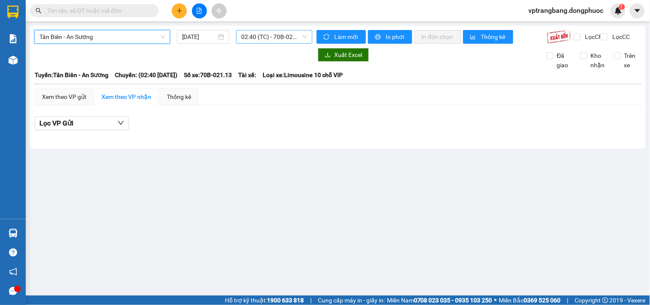
click at [260, 35] on span "02:40 (TC) - 70B-021.13" at bounding box center [274, 36] width 66 height 13
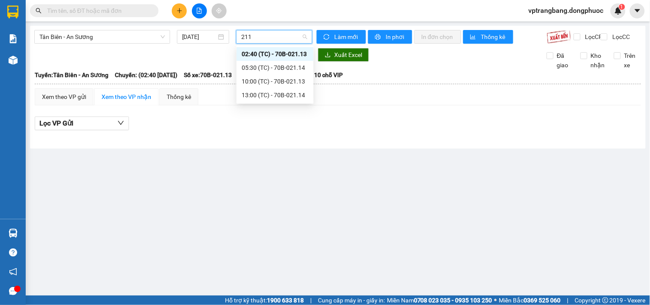
type input "2114"
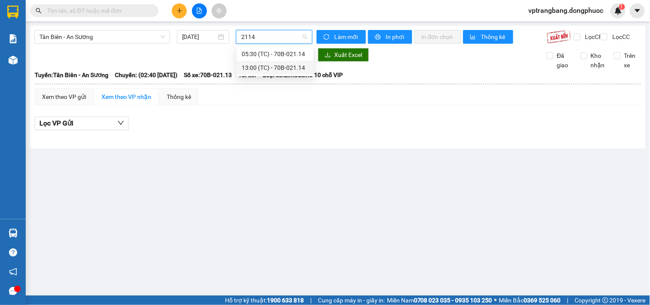
click at [274, 69] on div "13:00 (TC) - 70B-021.14" at bounding box center [274, 67] width 67 height 9
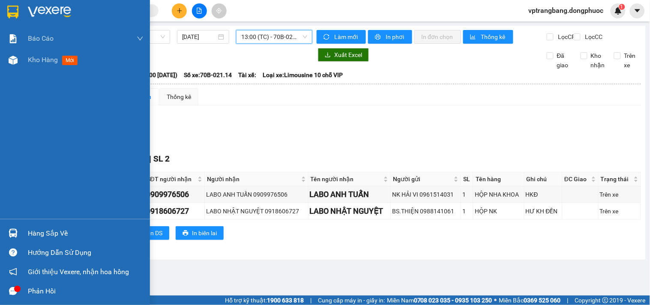
drag, startPoint x: 22, startPoint y: 236, endPoint x: 46, endPoint y: 233, distance: 24.2
click at [23, 236] on div "Hàng sắp về" at bounding box center [75, 233] width 150 height 19
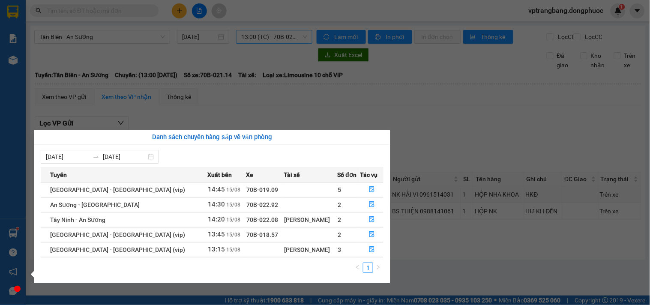
click at [446, 129] on section "Kết quả tìm kiếm ( 0 ) Bộ lọc No Data vptrangbang.dongphuoc 1 Báo cáo Mẫu 1: Bá…" at bounding box center [325, 152] width 650 height 305
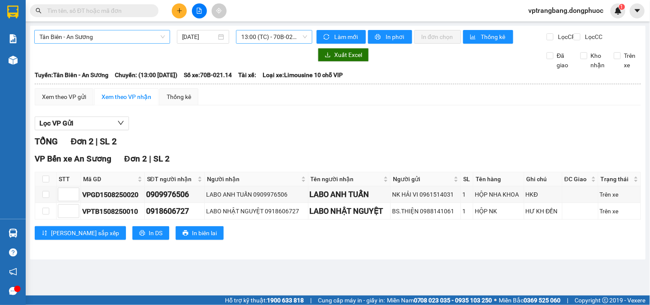
click at [113, 37] on span "Tân Biên - An Sương" at bounding box center [101, 36] width 125 height 13
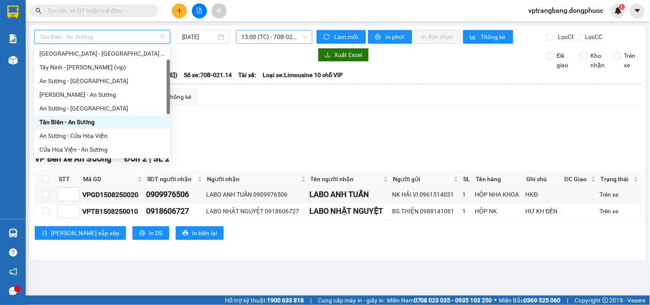
scroll to position [123, 0]
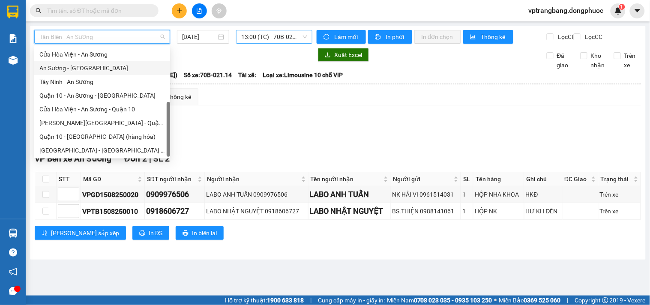
click at [83, 71] on div "An Sương - [GEOGRAPHIC_DATA]" at bounding box center [101, 67] width 125 height 9
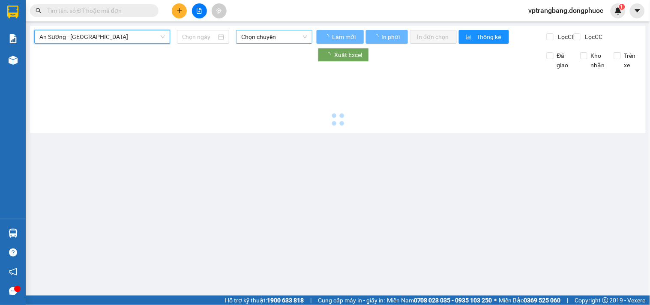
type input "[DATE]"
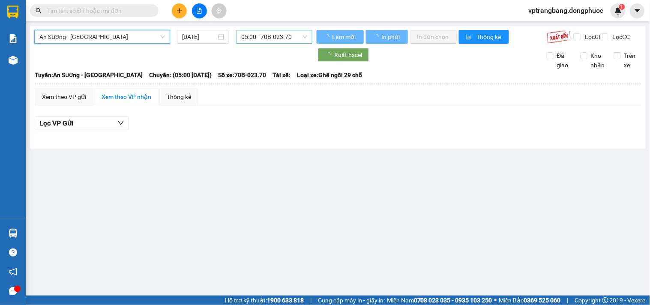
click at [266, 31] on span "05:00 - 70B-023.70" at bounding box center [274, 36] width 66 height 13
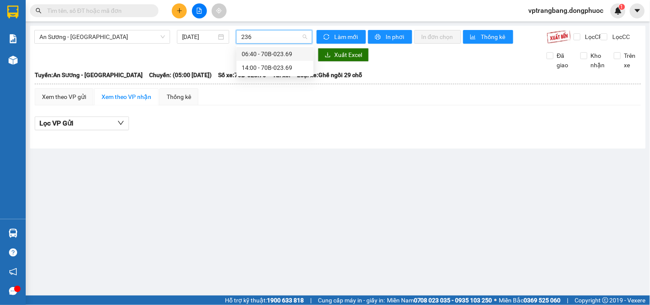
type input "2369"
click at [264, 70] on div "14:00 - 70B-023.69" at bounding box center [274, 67] width 67 height 9
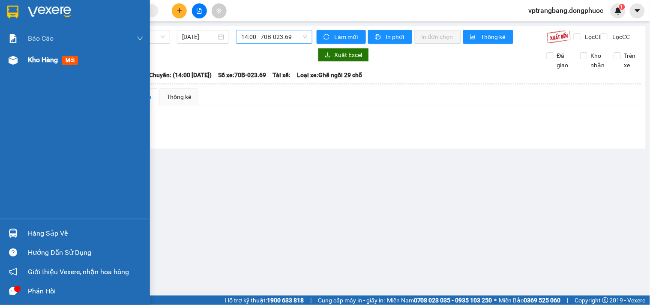
click at [45, 51] on div "Kho hàng mới" at bounding box center [86, 59] width 116 height 21
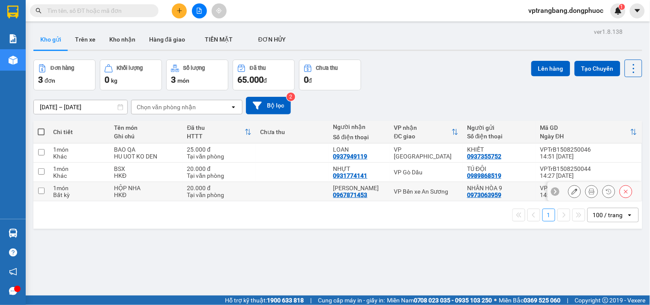
click at [408, 189] on div "VP Bến xe An Sương" at bounding box center [426, 191] width 65 height 7
checkbox input "true"
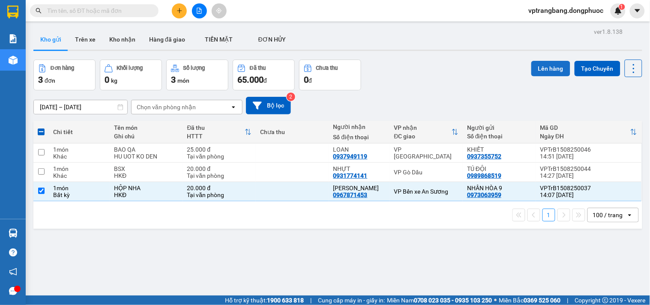
click at [547, 66] on button "Lên hàng" at bounding box center [550, 68] width 39 height 15
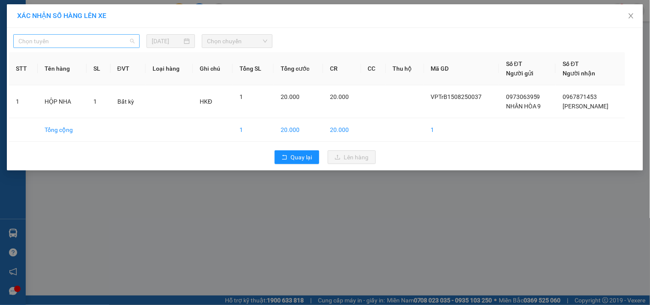
click at [90, 36] on span "Chọn tuyến" at bounding box center [76, 41] width 116 height 13
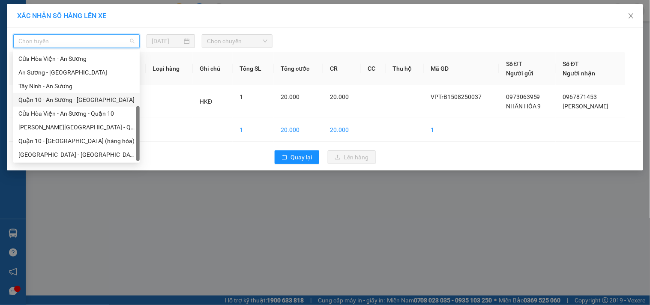
scroll to position [75, 0]
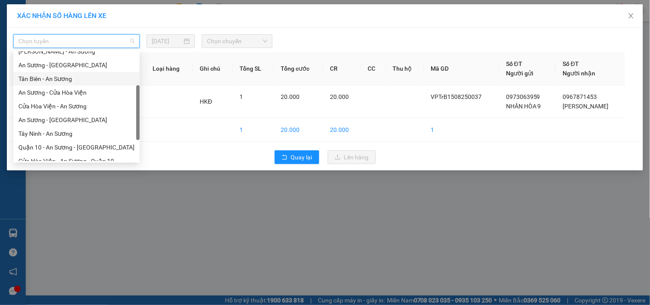
click at [58, 78] on div "Tân Biên - An Sương" at bounding box center [76, 78] width 116 height 9
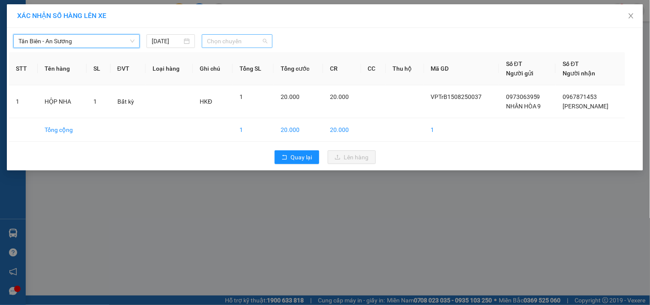
click at [215, 41] on span "Chọn chuyến" at bounding box center [237, 41] width 60 height 13
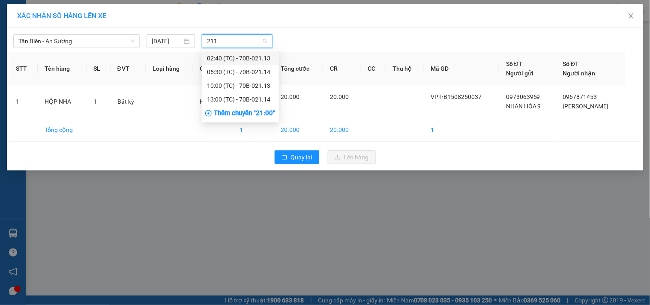
type input "2114"
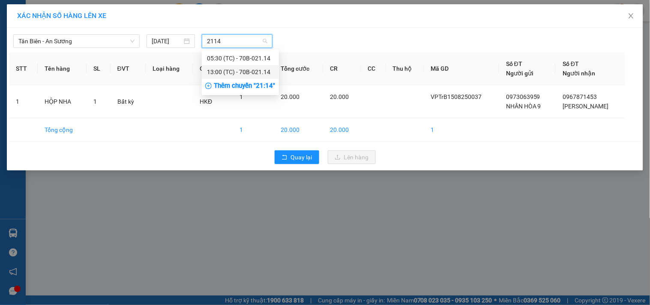
click at [247, 71] on div "13:00 (TC) - 70B-021.14" at bounding box center [240, 71] width 67 height 9
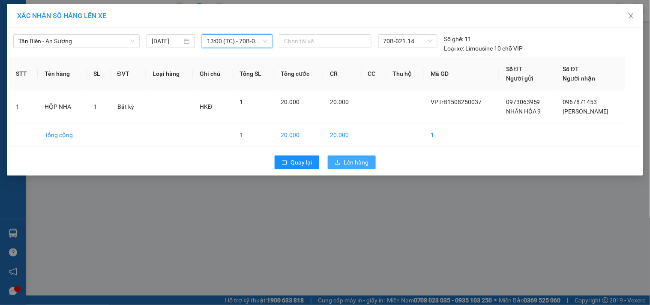
click at [354, 160] on span "Lên hàng" at bounding box center [356, 162] width 25 height 9
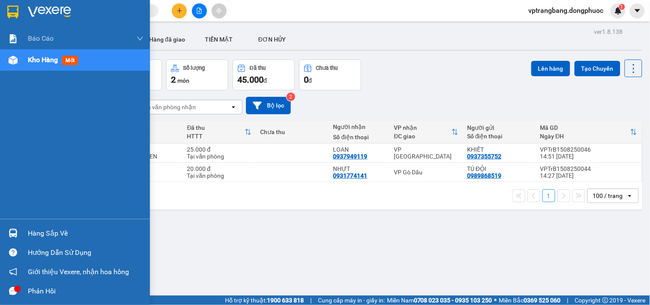
click at [30, 230] on div "Hàng sắp về" at bounding box center [86, 233] width 116 height 13
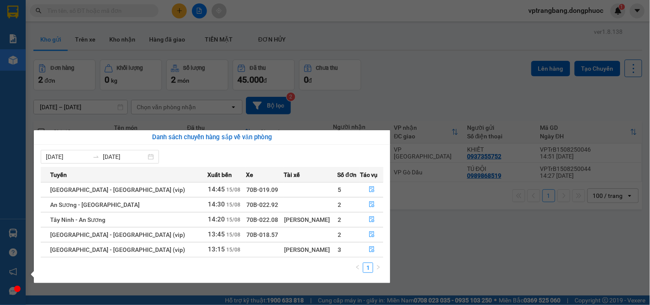
click at [393, 80] on section "Kết quả tìm kiếm ( 0 ) Bộ lọc No Data vptrangbang.dongphuoc 1 Báo cáo Mẫu 1: Bá…" at bounding box center [325, 152] width 650 height 305
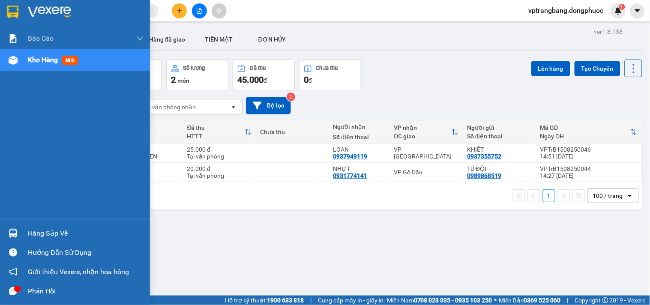
drag, startPoint x: 19, startPoint y: 232, endPoint x: 35, endPoint y: 231, distance: 15.9
click at [19, 232] on div at bounding box center [13, 233] width 15 height 15
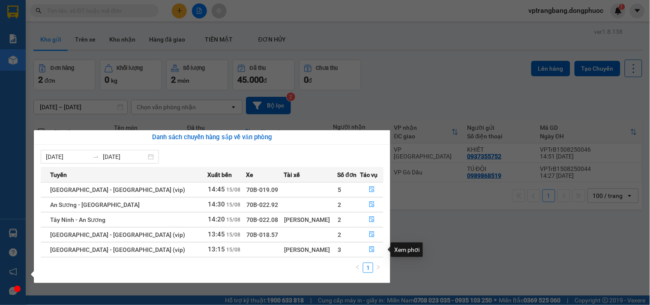
click at [416, 247] on div "Xem phơi" at bounding box center [406, 249] width 32 height 15
click at [422, 67] on section "Kết quả tìm kiếm ( 0 ) Bộ lọc No Data vptrangbang.dongphuoc 1 Báo cáo Mẫu 1: Bá…" at bounding box center [325, 152] width 650 height 305
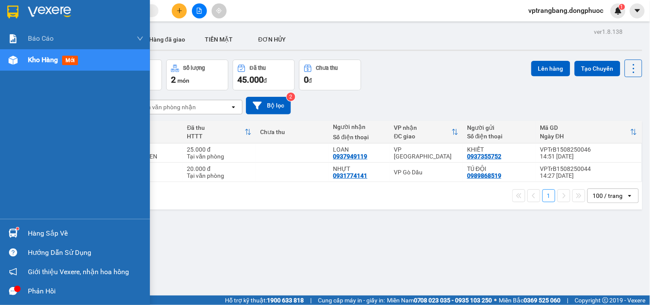
click at [31, 230] on div "Hàng sắp về" at bounding box center [86, 233] width 116 height 13
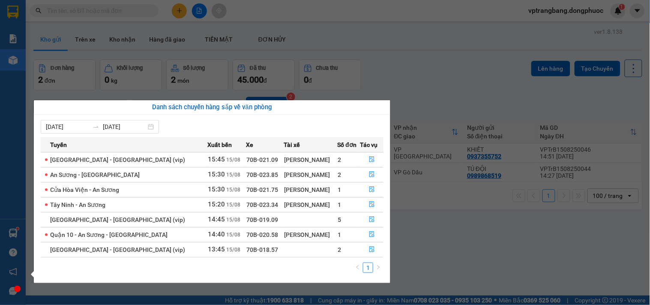
click at [441, 231] on section "Kết quả tìm kiếm ( 0 ) Bộ lọc No Data vptrangbang.dongphuoc 1 Báo cáo Mẫu 1: Bá…" at bounding box center [325, 152] width 650 height 305
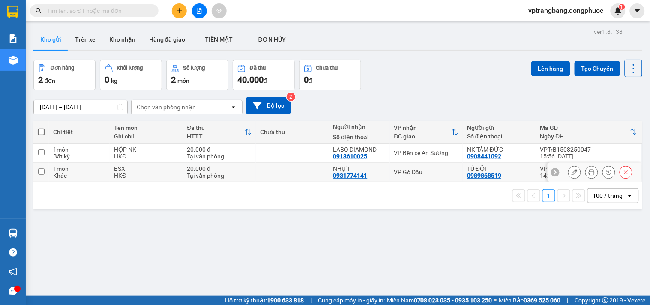
click at [422, 169] on div "VP Gò Dầu" at bounding box center [426, 172] width 65 height 7
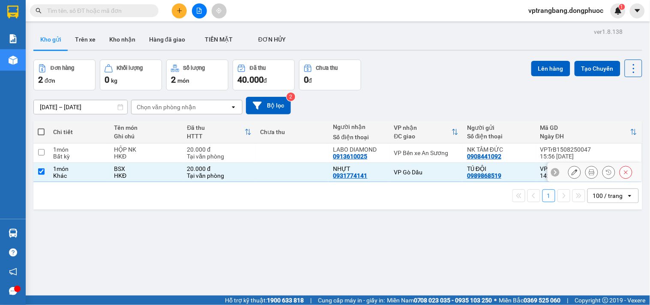
checkbox input "true"
click at [547, 66] on button "Lên hàng" at bounding box center [550, 68] width 39 height 15
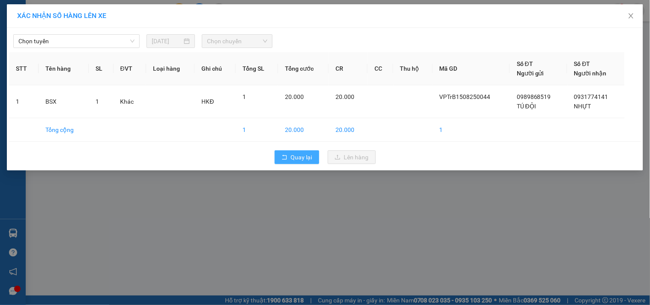
click at [297, 155] on span "Quay lại" at bounding box center [301, 156] width 21 height 9
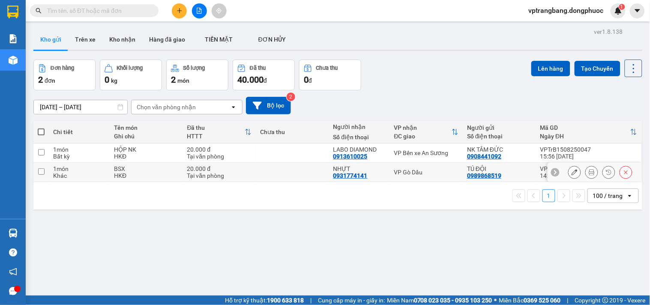
click at [417, 166] on td "VP Gò Dầu" at bounding box center [426, 172] width 73 height 19
checkbox input "true"
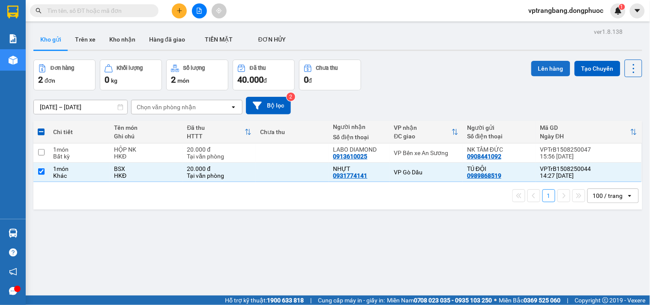
click at [542, 66] on button "Lên hàng" at bounding box center [550, 68] width 39 height 15
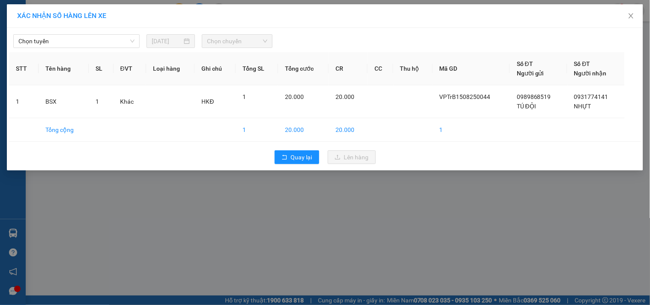
click at [106, 33] on div "Chọn tuyến 15/08/2025 Chọn chuyến" at bounding box center [325, 39] width 632 height 18
click at [100, 44] on span "Chọn tuyến" at bounding box center [76, 41] width 116 height 13
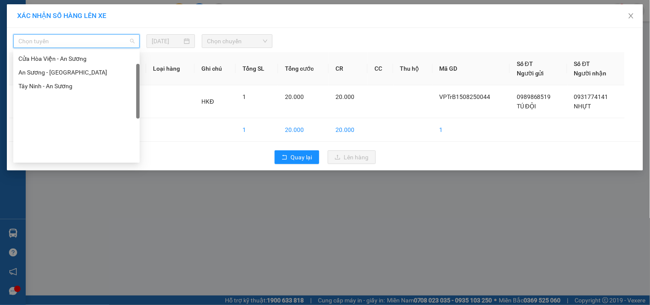
scroll to position [28, 0]
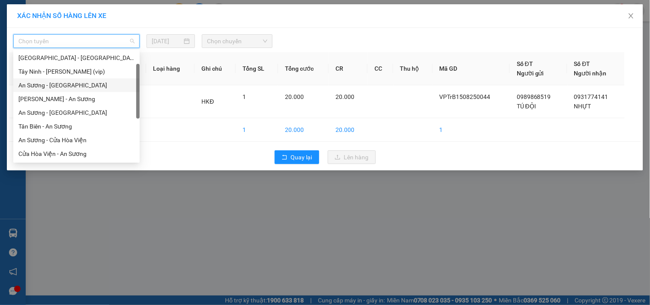
click at [64, 86] on div "An Sương - [GEOGRAPHIC_DATA]" at bounding box center [76, 84] width 116 height 9
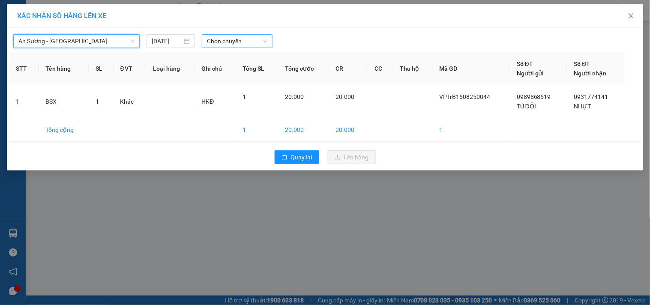
click at [225, 44] on span "Chọn chuyến" at bounding box center [237, 41] width 60 height 13
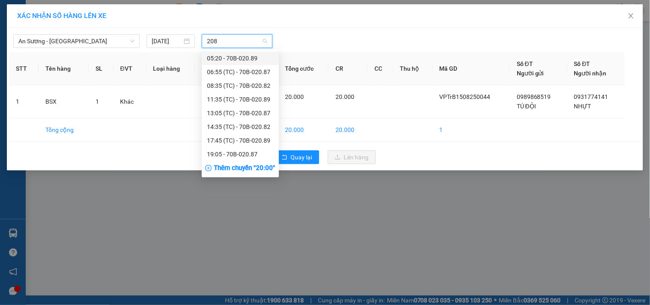
type input "2082"
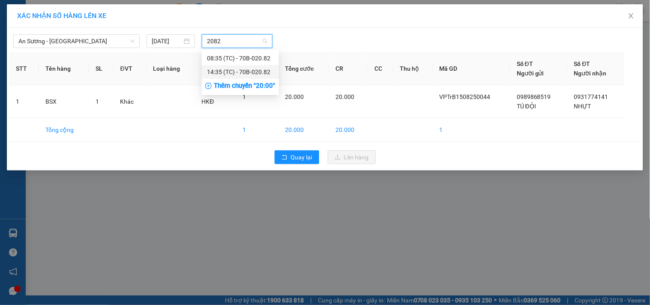
click at [259, 70] on div "14:35 (TC) - 70B-020.82" at bounding box center [240, 71] width 67 height 9
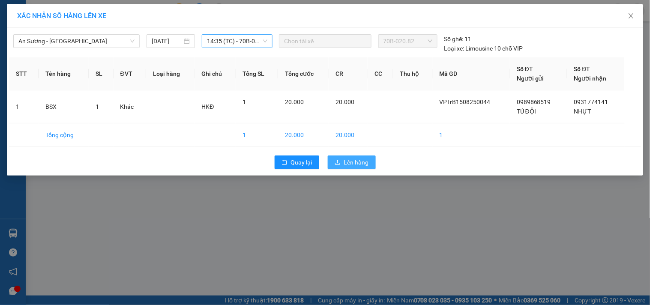
click at [347, 159] on span "Lên hàng" at bounding box center [356, 162] width 25 height 9
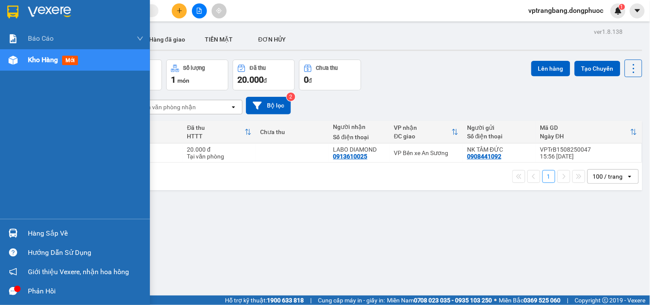
click at [24, 235] on div "Hàng sắp về" at bounding box center [75, 233] width 150 height 19
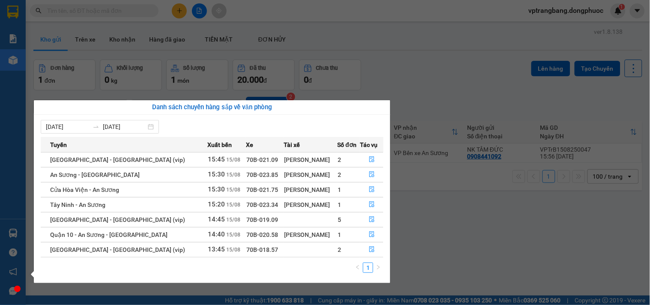
click at [438, 232] on section "Kết quả tìm kiếm ( 0 ) Bộ lọc No Data vptrangbang.dongphuoc 1 Báo cáo Mẫu 1: Bá…" at bounding box center [325, 152] width 650 height 305
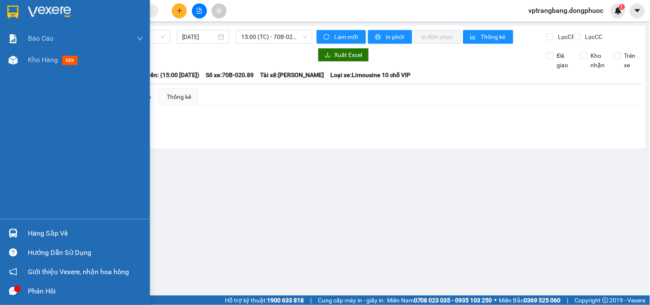
click at [50, 233] on div "Hàng sắp về" at bounding box center [86, 233] width 116 height 13
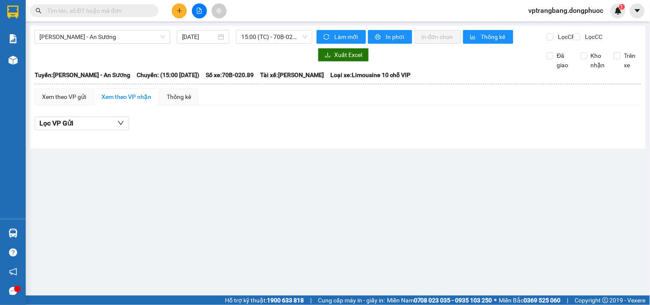
click at [430, 164] on section "Kết quả tìm kiếm ( 0 ) Bộ lọc No Data vptrangbang.dongphuoc 1 Báo cáo Mẫu 1: Bá…" at bounding box center [325, 152] width 650 height 305
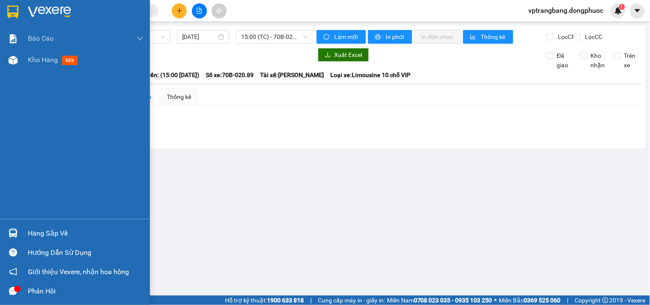
click at [42, 233] on div "Hàng sắp về" at bounding box center [86, 233] width 116 height 13
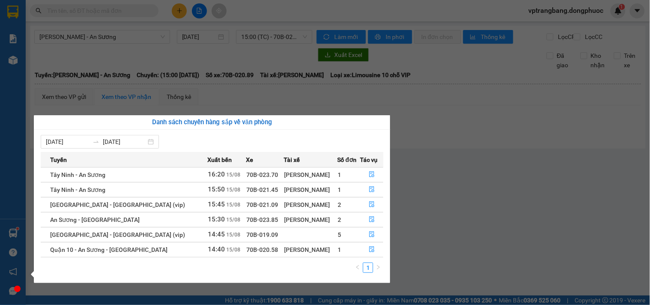
click at [483, 166] on section "Kết quả tìm kiếm ( 0 ) Bộ lọc No Data vptrangbang.dongphuoc 1 Báo cáo Mẫu 1: Bá…" at bounding box center [325, 152] width 650 height 305
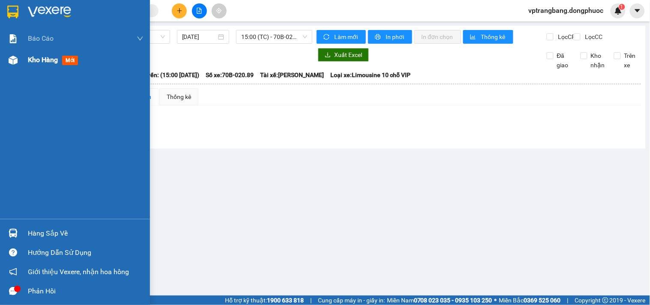
click at [27, 60] on div "Kho hàng mới" at bounding box center [75, 59] width 150 height 21
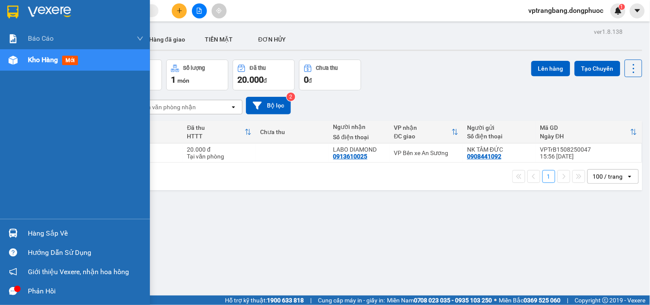
click at [40, 235] on div "Hàng sắp về" at bounding box center [86, 233] width 116 height 13
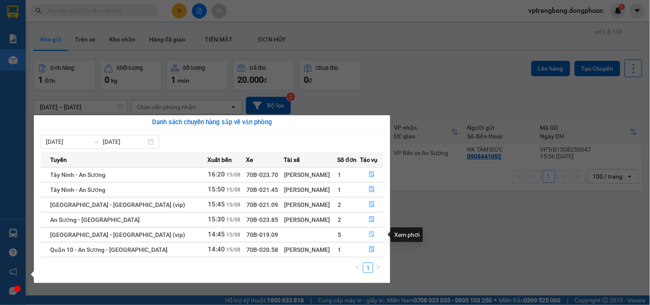
click at [369, 232] on icon "file-done" at bounding box center [372, 234] width 6 height 6
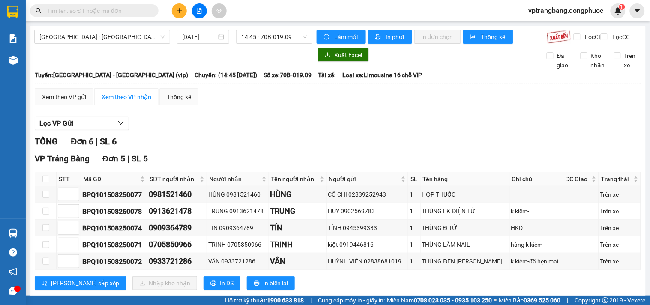
scroll to position [108, 0]
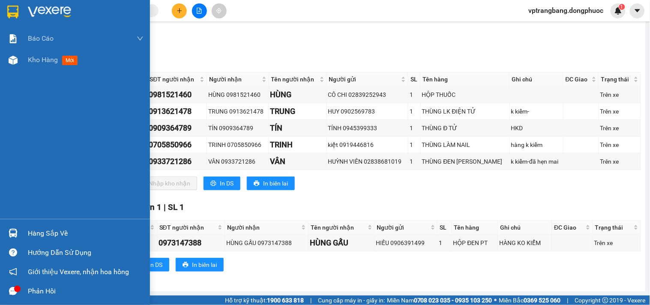
drag, startPoint x: 31, startPoint y: 231, endPoint x: 60, endPoint y: 223, distance: 30.8
click at [31, 231] on div "Hàng sắp về" at bounding box center [86, 233] width 116 height 13
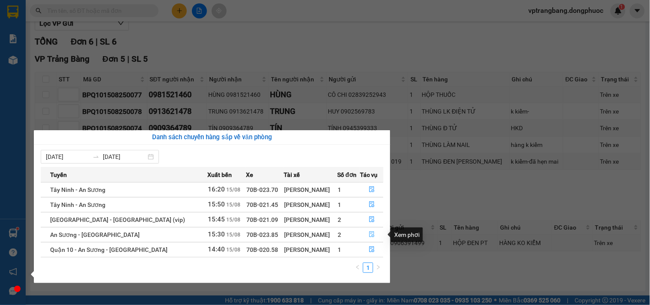
click at [370, 235] on icon "file-done" at bounding box center [372, 234] width 6 height 6
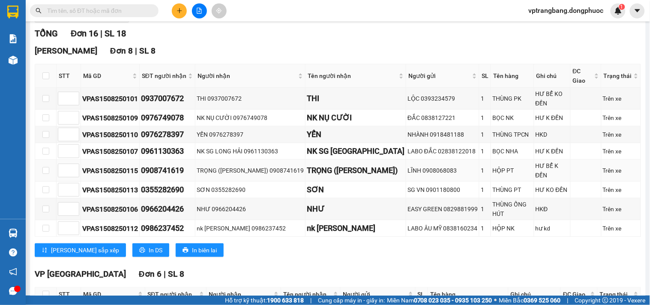
scroll to position [341, 0]
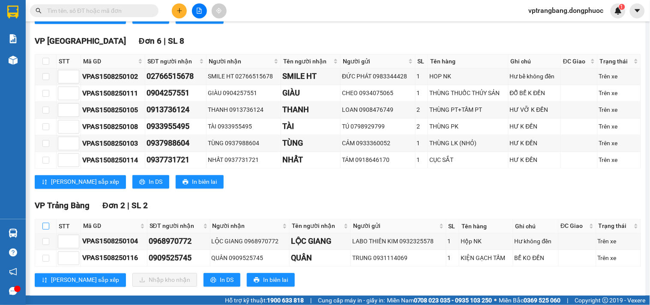
click at [45, 223] on input "checkbox" at bounding box center [45, 226] width 7 height 7
checkbox input "true"
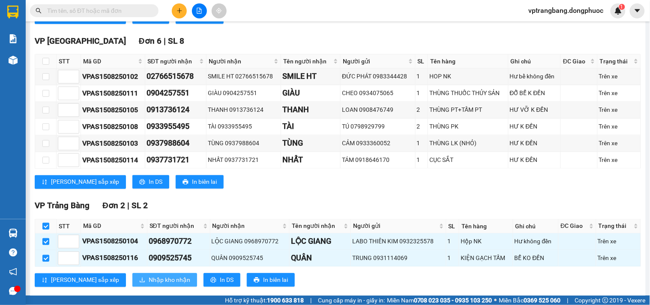
click at [149, 275] on span "Nhập kho nhận" at bounding box center [170, 279] width 42 height 9
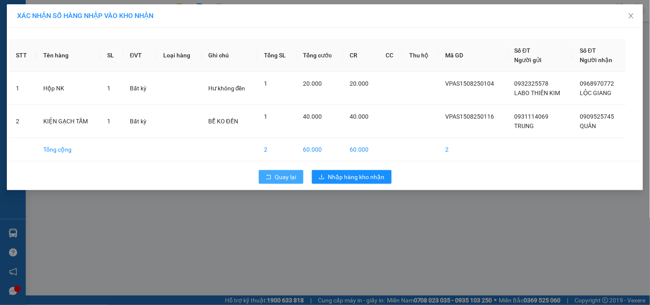
click at [277, 177] on span "Quay lại" at bounding box center [285, 176] width 21 height 9
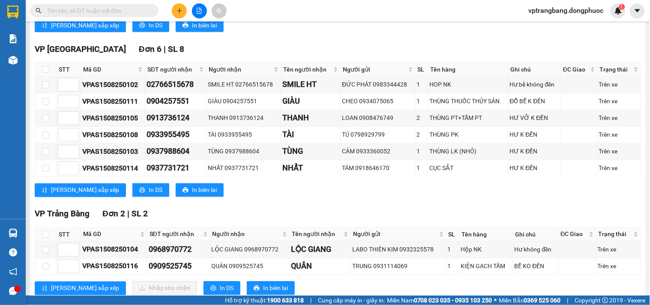
scroll to position [341, 0]
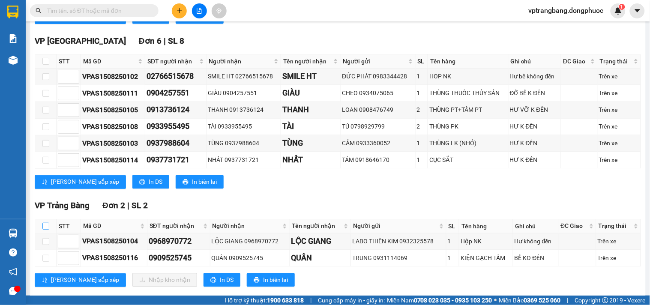
click at [45, 223] on input "checkbox" at bounding box center [45, 226] width 7 height 7
checkbox input "true"
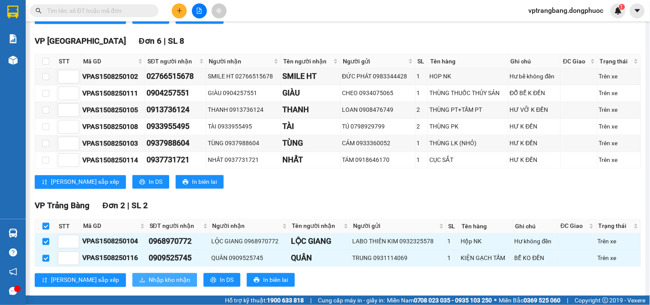
click at [149, 275] on span "Nhập kho nhận" at bounding box center [170, 279] width 42 height 9
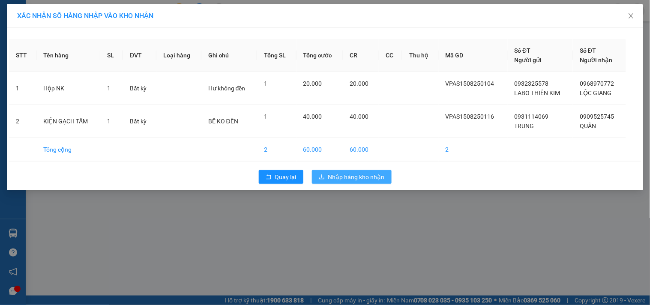
click at [331, 177] on span "Nhập hàng kho nhận" at bounding box center [356, 176] width 57 height 9
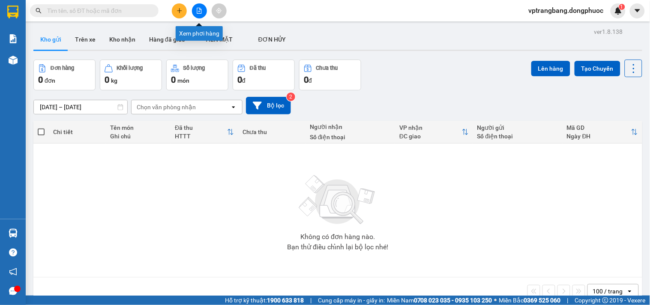
click at [195, 14] on button at bounding box center [199, 10] width 15 height 15
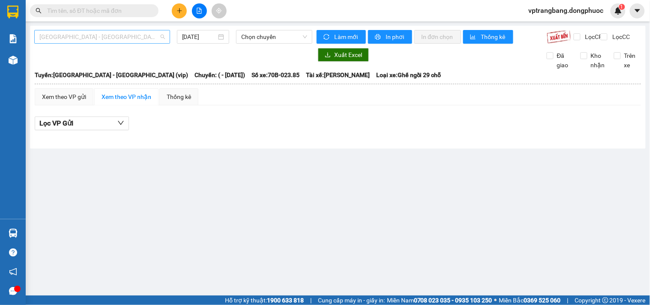
click at [131, 42] on span "[GEOGRAPHIC_DATA] - [GEOGRAPHIC_DATA] (vip)" at bounding box center [101, 36] width 125 height 13
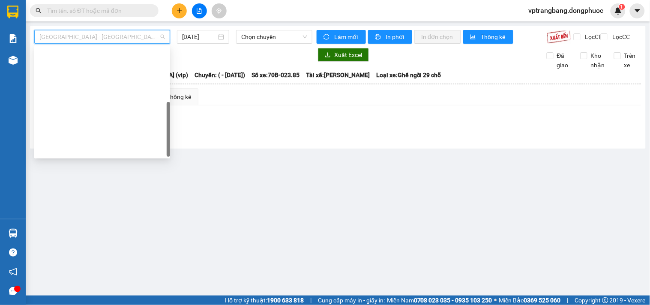
scroll to position [123, 0]
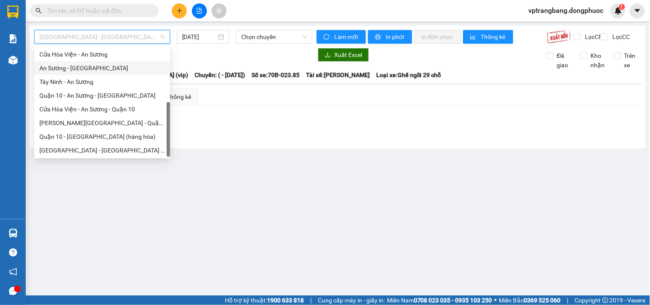
click at [88, 70] on div "An Sương - [GEOGRAPHIC_DATA]" at bounding box center [101, 67] width 125 height 9
type input "[DATE]"
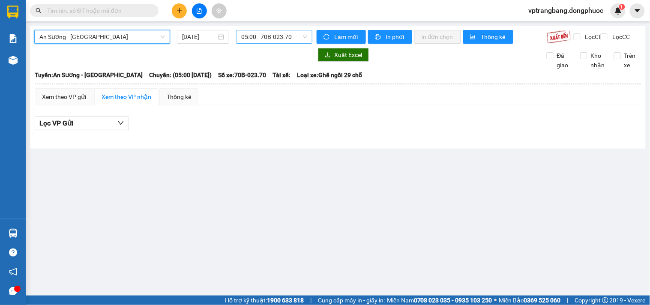
click at [258, 37] on span "05:00 - 70B-023.70" at bounding box center [274, 36] width 66 height 13
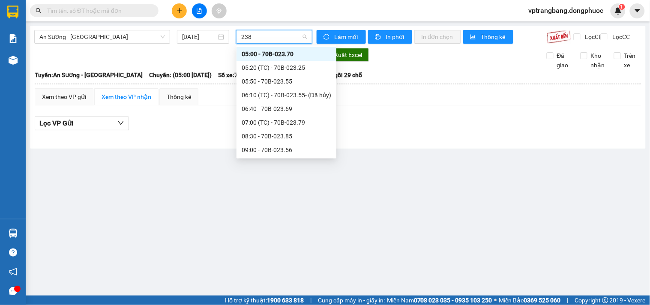
type input "2385"
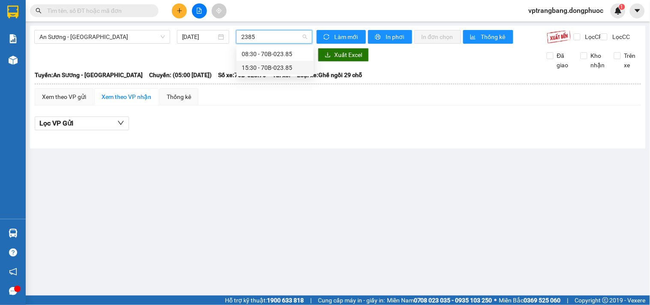
click at [277, 65] on div "15:30 - 70B-023.85" at bounding box center [274, 67] width 67 height 9
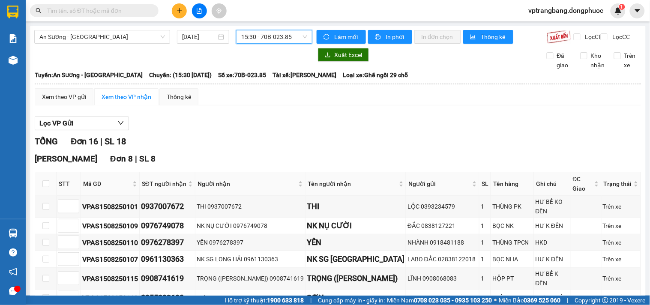
click at [83, 13] on input "text" at bounding box center [97, 10] width 101 height 9
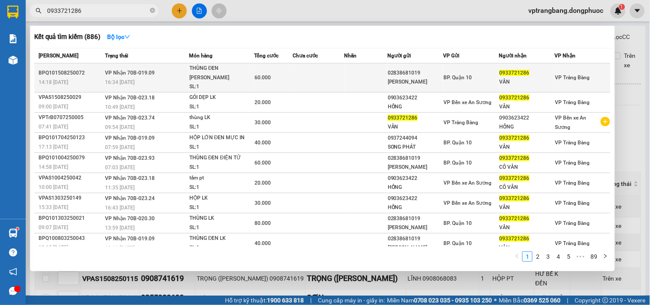
type input "0933721286"
click at [306, 76] on td at bounding box center [317, 77] width 51 height 29
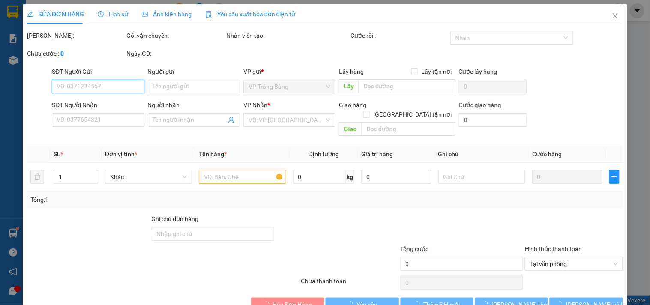
type input "02838681019"
type input "HUỲNH VIÊN"
type input "0933721286"
type input "VÂN"
type input "60.000"
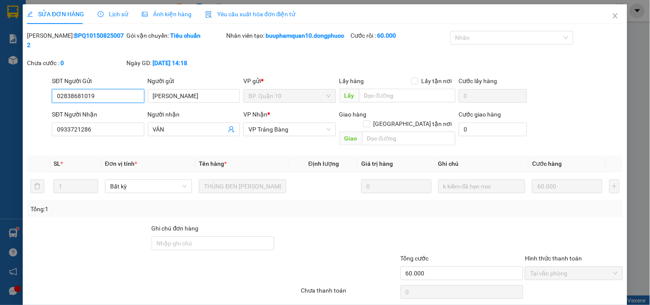
scroll to position [23, 0]
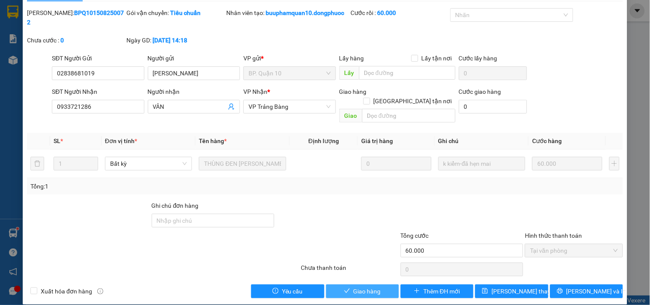
click at [344, 284] on button "Giao hàng" at bounding box center [362, 291] width 73 height 14
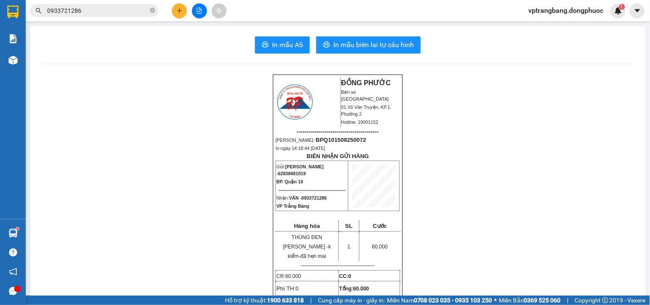
click at [99, 13] on input "0933721286" at bounding box center [97, 10] width 101 height 9
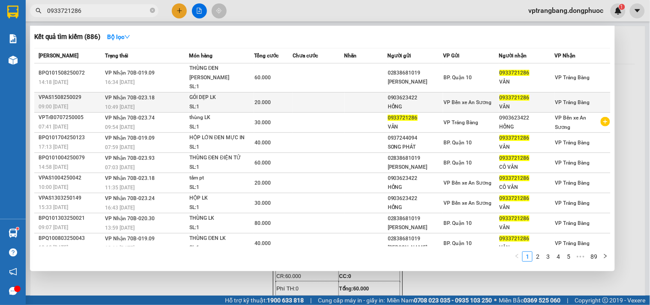
click at [295, 92] on td at bounding box center [317, 102] width 51 height 20
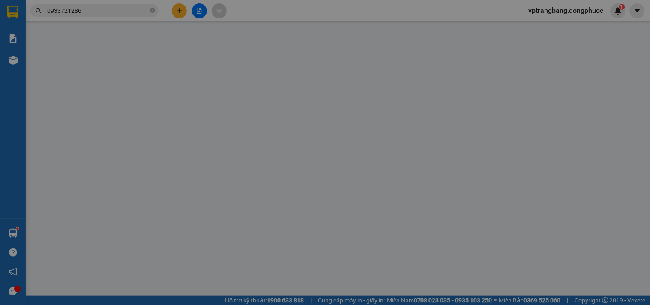
type input "0903623422"
type input "HỒNG"
type input "0933721286"
type input "VÂN"
type input "20.000"
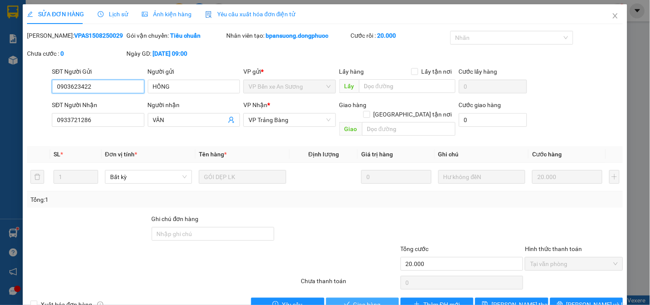
scroll to position [14, 0]
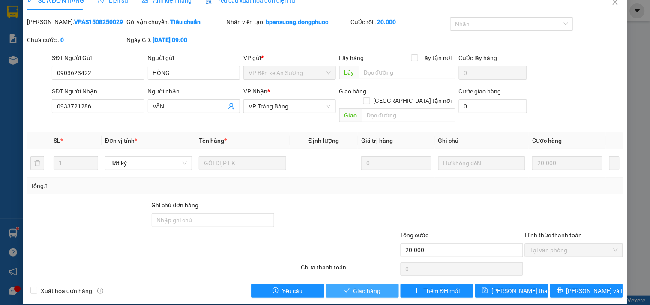
click at [358, 286] on span "Giao hàng" at bounding box center [366, 290] width 27 height 9
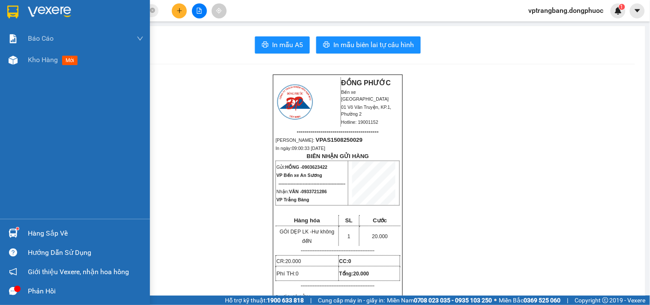
click at [31, 232] on div "Hàng sắp về" at bounding box center [86, 233] width 116 height 13
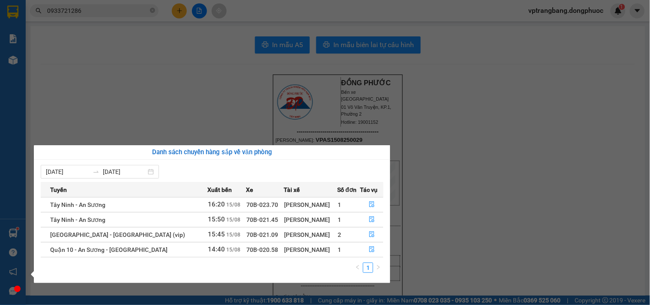
click at [439, 187] on section "Kết quả tìm kiếm ( 886 ) Bộ lọc Mã ĐH Trạng thái Món hàng Tổng cước Chưa cước N…" at bounding box center [325, 152] width 650 height 305
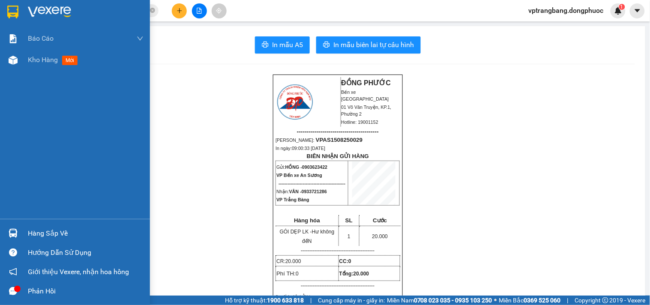
drag, startPoint x: 44, startPoint y: 232, endPoint x: 70, endPoint y: 228, distance: 25.9
click at [46, 230] on div "Hàng sắp về" at bounding box center [86, 233] width 116 height 13
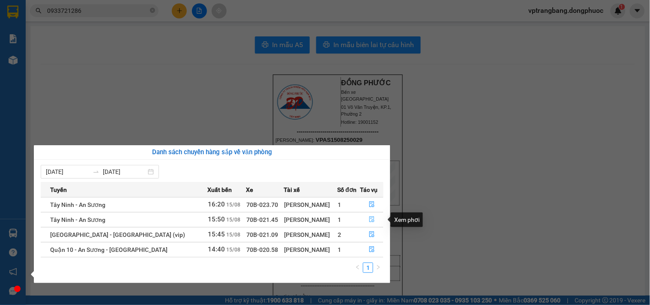
click at [370, 221] on icon "file-done" at bounding box center [372, 219] width 6 height 6
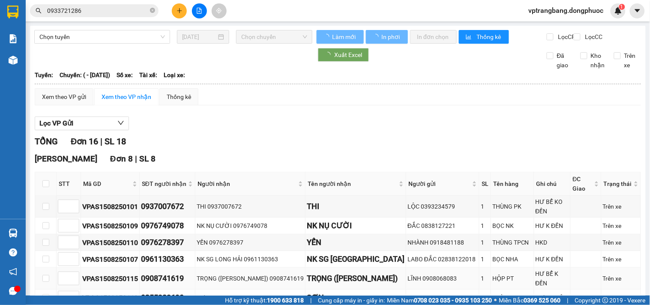
scroll to position [122, 0]
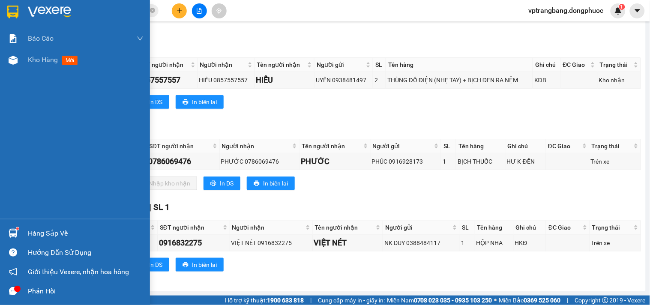
click at [31, 237] on div "Hàng sắp về" at bounding box center [86, 233] width 116 height 13
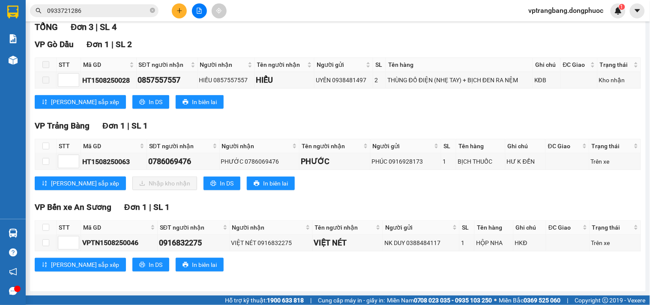
click at [426, 194] on section "Kết quả tìm kiếm ( 886 ) Bộ lọc Mã ĐH Trạng thái Món hàng Tổng cước Chưa cước N…" at bounding box center [325, 152] width 650 height 305
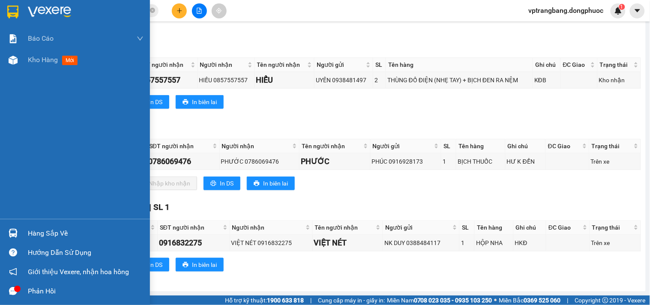
click at [30, 235] on div "Hàng sắp về" at bounding box center [86, 233] width 116 height 13
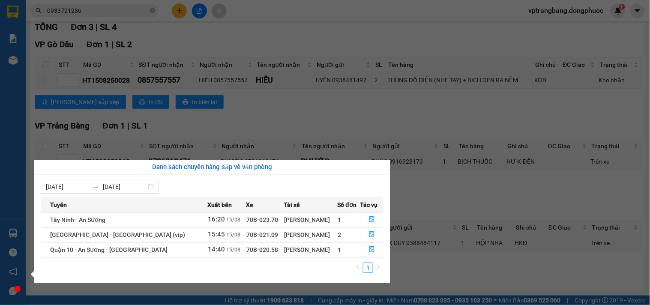
click at [432, 182] on section "Kết quả tìm kiếm ( 886 ) Bộ lọc Mã ĐH Trạng thái Món hàng Tổng cước Chưa cước N…" at bounding box center [325, 152] width 650 height 305
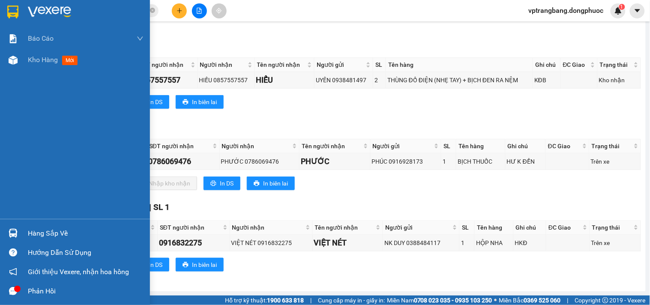
click at [21, 237] on div "Hàng sắp về" at bounding box center [75, 233] width 150 height 19
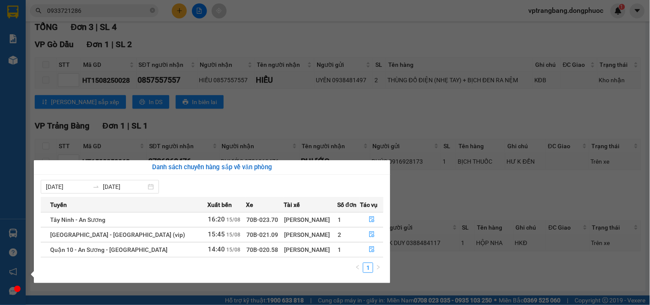
click at [286, 114] on section "Kết quả tìm kiếm ( 886 ) Bộ lọc Mã ĐH Trạng thái Món hàng Tổng cước Chưa cước N…" at bounding box center [325, 152] width 650 height 305
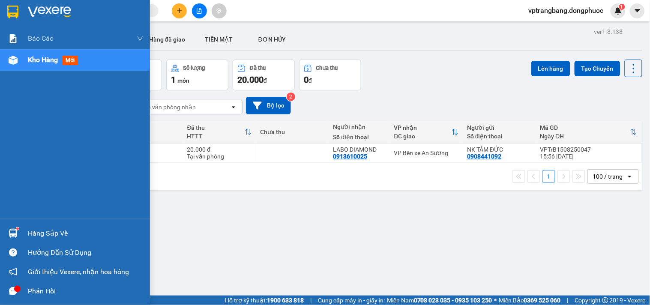
drag, startPoint x: 39, startPoint y: 227, endPoint x: 69, endPoint y: 219, distance: 31.4
click at [40, 227] on div "Hàng sắp về" at bounding box center [86, 233] width 116 height 13
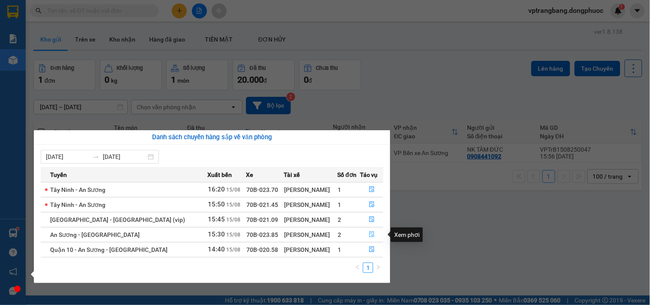
click at [370, 237] on icon "file-done" at bounding box center [372, 234] width 6 height 6
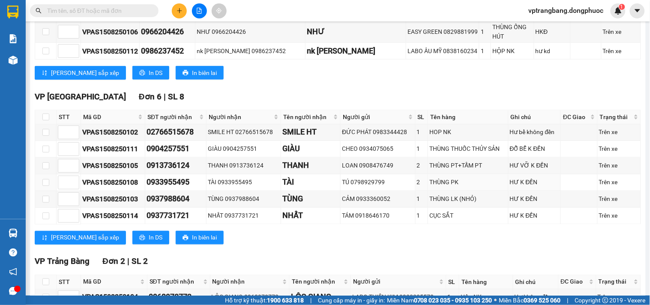
scroll to position [341, 0]
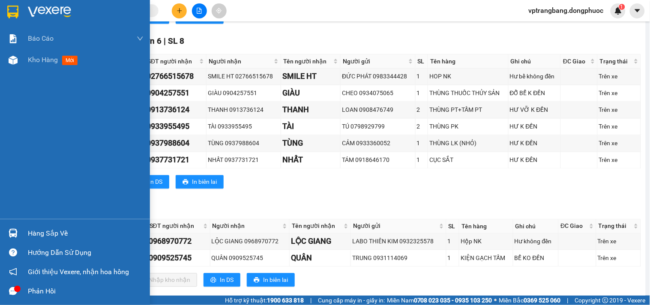
click at [20, 226] on div "Hàng sắp về" at bounding box center [75, 233] width 150 height 19
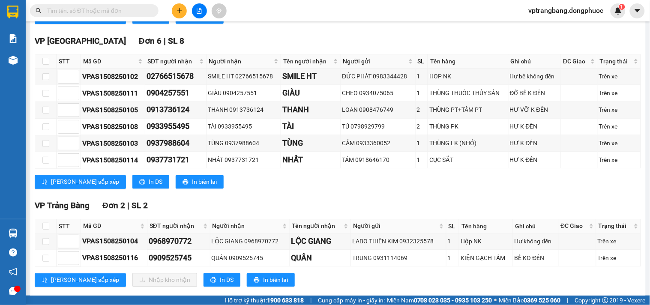
click at [441, 184] on section "Kết quả tìm kiếm ( 0 ) Bộ lọc No Data vptrangbang.dongphuoc 1 Báo cáo Mẫu 1: Bá…" at bounding box center [325, 152] width 650 height 305
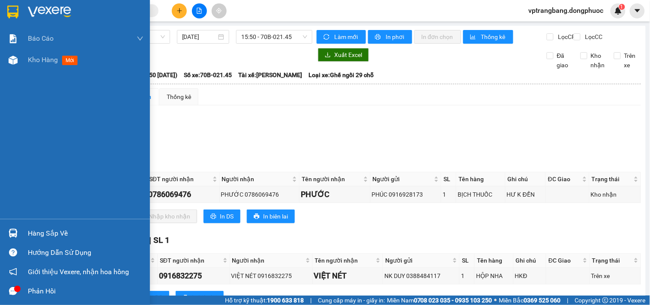
click at [33, 229] on div "Hàng sắp về" at bounding box center [86, 233] width 116 height 13
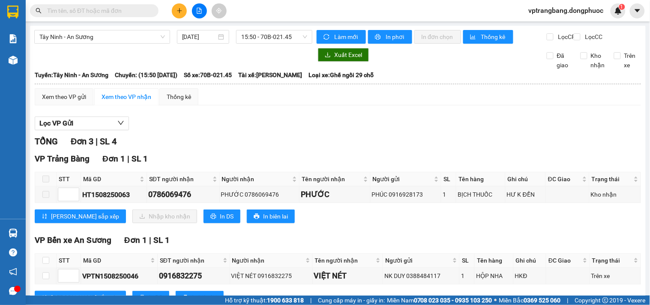
click at [444, 155] on section "Kết quả tìm kiếm ( 0 ) Bộ lọc No Data vptrangbang.dongphuoc 1 Báo cáo Mẫu 1: Bá…" at bounding box center [325, 152] width 650 height 305
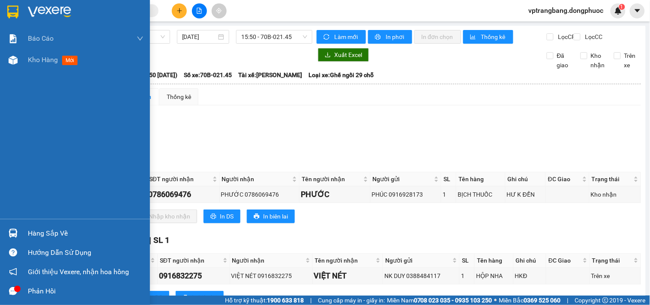
click at [37, 232] on div "Hàng sắp về" at bounding box center [86, 233] width 116 height 13
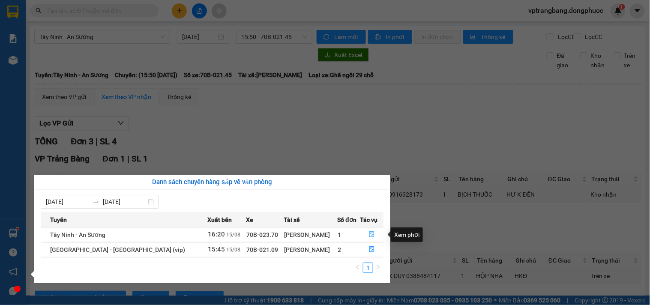
click at [369, 232] on icon "file-done" at bounding box center [371, 234] width 5 height 6
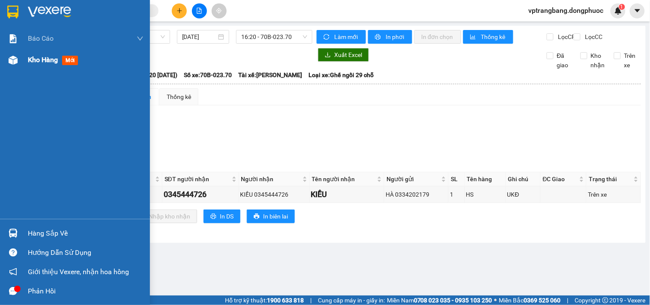
click at [34, 61] on span "Kho hàng" at bounding box center [43, 60] width 30 height 8
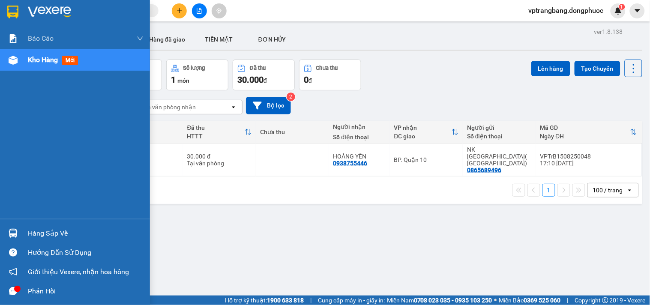
click at [38, 233] on div "Hàng sắp về" at bounding box center [86, 233] width 116 height 13
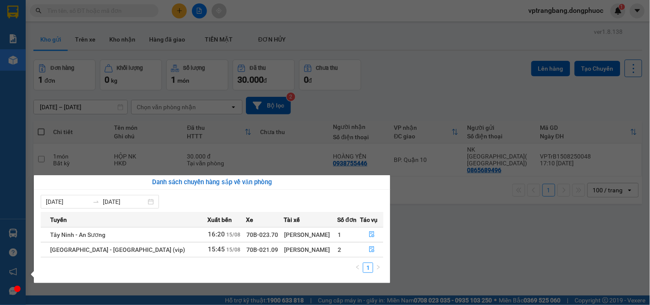
click at [432, 232] on section "Kết quả tìm kiếm ( 0 ) Bộ lọc No Data vptrangbang.dongphuoc 1 Báo cáo Mẫu 1: Bá…" at bounding box center [325, 152] width 650 height 305
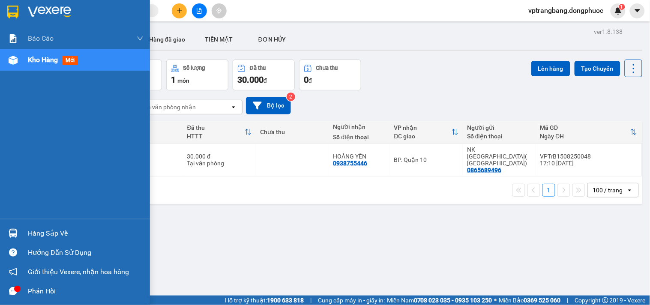
click at [26, 233] on div "Hàng sắp về" at bounding box center [75, 233] width 150 height 19
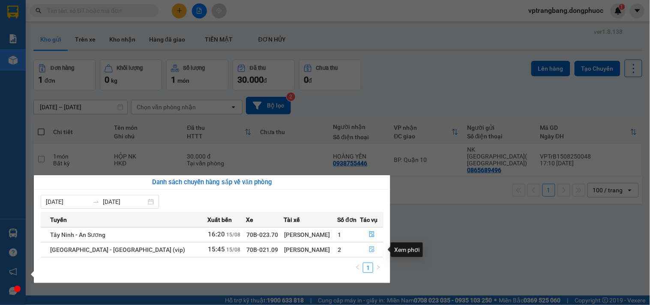
click at [369, 249] on icon "file-done" at bounding box center [371, 249] width 5 height 6
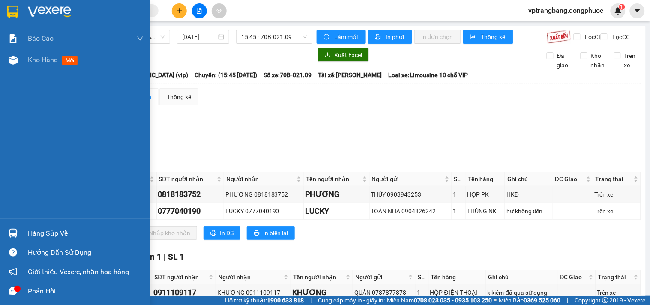
click at [25, 232] on div "Hàng sắp về" at bounding box center [75, 233] width 150 height 19
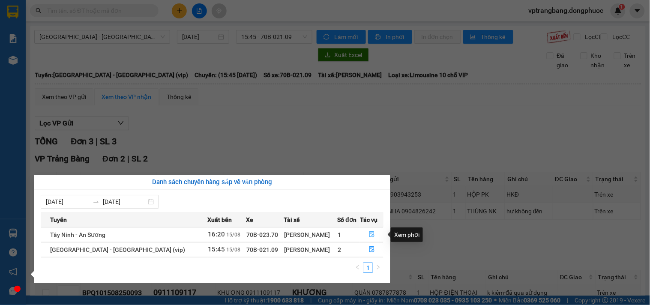
click at [370, 234] on icon "file-done" at bounding box center [372, 234] width 6 height 6
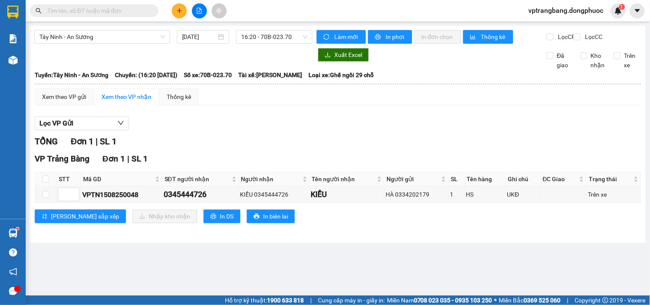
click at [114, 10] on input "text" at bounding box center [97, 10] width 101 height 9
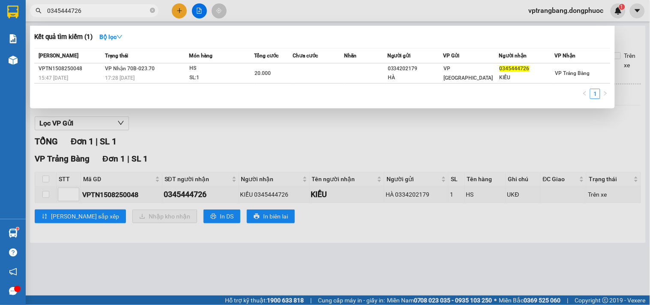
type input "0345444726"
click at [457, 144] on div at bounding box center [325, 152] width 650 height 305
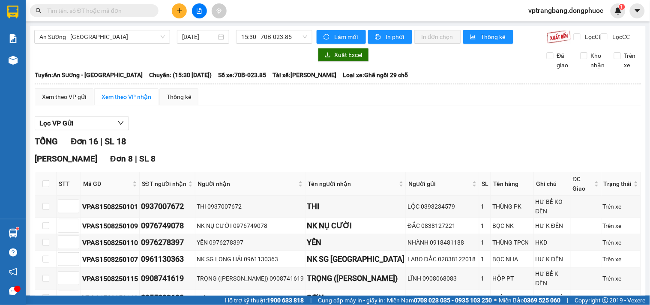
scroll to position [341, 0]
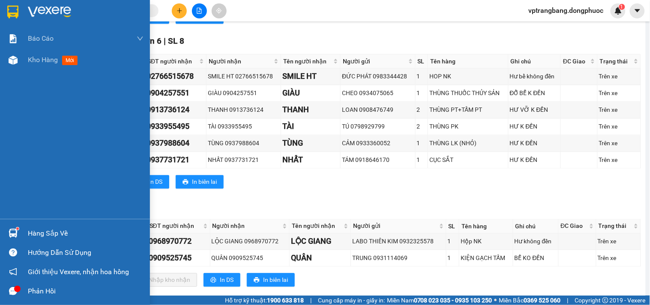
click at [19, 230] on div at bounding box center [13, 233] width 15 height 15
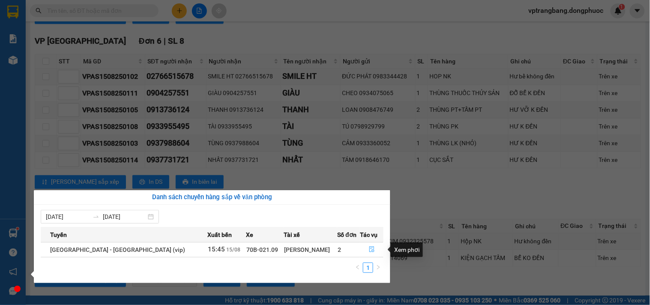
click at [369, 248] on icon "file-done" at bounding box center [371, 249] width 5 height 6
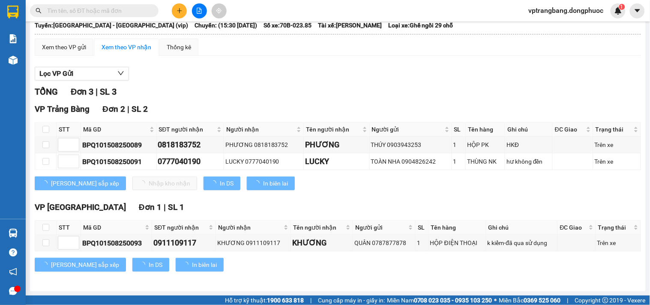
scroll to position [57, 0]
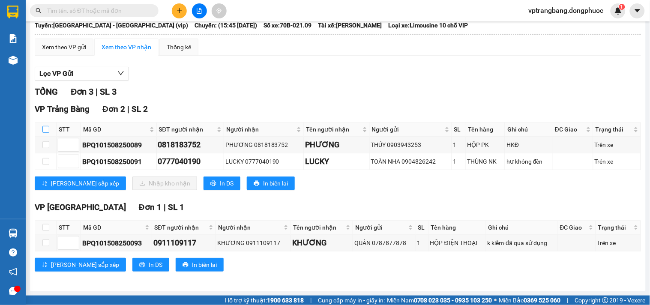
click at [45, 128] on input "checkbox" at bounding box center [45, 129] width 7 height 7
checkbox input "true"
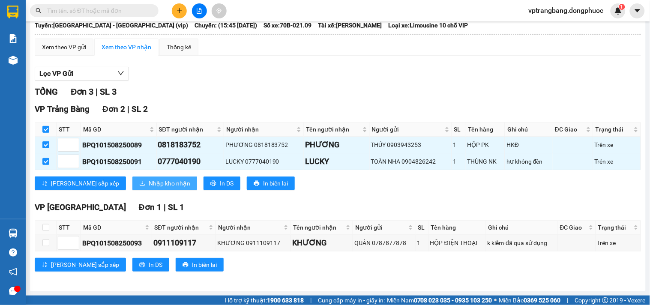
click at [149, 183] on span "Nhập kho nhận" at bounding box center [170, 183] width 42 height 9
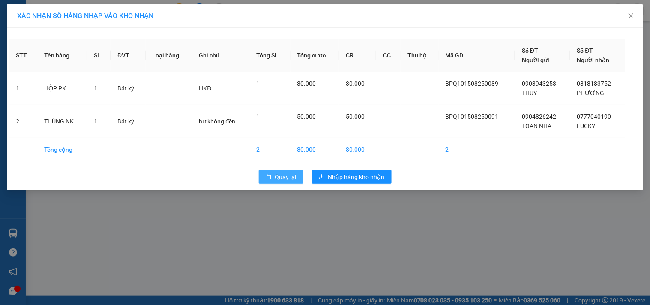
click at [281, 176] on span "Quay lại" at bounding box center [285, 176] width 21 height 9
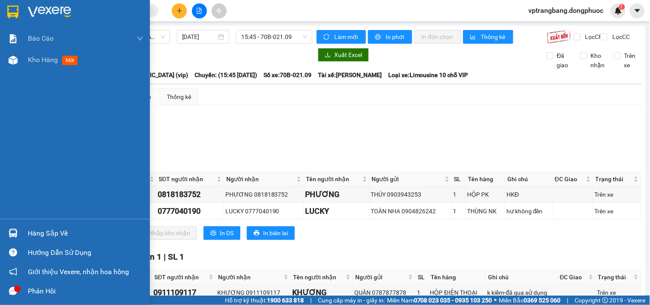
click at [32, 236] on div "Hàng sắp về" at bounding box center [86, 233] width 116 height 13
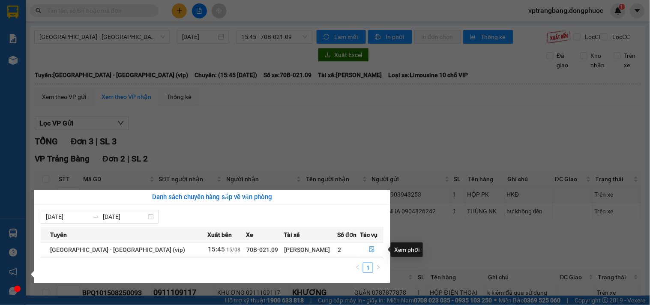
click at [370, 250] on icon "file-done" at bounding box center [372, 249] width 6 height 6
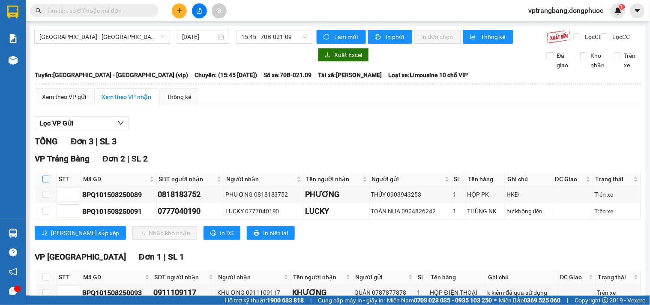
click at [45, 182] on input "checkbox" at bounding box center [45, 179] width 7 height 7
checkbox input "true"
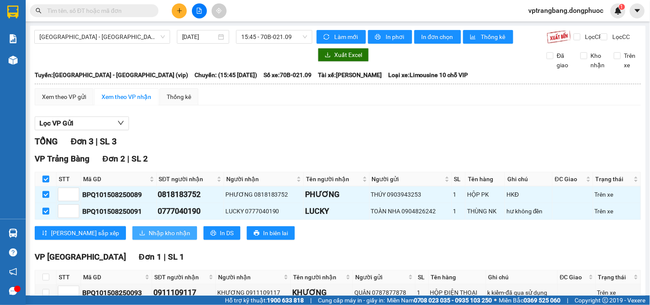
click at [149, 238] on span "Nhập kho nhận" at bounding box center [170, 232] width 42 height 9
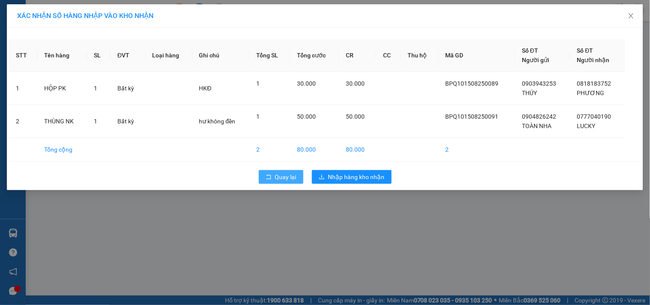
click at [270, 180] on icon "rollback" at bounding box center [268, 177] width 6 height 6
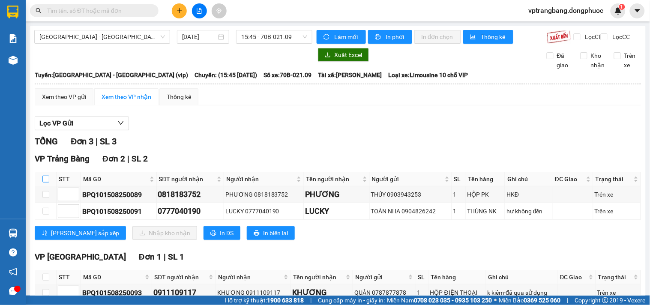
click at [44, 182] on input "checkbox" at bounding box center [45, 179] width 7 height 7
checkbox input "true"
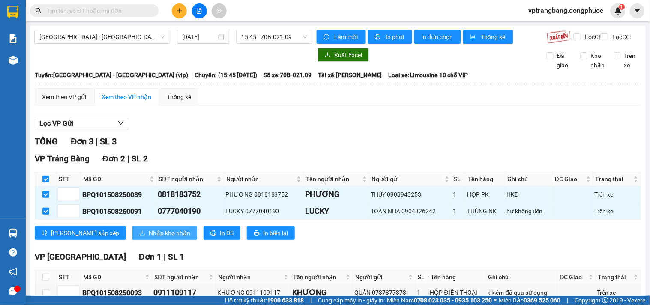
click at [149, 238] on span "Nhập kho nhận" at bounding box center [170, 232] width 42 height 9
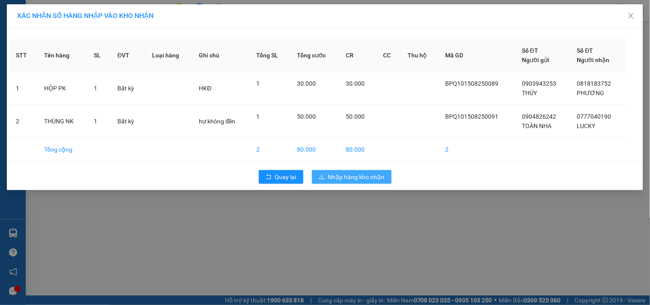
click at [378, 177] on span "Nhập hàng kho nhận" at bounding box center [356, 176] width 57 height 9
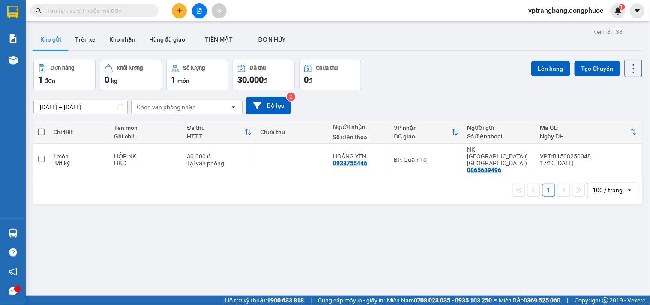
click at [70, 10] on input "text" at bounding box center [97, 10] width 101 height 9
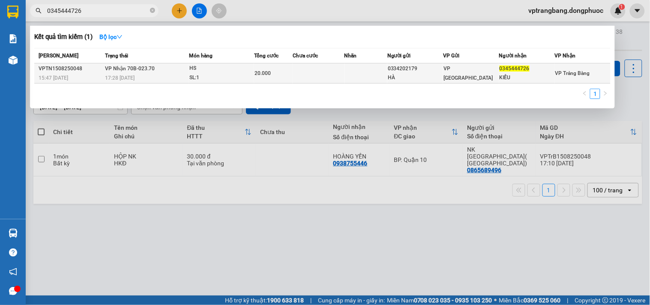
type input "0345444726"
click at [278, 69] on div "20.000" at bounding box center [273, 73] width 38 height 9
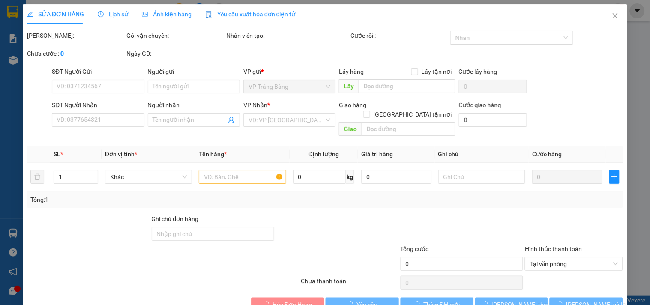
type input "0334202179"
type input "HÀ"
type input "0345444726"
type input "KIỀU"
type input "20.000"
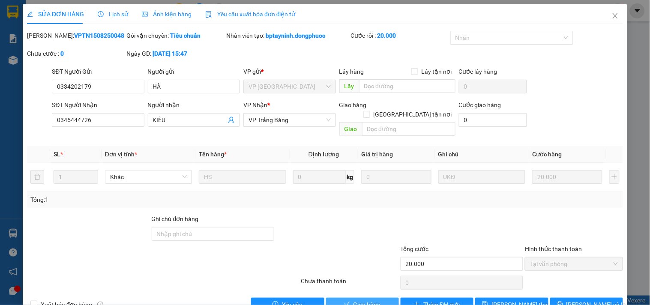
click at [353, 300] on span "Giao hàng" at bounding box center [366, 304] width 27 height 9
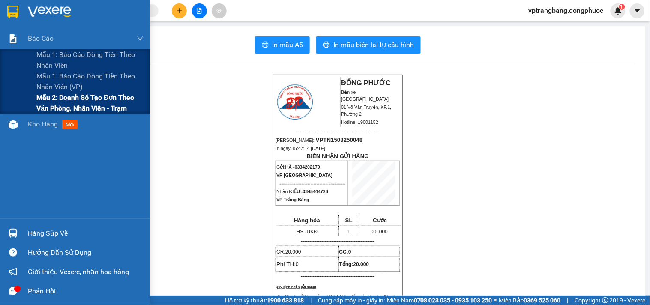
click at [60, 101] on span "Mẫu 2: Doanh số tạo đơn theo Văn phòng, nhân viên - Trạm" at bounding box center [89, 102] width 107 height 21
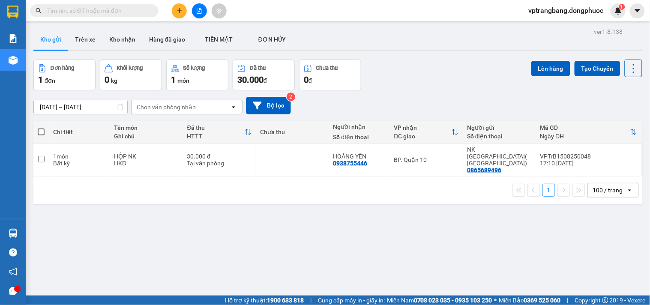
click at [238, 228] on div "ver 1.8.138 Kho gửi Trên xe Kho nhận Hàng đã giao TIỀN MẶT ĐƠN HỦY Đơn hàng 1…" at bounding box center [337, 178] width 615 height 305
click at [198, 11] on icon "file-add" at bounding box center [199, 11] width 6 height 6
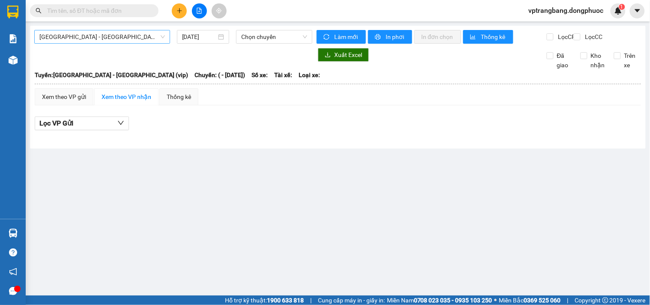
click at [110, 41] on span "[GEOGRAPHIC_DATA] - [GEOGRAPHIC_DATA] (vip)" at bounding box center [101, 36] width 125 height 13
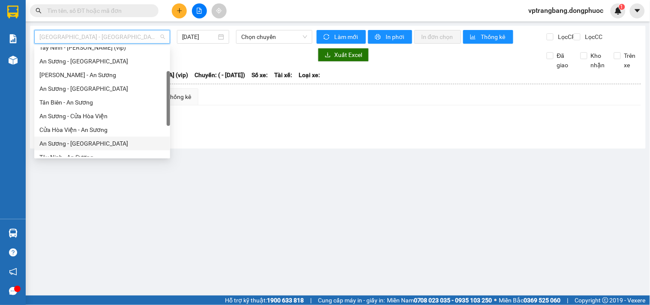
scroll to position [95, 0]
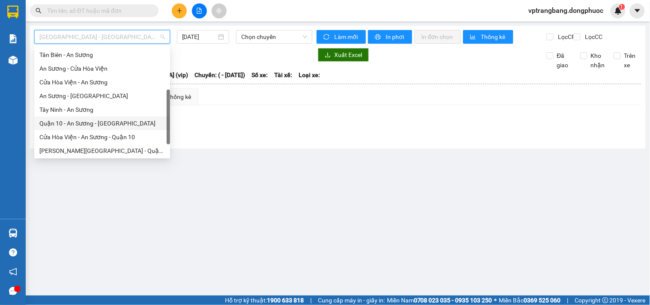
click at [86, 114] on div "Tây Ninh - An Sương" at bounding box center [101, 109] width 125 height 9
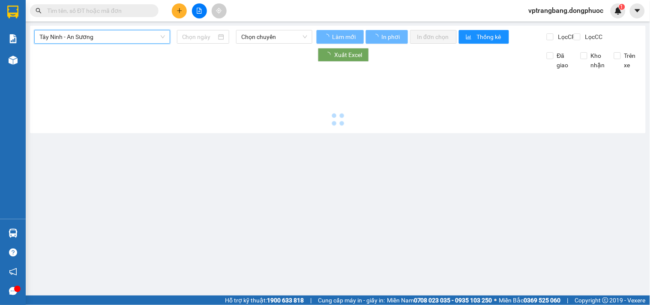
type input "[DATE]"
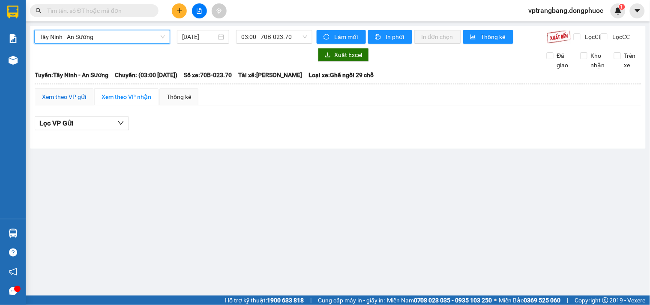
click at [75, 101] on div "Xem theo VP gửi" at bounding box center [64, 96] width 44 height 9
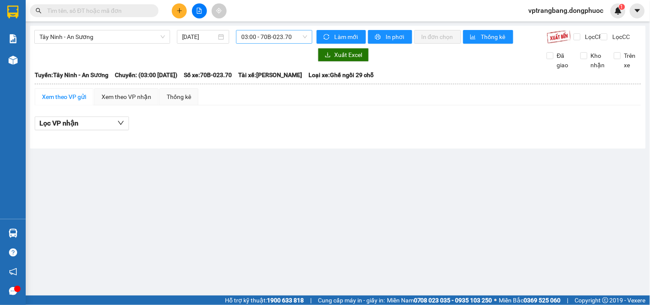
click at [262, 39] on span "03:00 - 70B-023.70" at bounding box center [274, 36] width 66 height 13
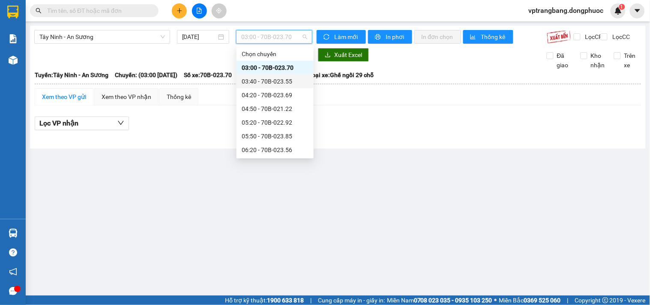
click at [261, 78] on div "03:40 - 70B-023.55" at bounding box center [274, 81] width 67 height 9
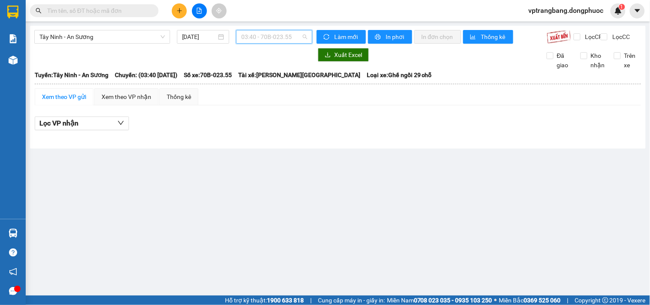
click at [261, 36] on span "03:40 - 70B-023.55" at bounding box center [274, 36] width 66 height 13
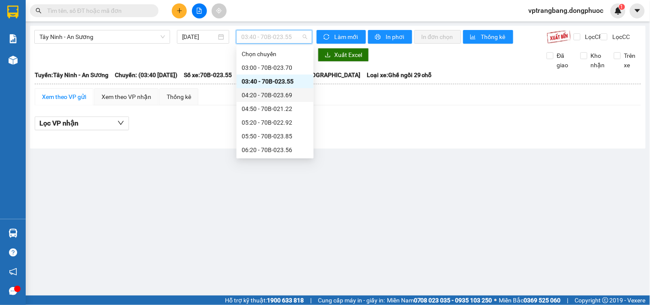
click at [259, 100] on div "04:20 - 70B-023.69" at bounding box center [274, 95] width 77 height 14
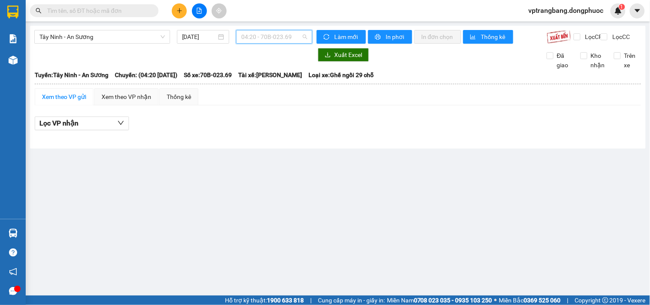
drag, startPoint x: 271, startPoint y: 37, endPoint x: 259, endPoint y: 76, distance: 40.8
click at [270, 37] on span "04:20 - 70B-023.69" at bounding box center [274, 36] width 66 height 13
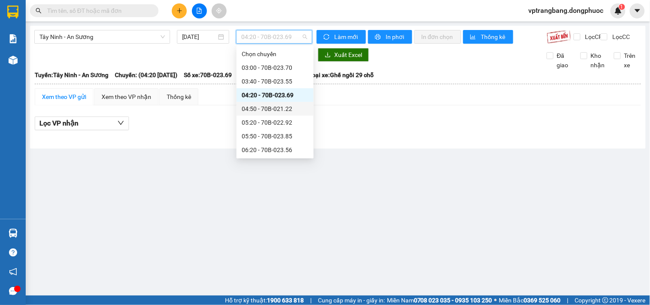
click at [259, 112] on div "04:50 - 70B-021.22" at bounding box center [274, 108] width 67 height 9
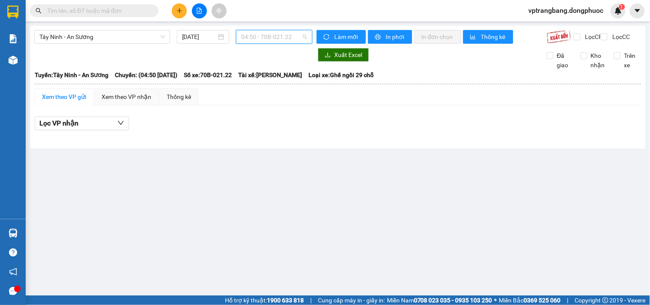
drag, startPoint x: 262, startPoint y: 40, endPoint x: 260, endPoint y: 88, distance: 48.0
click at [262, 40] on span "04:50 - 70B-021.22" at bounding box center [274, 36] width 66 height 13
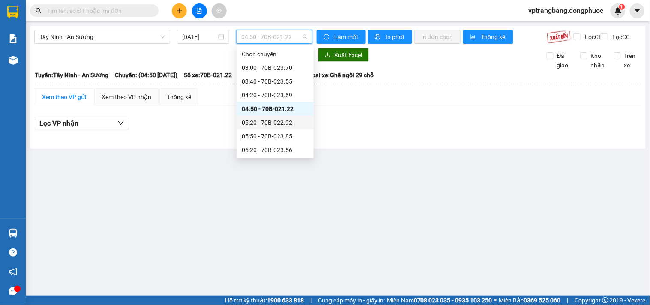
click at [262, 119] on div "05:20 - 70B-022.92" at bounding box center [274, 122] width 67 height 9
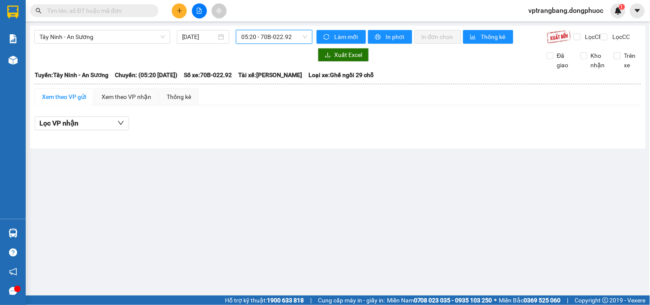
click at [262, 44] on div "Tây Ninh - An Sương [DATE] 05:20 05:20 - 70B-022.92" at bounding box center [173, 37] width 278 height 14
click at [259, 43] on span "05:20 - 70B-022.92" at bounding box center [274, 36] width 66 height 13
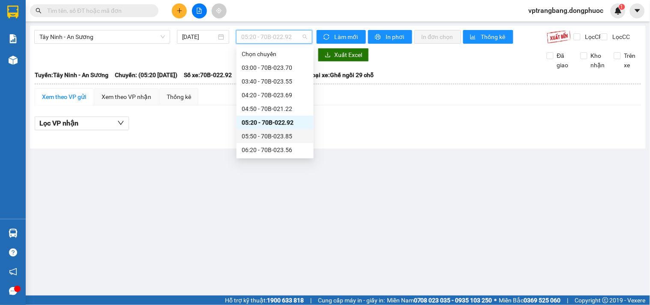
click at [262, 134] on div "05:50 - 70B-023.85" at bounding box center [274, 135] width 67 height 9
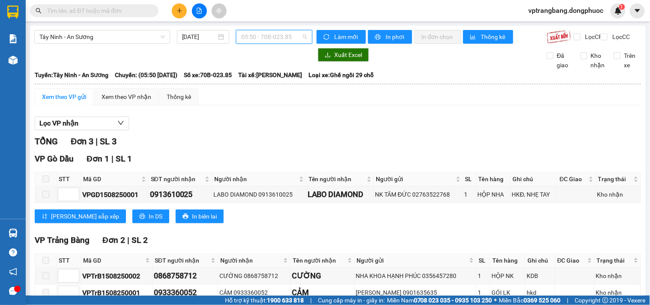
click at [272, 37] on span "05:50 - 70B-023.85" at bounding box center [274, 36] width 66 height 13
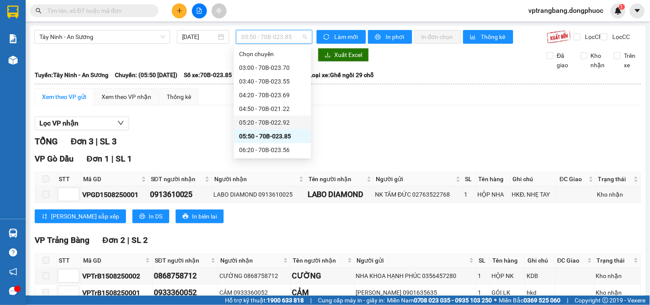
click at [349, 122] on div "Lọc VP nhận TỔNG Đơn 3 | SL 3 VP Gò Dầu Đơn 1 | SL 1 STT Mã GD SĐT người nhận N…" at bounding box center [338, 222] width 606 height 220
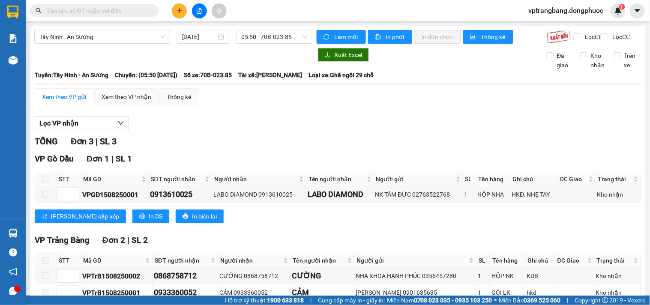
click at [232, 129] on div "Lọc VP nhận" at bounding box center [338, 123] width 606 height 14
drag, startPoint x: 256, startPoint y: 39, endPoint x: 264, endPoint y: 30, distance: 11.5
click at [256, 39] on span "05:50 - 70B-023.85" at bounding box center [274, 36] width 66 height 13
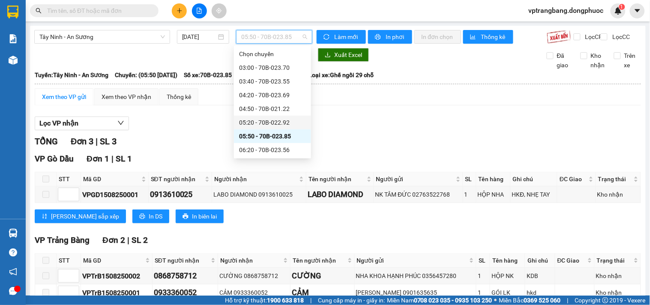
scroll to position [48, 0]
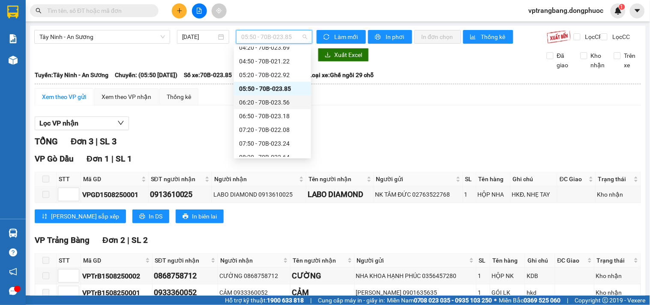
click at [275, 103] on div "06:20 - 70B-023.56" at bounding box center [272, 102] width 67 height 9
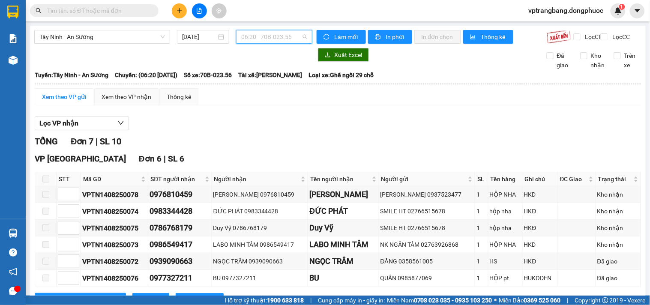
click at [265, 39] on span "06:20 - 70B-023.56" at bounding box center [274, 36] width 66 height 13
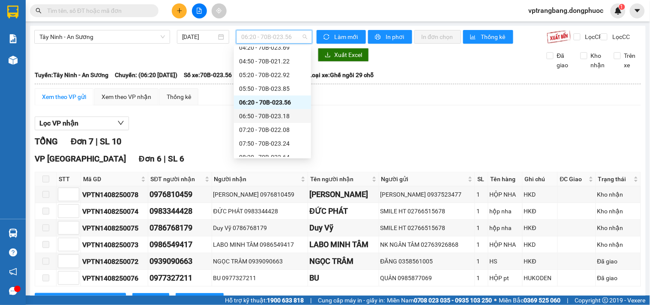
click at [263, 119] on div "06:50 - 70B-023.18" at bounding box center [272, 115] width 67 height 9
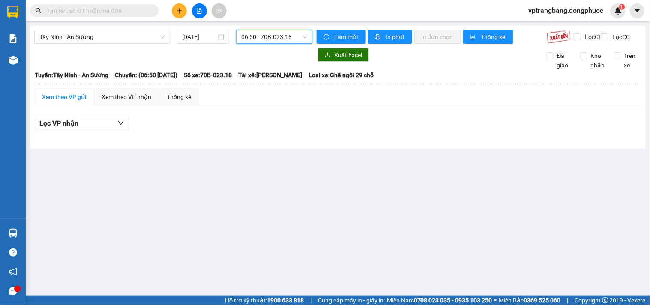
click at [253, 32] on span "06:50 - 70B-023.18" at bounding box center [274, 36] width 66 height 13
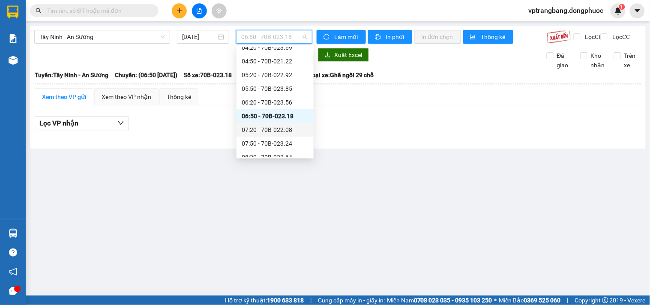
click at [270, 128] on div "07:20 - 70B-022.08" at bounding box center [274, 129] width 67 height 9
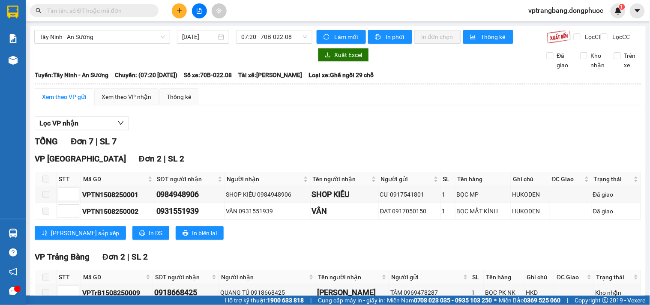
click at [247, 164] on div "VP [GEOGRAPHIC_DATA] 2 | SL 2" at bounding box center [338, 158] width 606 height 13
click at [250, 43] on span "07:20 - 70B-022.08" at bounding box center [274, 36] width 66 height 13
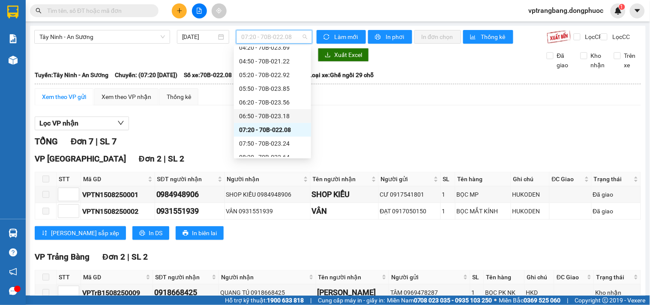
scroll to position [95, 0]
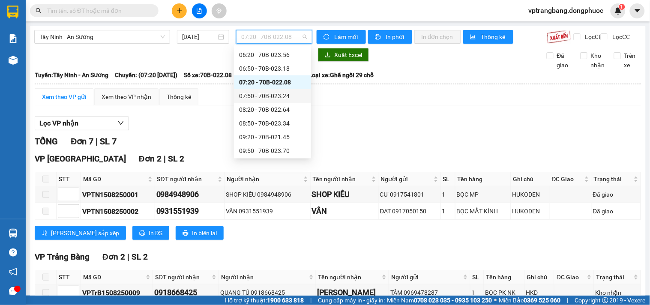
click at [277, 98] on div "07:50 - 70B-023.24" at bounding box center [272, 95] width 67 height 9
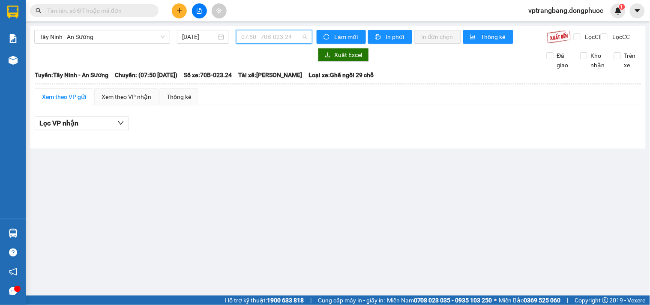
click at [272, 39] on span "07:50 - 70B-023.24" at bounding box center [274, 36] width 66 height 13
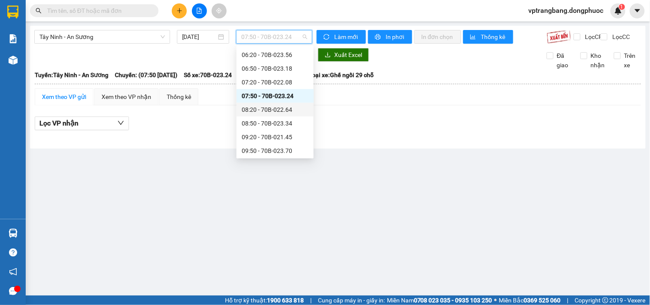
click at [280, 107] on div "08:20 - 70B-022.64" at bounding box center [274, 109] width 67 height 9
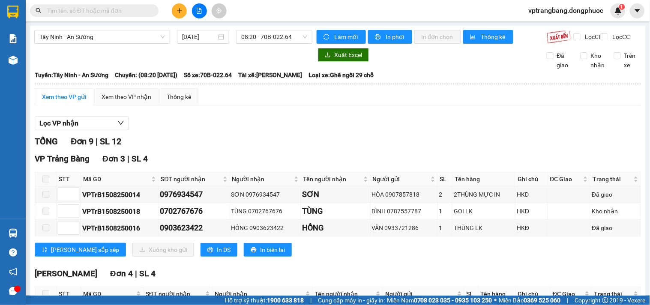
click at [238, 129] on div "Lọc VP nhận" at bounding box center [338, 123] width 606 height 14
click at [257, 36] on span "08:20 - 70B-022.64" at bounding box center [274, 36] width 66 height 13
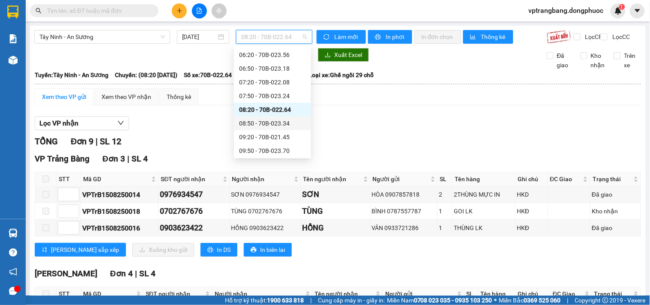
click at [263, 121] on div "08:50 - 70B-023.34" at bounding box center [272, 123] width 67 height 9
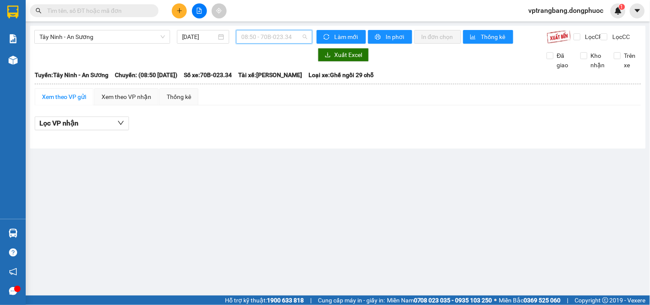
click at [276, 39] on span "08:50 - 70B-023.34" at bounding box center [274, 36] width 66 height 13
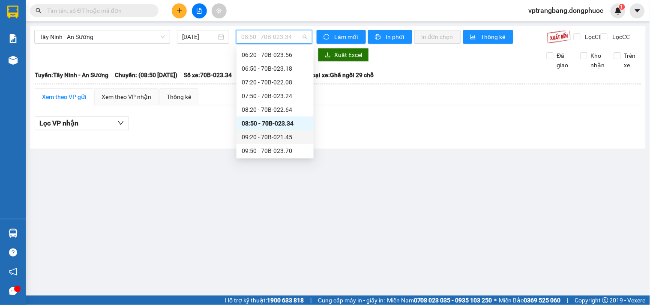
click at [277, 137] on div "09:20 - 70B-021.45" at bounding box center [274, 136] width 67 height 9
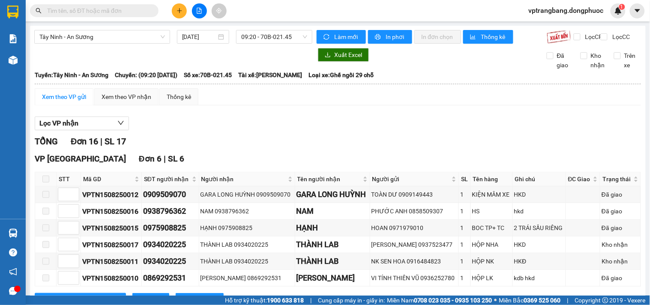
click at [226, 128] on div "Lọc VP nhận" at bounding box center [338, 123] width 606 height 14
click at [247, 31] on span "09:20 - 70B-021.45" at bounding box center [274, 36] width 66 height 13
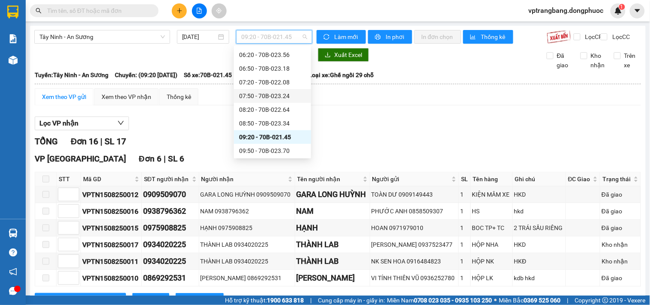
scroll to position [143, 0]
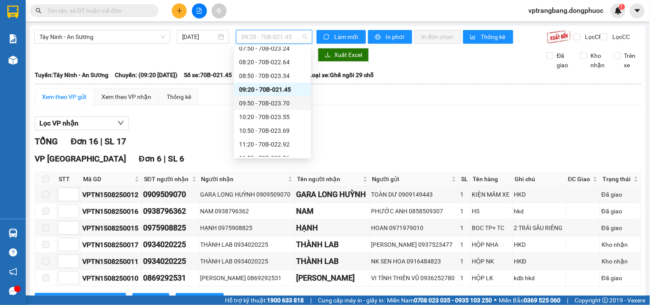
click at [271, 102] on div "09:50 - 70B-023.70" at bounding box center [272, 102] width 67 height 9
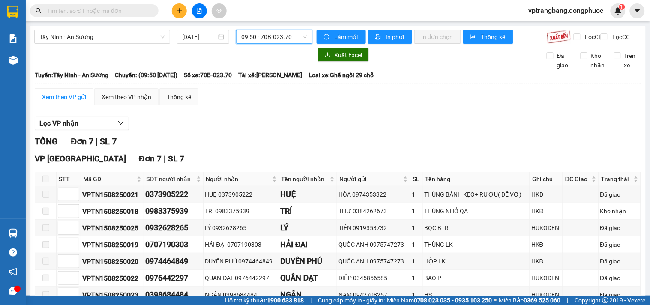
click at [274, 41] on span "09:50 - 70B-023.70" at bounding box center [274, 36] width 66 height 13
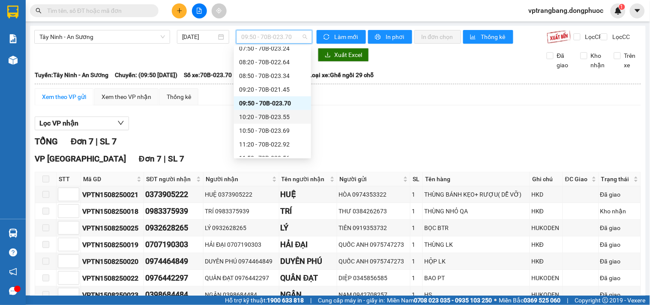
click at [275, 114] on div "10:20 - 70B-023.55" at bounding box center [272, 116] width 67 height 9
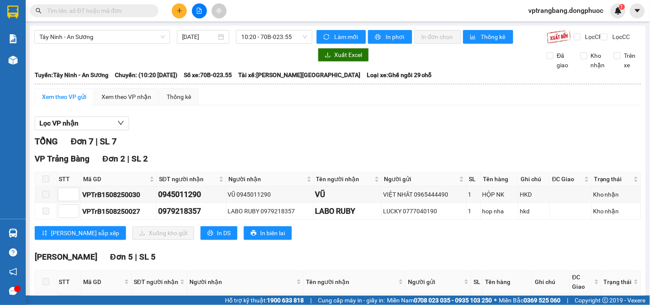
click at [229, 114] on div "Xem theo VP gửi Xem theo VP nhận Thống kê Lọc VP nhận TỔNG Đơn 7 | SL 7 VP Trản…" at bounding box center [338, 253] width 606 height 330
click at [238, 131] on div "Lọc VP nhận" at bounding box center [338, 123] width 606 height 14
drag, startPoint x: 210, startPoint y: 152, endPoint x: 220, endPoint y: 123, distance: 30.9
click at [210, 148] on div "TỔNG Đơn 7 | SL 7" at bounding box center [338, 141] width 606 height 13
click at [267, 35] on span "10:20 - 70B-023.55" at bounding box center [274, 36] width 66 height 13
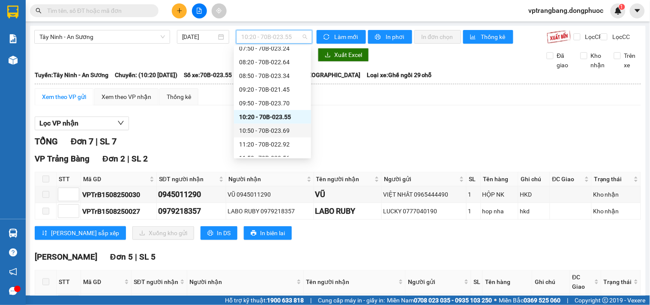
click at [264, 131] on div "10:50 - 70B-023.69" at bounding box center [272, 130] width 67 height 9
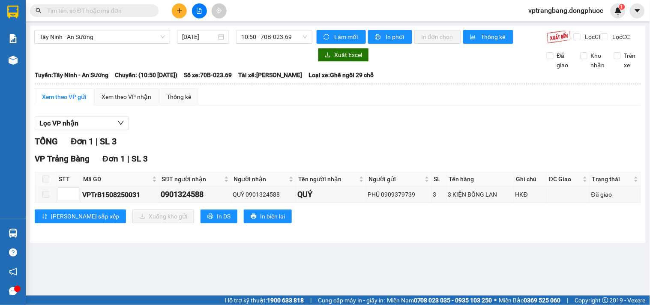
click at [225, 144] on div "TỔNG Đơn 1 | SL 3" at bounding box center [338, 141] width 606 height 13
click at [219, 131] on div "Lọc VP nhận" at bounding box center [338, 123] width 606 height 14
click at [251, 145] on div "TỔNG Đơn 1 | SL 3" at bounding box center [338, 141] width 606 height 13
click at [281, 39] on span "10:50 - 70B-023.69" at bounding box center [274, 36] width 66 height 13
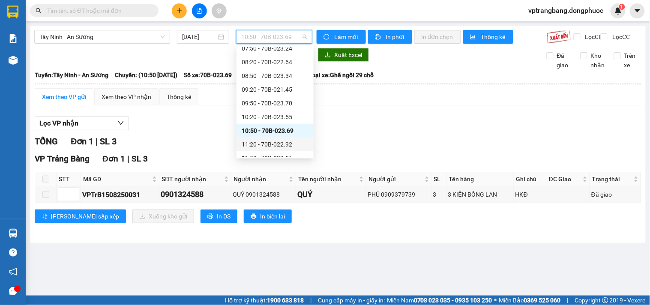
click at [271, 146] on div "11:20 - 70B-022.92" at bounding box center [274, 144] width 67 height 9
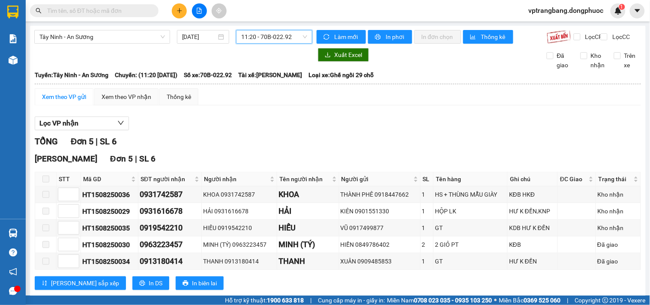
drag, startPoint x: 271, startPoint y: 35, endPoint x: 283, endPoint y: 83, distance: 50.1
click at [271, 36] on span "11:20 - 70B-022.92" at bounding box center [274, 36] width 66 height 13
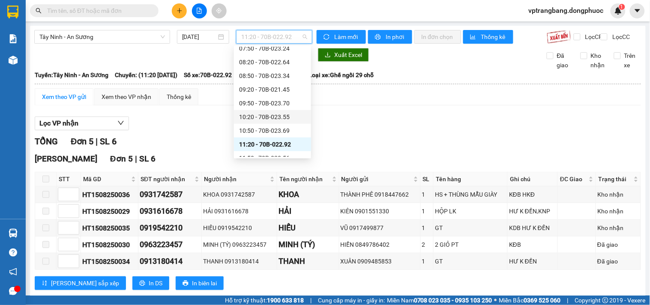
scroll to position [190, 0]
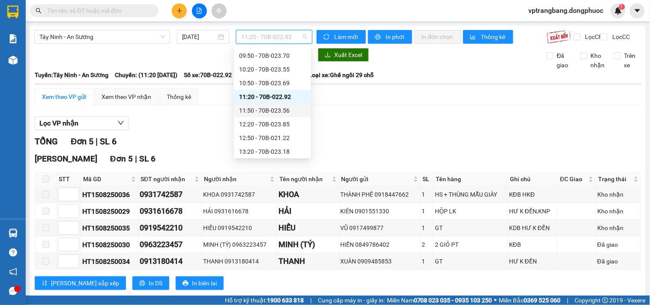
click at [273, 108] on div "11:50 - 70B-023.56" at bounding box center [272, 110] width 67 height 9
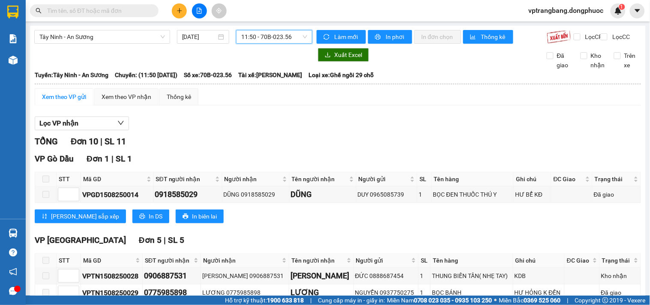
click at [264, 35] on span "11:50 - 70B-023.56" at bounding box center [274, 36] width 66 height 13
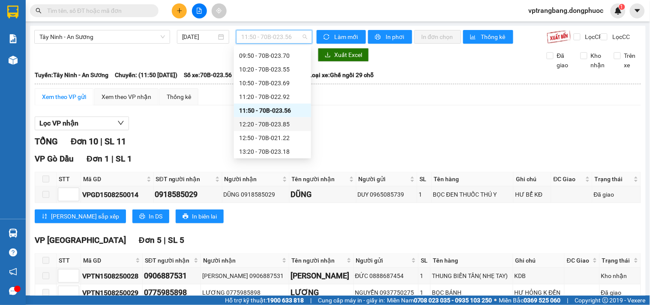
click at [267, 125] on div "12:20 - 70B-023.85" at bounding box center [272, 123] width 67 height 9
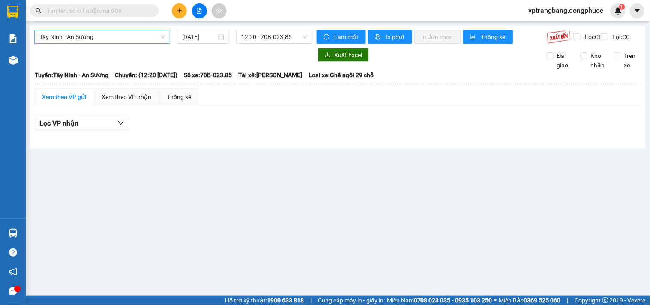
drag, startPoint x: 146, startPoint y: 44, endPoint x: 122, endPoint y: 35, distance: 25.6
click at [146, 44] on div "Tây Ninh - An Sương [DATE] 12:20 - 70B-023.85" at bounding box center [173, 37] width 278 height 14
